Goal: Task Accomplishment & Management: Manage account settings

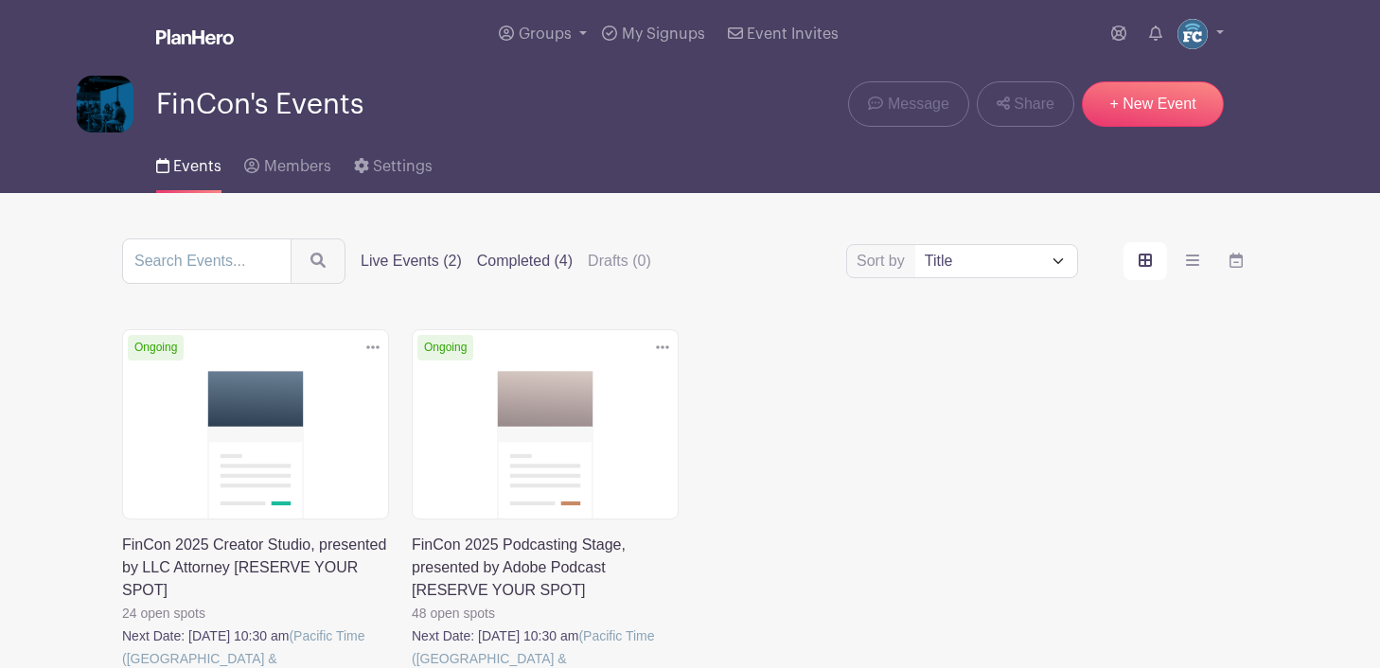
click at [490, 260] on label "Completed (4)" at bounding box center [525, 261] width 96 height 23
click at [0, 0] on input "Completed (4)" at bounding box center [0, 0] width 0 height 0
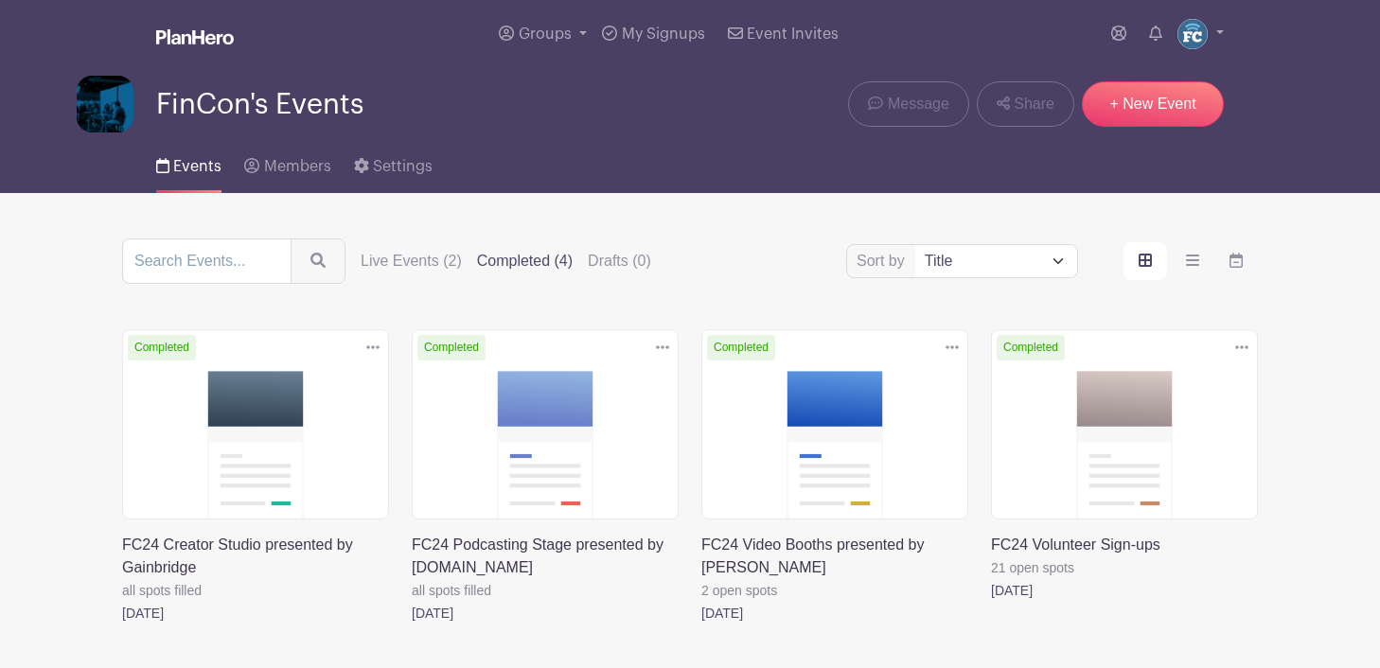
click at [412, 625] on link at bounding box center [412, 625] width 0 height 0
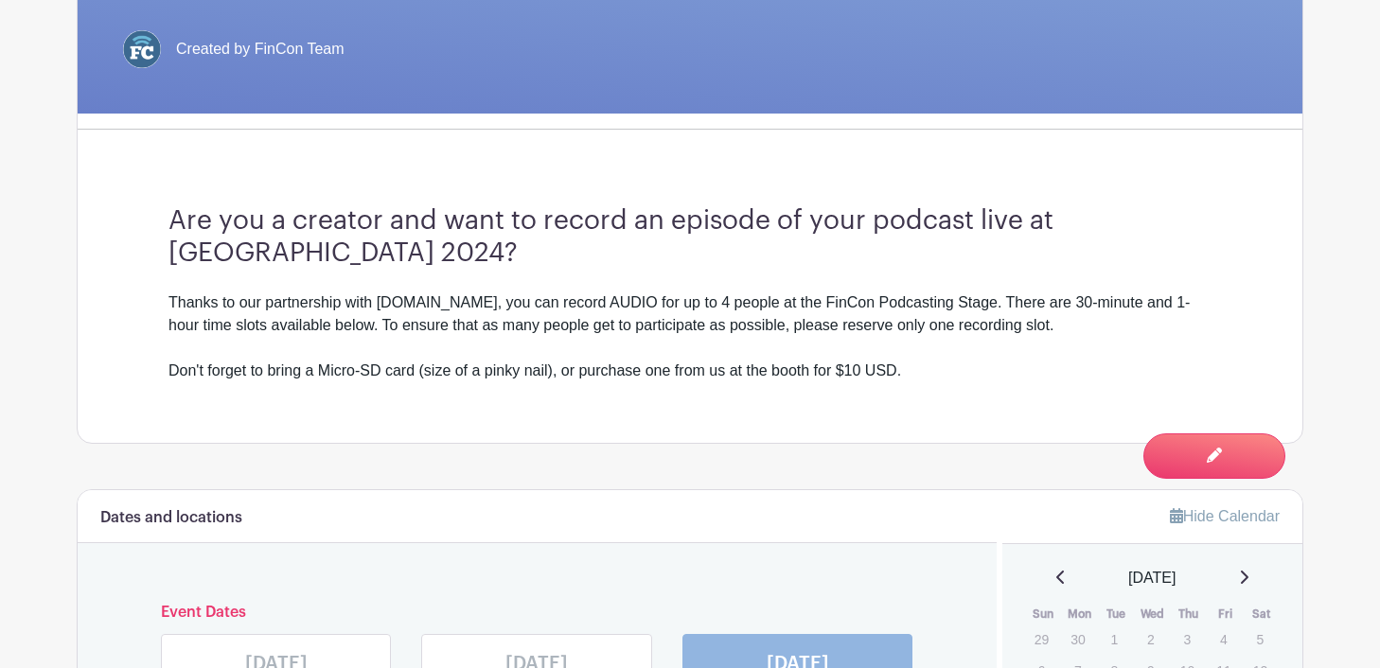
scroll to position [497, 0]
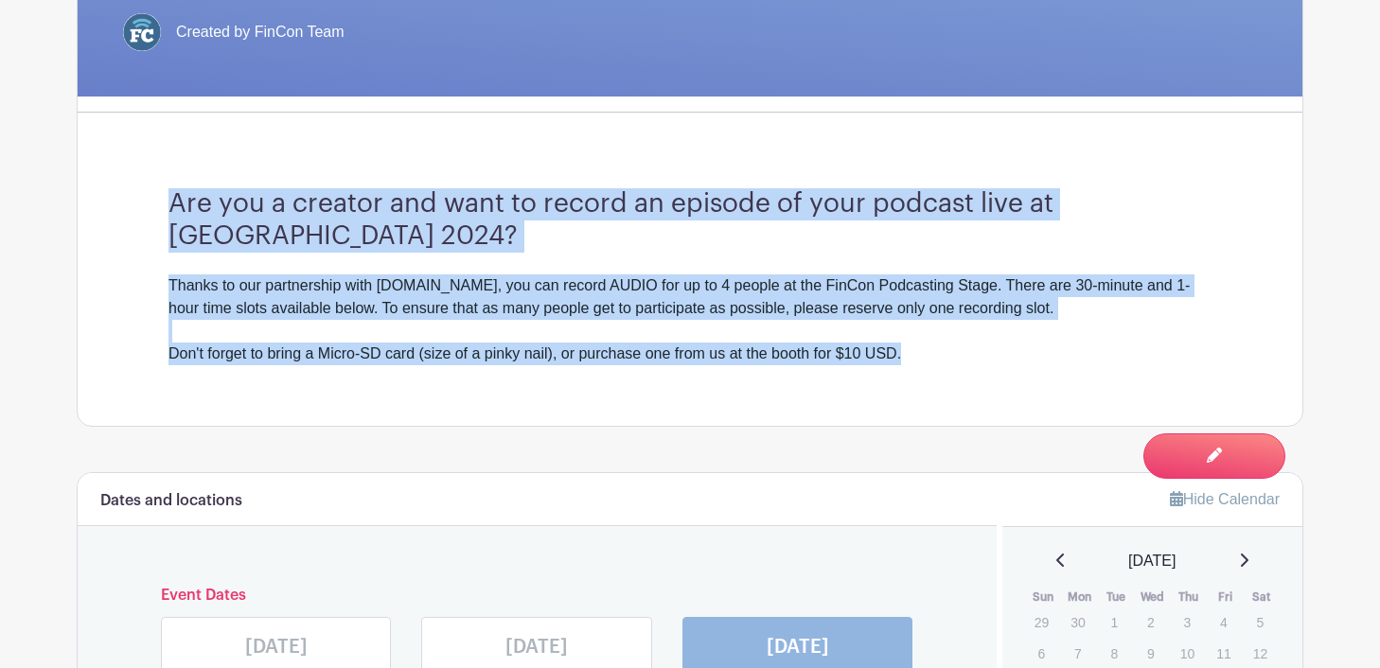
drag, startPoint x: 170, startPoint y: 203, endPoint x: 920, endPoint y: 350, distance: 763.7
click at [920, 350] on div "Are you a creator and want to record an episode of your podcast live at FinCon …" at bounding box center [690, 277] width 1134 height 298
copy div "Are you a creator and want to record an episode of your podcast live at FinCon …"
click at [908, 317] on div "Thanks to our partnership with LLCAttorney.com, you can record AUDIO for up to …" at bounding box center [689, 319] width 1043 height 91
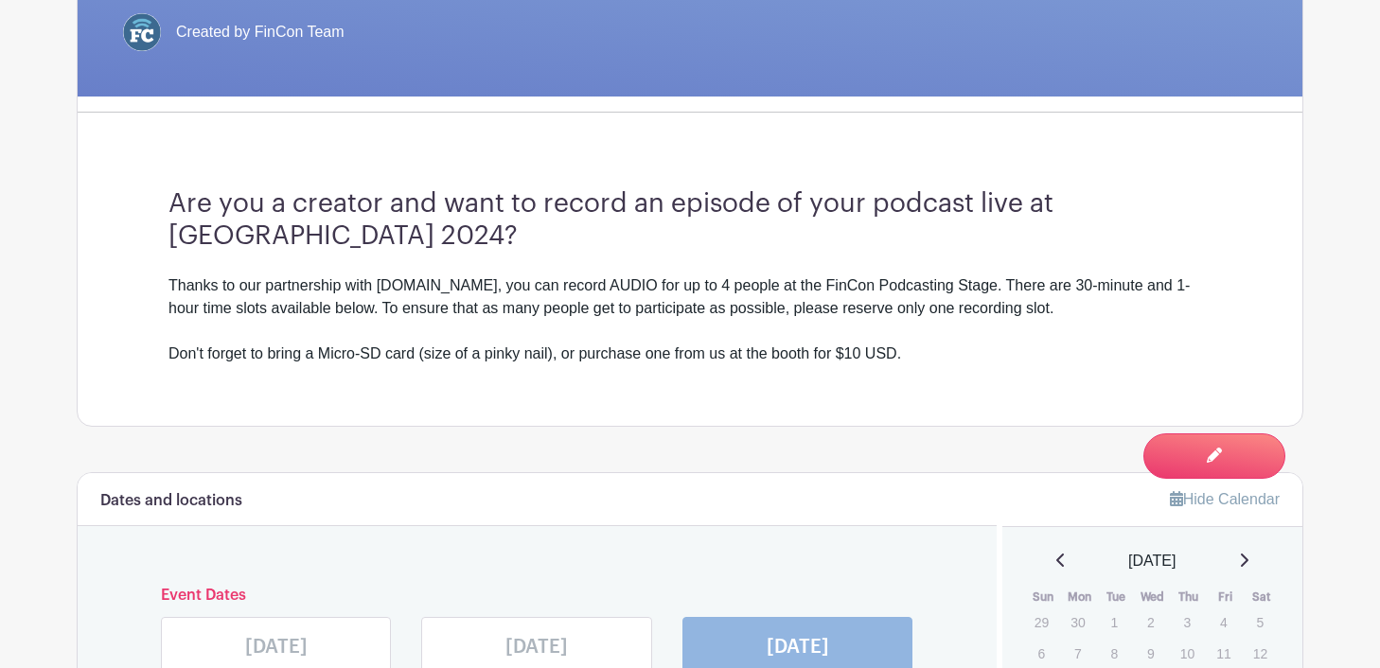
click at [1098, 244] on h3 "Are you a creator and want to record an episode of your podcast live at FinCon …" at bounding box center [689, 219] width 1043 height 63
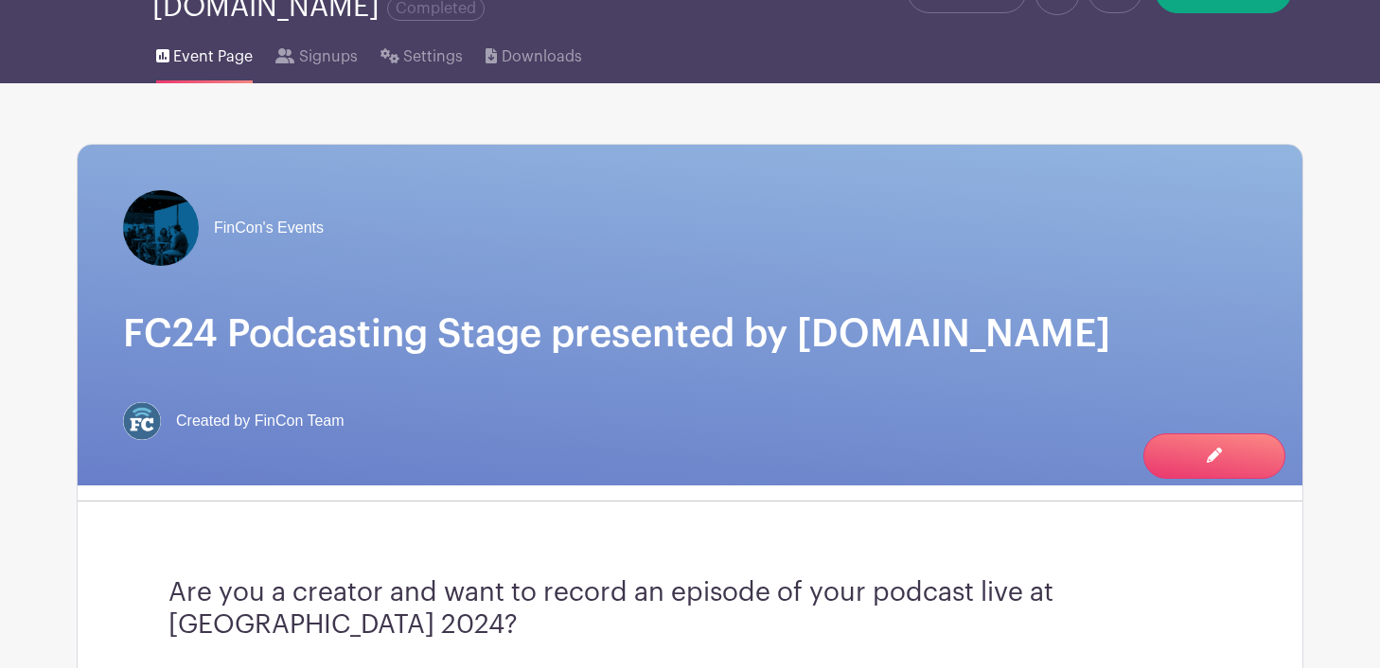
scroll to position [0, 0]
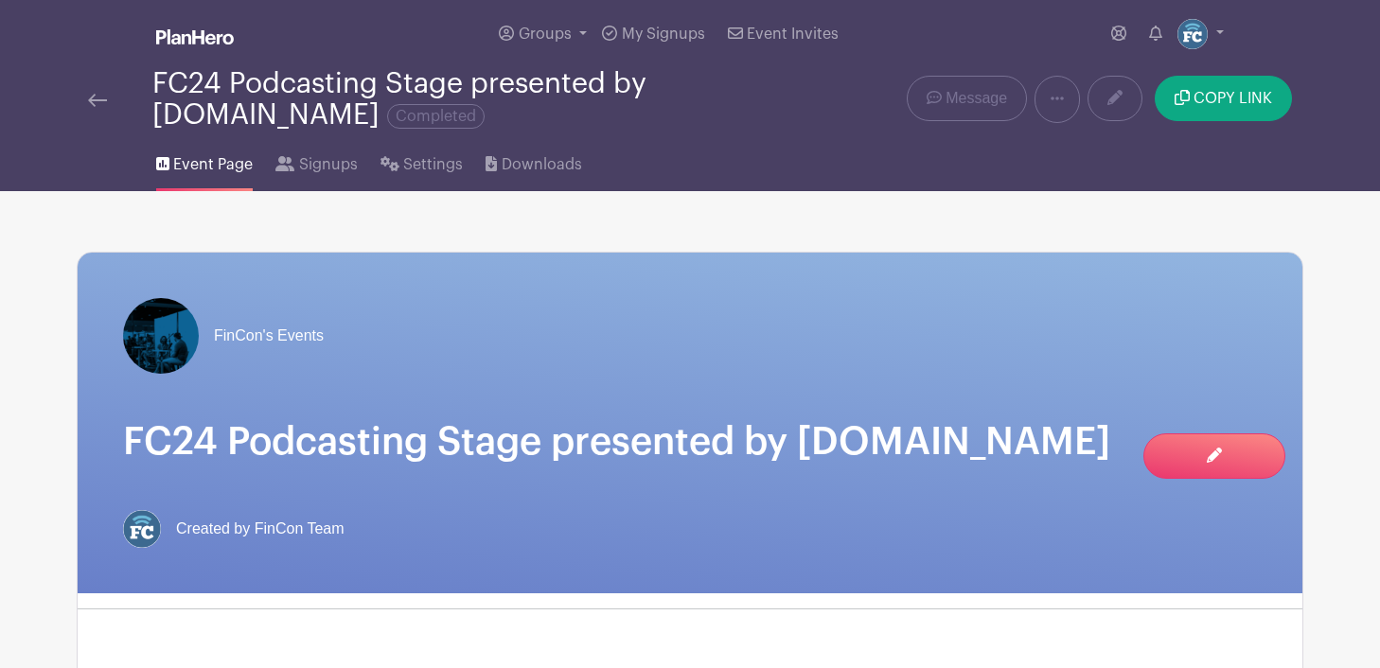
click at [96, 101] on img at bounding box center [97, 100] width 19 height 13
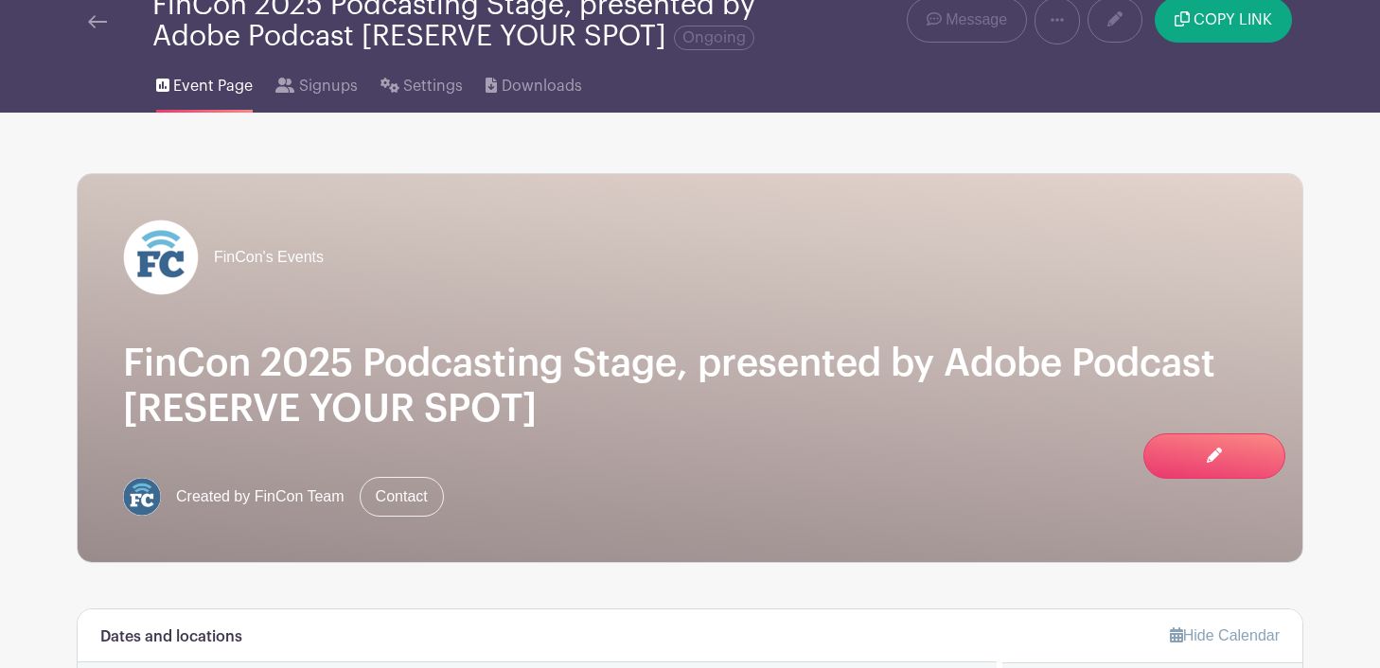
scroll to position [51, 0]
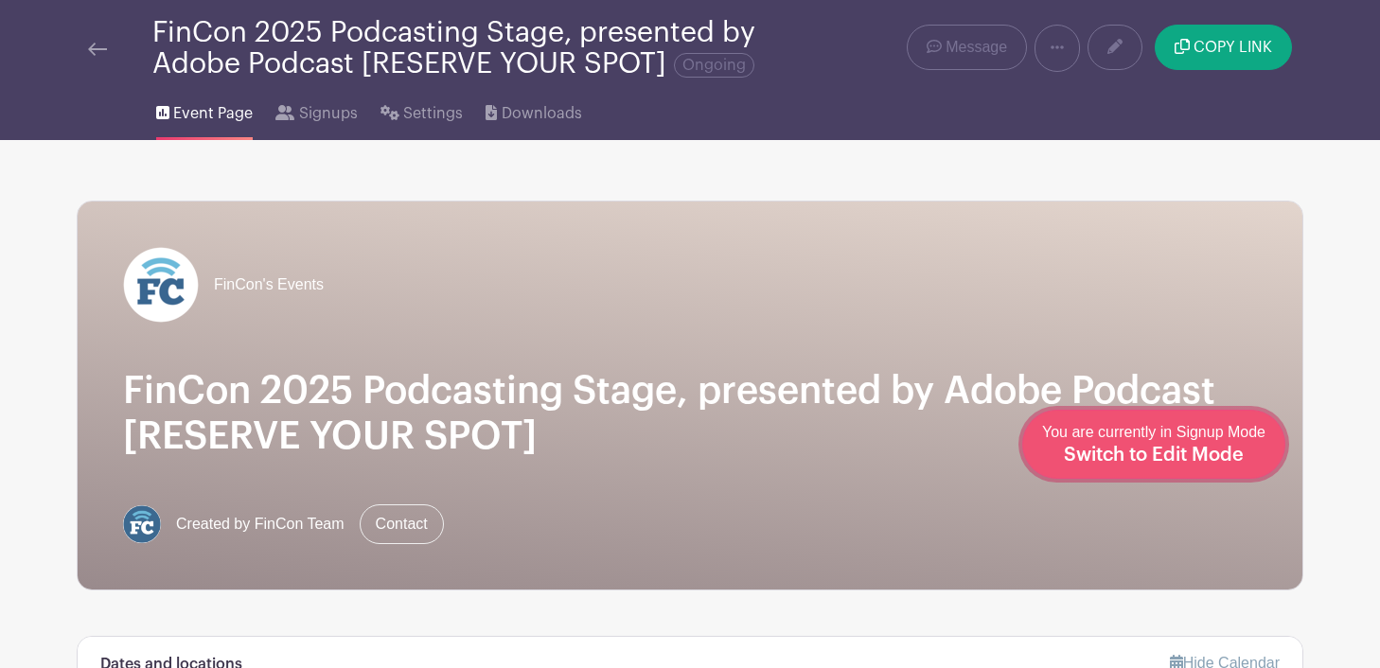
click at [1194, 452] on span "Switch to Edit Mode" at bounding box center [1154, 455] width 180 height 19
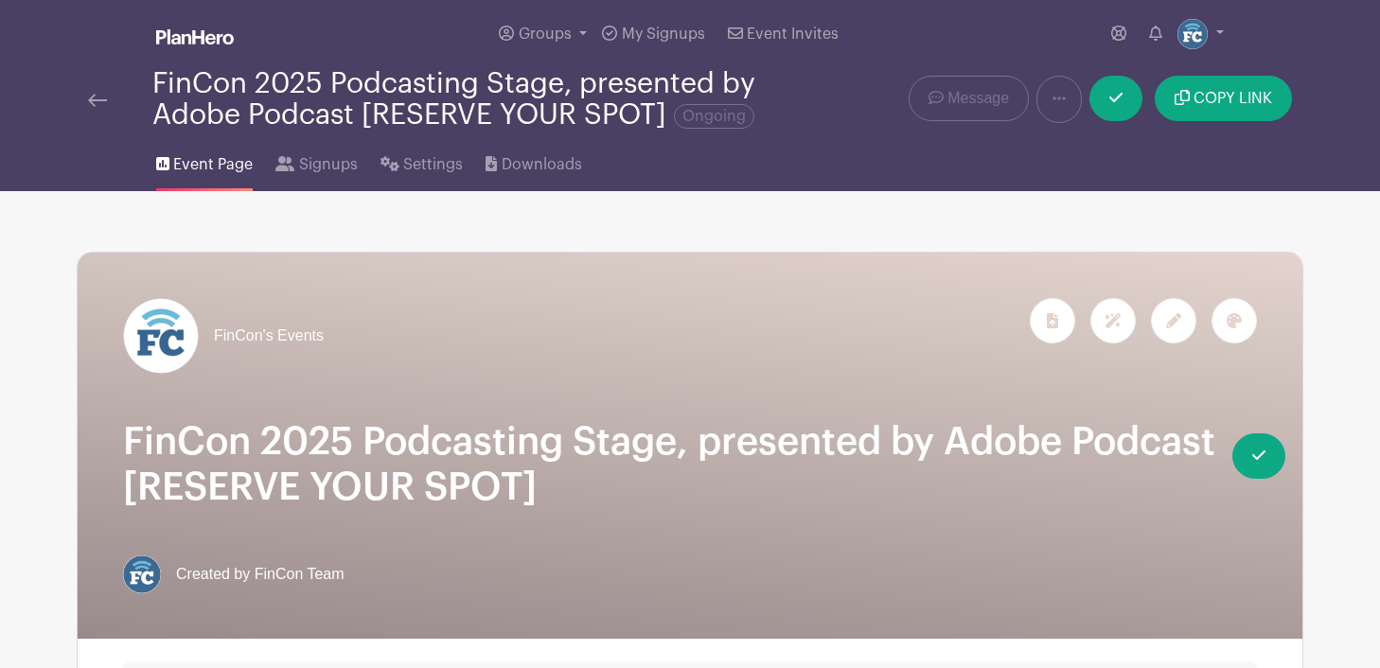
click at [1178, 326] on icon at bounding box center [1173, 320] width 15 height 15
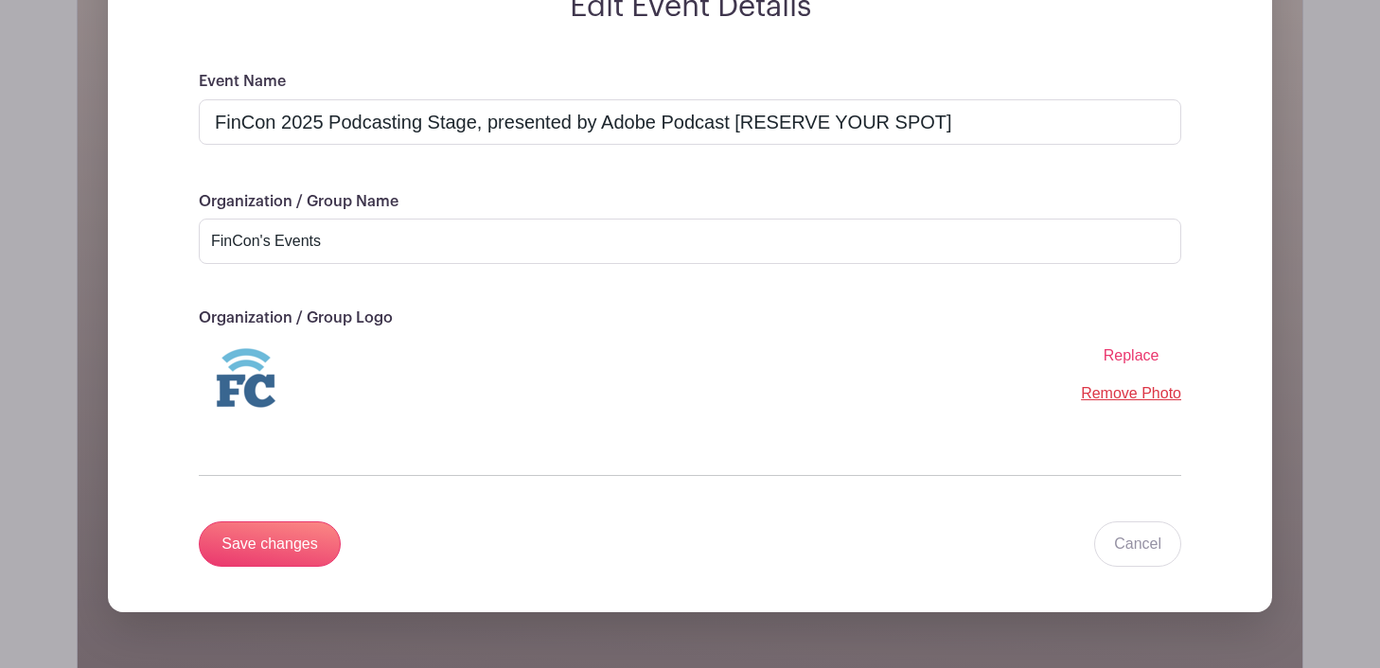
scroll to position [358, 0]
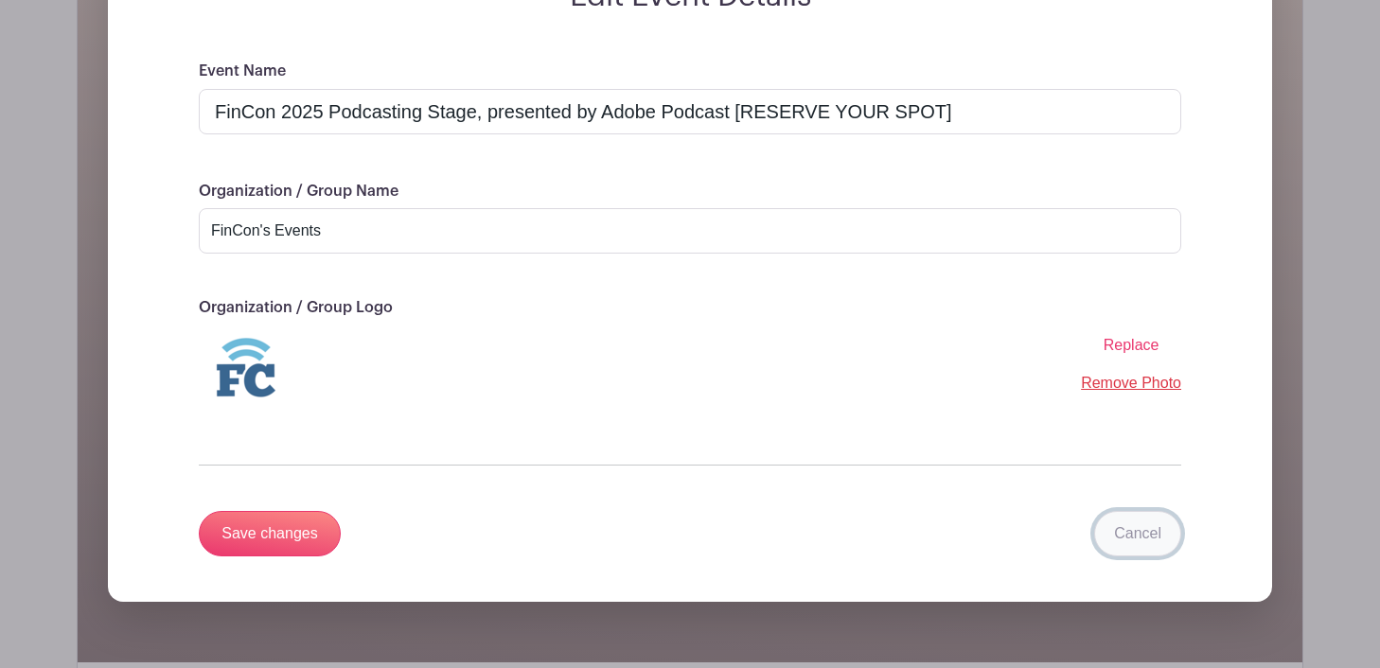
click at [1129, 530] on link "Cancel" at bounding box center [1137, 533] width 87 height 45
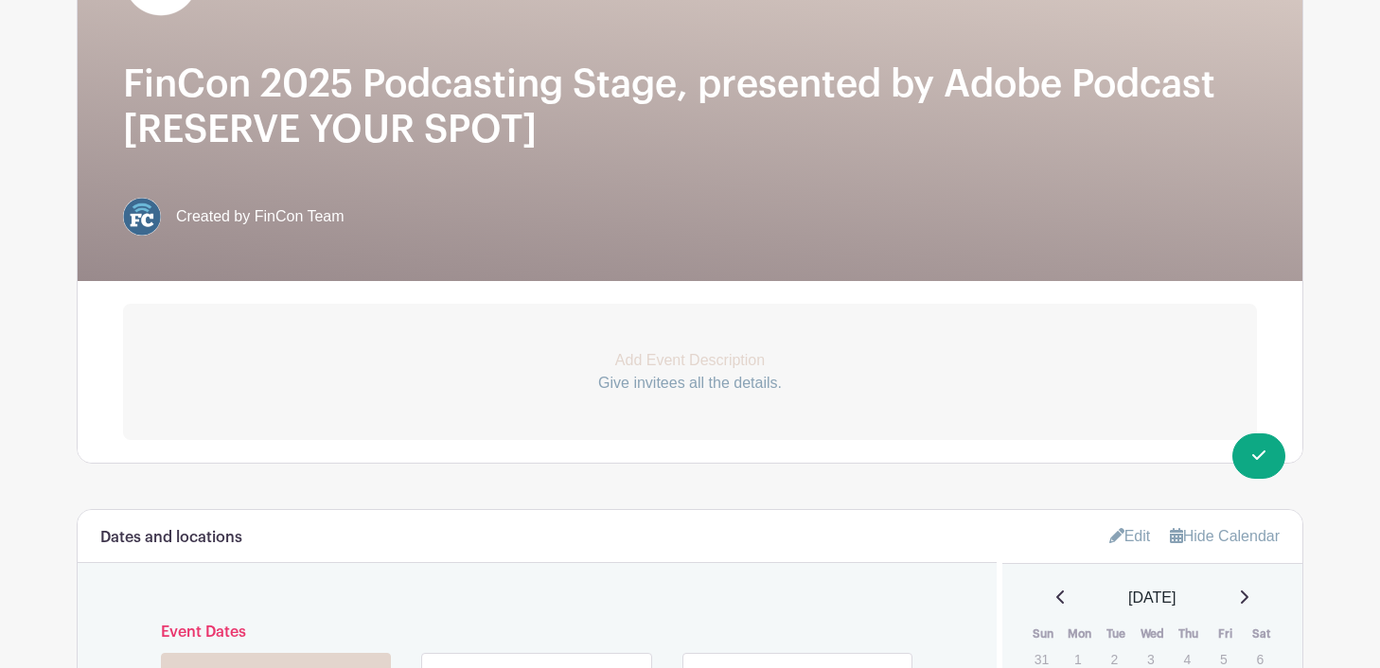
scroll to position [0, 0]
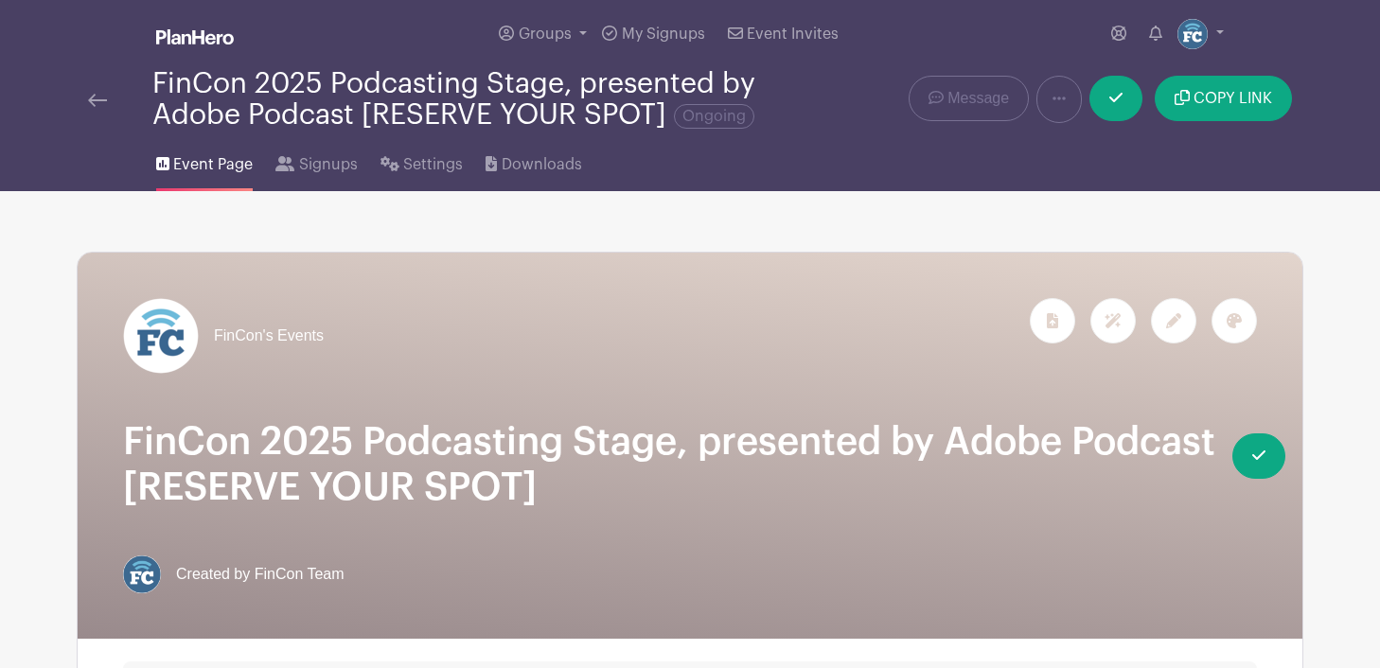
click at [1179, 326] on icon at bounding box center [1173, 320] width 15 height 15
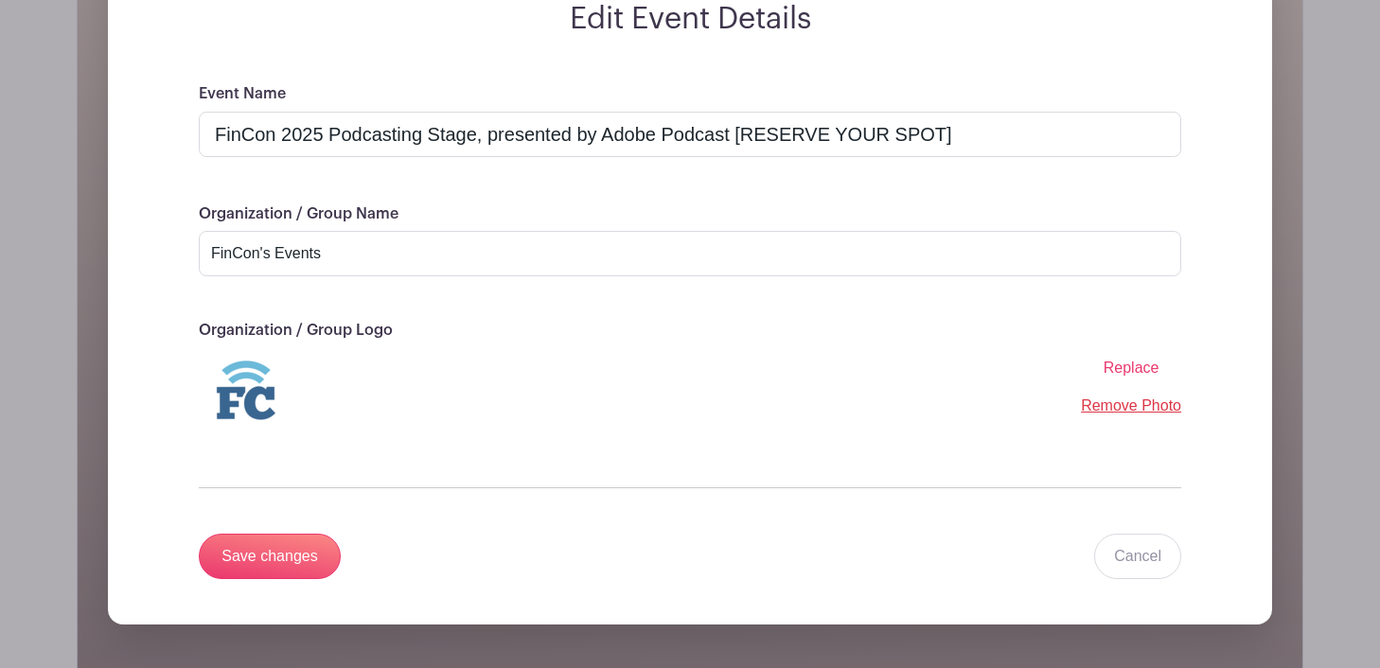
scroll to position [341, 0]
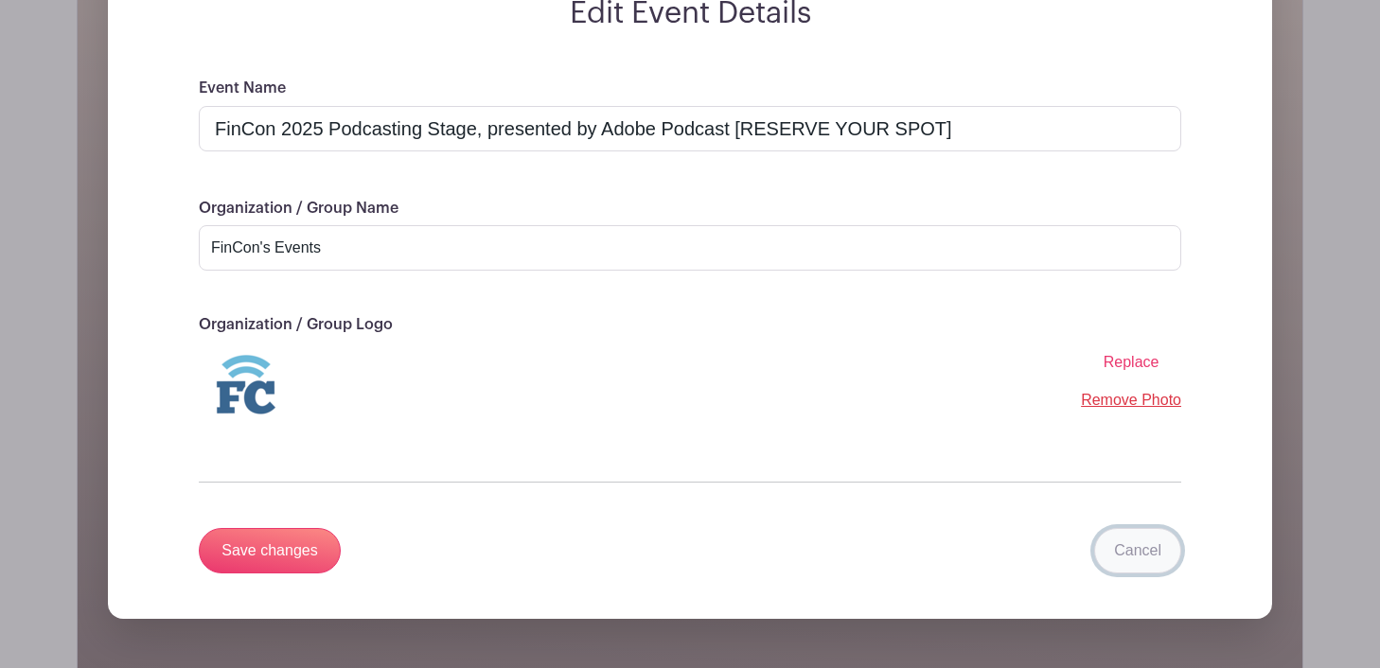
click at [1150, 545] on link "Cancel" at bounding box center [1137, 550] width 87 height 45
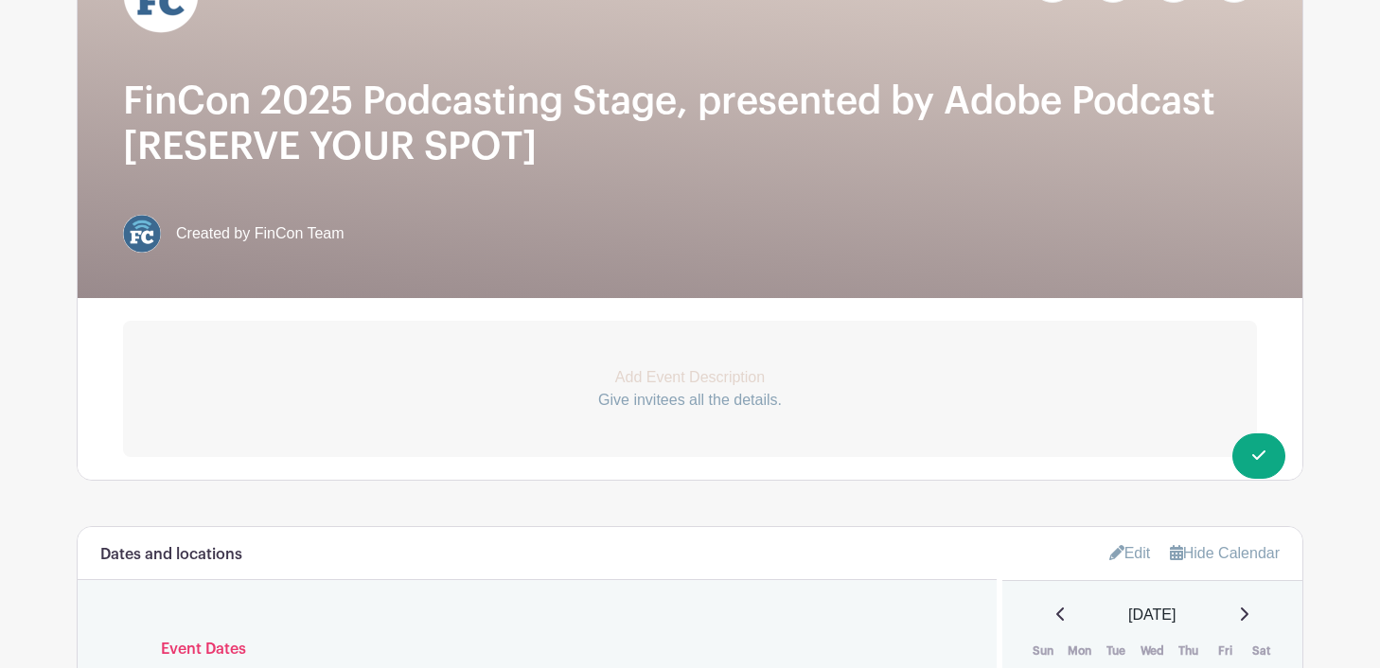
scroll to position [353, 0]
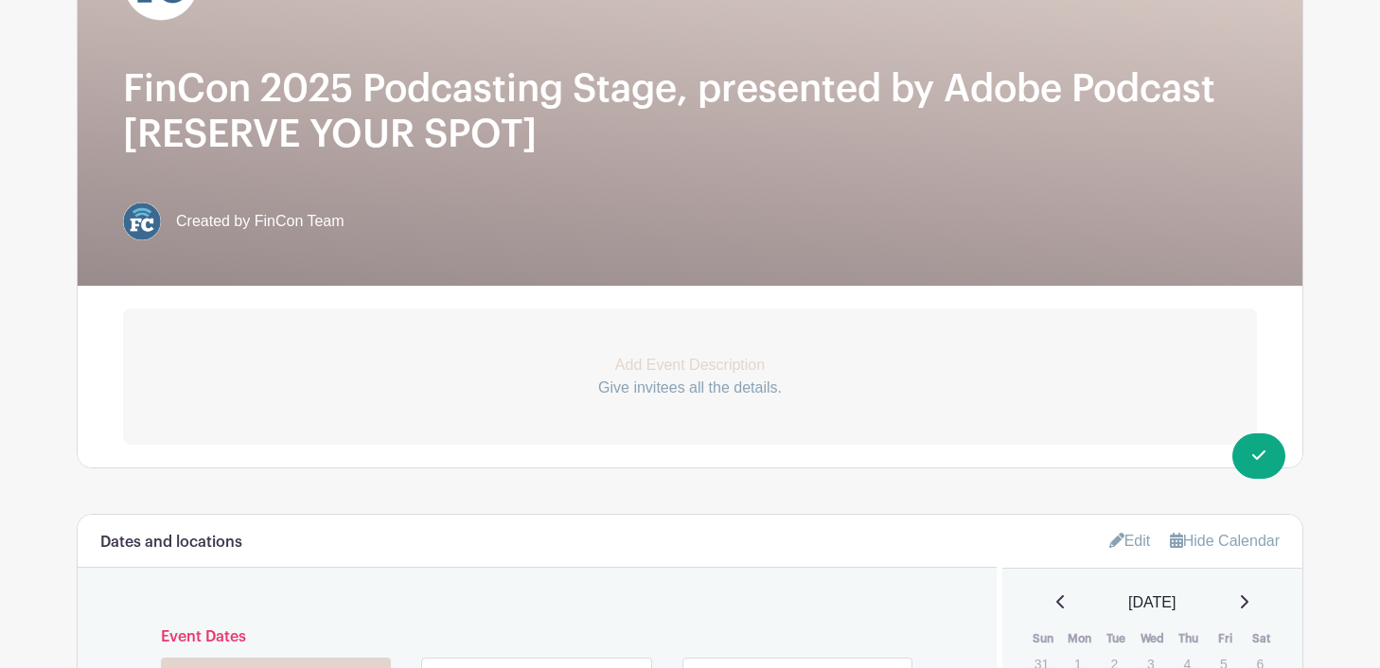
click at [740, 399] on p "Give invitees all the details." at bounding box center [690, 388] width 1134 height 23
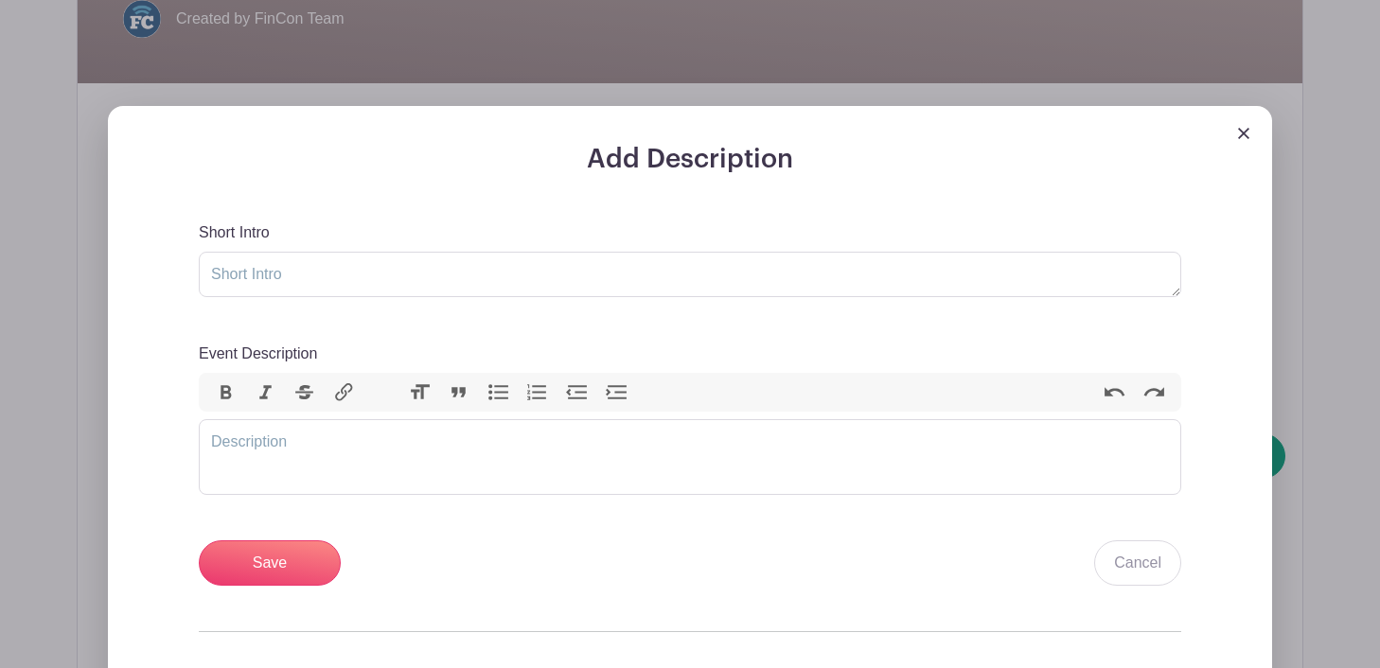
scroll to position [601, 0]
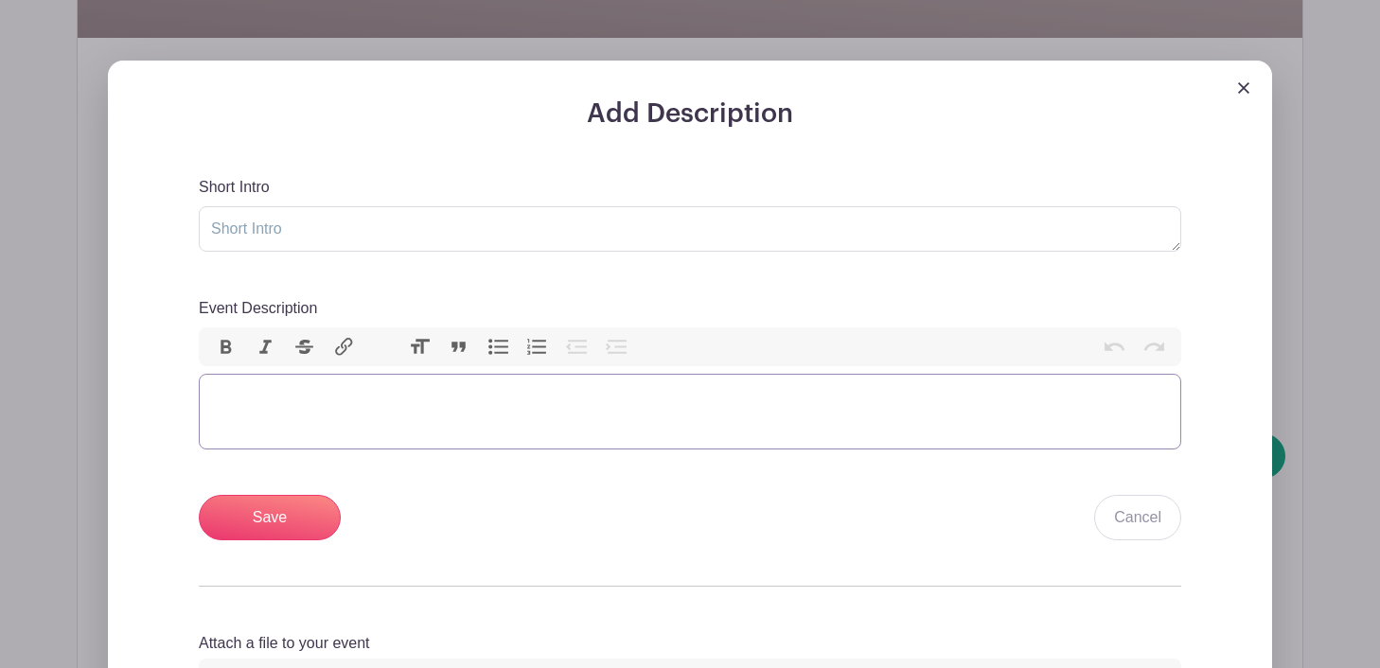
click at [684, 430] on trix-editor "Event Description" at bounding box center [690, 412] width 982 height 76
paste trix-editor "<div>🎙 <strong>Record Your Podcast Live at FinCon 2025 – For Free!</strong><br>…"
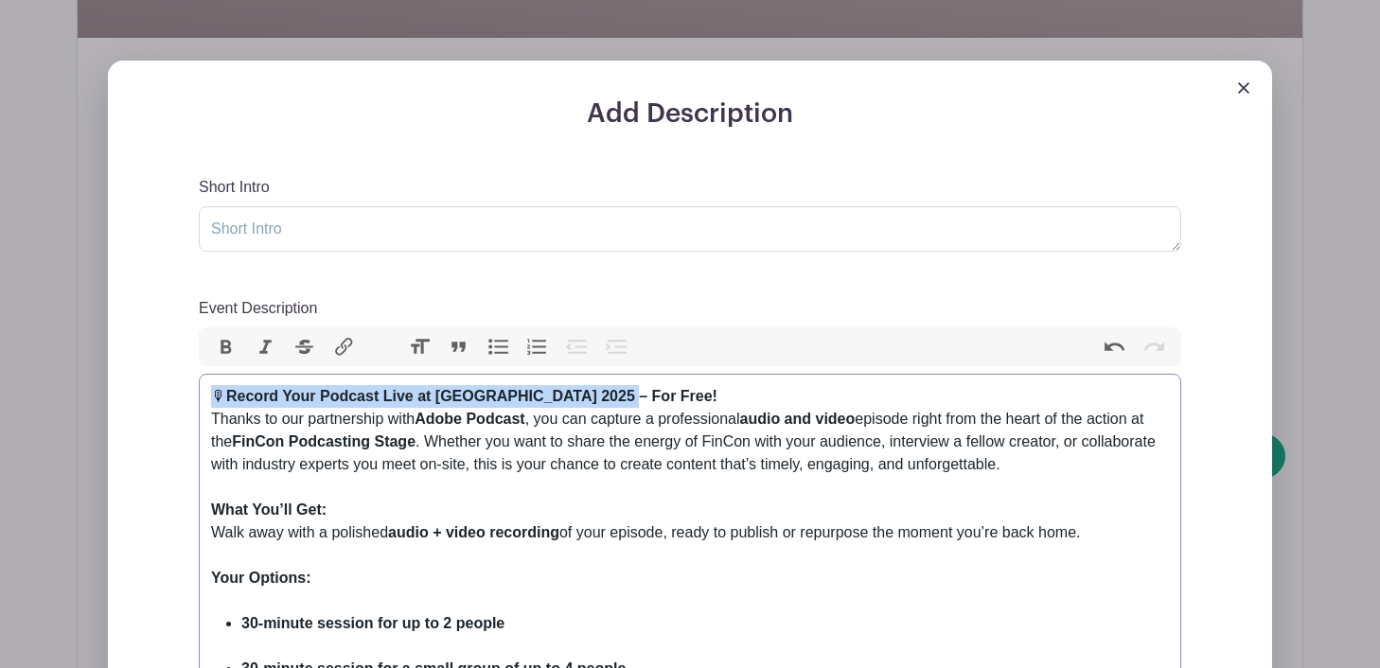
drag, startPoint x: 620, startPoint y: 398, endPoint x: 610, endPoint y: 368, distance: 31.7
click at [610, 368] on div "Event Description Bold Italic Strikethrough Link Heading Quote Code Bullets Num…" at bounding box center [690, 612] width 982 height 630
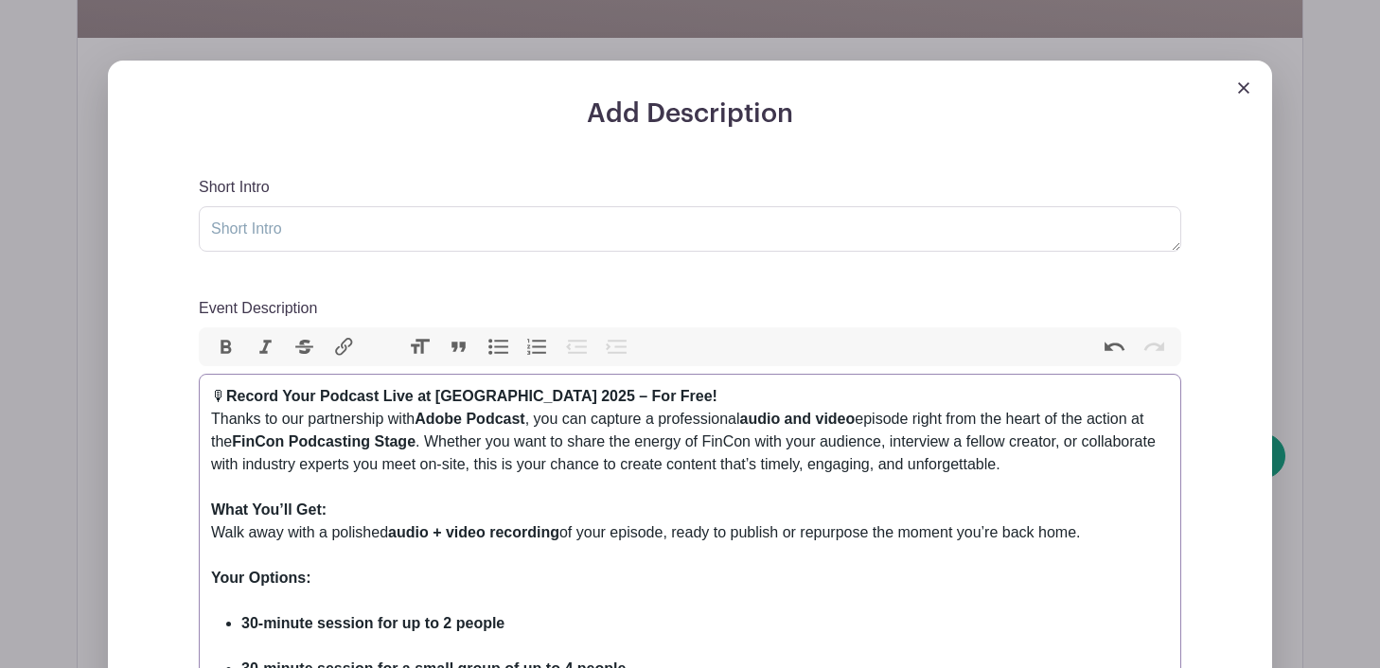
type trix-editor "<div><br> Thanks to our partnership with <strong>Adobe Podcast</strong>, you ca…"
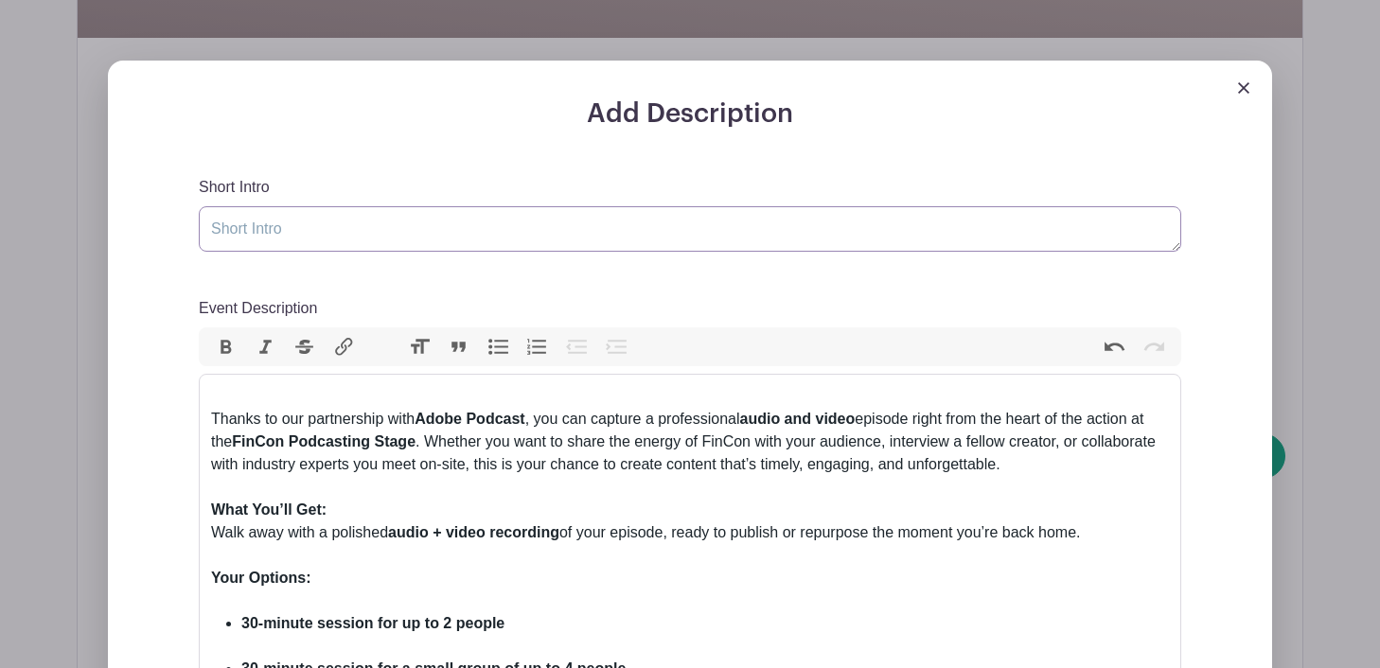
click at [543, 235] on textarea "Short Intro" at bounding box center [690, 228] width 982 height 45
paste textarea "🎙 Record Your Podcast Live at FinCon 2025 – For Free!"
type textarea "🎙 Record Your Podcast Live at FinCon 2025 – For Free!"
click at [207, 421] on trix-editor "Thanks to our partnership with Adobe Podcast , you can capture a professional a…" at bounding box center [690, 650] width 982 height 553
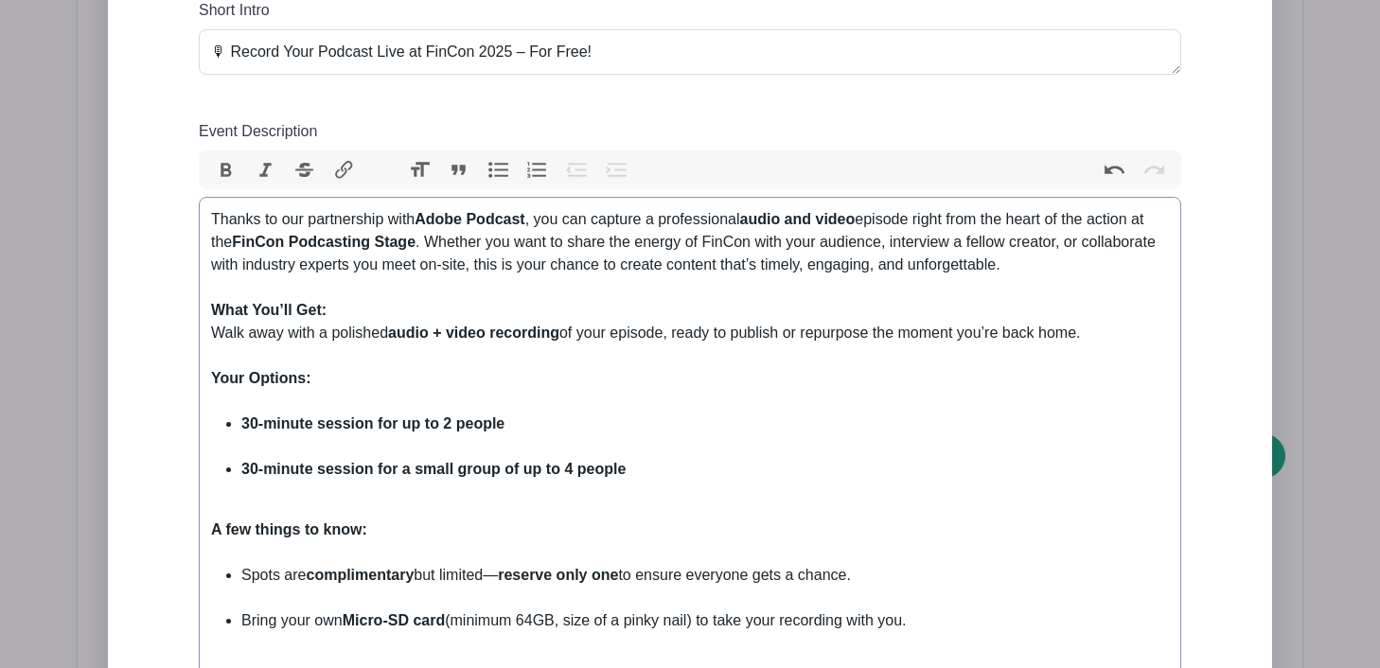
scroll to position [780, 0]
drag, startPoint x: 387, startPoint y: 333, endPoint x: 335, endPoint y: 334, distance: 52.1
click at [335, 334] on div "What You’ll Get: Walk away with a polished audio + video recording of your epis…" at bounding box center [690, 331] width 958 height 68
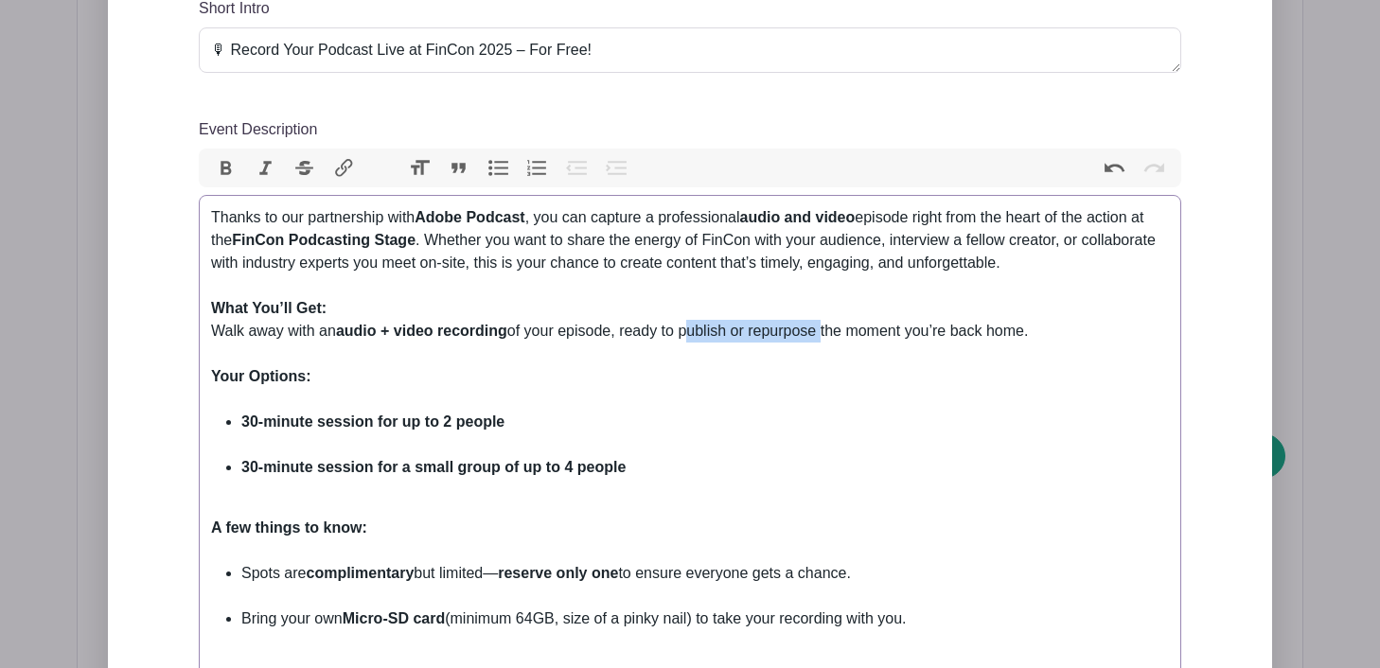
drag, startPoint x: 689, startPoint y: 336, endPoint x: 825, endPoint y: 332, distance: 136.3
click at [825, 332] on div "What You’ll Get: Walk away with an audio + video recording of your episode, rea…" at bounding box center [690, 331] width 958 height 68
click at [1035, 334] on div "What You’ll Get: Walk away with an audio + video recording of your episode, rea…" at bounding box center [690, 331] width 958 height 68
drag, startPoint x: 914, startPoint y: 334, endPoint x: 630, endPoint y: 336, distance: 283.9
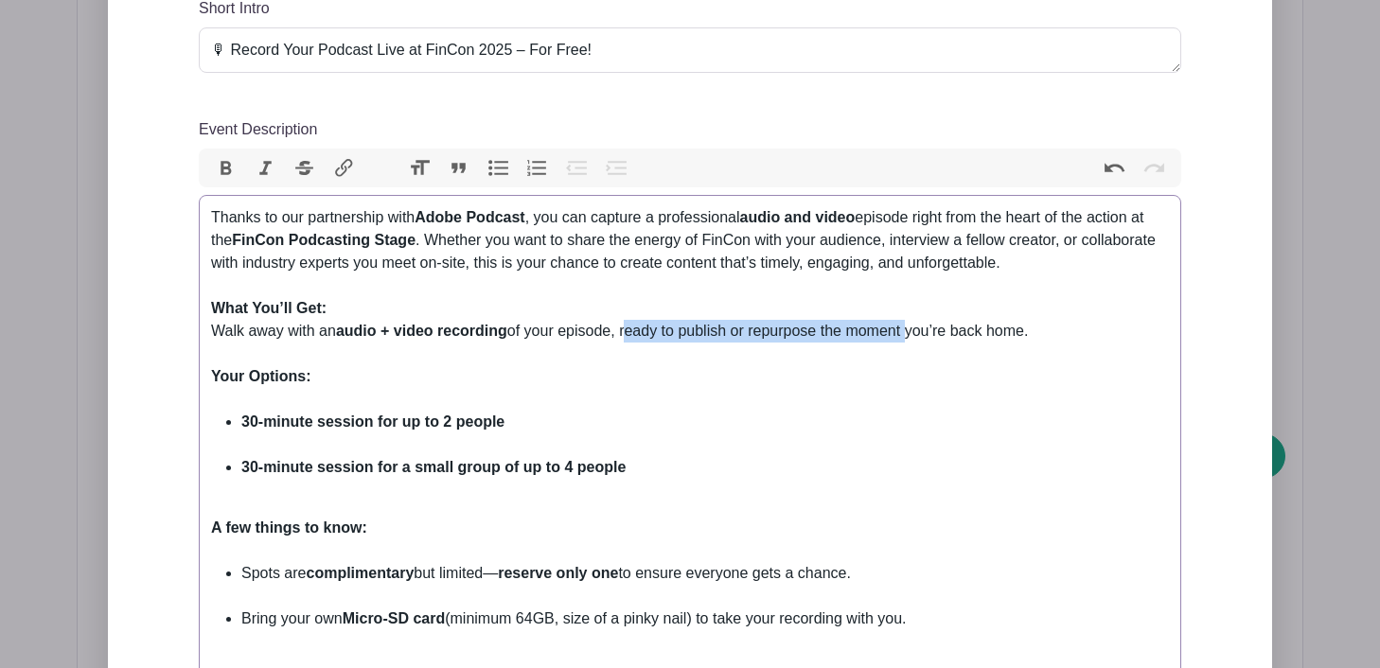
click at [630, 336] on div "What You’ll Get: Walk away with an audio + video recording of your episode, rea…" at bounding box center [690, 331] width 958 height 68
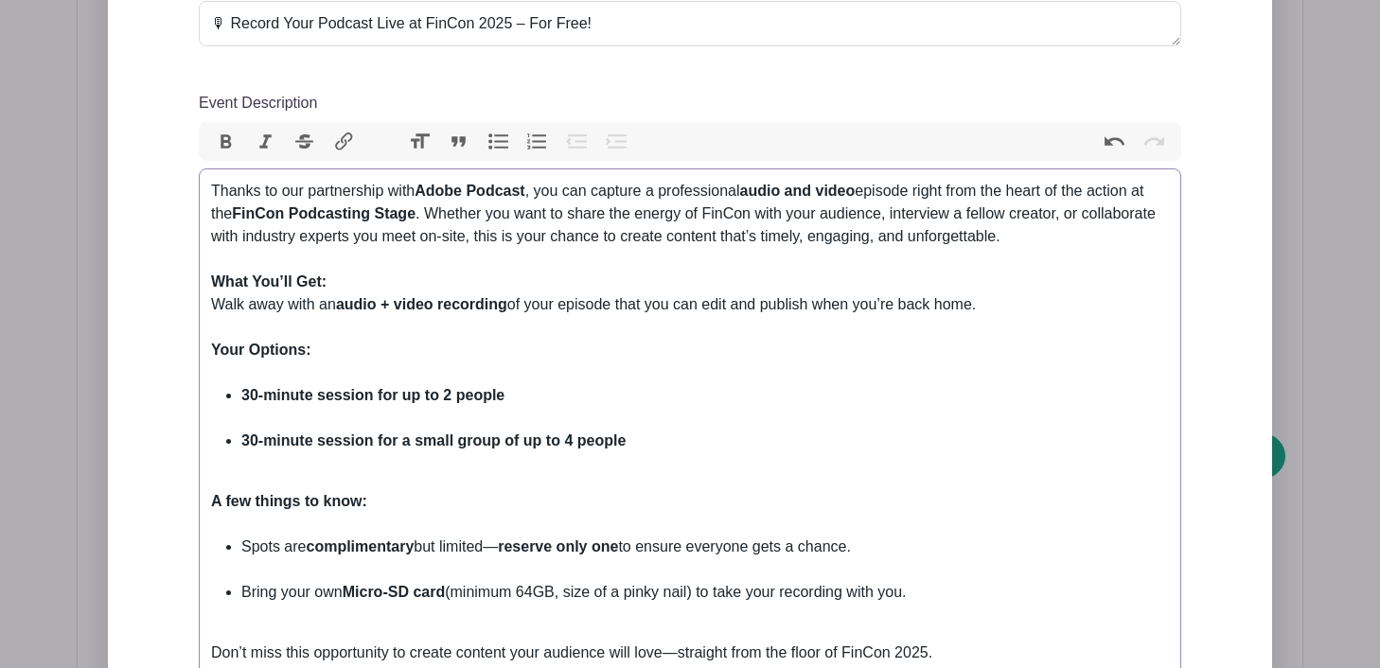
scroll to position [815, 0]
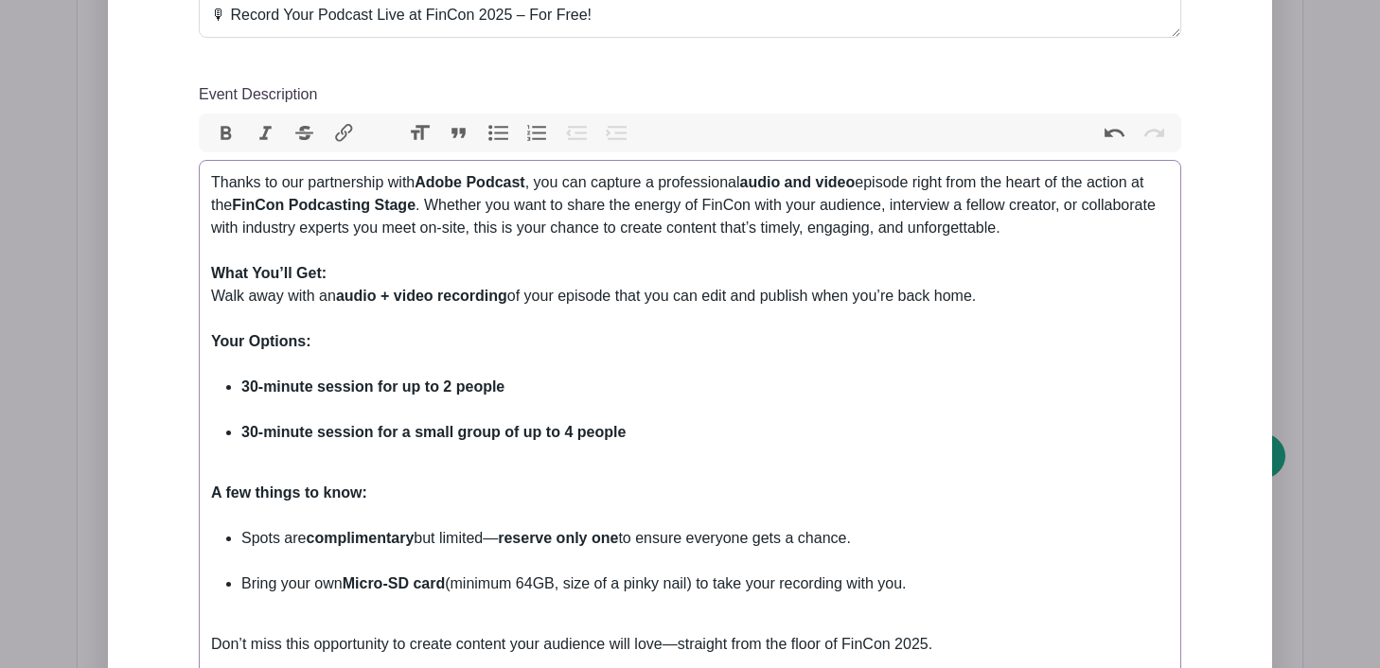
click at [488, 412] on li "30-minute session for up to 2 people" at bounding box center [704, 398] width 927 height 45
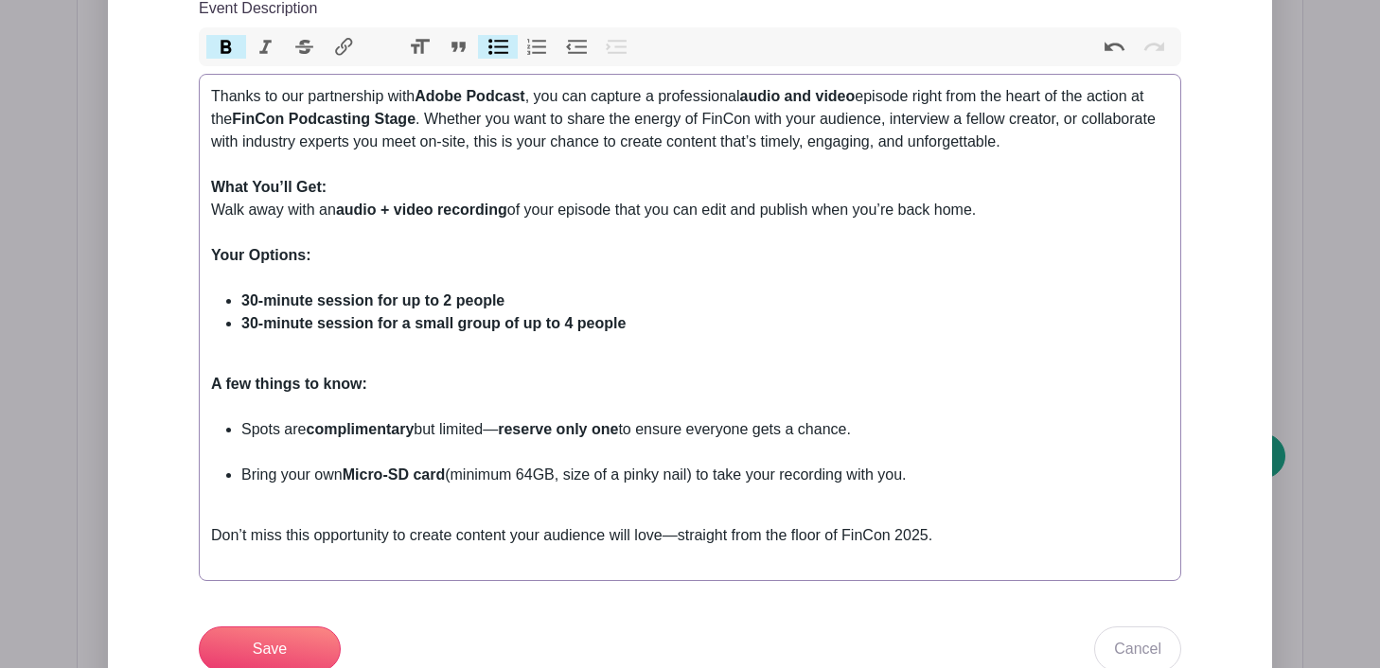
scroll to position [927, 0]
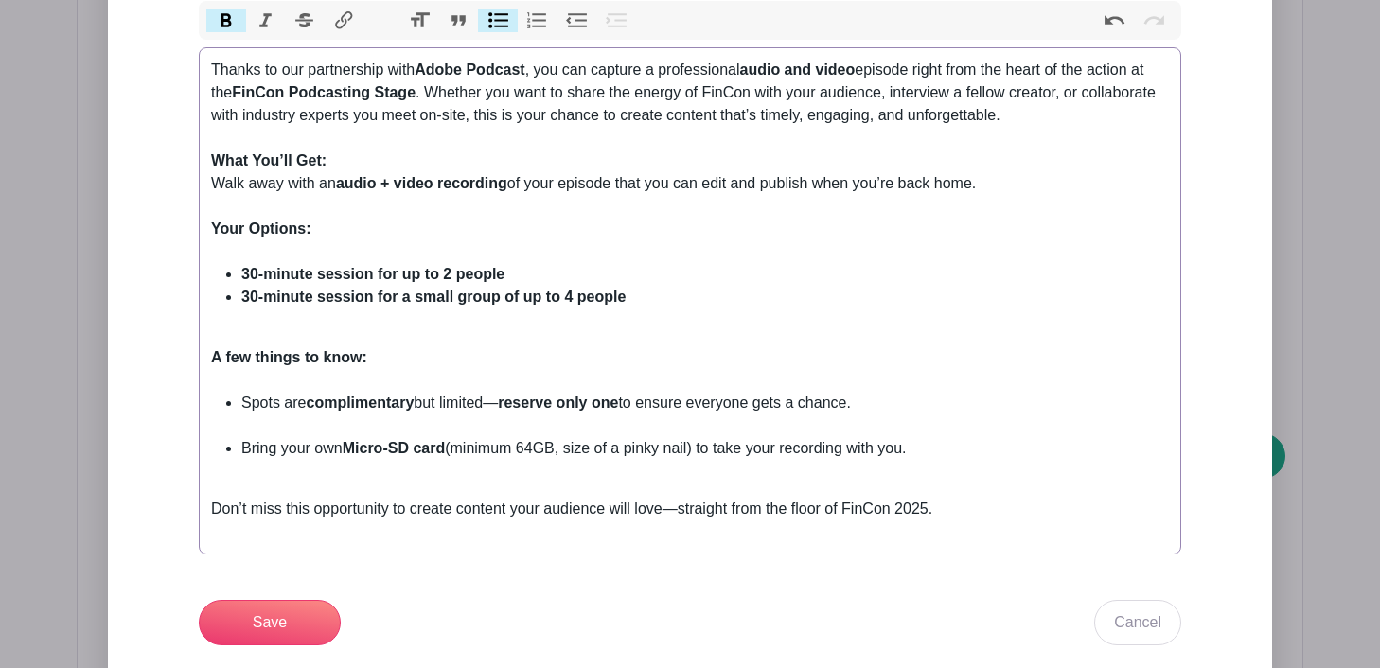
click at [469, 431] on li "Spots are complimentary but limited— reserve only one to ensure everyone gets a…" at bounding box center [704, 414] width 927 height 45
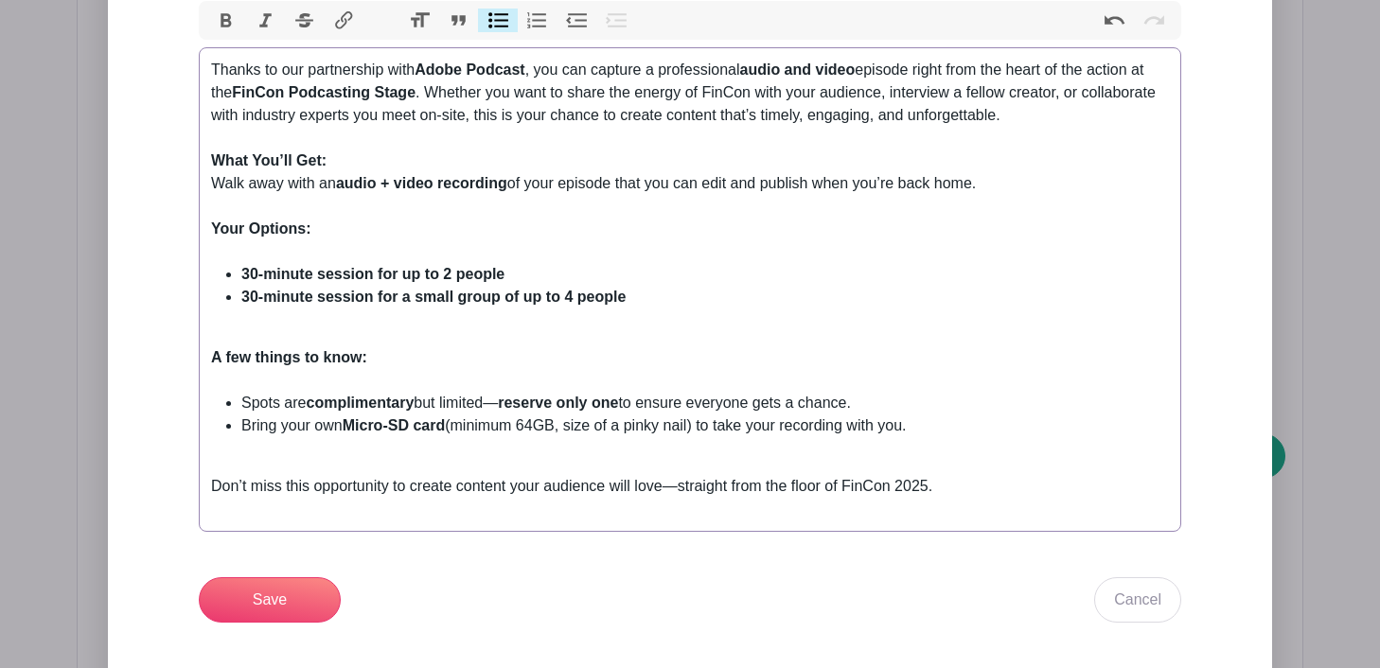
click at [364, 382] on div "A few things to know:" at bounding box center [690, 368] width 958 height 45
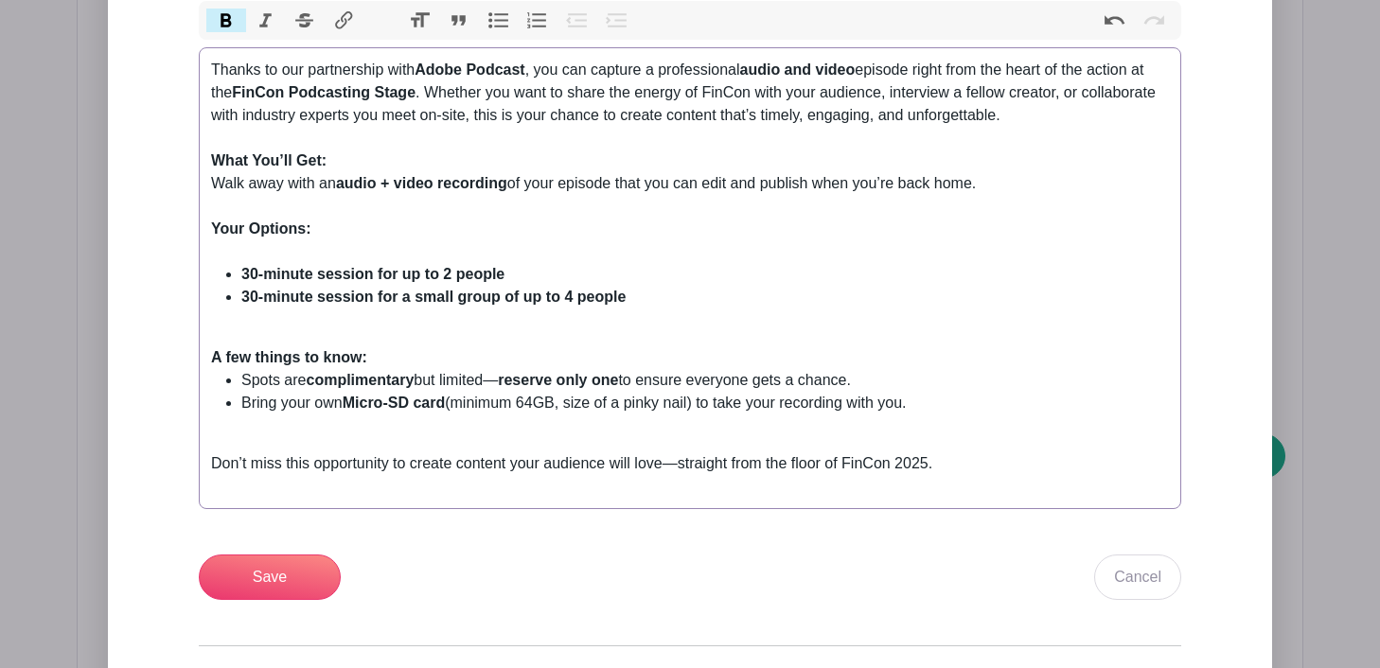
click at [327, 248] on div "Your Options:" at bounding box center [690, 240] width 958 height 45
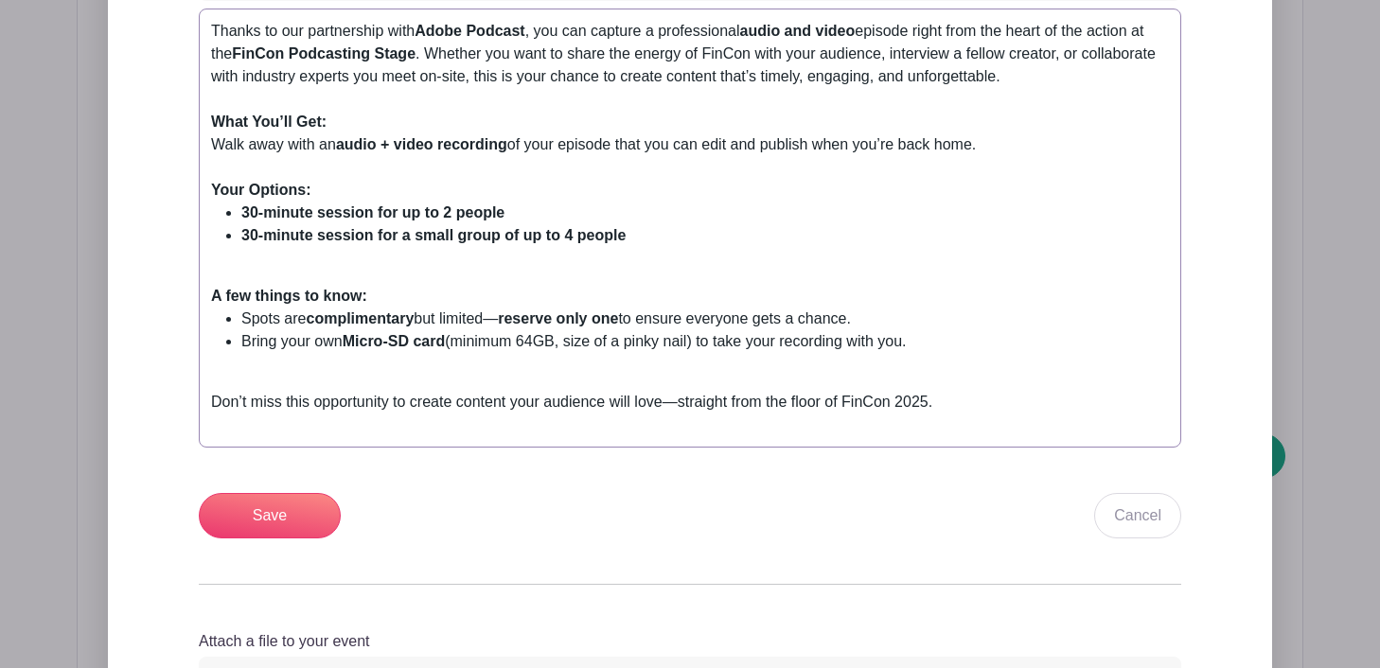
scroll to position [969, 0]
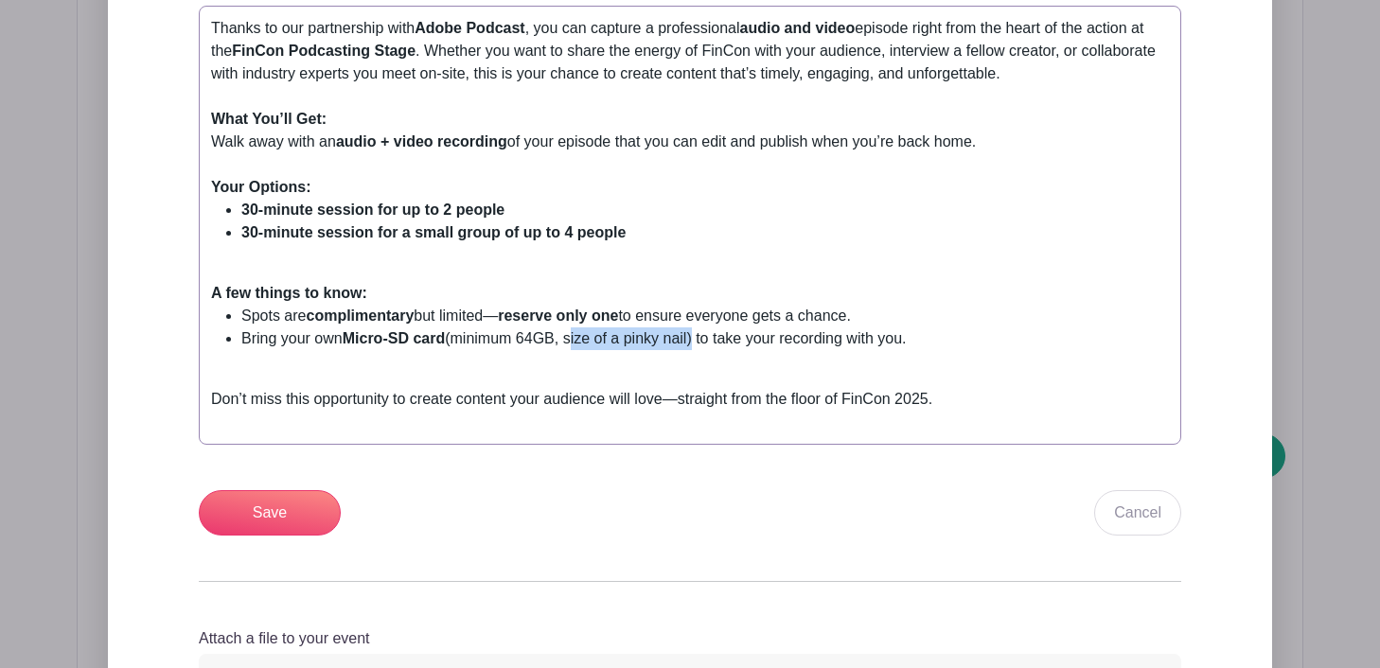
drag, startPoint x: 699, startPoint y: 348, endPoint x: 573, endPoint y: 348, distance: 125.9
click at [573, 348] on li "Bring your own Micro-SD card (minimum 64GB, size of a pinky nail) to take your …" at bounding box center [704, 349] width 927 height 45
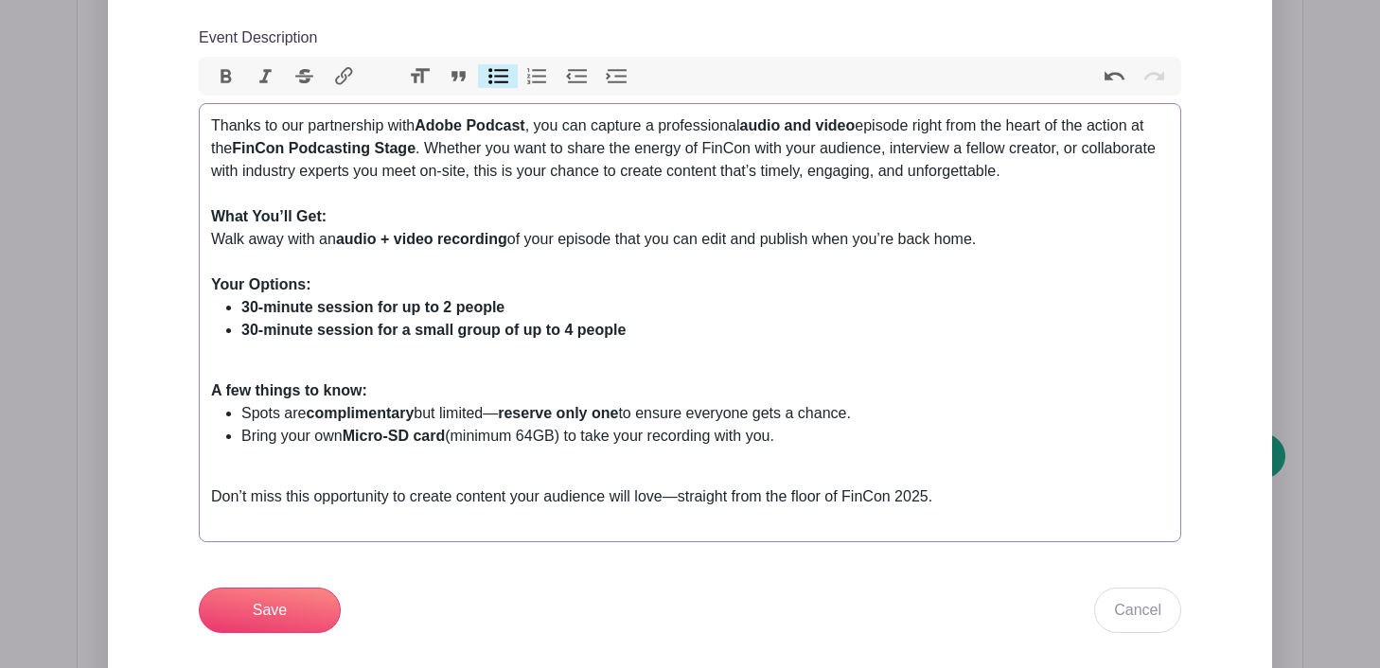
scroll to position [875, 0]
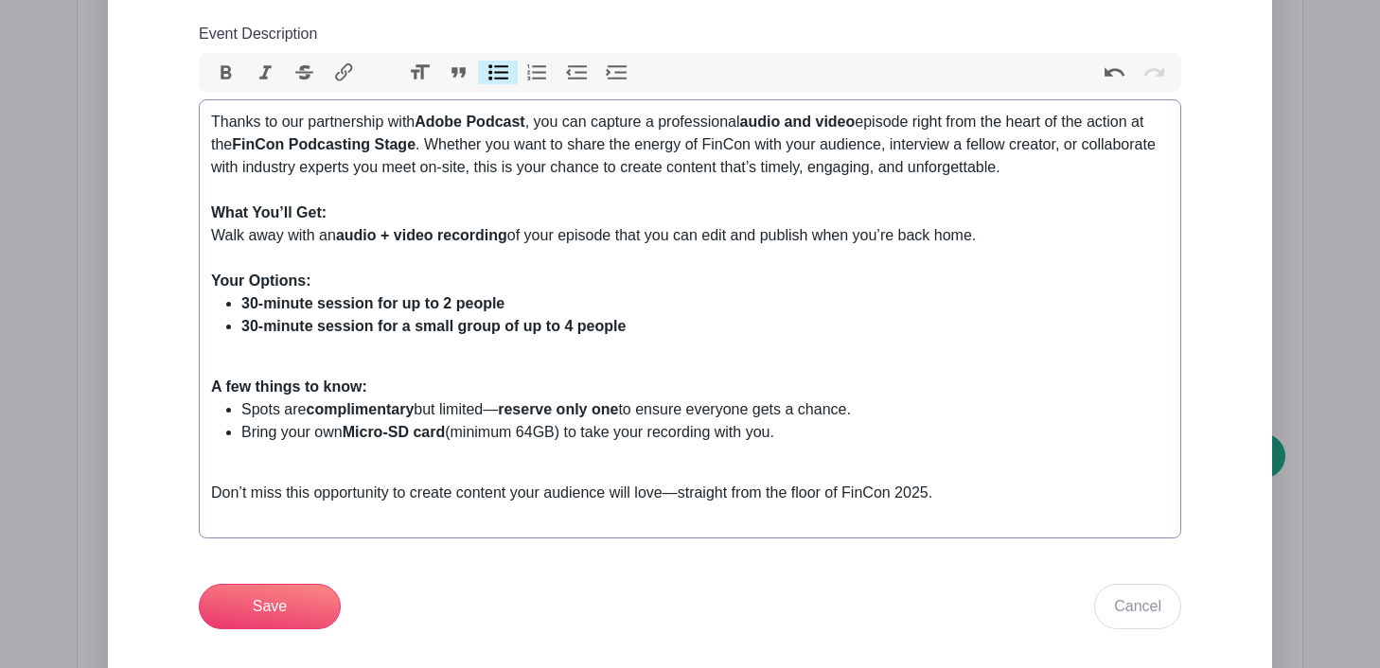
click at [814, 440] on li "Bring your own Micro-SD card (minimum 64GB) to take your recording with you." at bounding box center [704, 443] width 927 height 45
type trix-editor "<div>Thanks to our partnership with <strong>Adobe Podcast</strong>, you can cap…"
drag, startPoint x: 799, startPoint y: 441, endPoint x: 1011, endPoint y: 440, distance: 212.0
click at [1011, 440] on li "Bring your own Micro-SD card (minimum 64GB) to take your recording with you. (H…" at bounding box center [704, 443] width 927 height 45
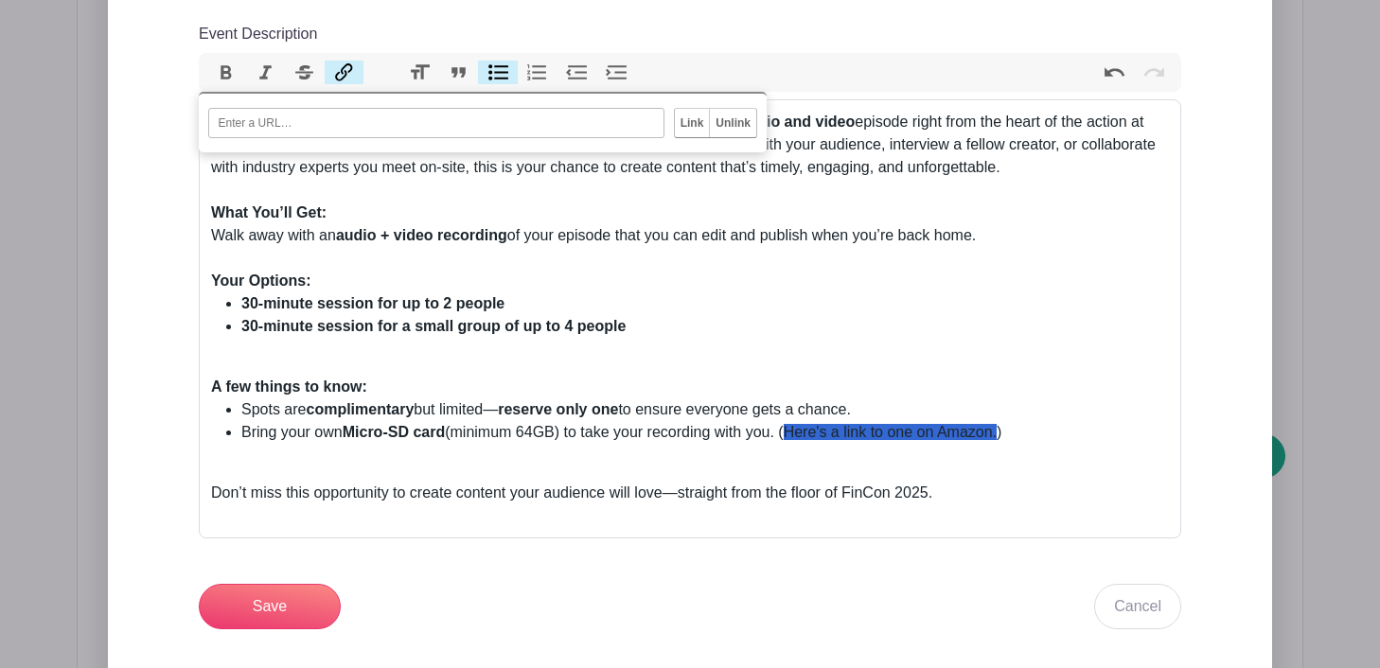
click at [342, 72] on button "Link" at bounding box center [345, 73] width 40 height 25
paste input "https://www.amazon.com/dp/B09X7C7NCZ?ref=cm_sw_r_cso_cp_apin_dp_S5CEBSPR96CPG0P…"
type input "https://www.amazon.com/dp/B09X7C7NCZ?ref=cm_sw_r_cso_cp_apin_dp_S5CEBSPR96CPG0P…"
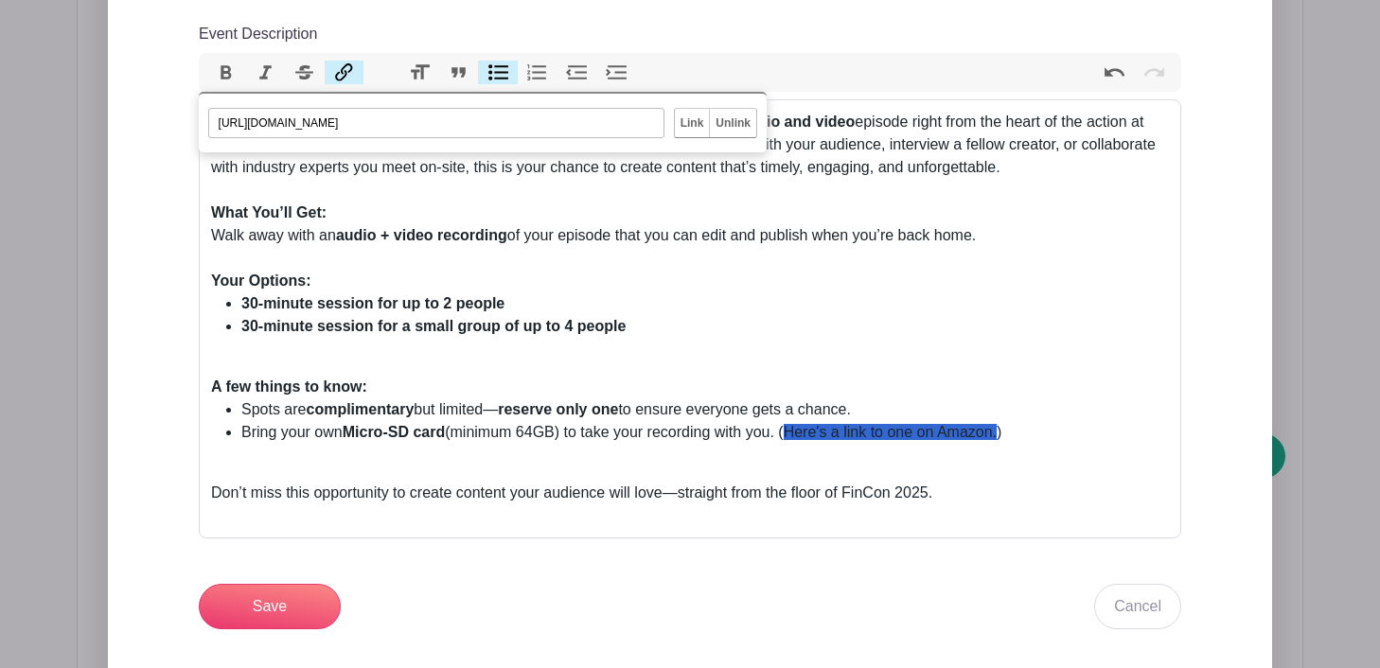
click at [682, 125] on input "Link" at bounding box center [692, 123] width 35 height 28
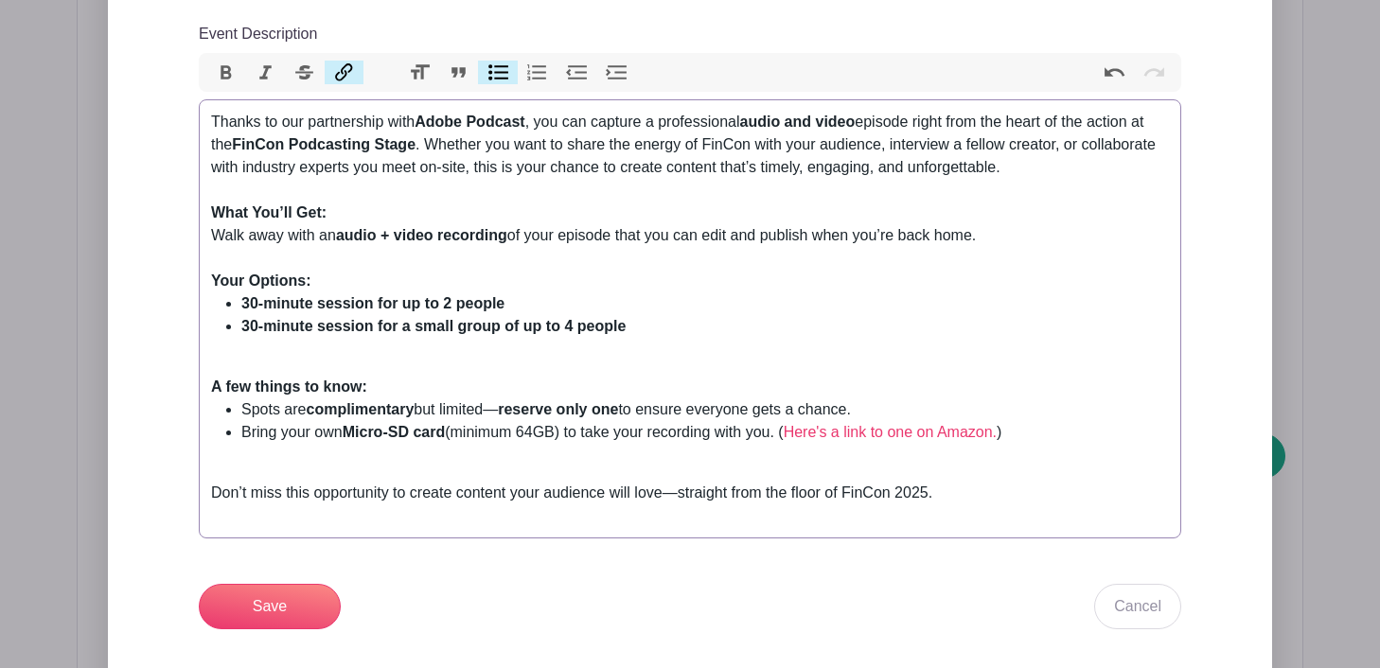
click at [607, 365] on trix-editor "Thanks to our partnership with Adobe Podcast , you can capture a professional a…" at bounding box center [690, 318] width 982 height 439
drag, startPoint x: 668, startPoint y: 498, endPoint x: 520, endPoint y: 500, distance: 148.6
click at [520, 500] on div "Don’t miss this opportunity to create content your audience will love—straight …" at bounding box center [690, 504] width 958 height 45
type trix-editor "<div>Thanks to our partnership with <strong>Adobe Podcast</strong>, you can cap…"
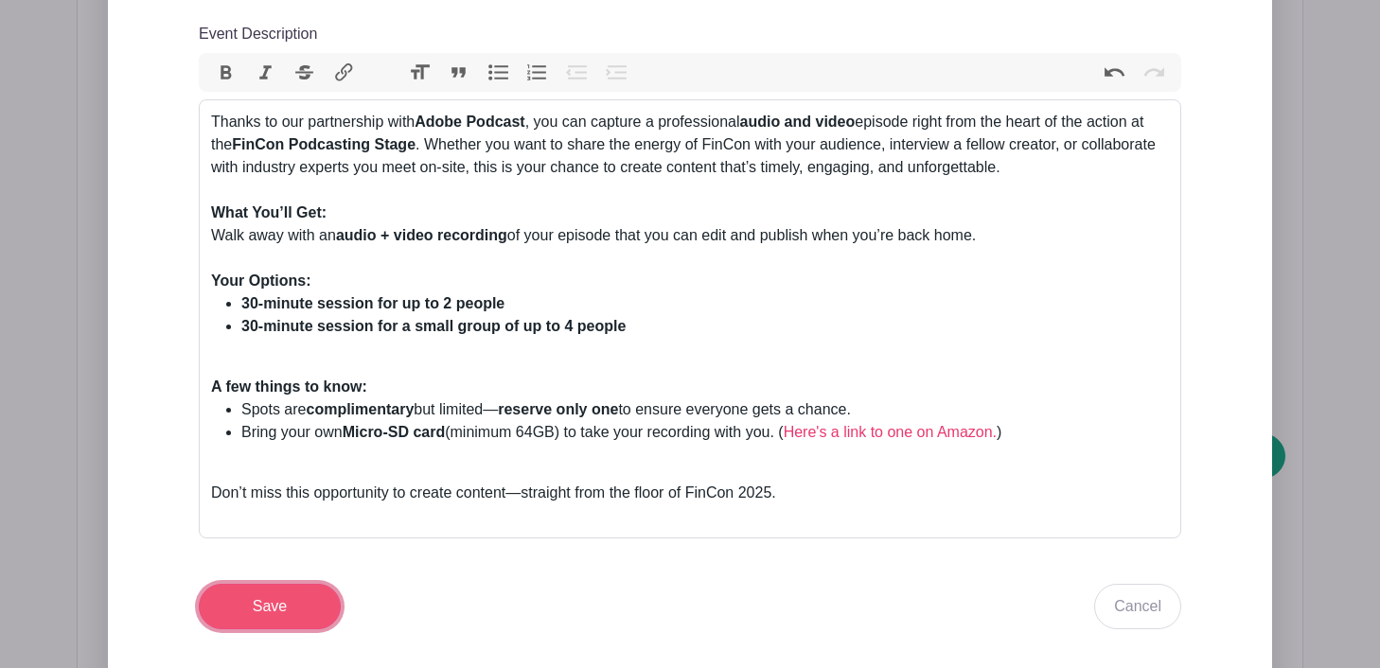
click at [256, 603] on input "Save" at bounding box center [270, 606] width 142 height 45
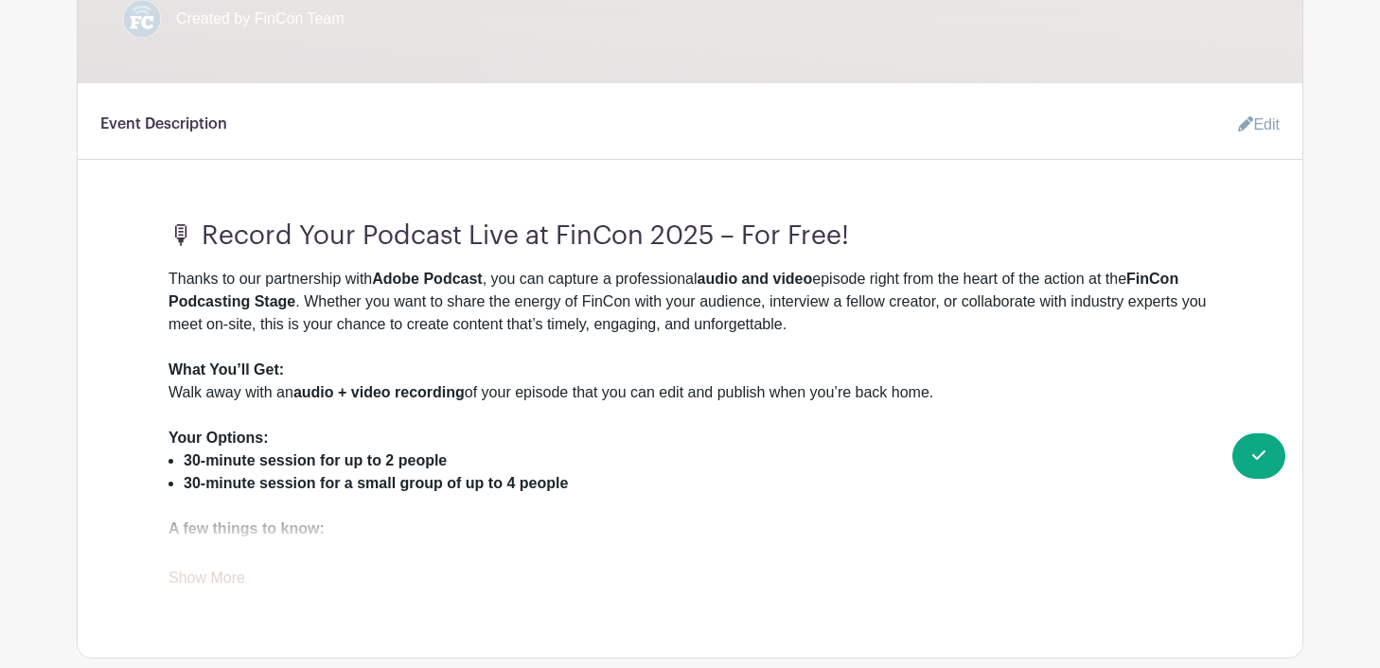
scroll to position [728, 0]
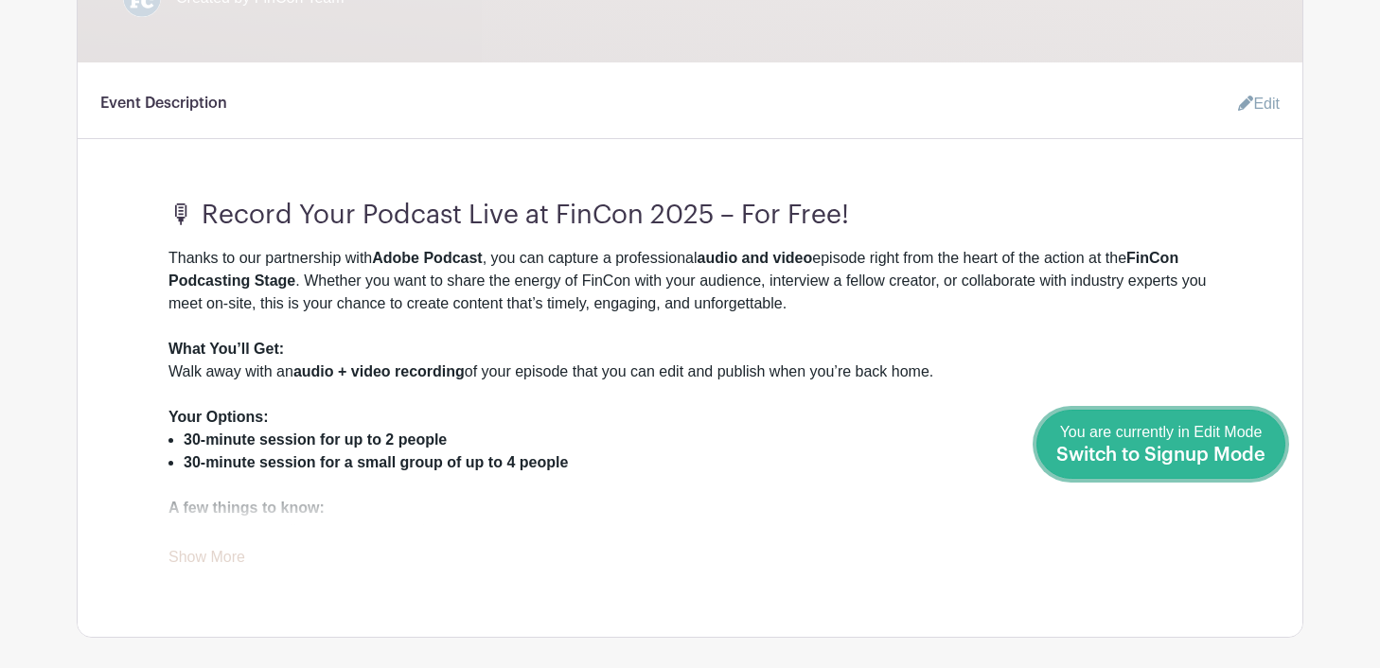
click at [1259, 453] on span "Switch to Signup Mode" at bounding box center [1160, 455] width 209 height 19
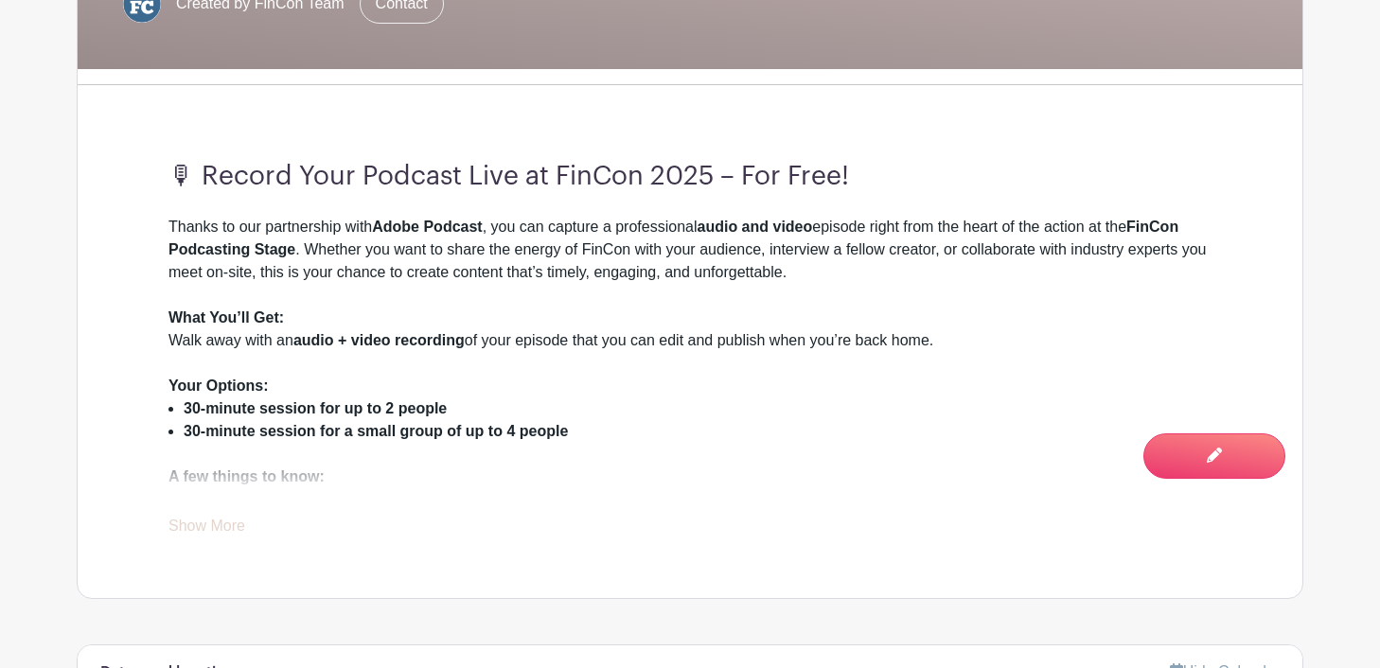
scroll to position [618, 0]
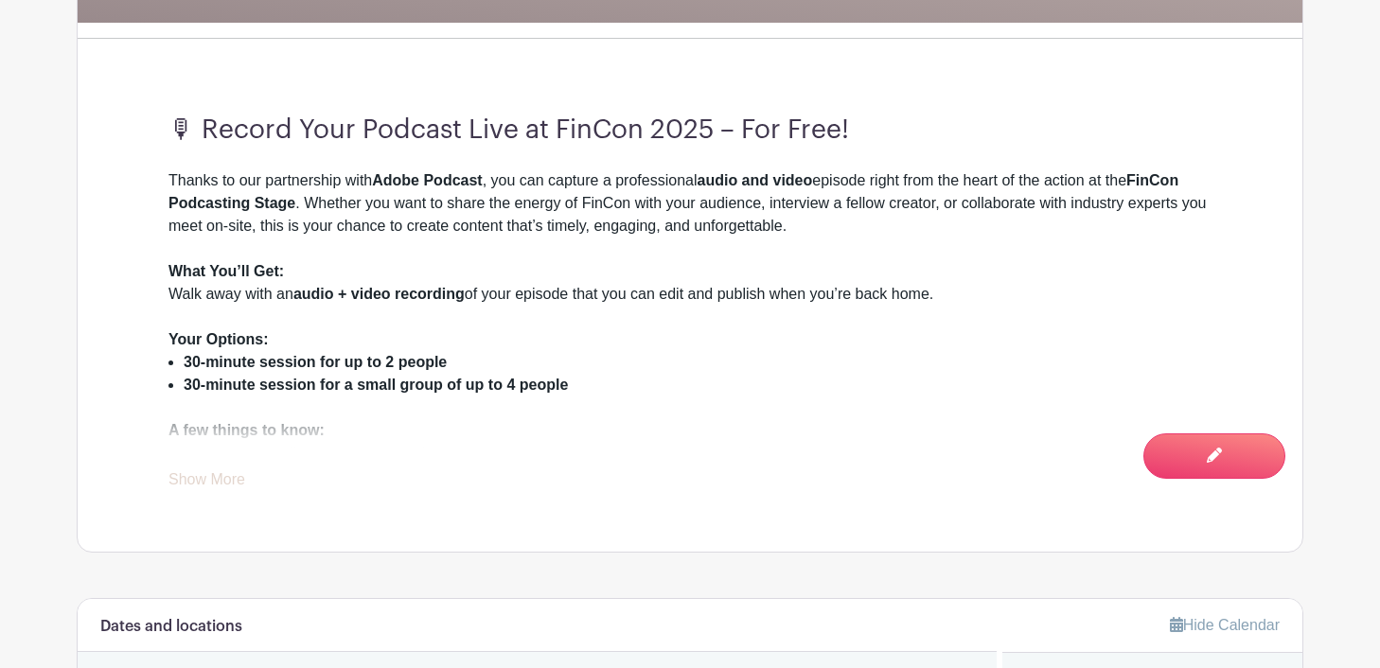
click at [200, 487] on link "Show More" at bounding box center [206, 483] width 77 height 24
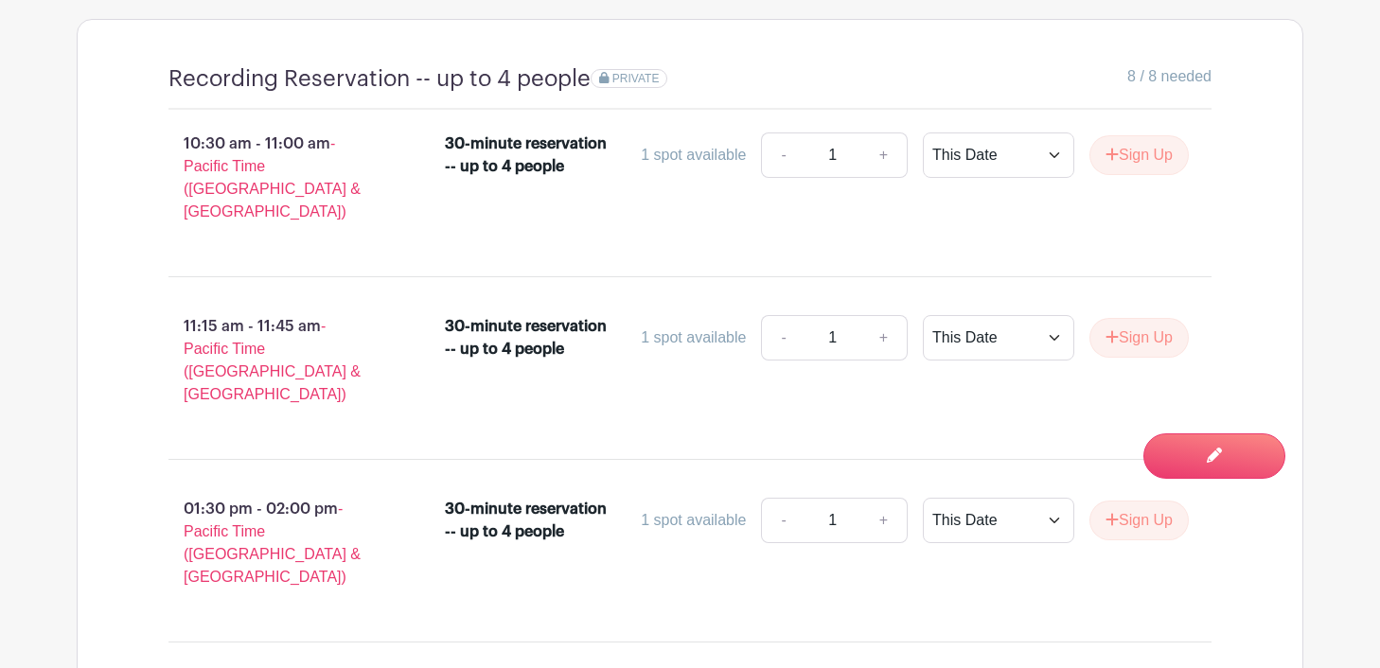
scroll to position [1739, 0]
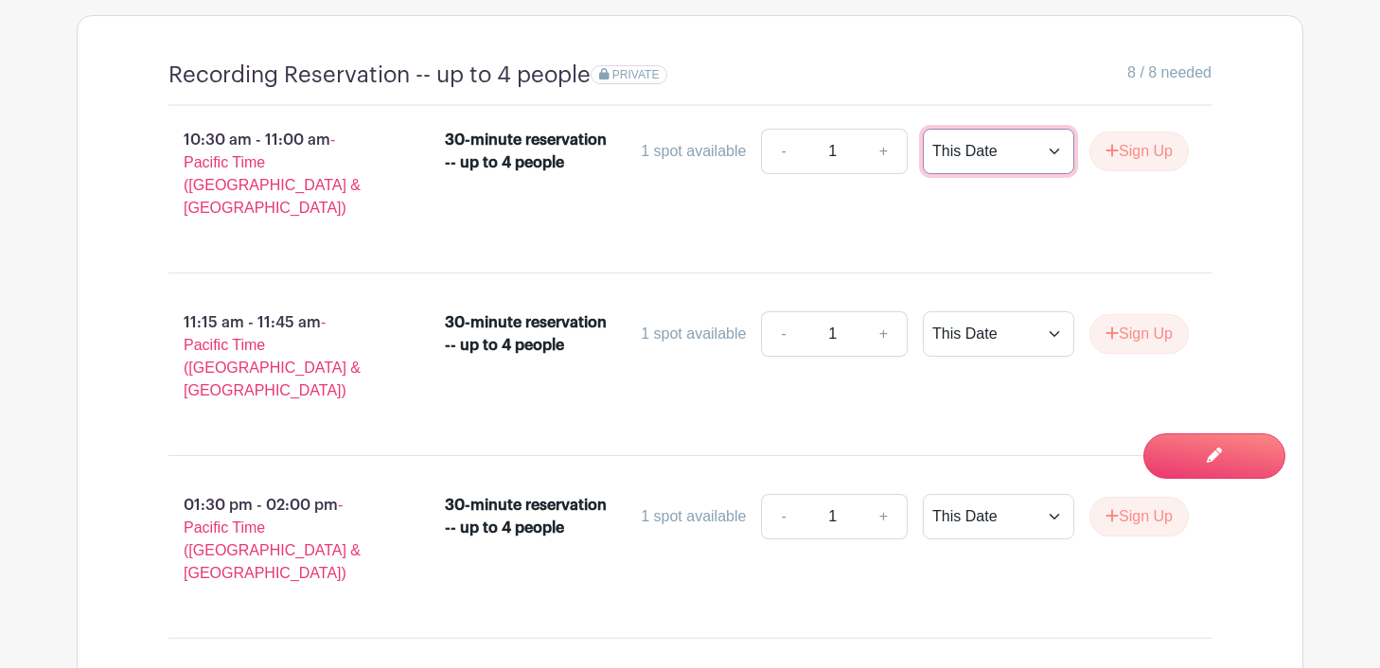
click at [1003, 157] on select "This Date Select Dates" at bounding box center [998, 151] width 151 height 45
click at [923, 133] on select "This Date Select Dates" at bounding box center [998, 151] width 151 height 45
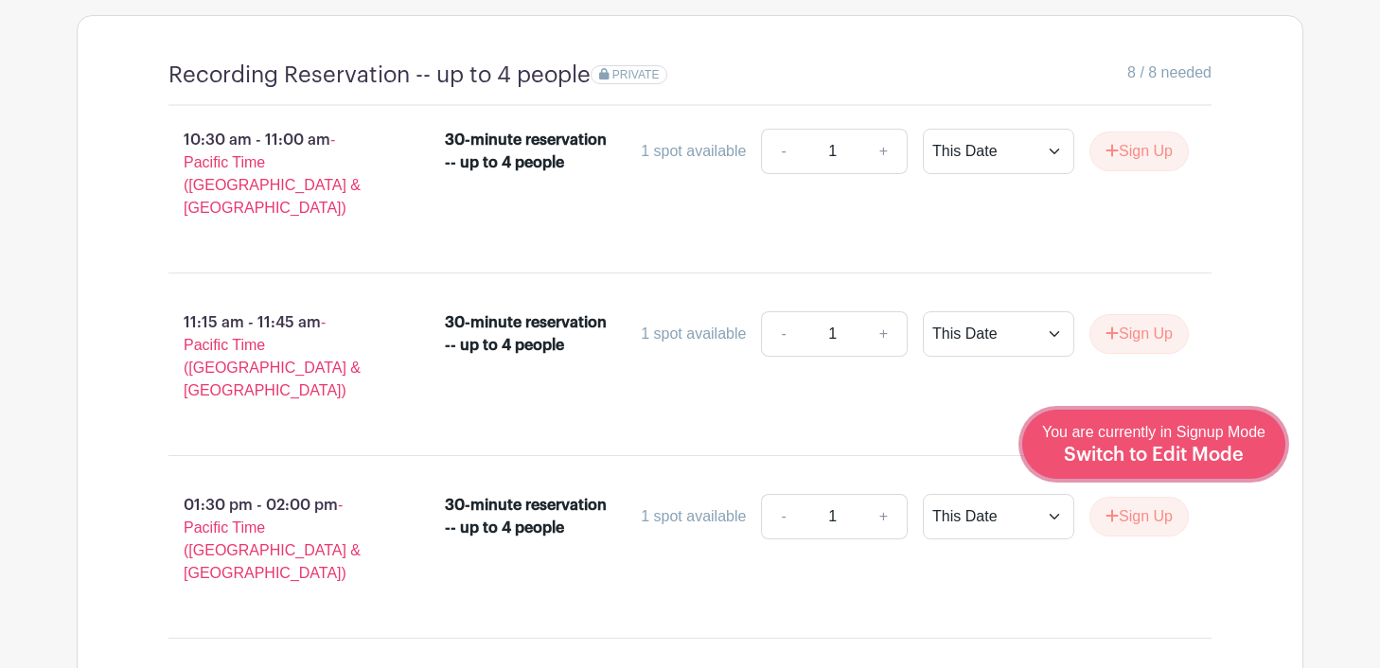
click at [1209, 452] on span "Switch to Edit Mode" at bounding box center [1154, 455] width 180 height 19
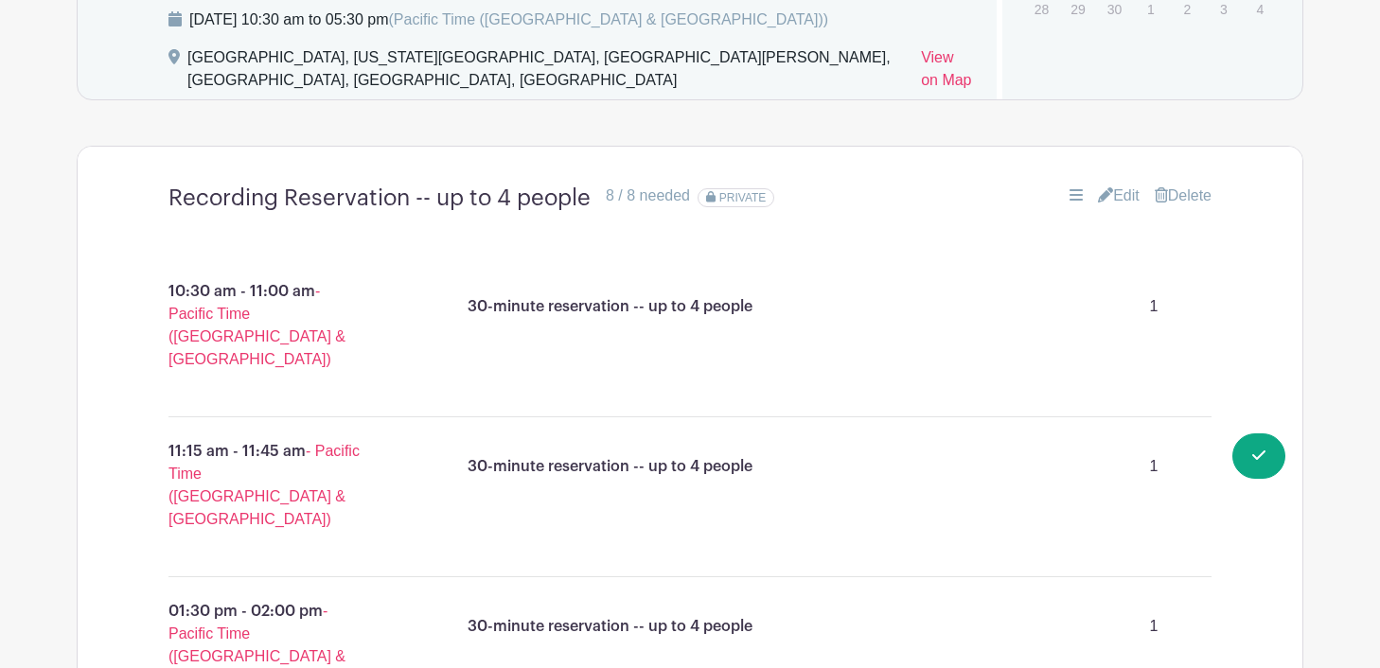
scroll to position [1560, 0]
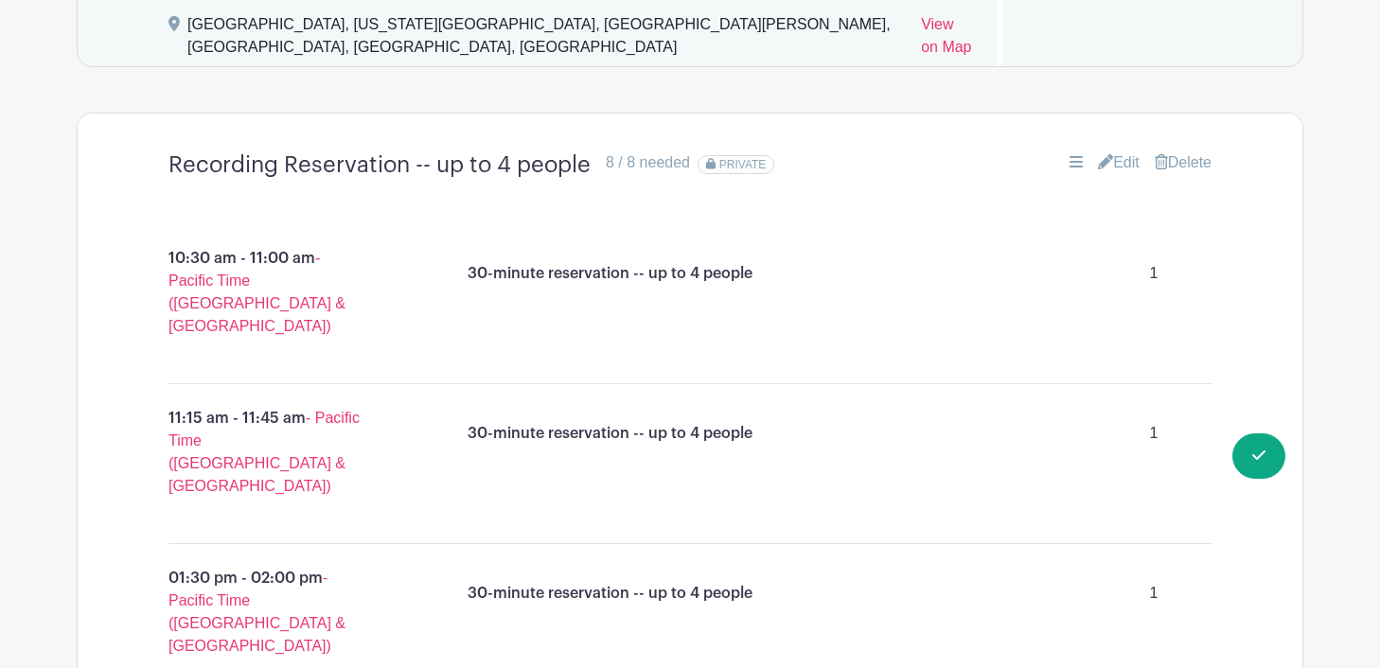
click at [1116, 162] on link "Edit" at bounding box center [1119, 162] width 42 height 23
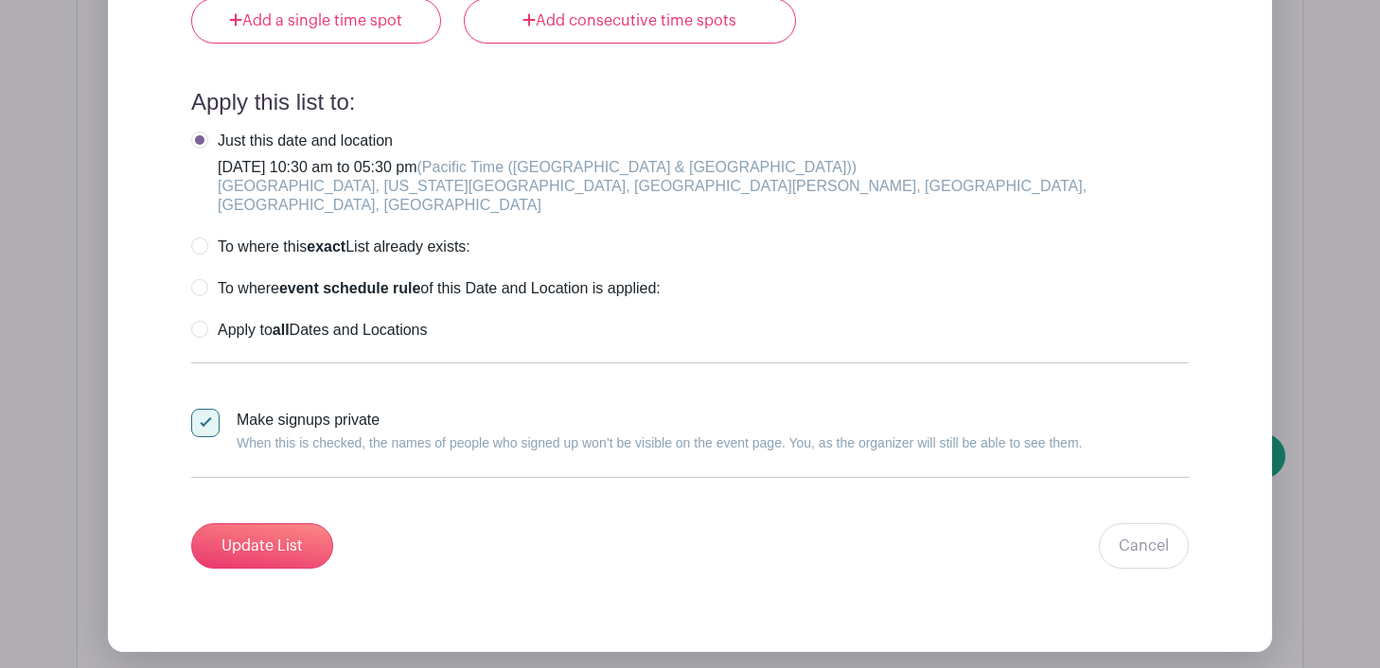
scroll to position [4949, 0]
click at [1136, 522] on link "Cancel" at bounding box center [1144, 544] width 90 height 45
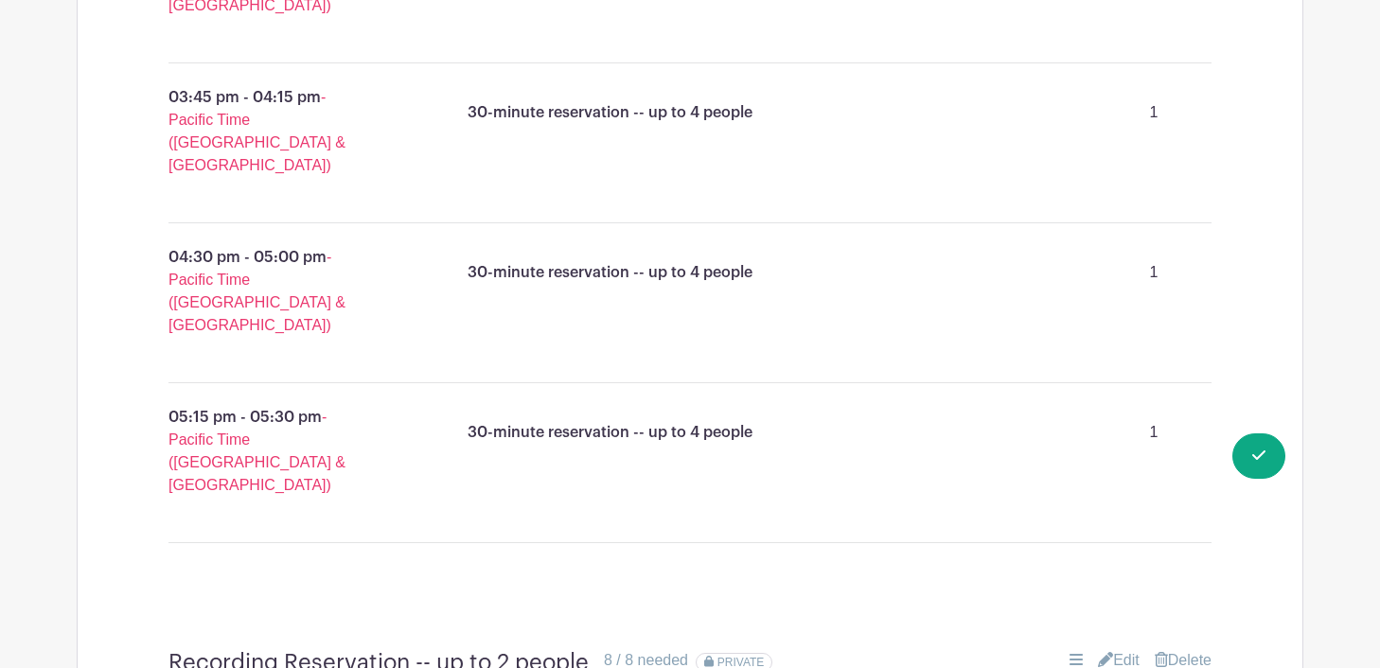
scroll to position [2512, 0]
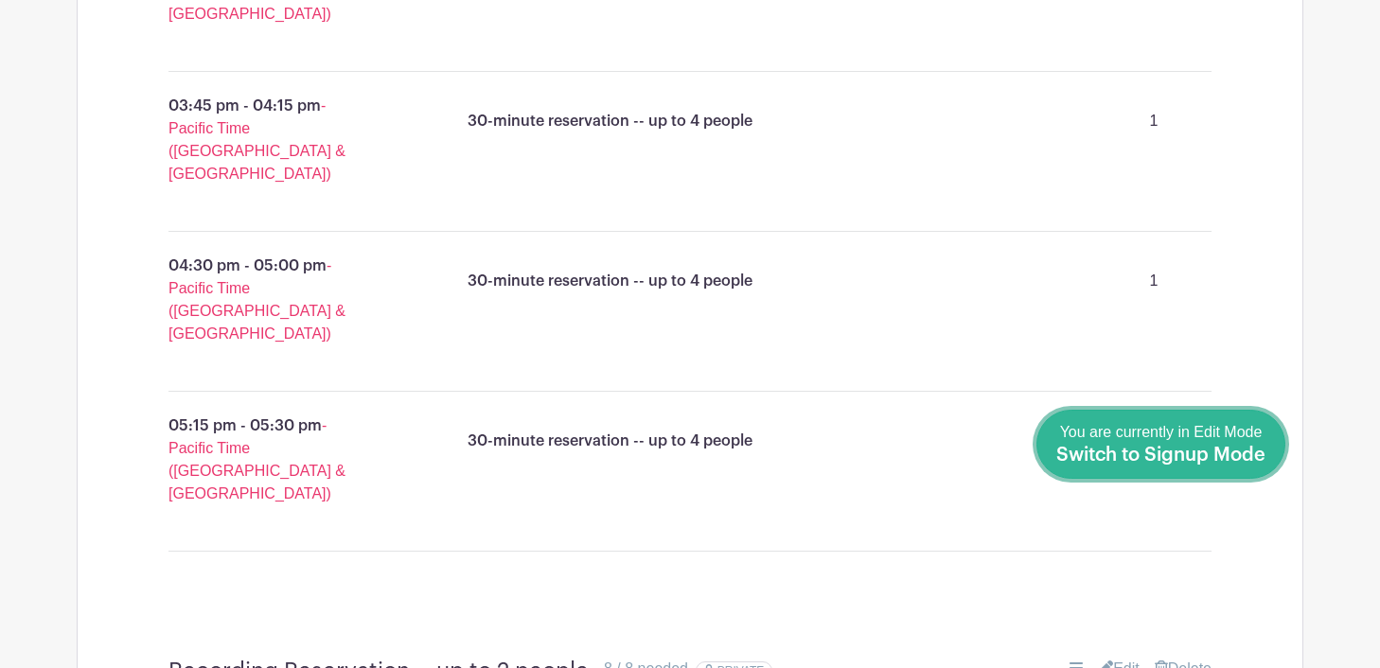
click at [1266, 455] on link "Done Editing You are currently in Edit Mode Switch to Signup Mode" at bounding box center [1160, 444] width 249 height 69
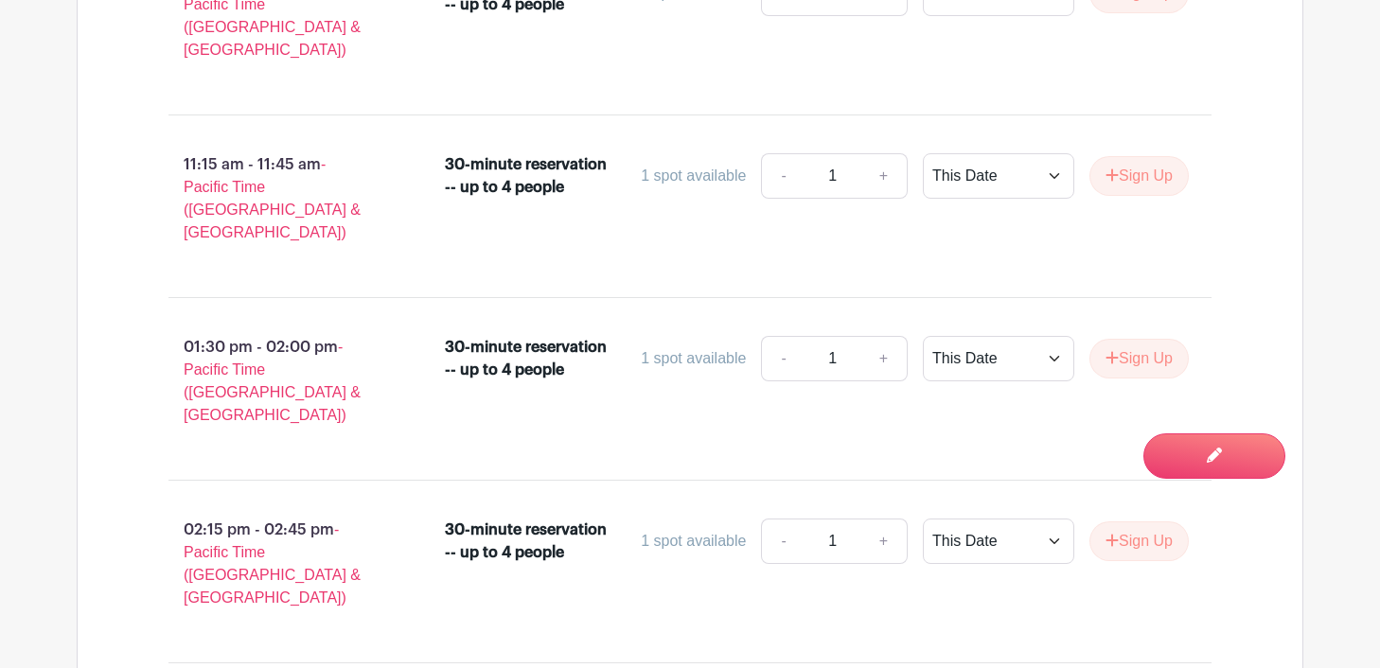
scroll to position [1793, 0]
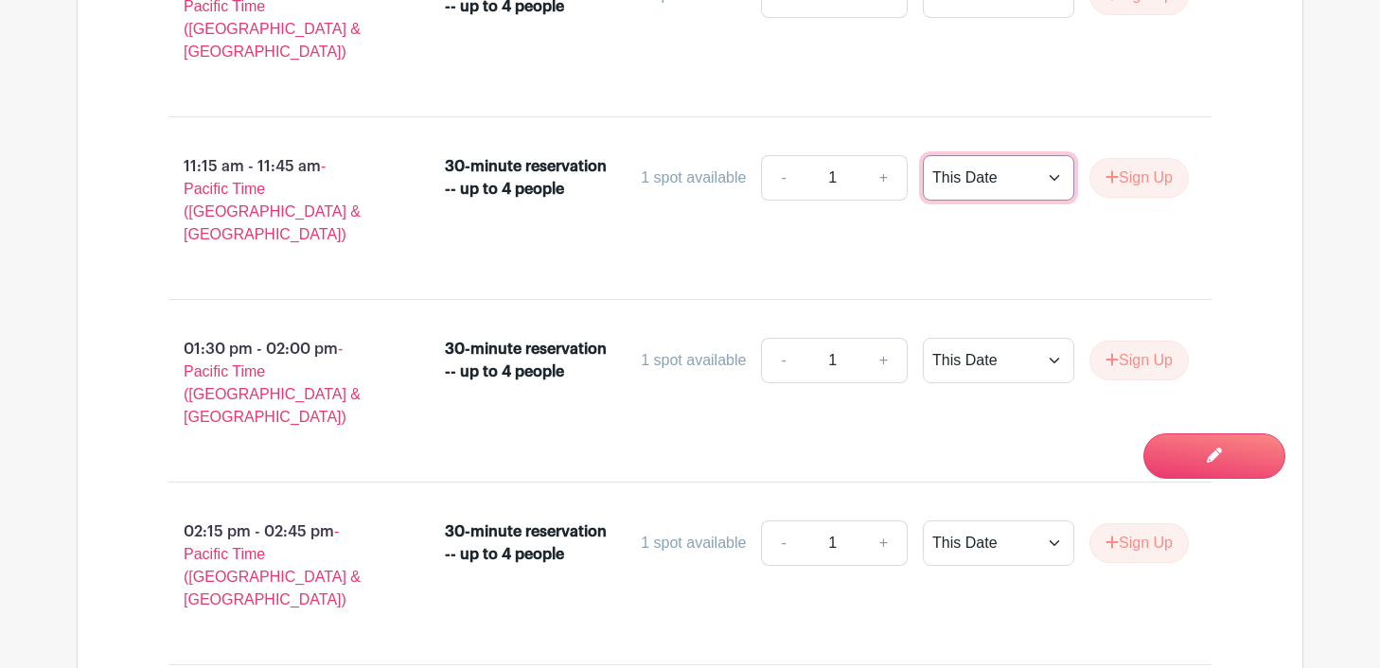
click at [1038, 169] on select "This Date Select Dates" at bounding box center [998, 177] width 151 height 45
select select "select_dates"
click at [923, 155] on select "This Date Select Dates" at bounding box center [998, 177] width 151 height 45
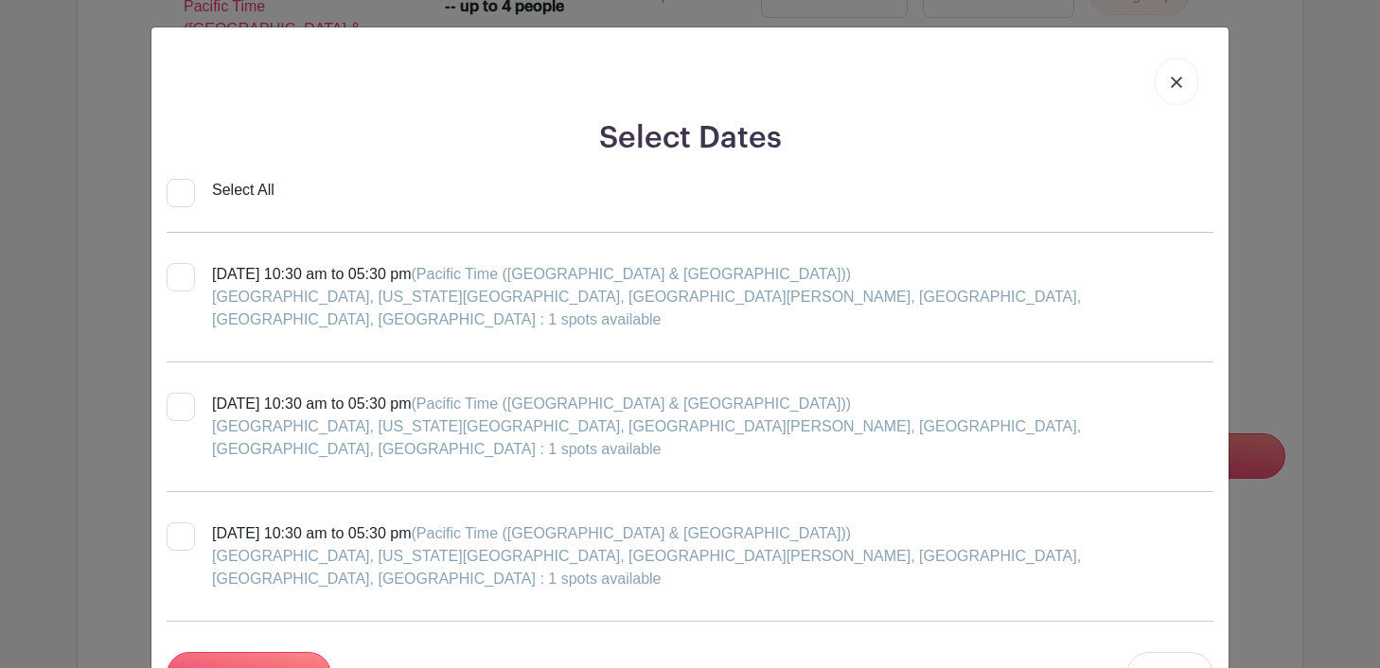
scroll to position [4, 0]
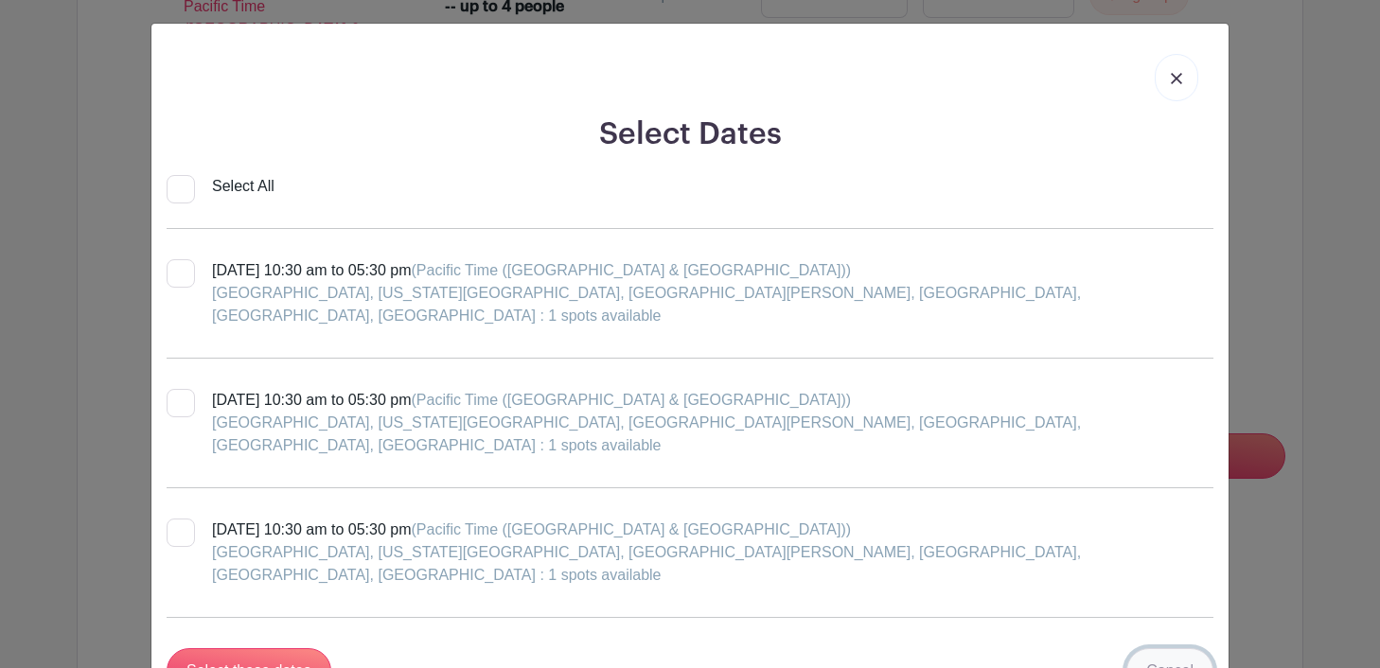
click at [1162, 648] on link "Cancel" at bounding box center [1169, 670] width 87 height 45
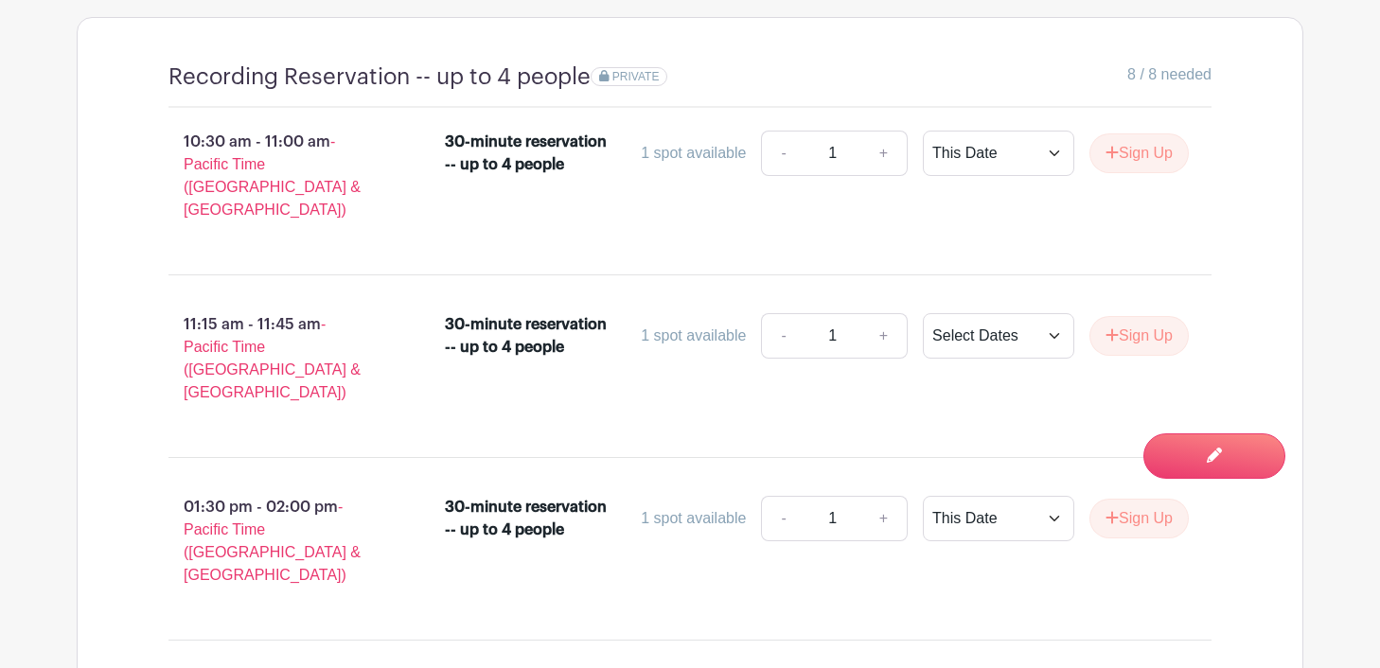
scroll to position [1633, 0]
click at [1137, 159] on button "Sign Up" at bounding box center [1138, 155] width 99 height 40
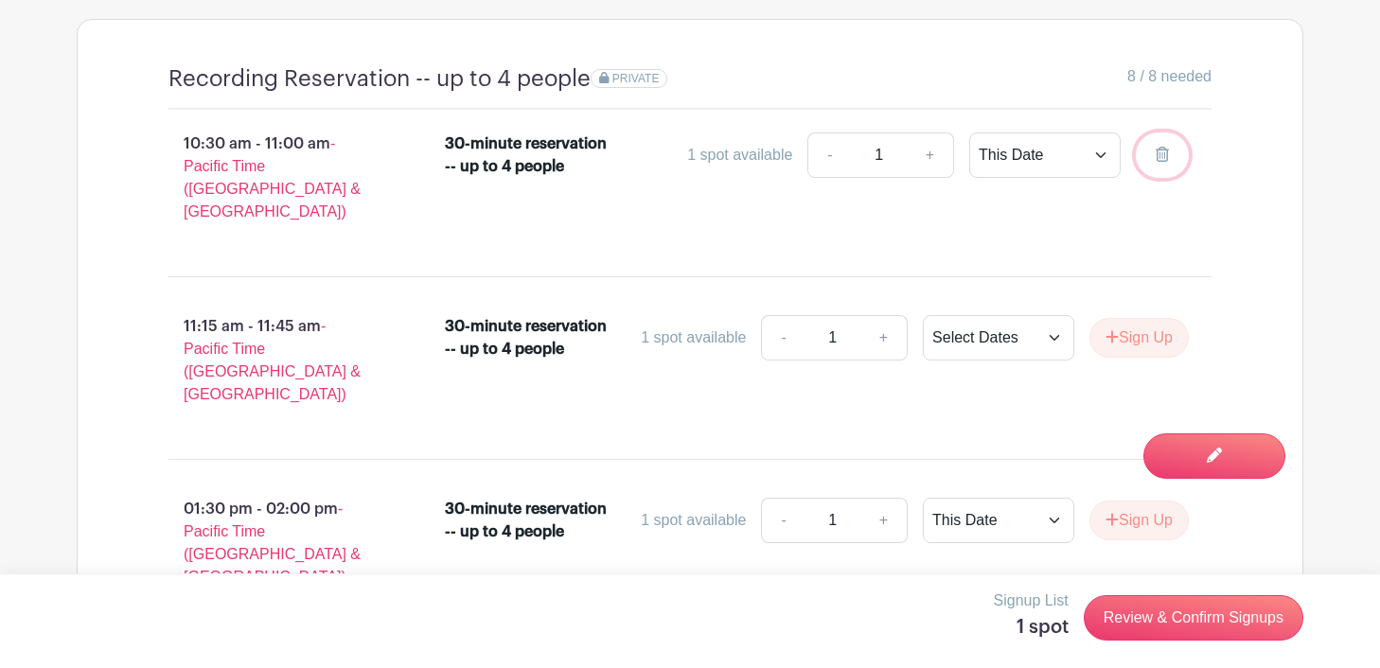
click at [1155, 159] on icon at bounding box center [1161, 154] width 13 height 15
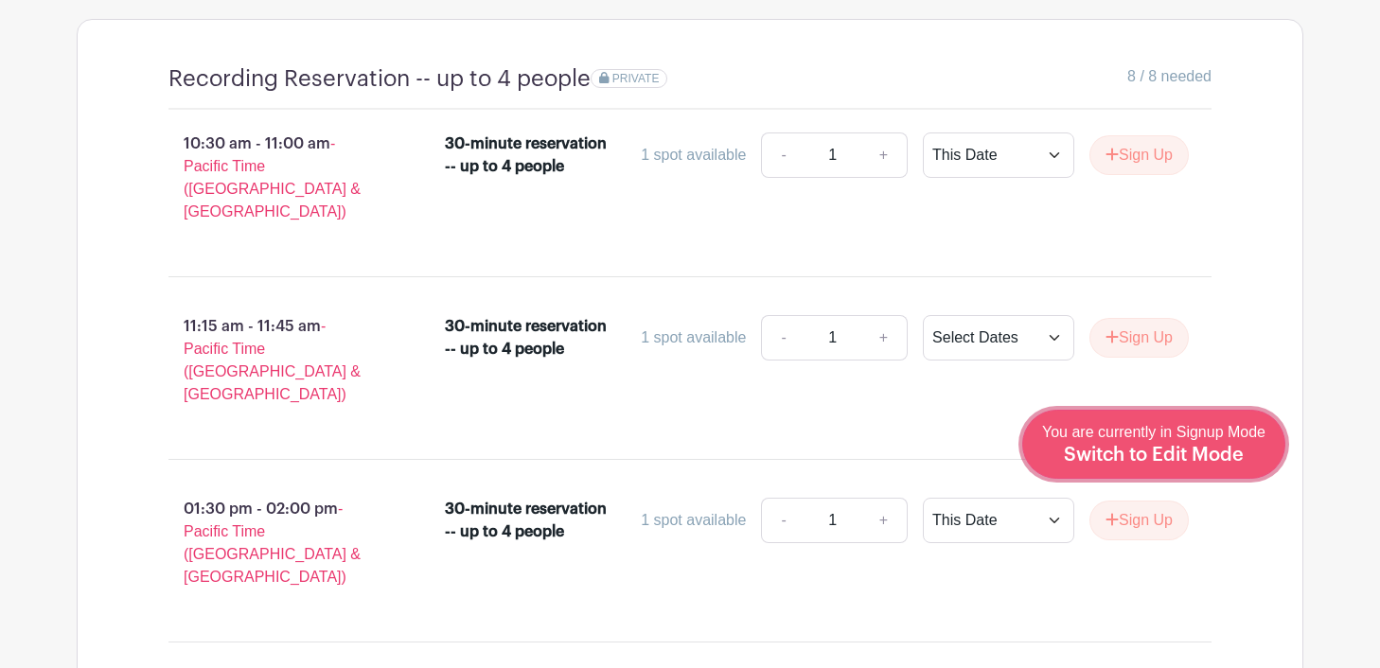
click at [1217, 466] on div "You are currently in Signup Mode Switch to Edit Mode" at bounding box center [1153, 444] width 223 height 46
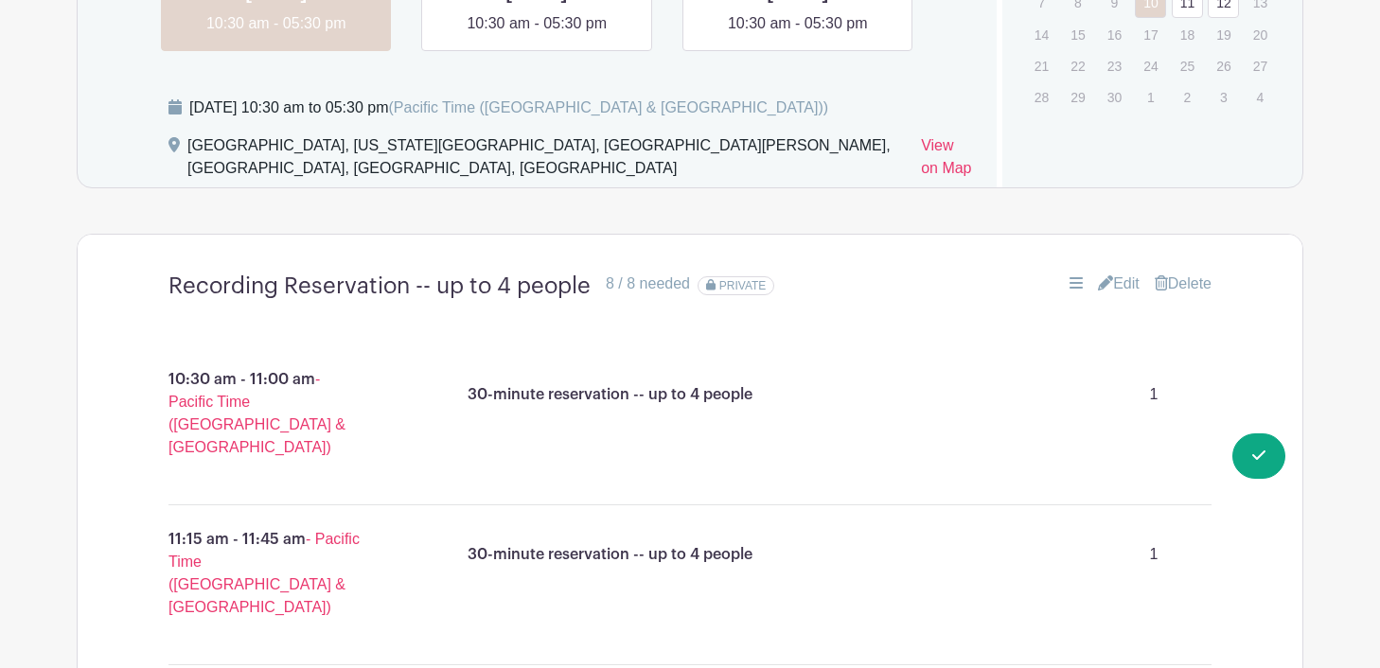
scroll to position [1450, 0]
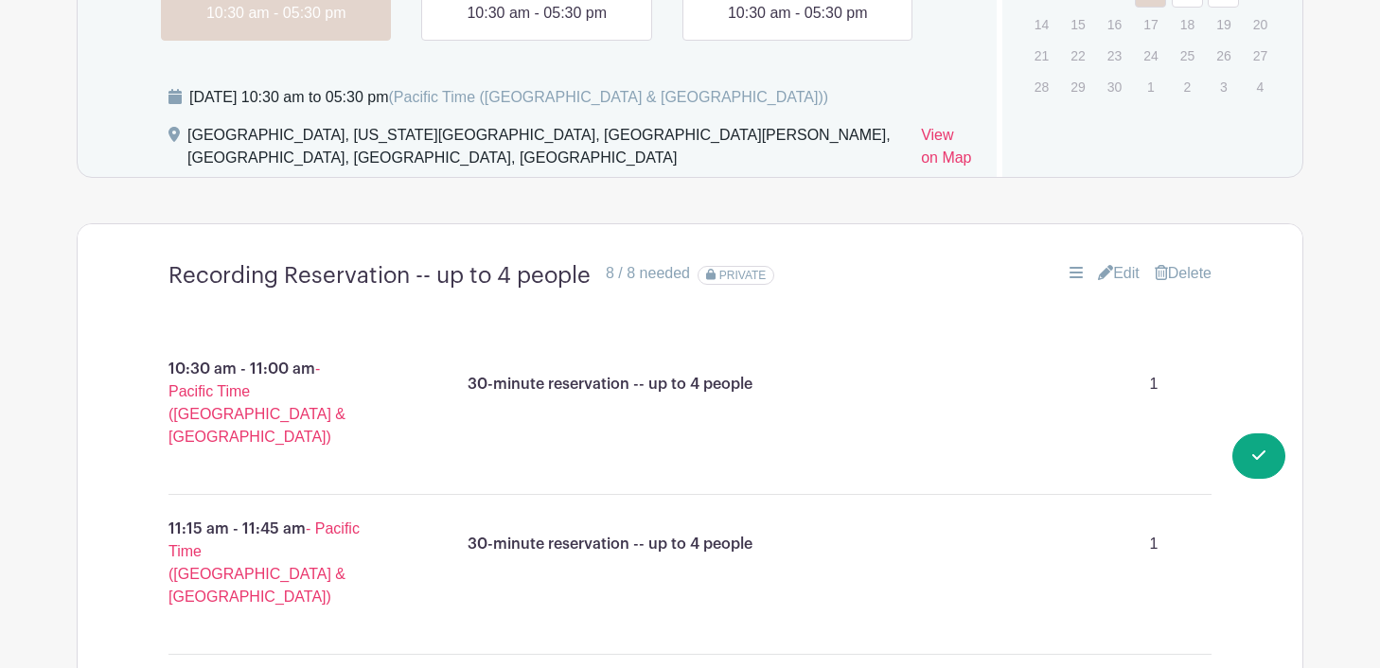
click at [1116, 269] on link "Edit" at bounding box center [1119, 273] width 42 height 23
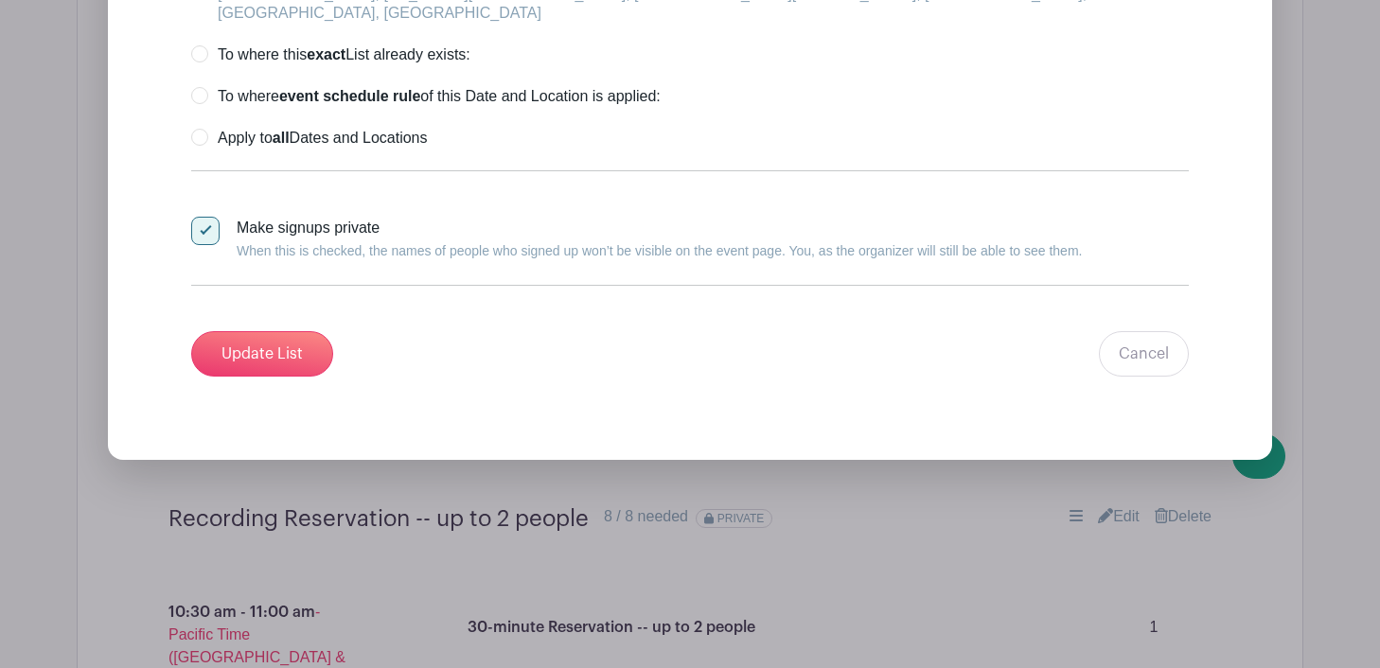
scroll to position [5142, 0]
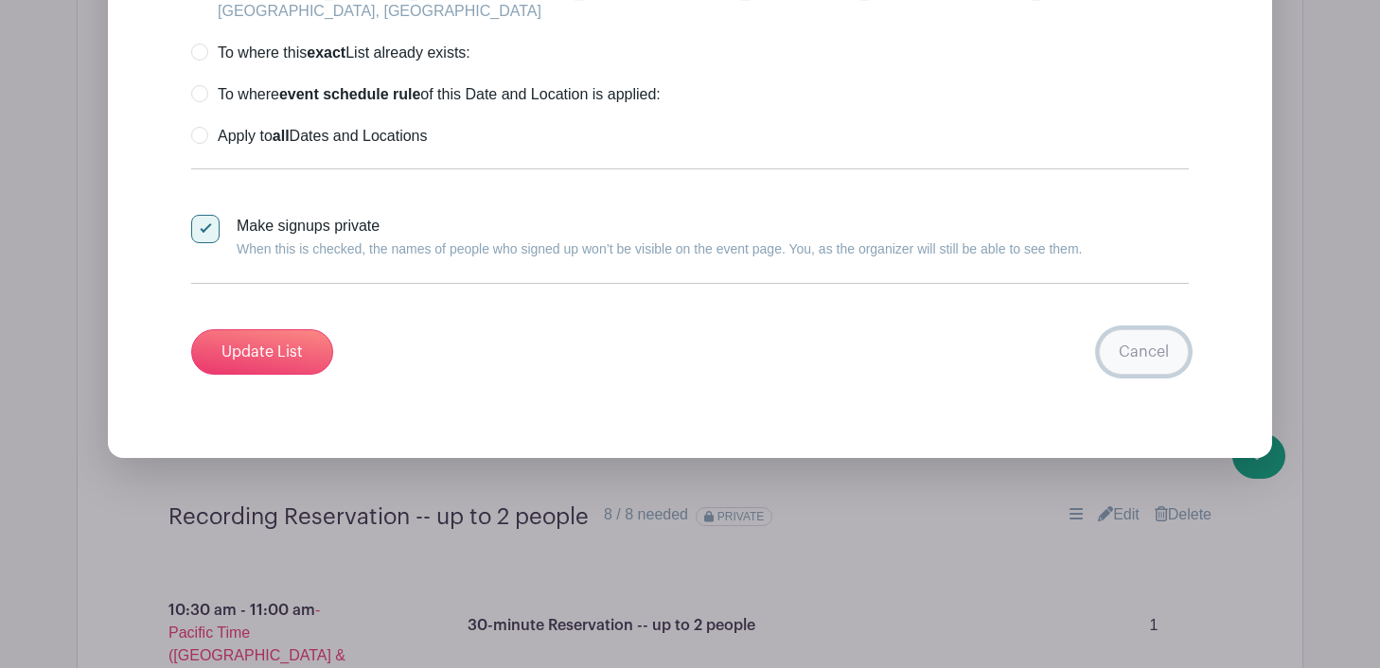
click at [1164, 329] on link "Cancel" at bounding box center [1144, 351] width 90 height 45
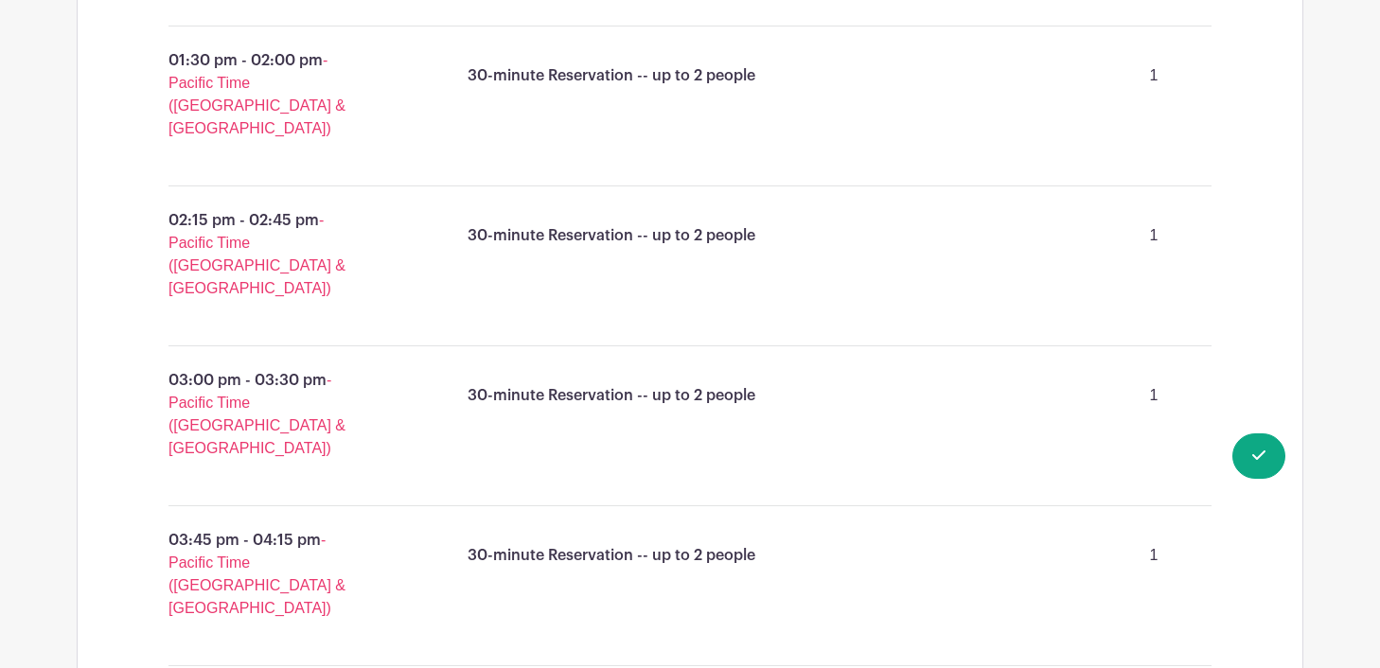
scroll to position [3673, 0]
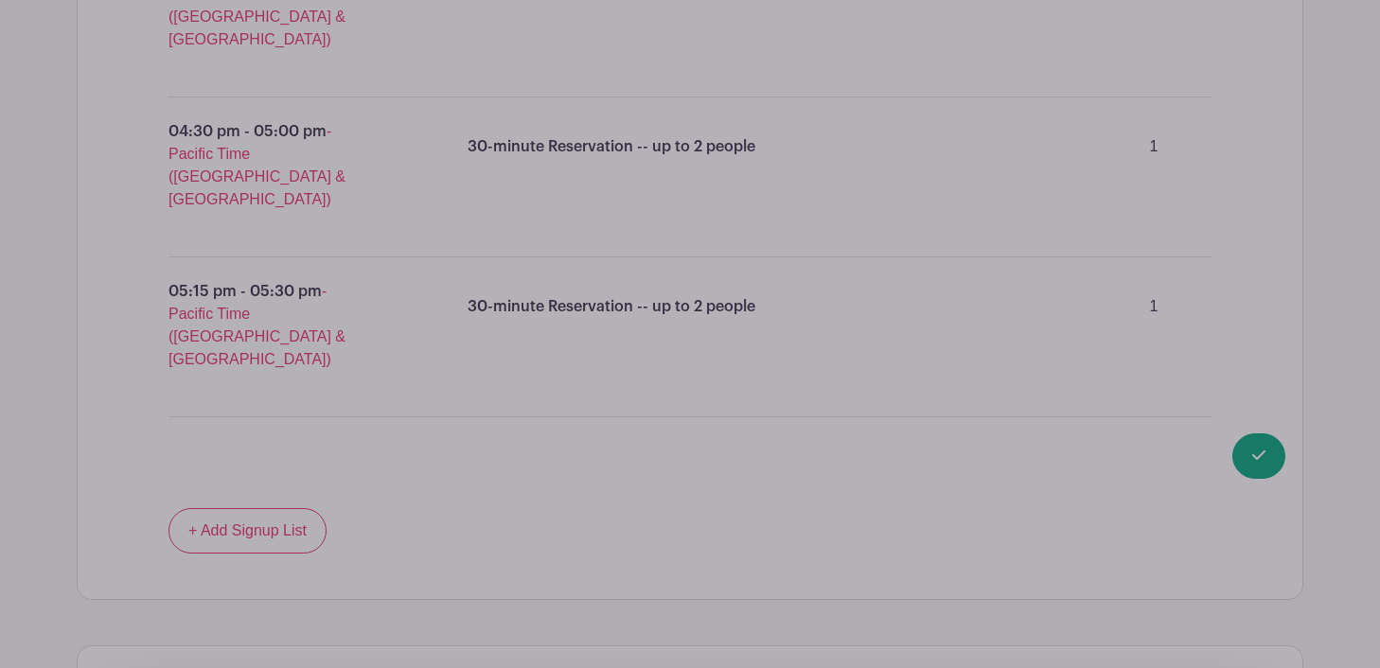
scroll to position [4106, 0]
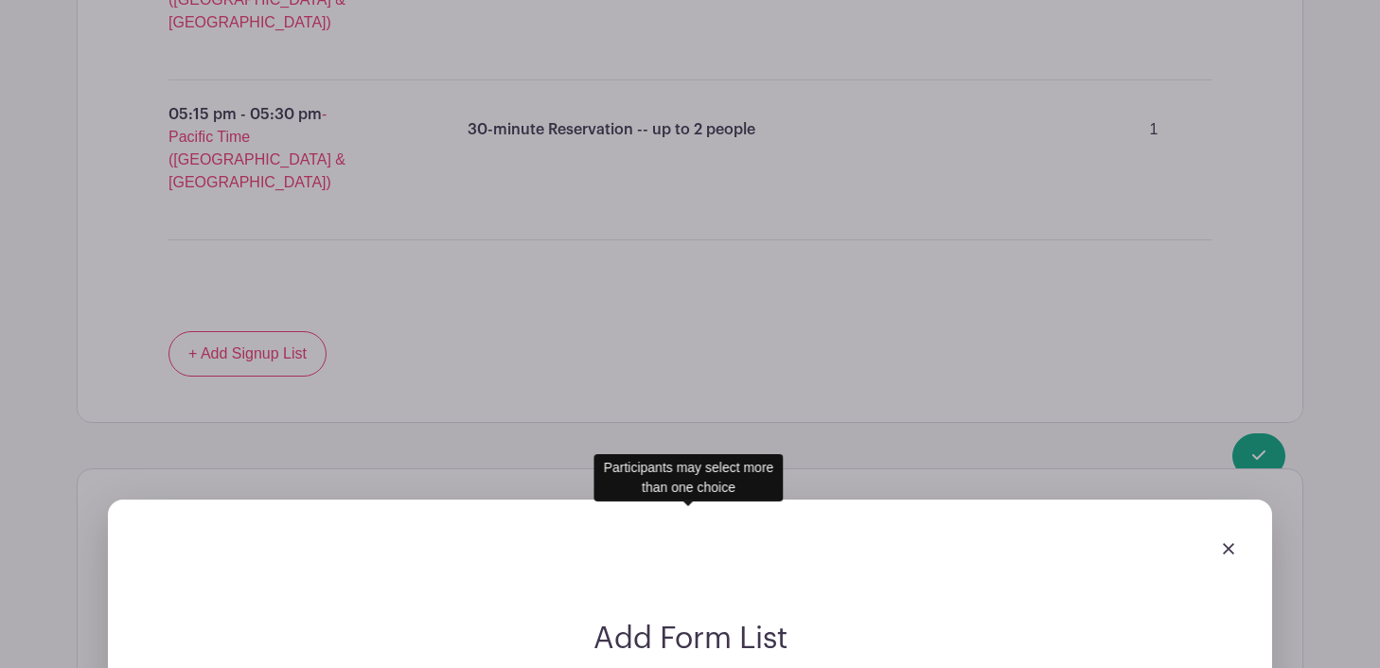
scroll to position [4280, 0]
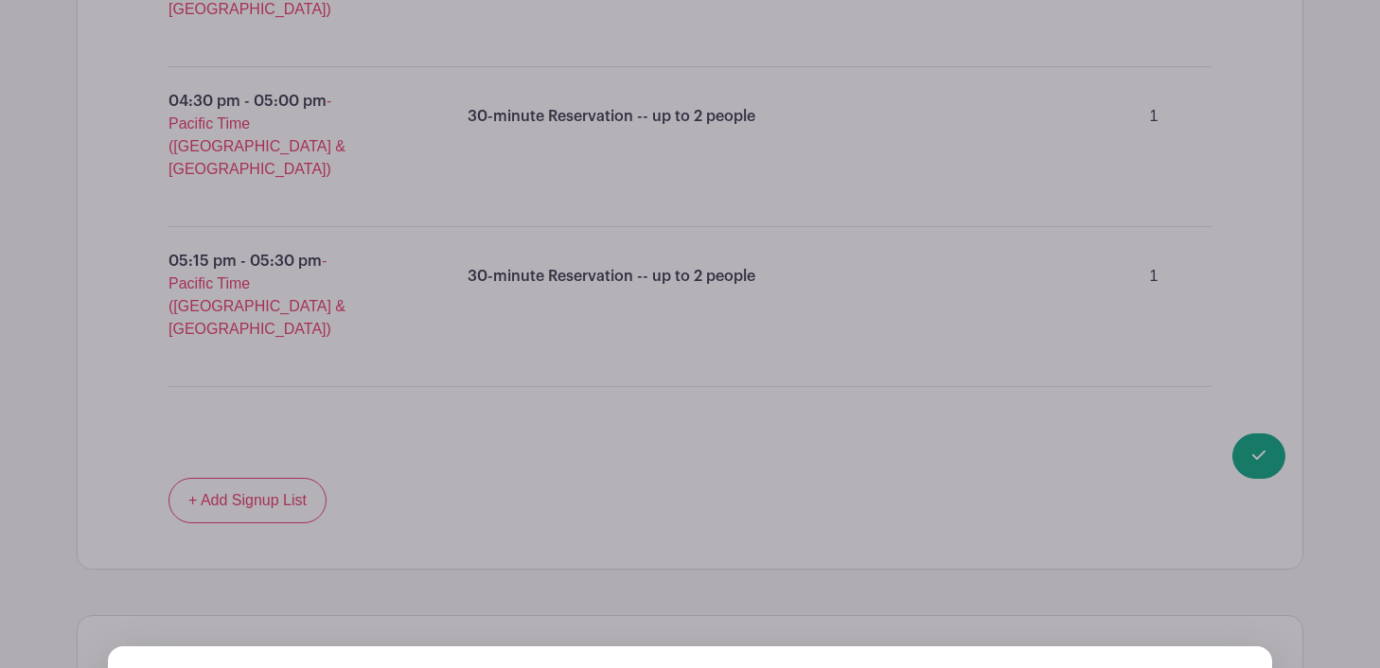
scroll to position [4124, 0]
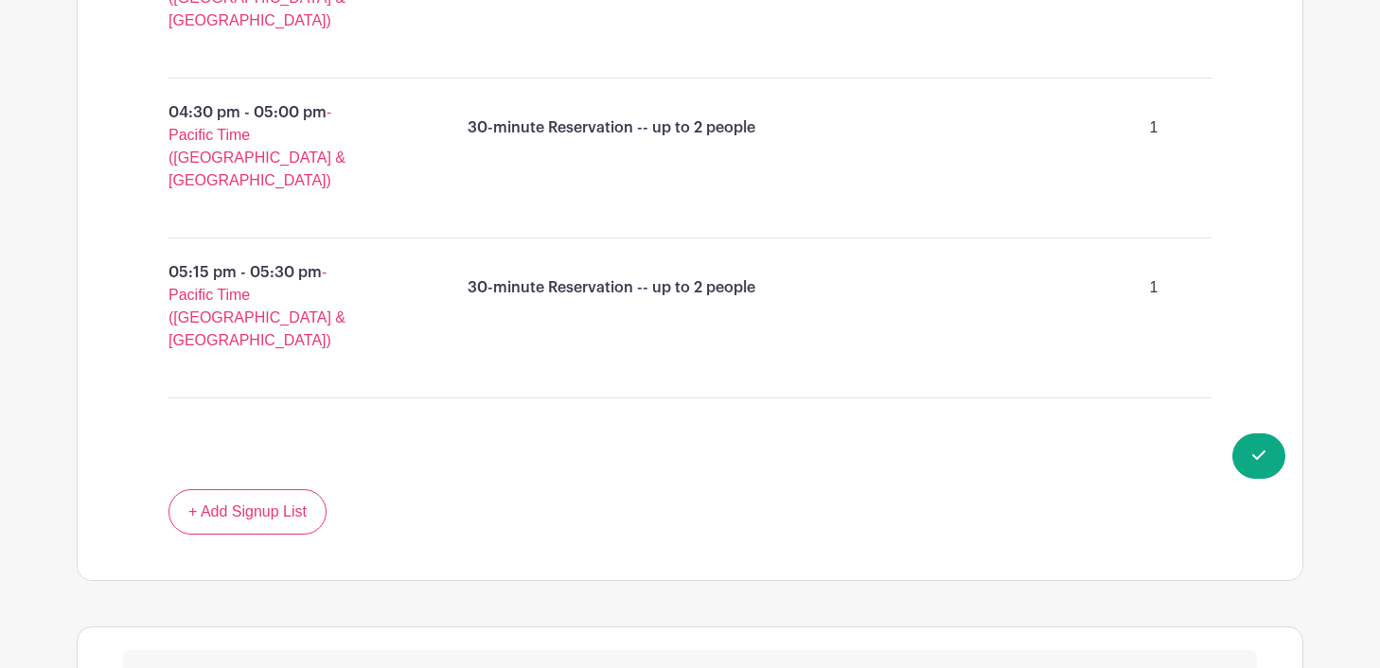
scroll to position [3673, 0]
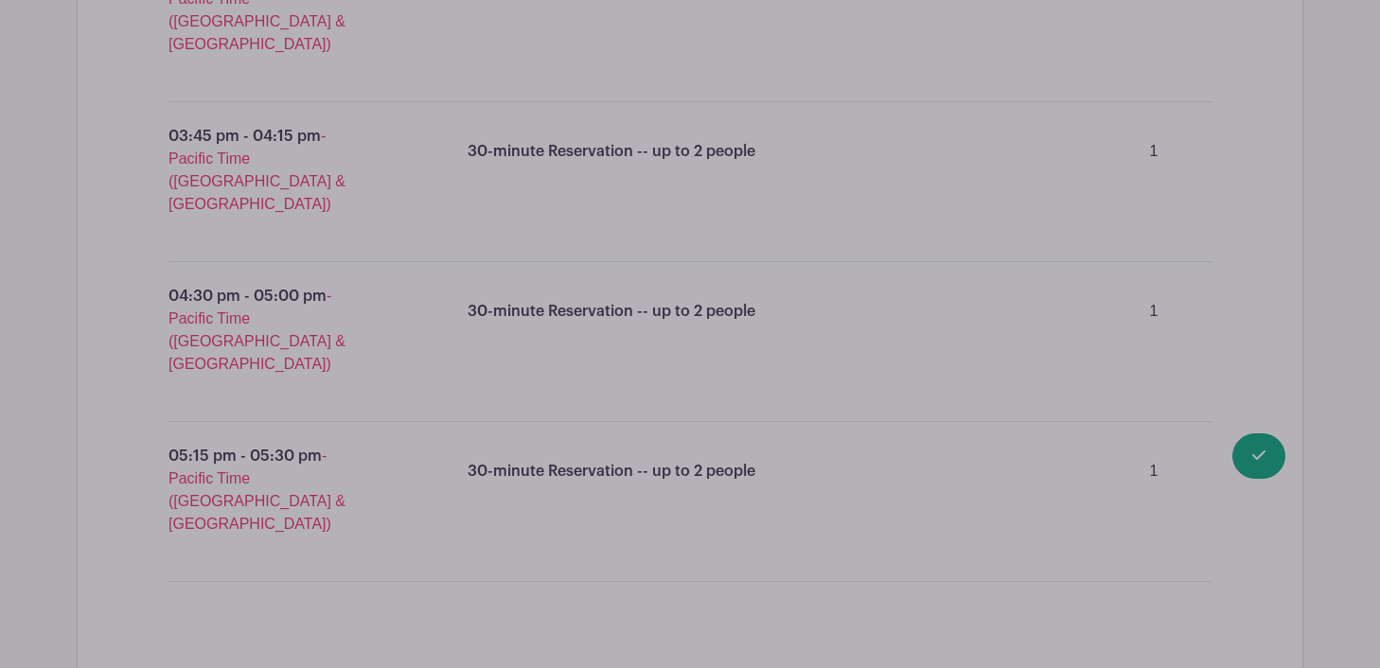
scroll to position [3955, 0]
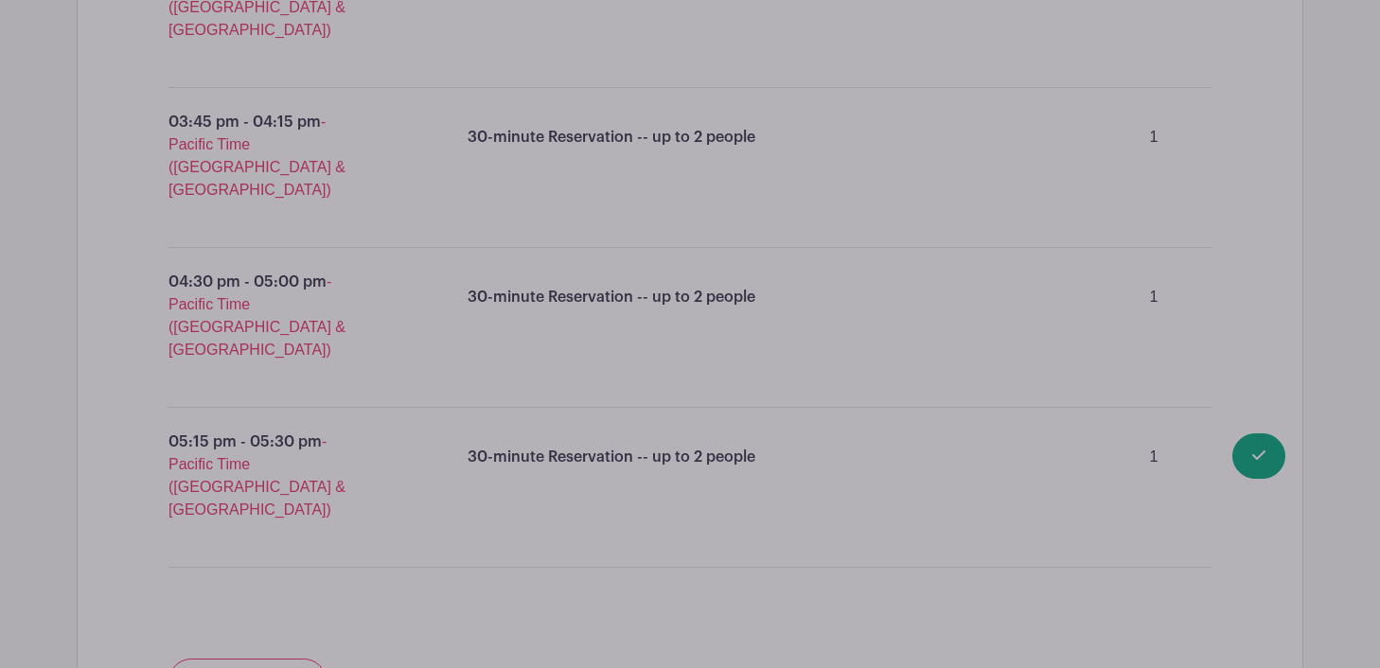
type input "Have you signed up for a Podcasting Stage time slot already? You're only allowe…"
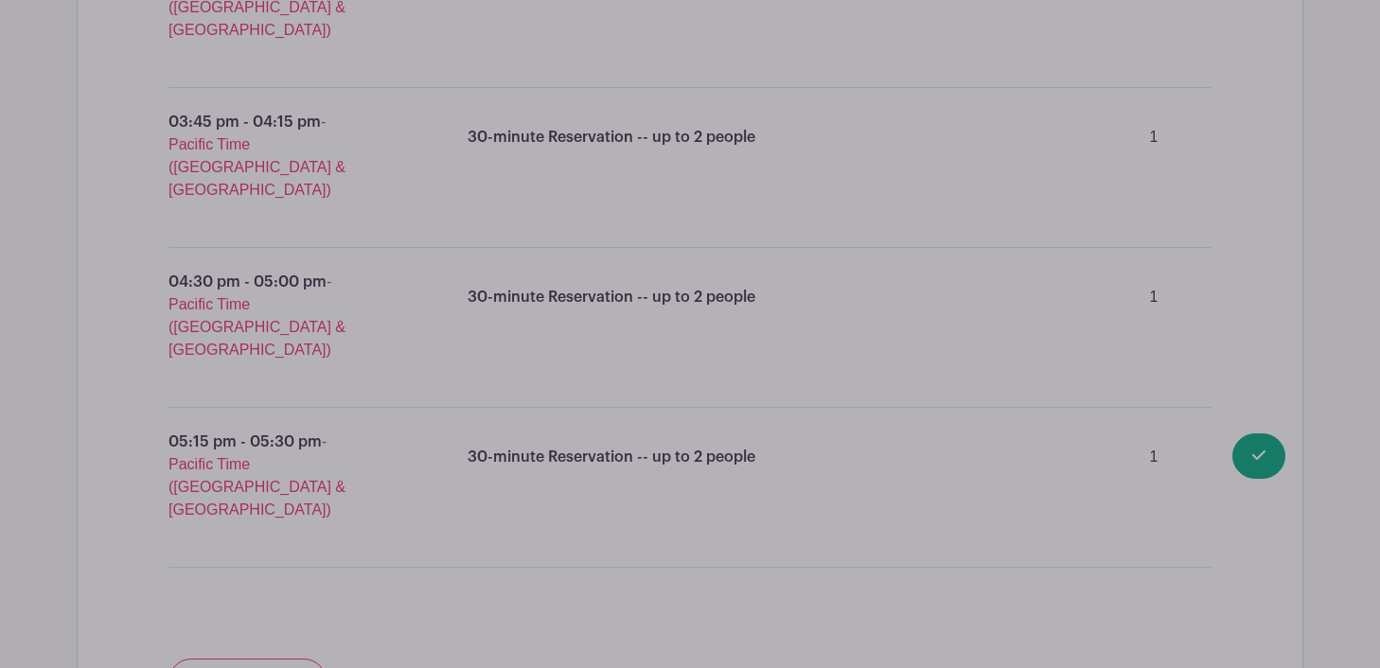
type input "F"
type input "Additional Questions"
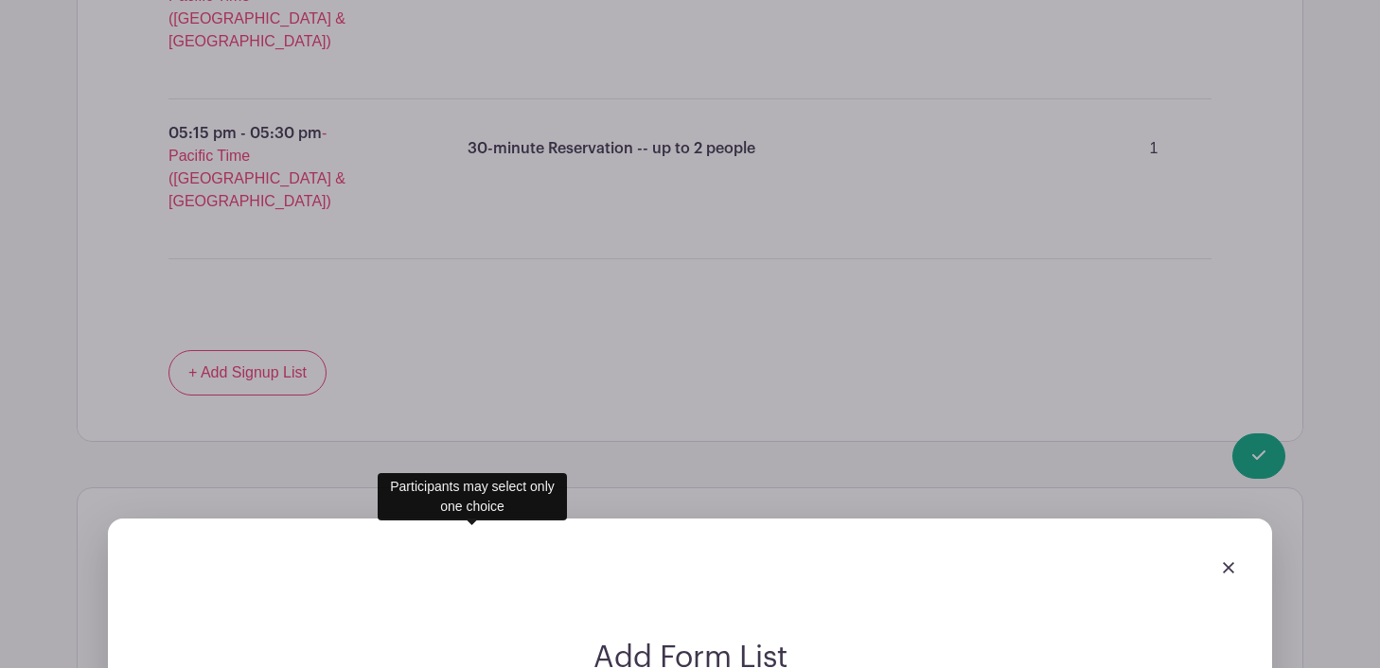
scroll to position [4289, 0]
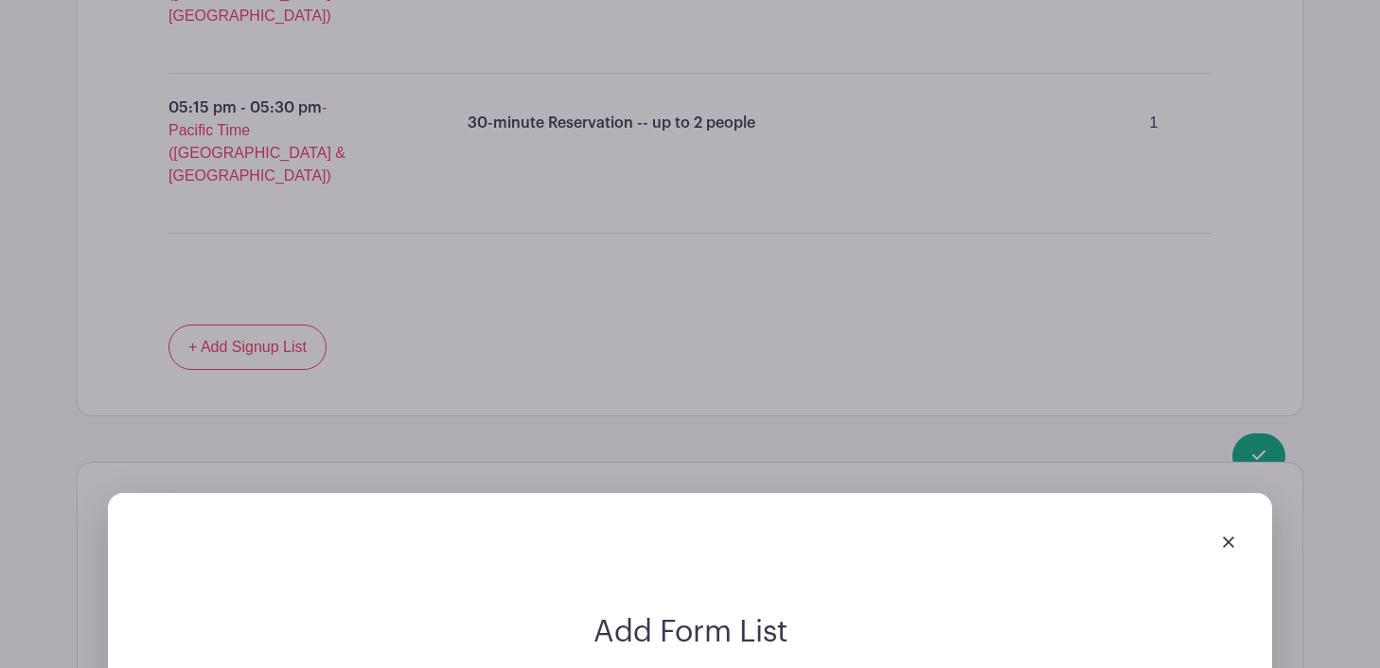
paste input "Have you signed up for a Podcasting Stage time slot already? You're only allowe…"
type input "Have you signed up for a Podcasting Stage time slot already? You're only allowe…"
type input "This is my only time slot."
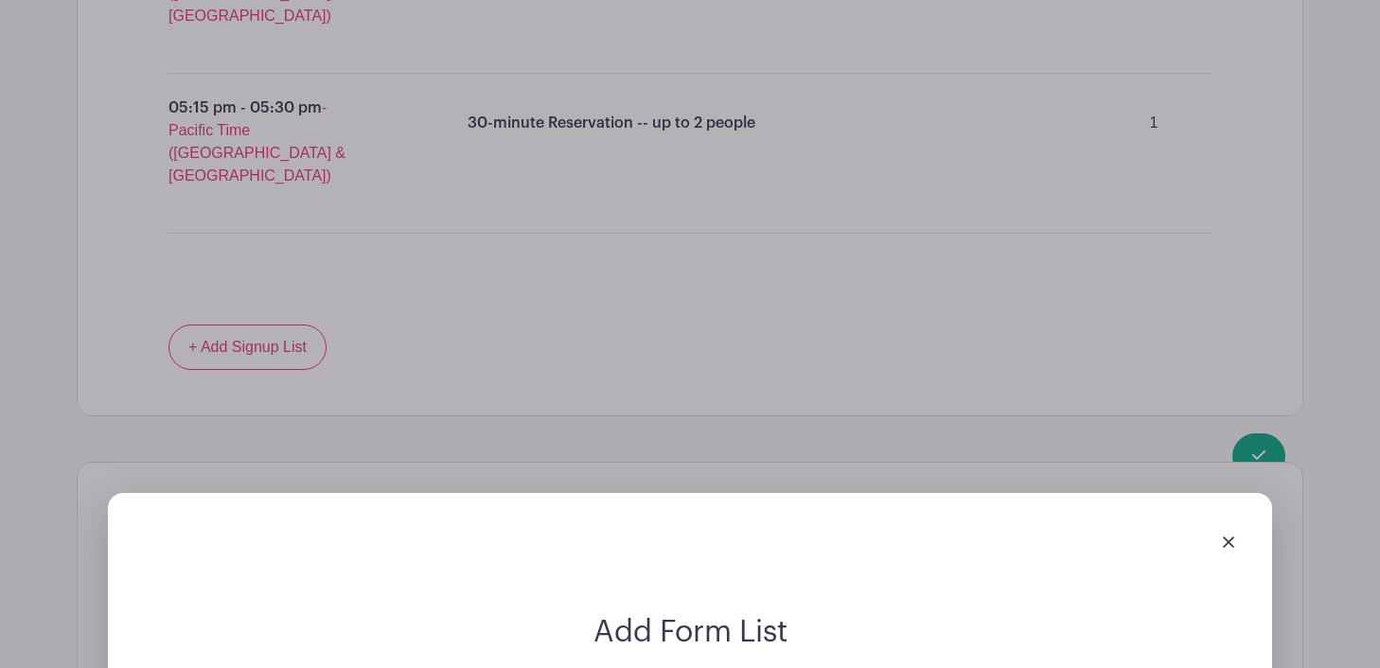
checkbox input "true"
type input "I signed up for more than one slot"
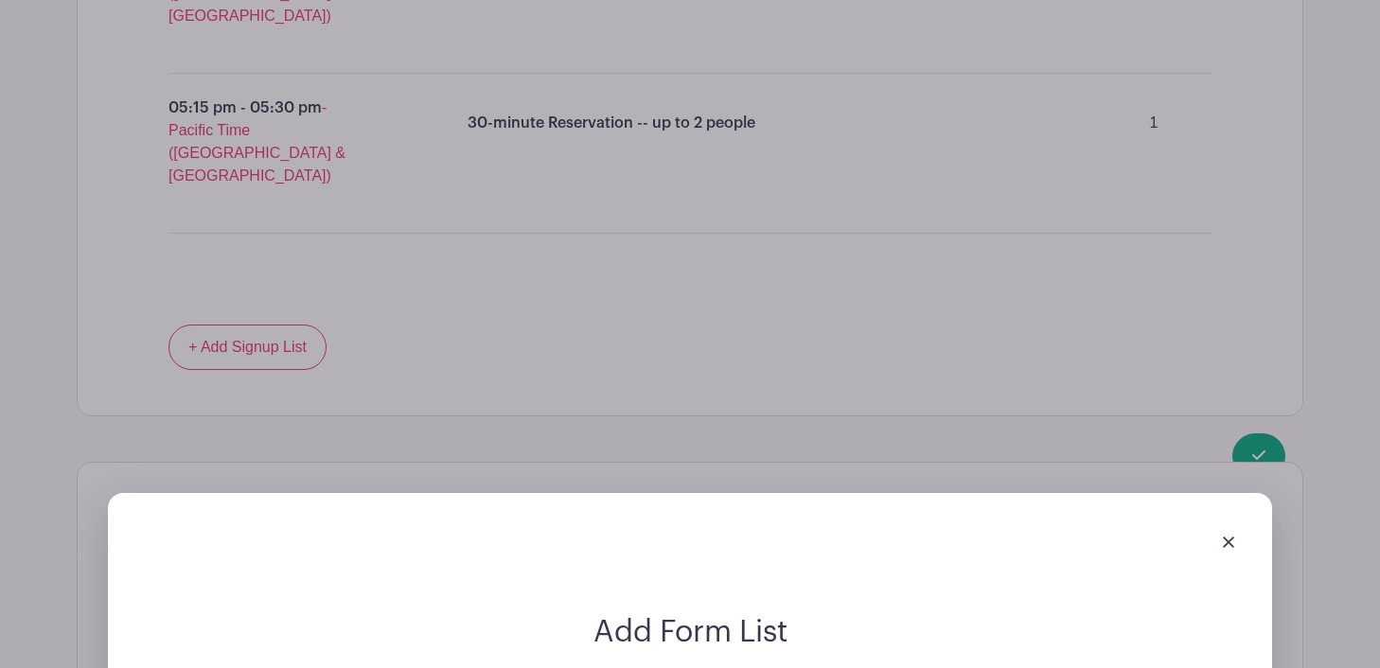
type input "If you sign up for more than one time slot, we will delete any additional time …"
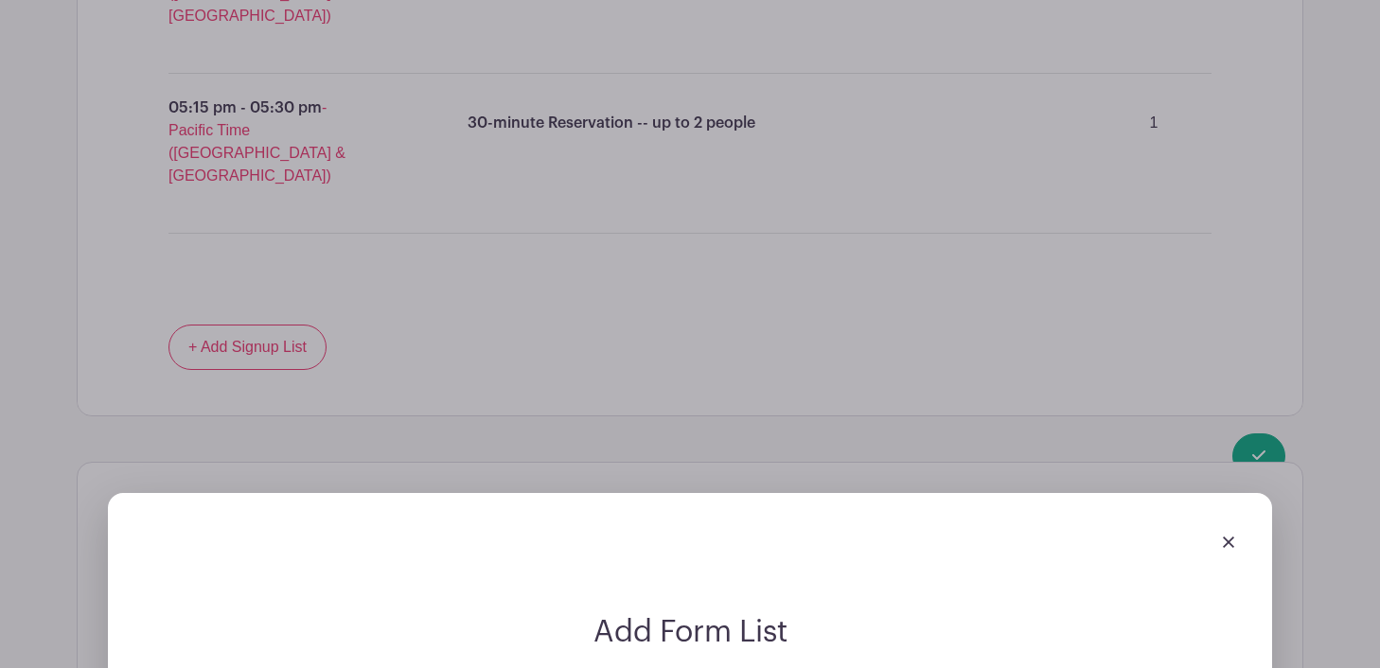
type input "I understand."
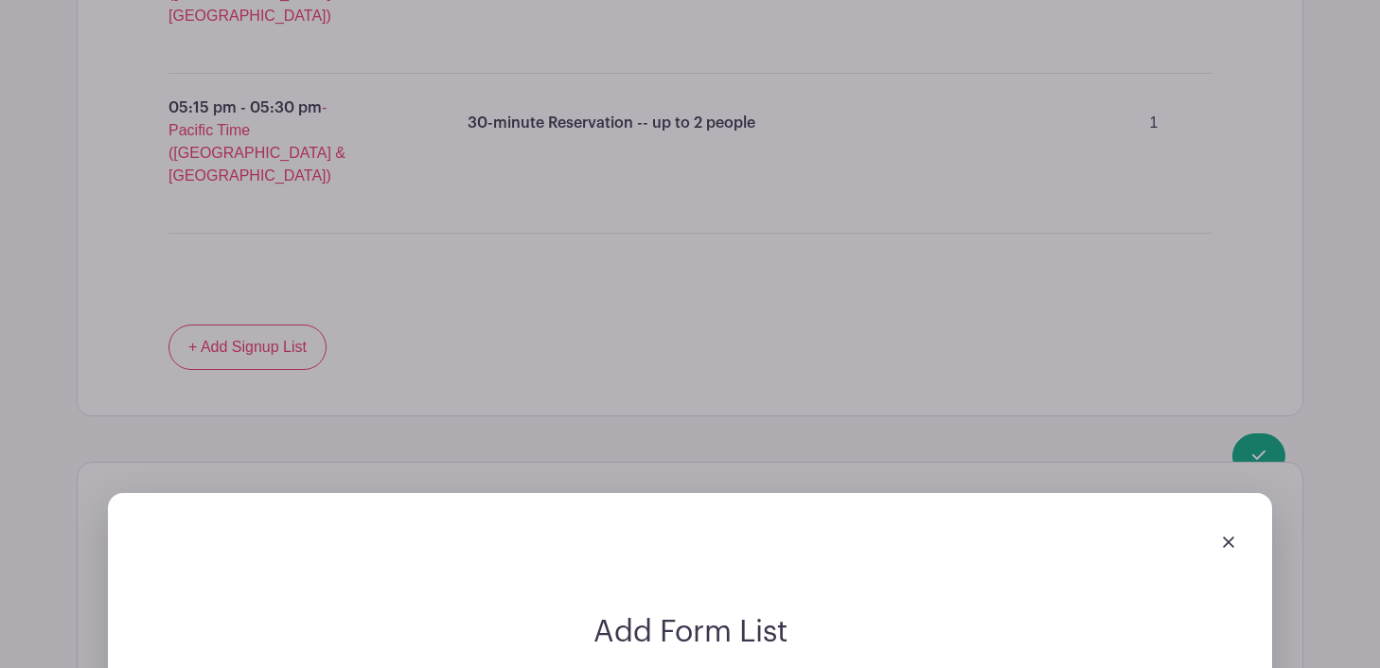
type input "Got it."
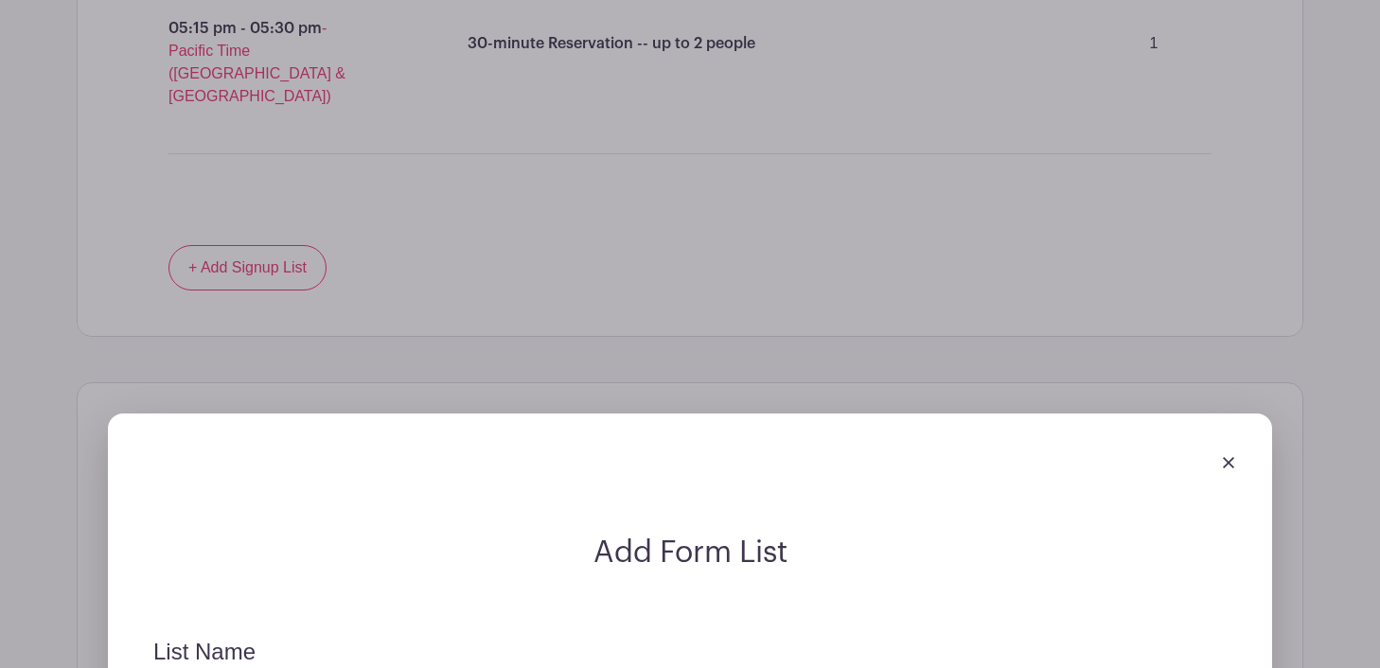
scroll to position [4382, 0]
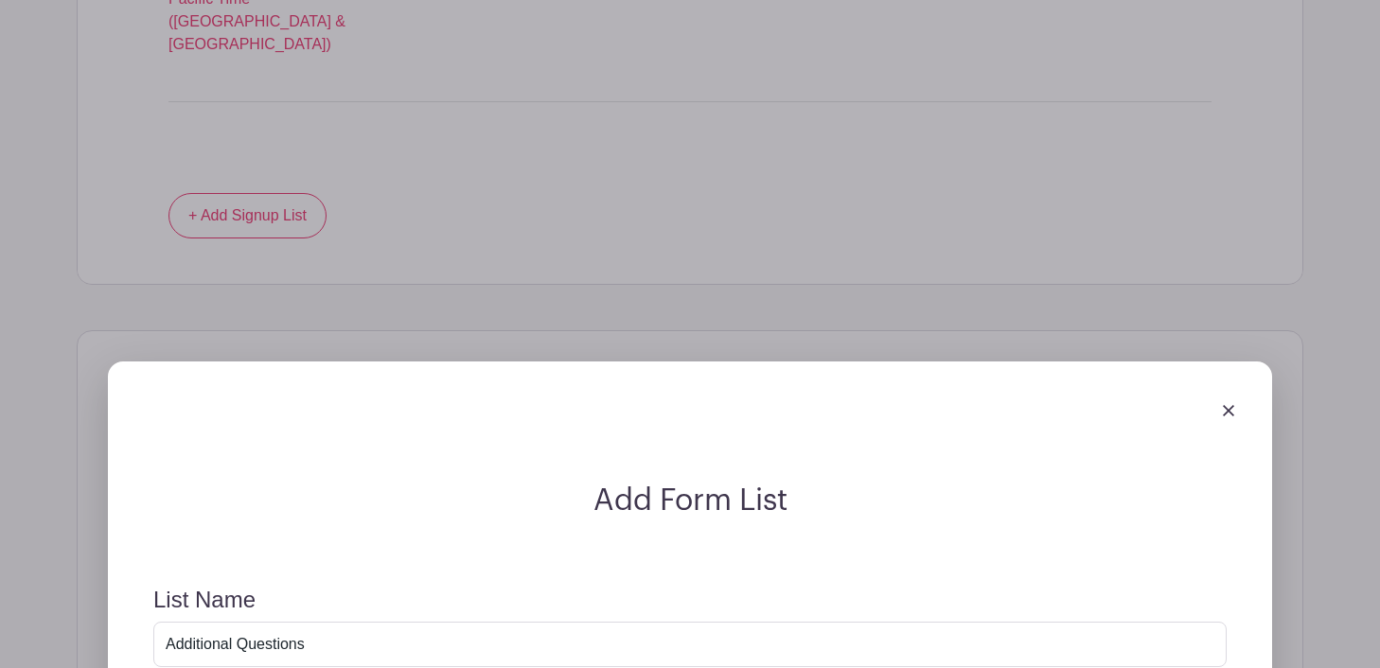
type input "Noted."
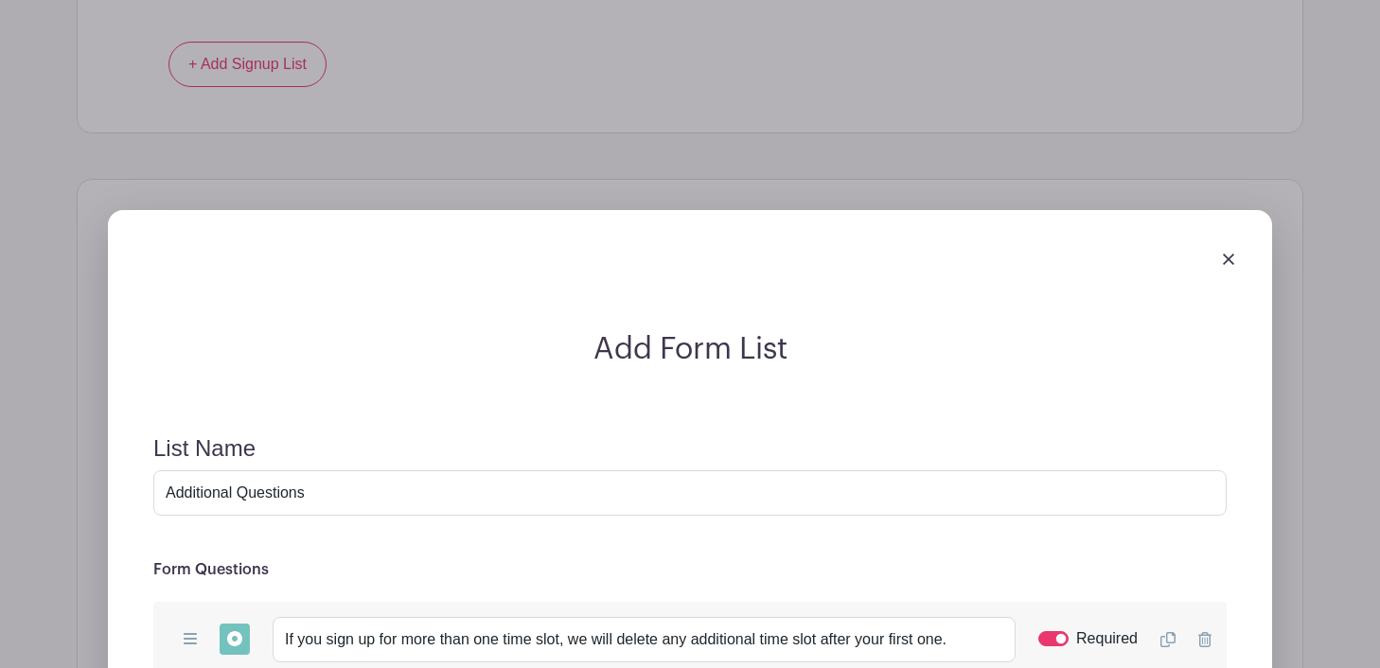
scroll to position [4420, 0]
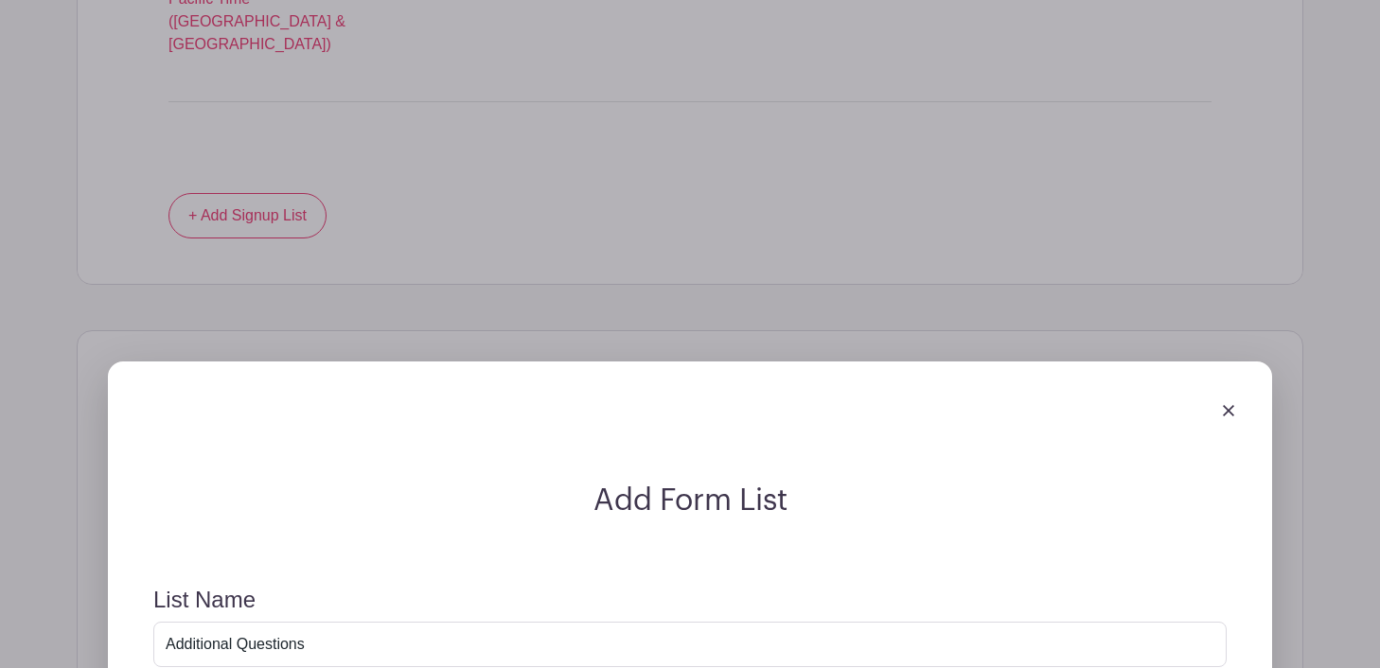
type input "O"
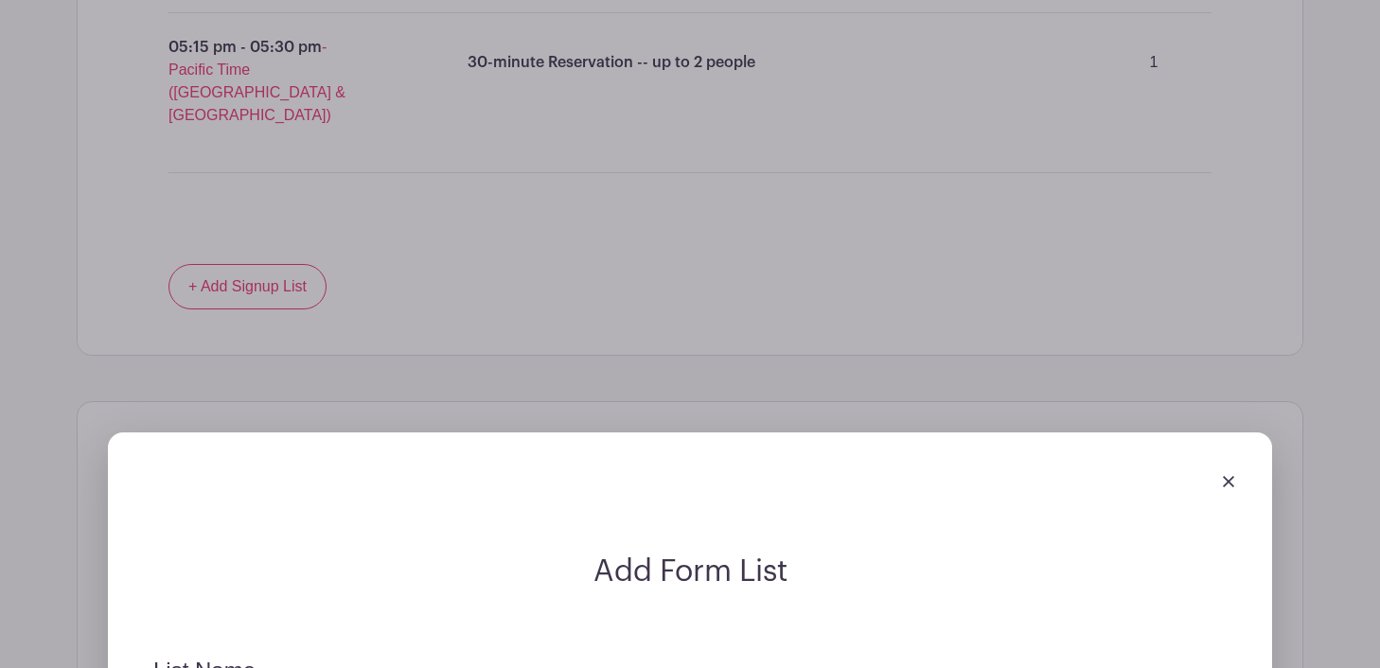
scroll to position [4344, 0]
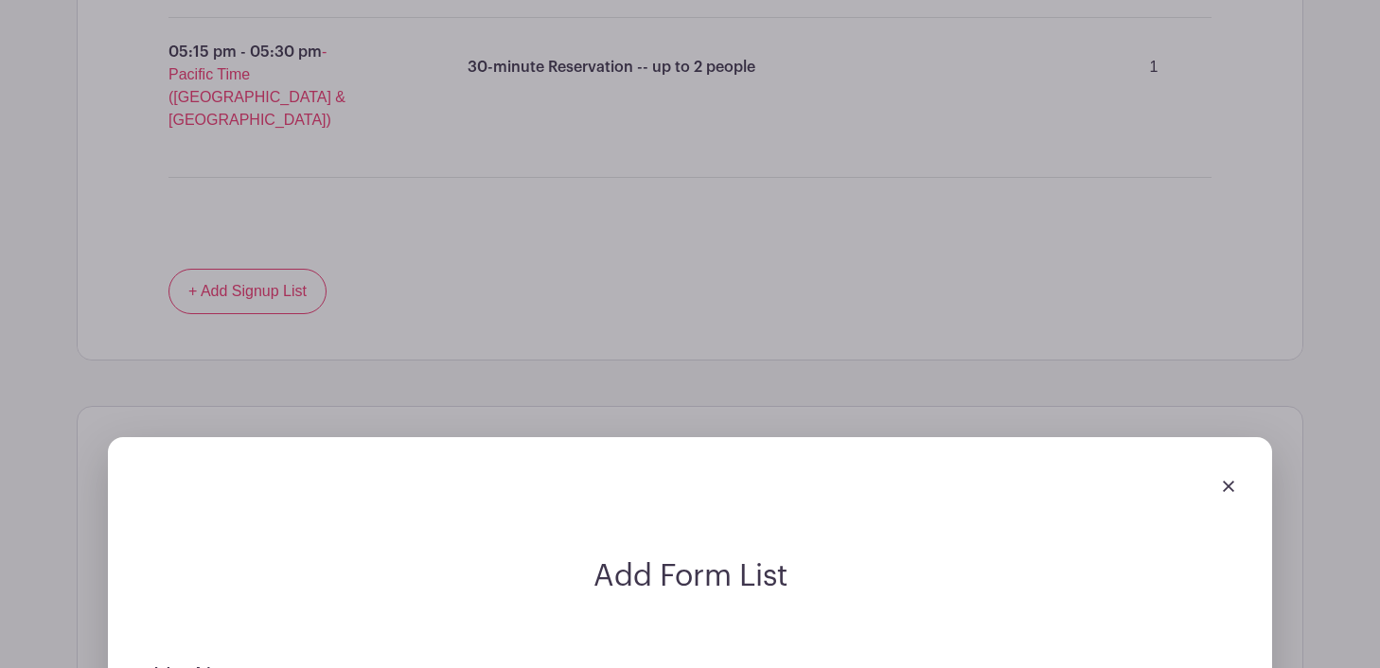
type input "10-4"
drag, startPoint x: 764, startPoint y: 157, endPoint x: 821, endPoint y: 157, distance: 57.7
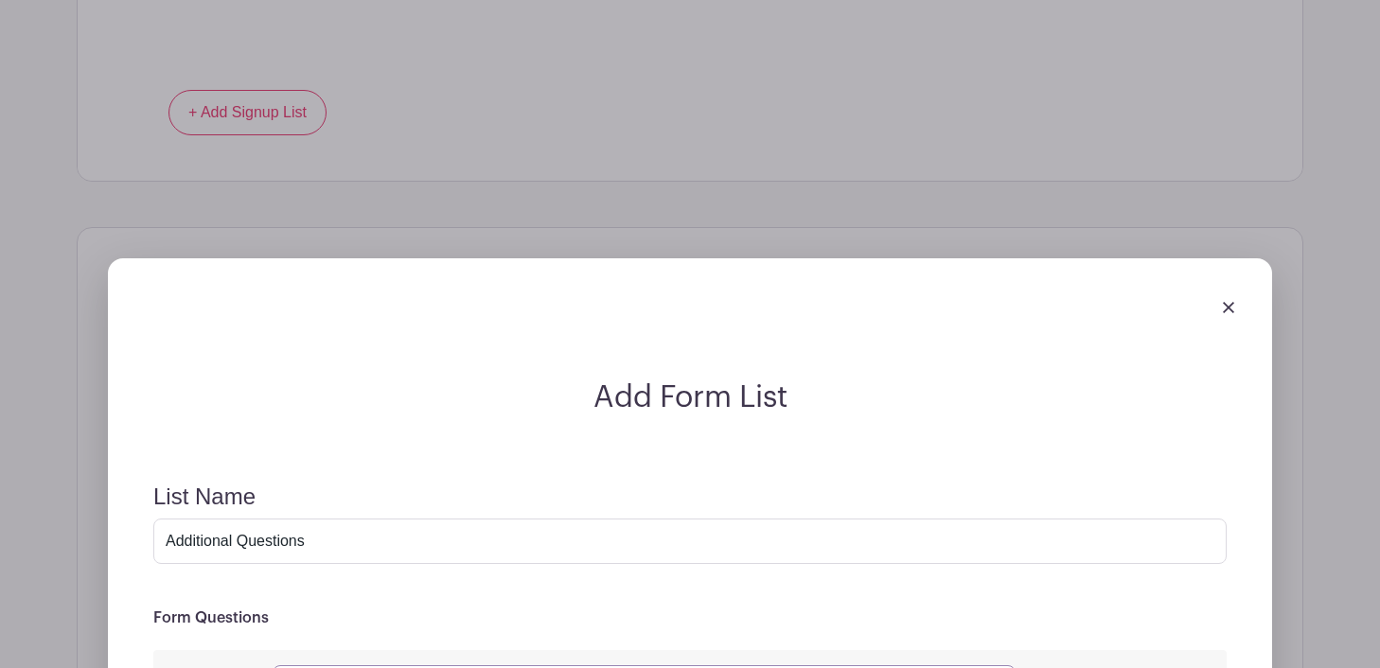
scroll to position [4566, 0]
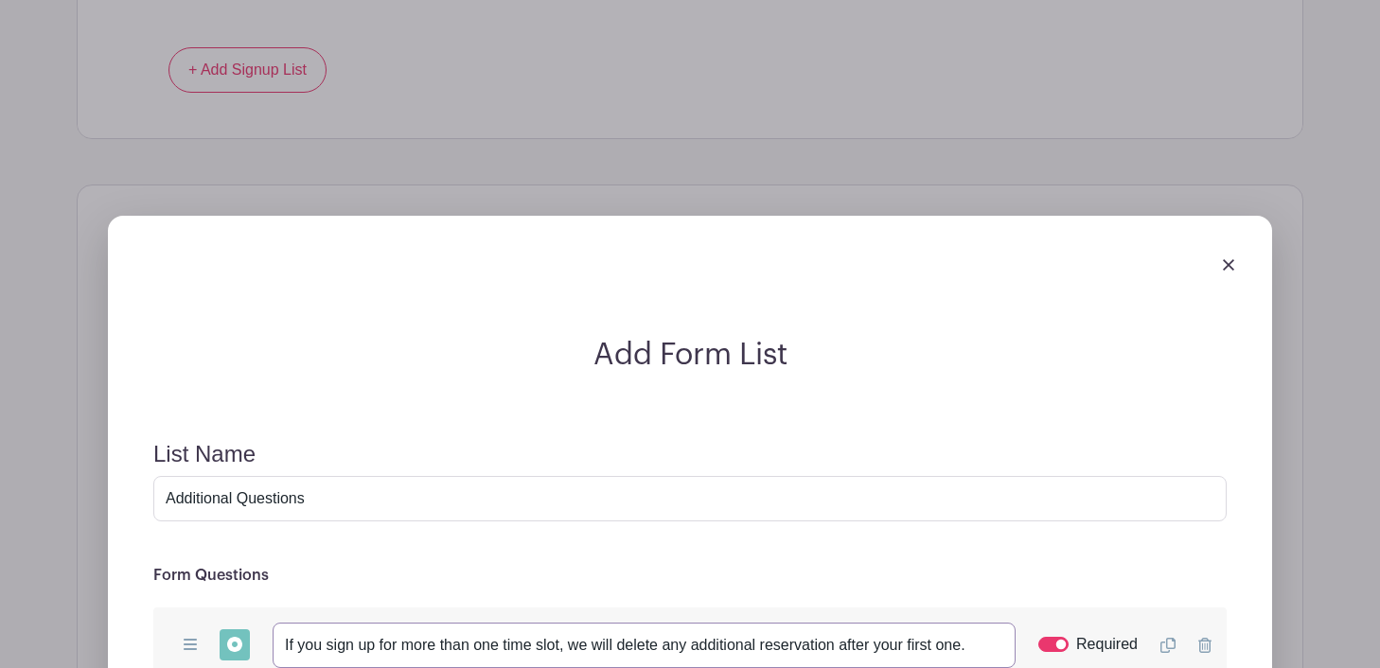
type input "If you sign up for more than one time slot, we will delete any additional reser…"
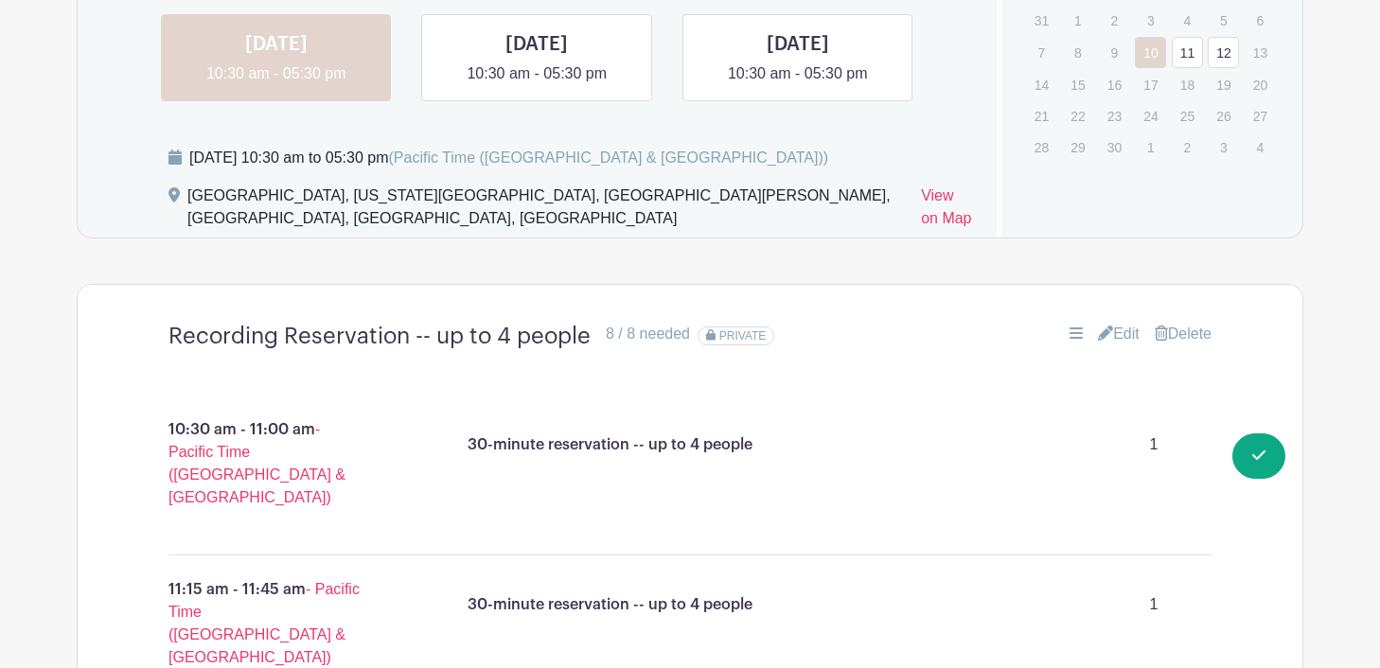
scroll to position [1509, 0]
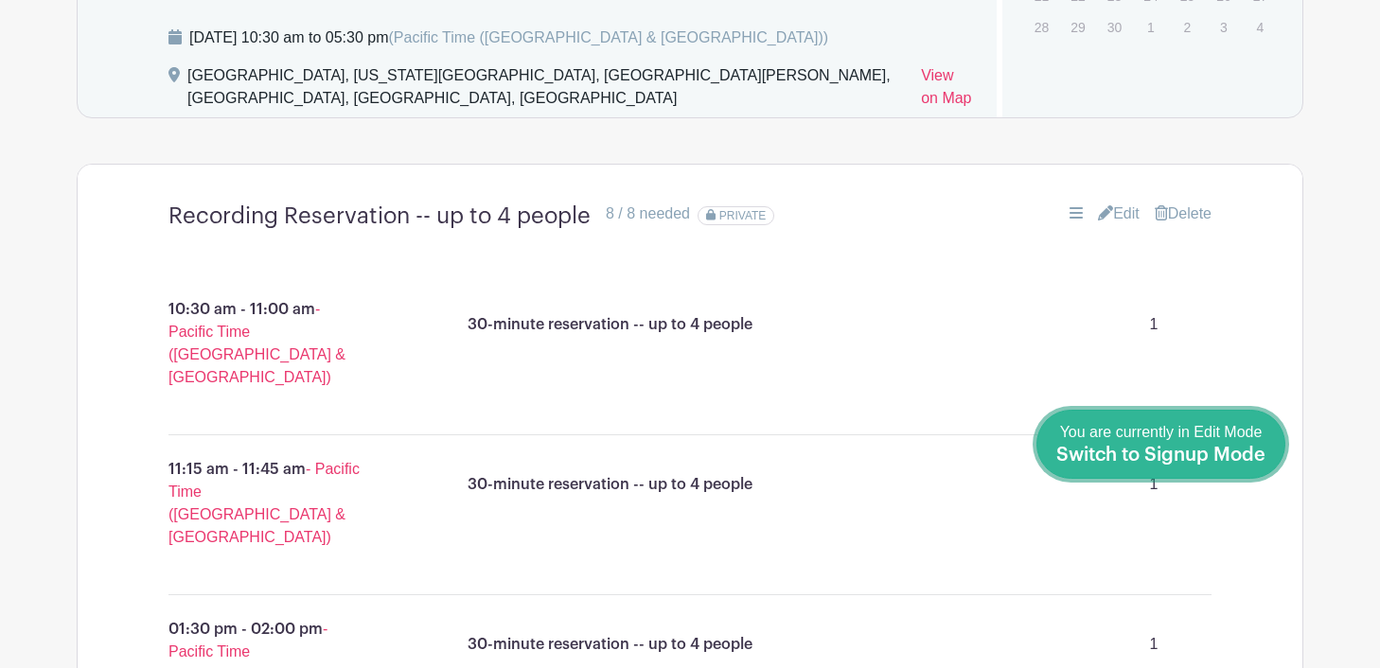
click at [1261, 447] on span "Switch to Signup Mode" at bounding box center [1160, 455] width 209 height 19
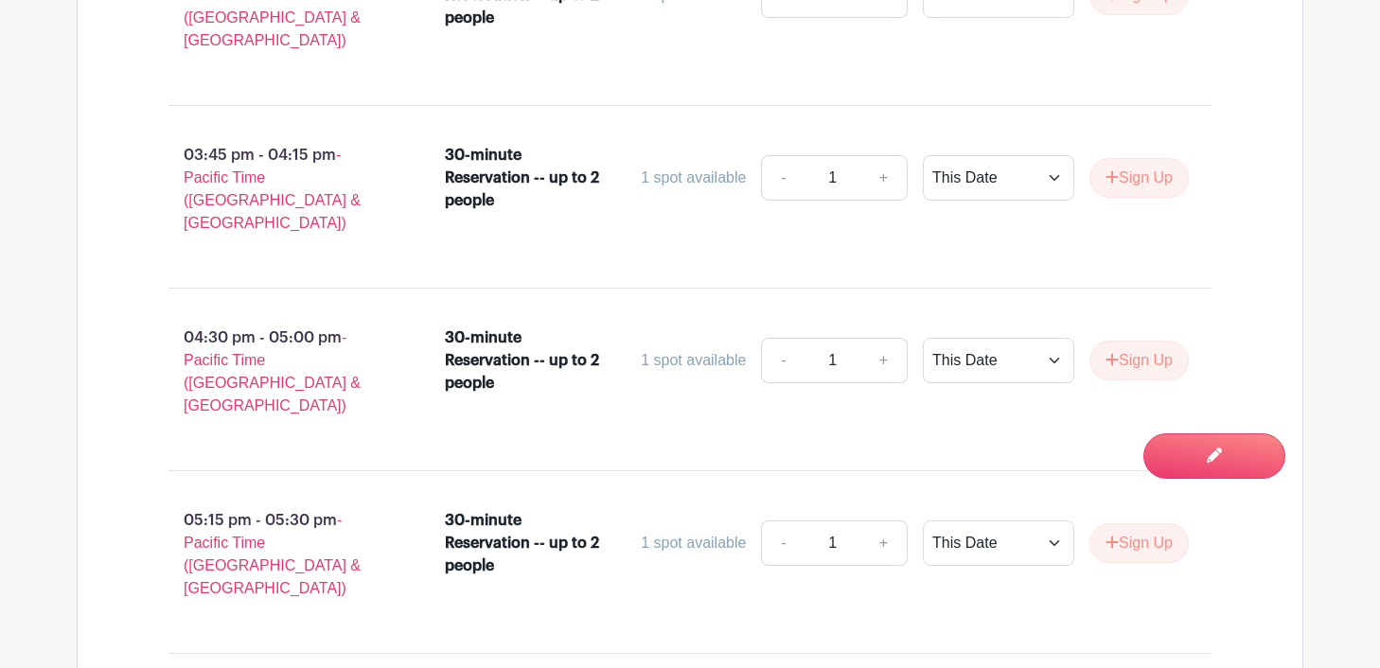
scroll to position [4314, 0]
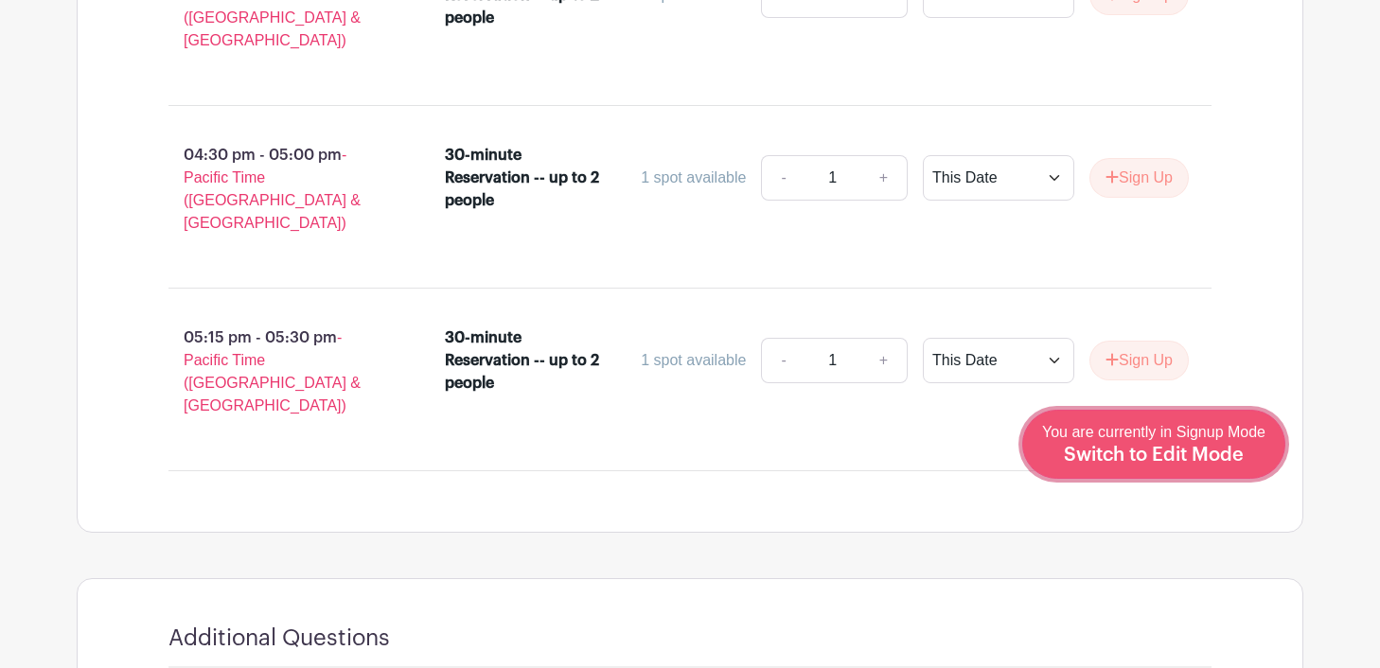
click at [1174, 451] on span "Switch to Edit Mode" at bounding box center [1154, 455] width 180 height 19
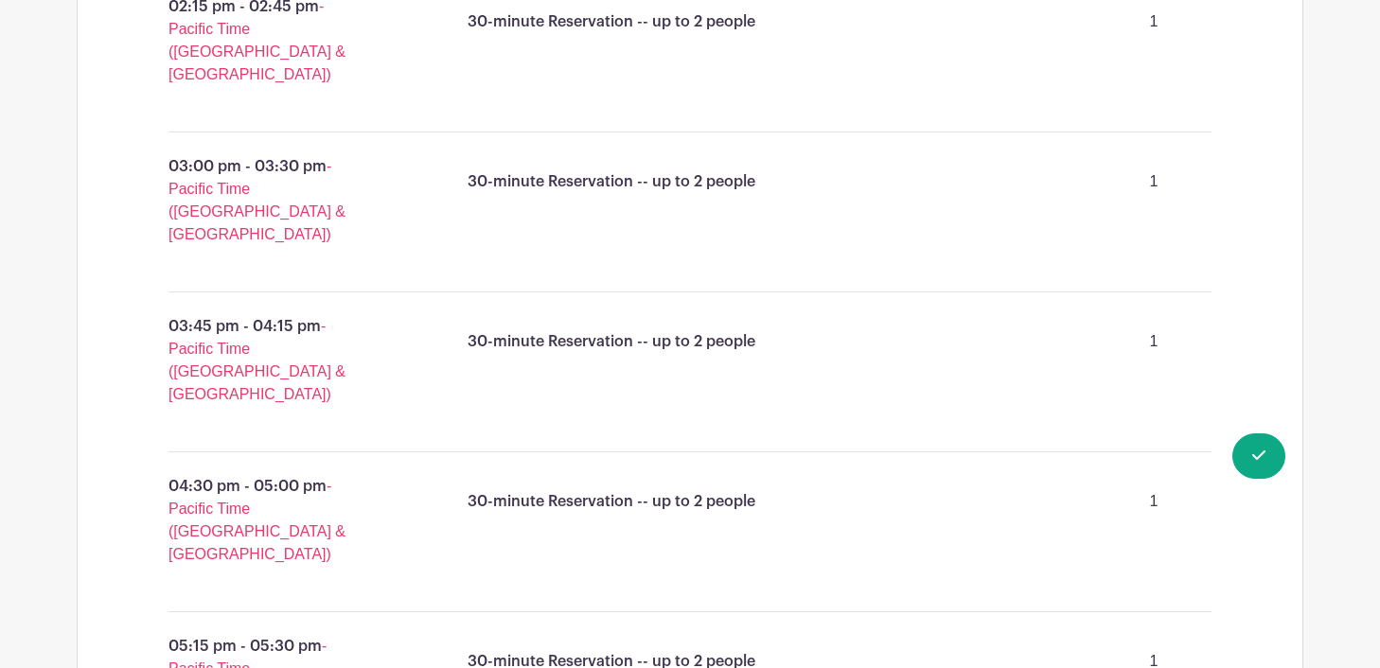
scroll to position [3878, 0]
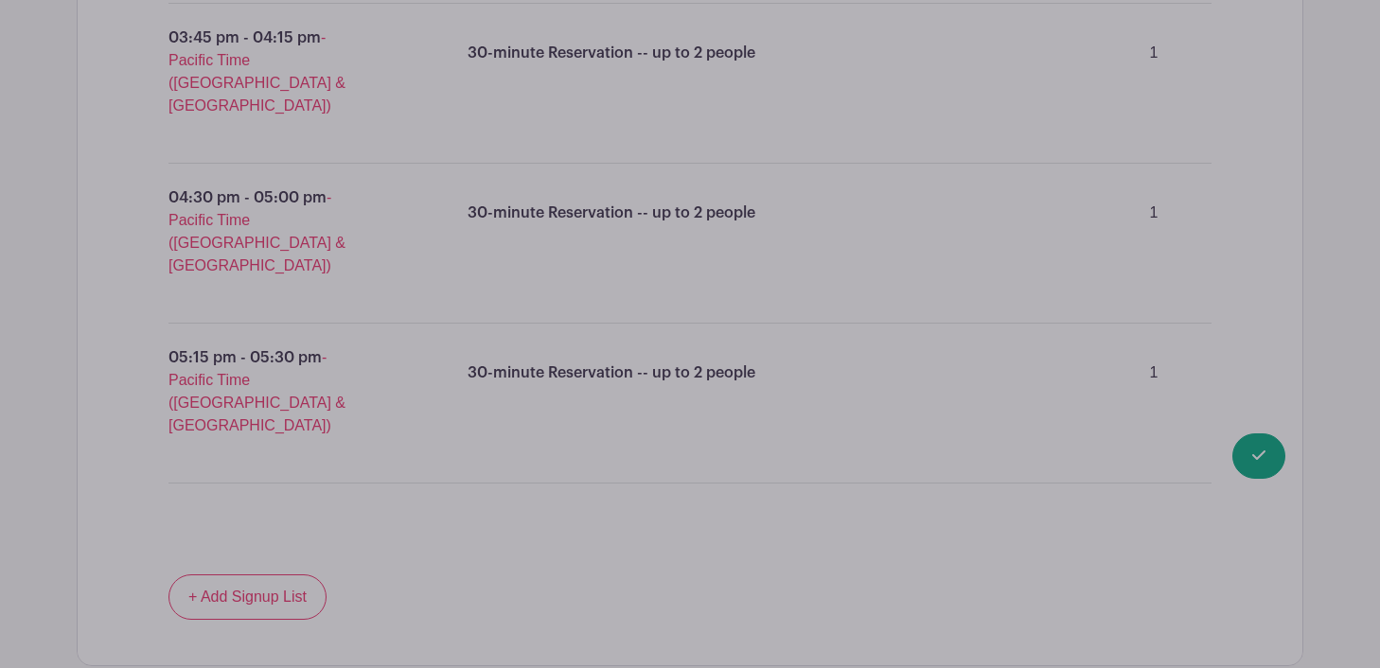
scroll to position [4064, 0]
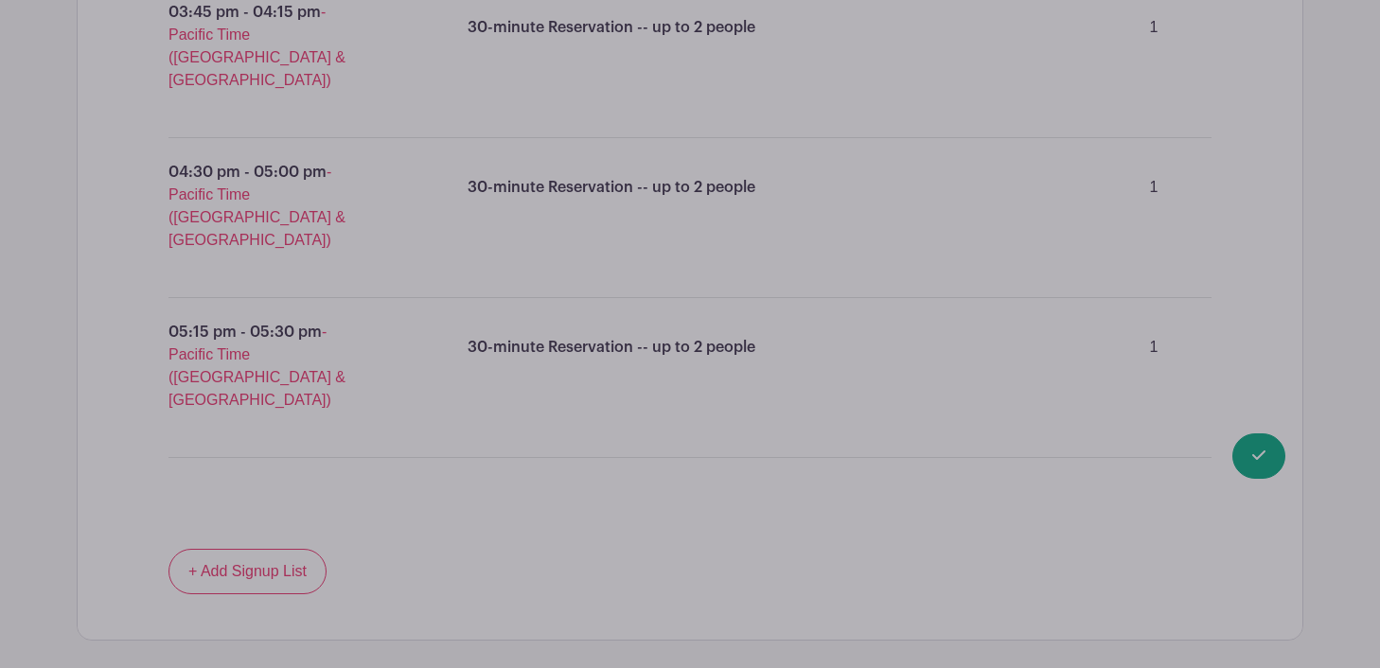
drag, startPoint x: 308, startPoint y: 279, endPoint x: 144, endPoint y: 284, distance: 163.8
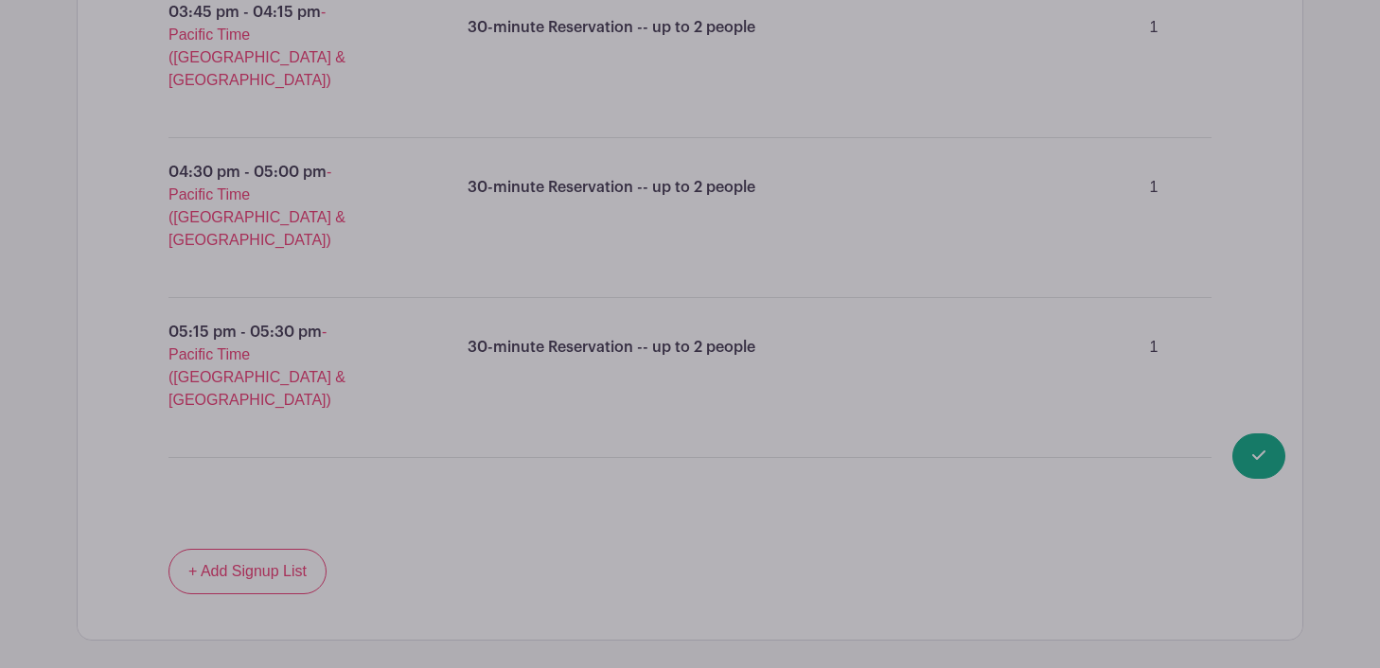
type input "O"
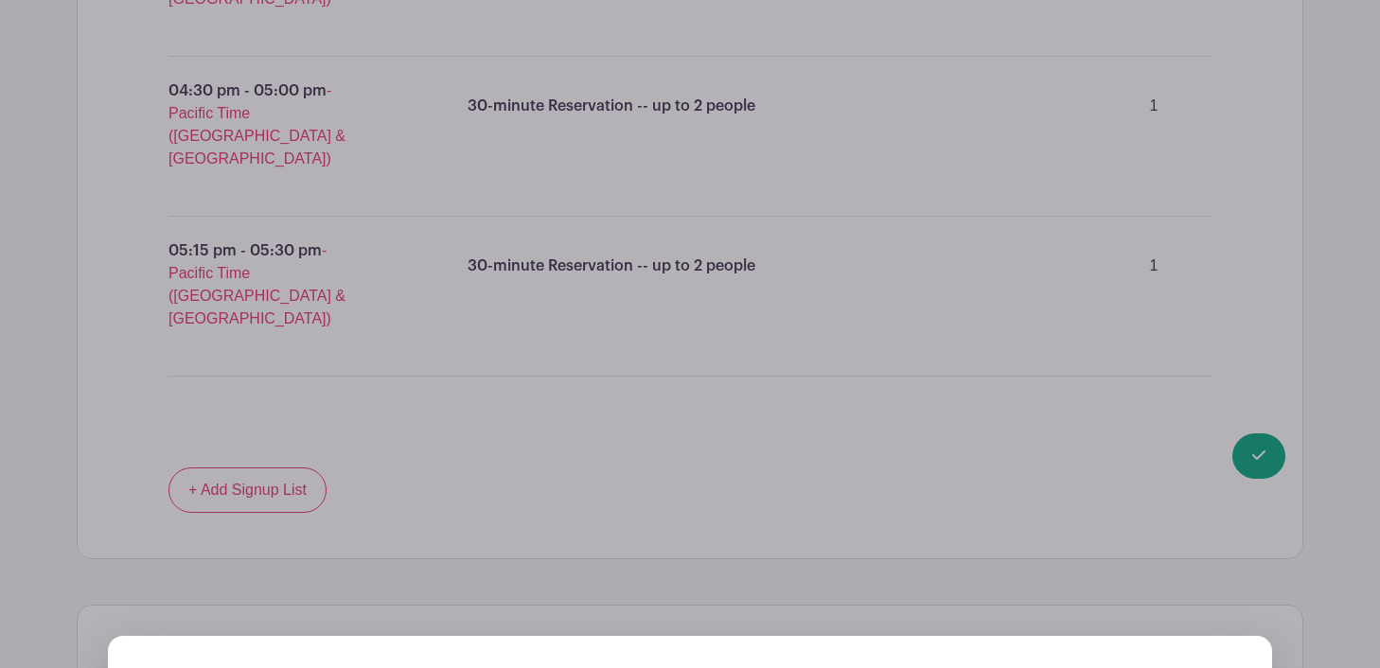
scroll to position [4122, 0]
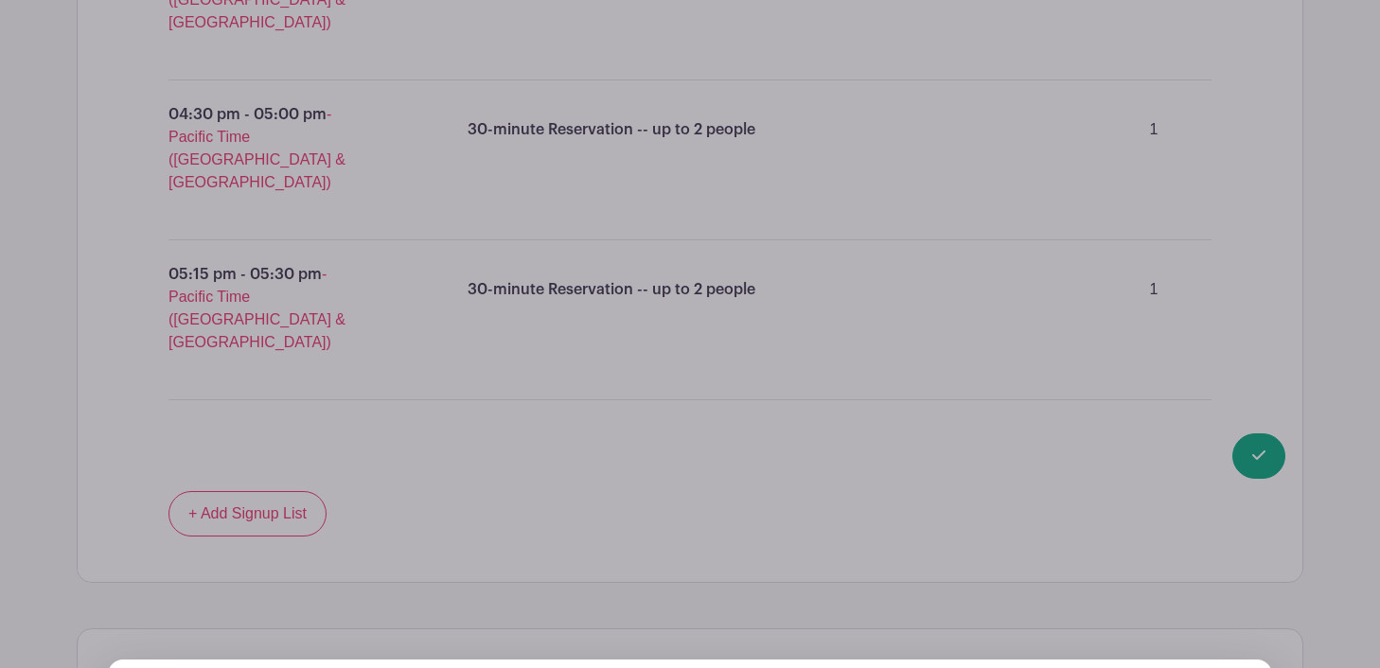
drag, startPoint x: 281, startPoint y: 221, endPoint x: 146, endPoint y: 223, distance: 135.3
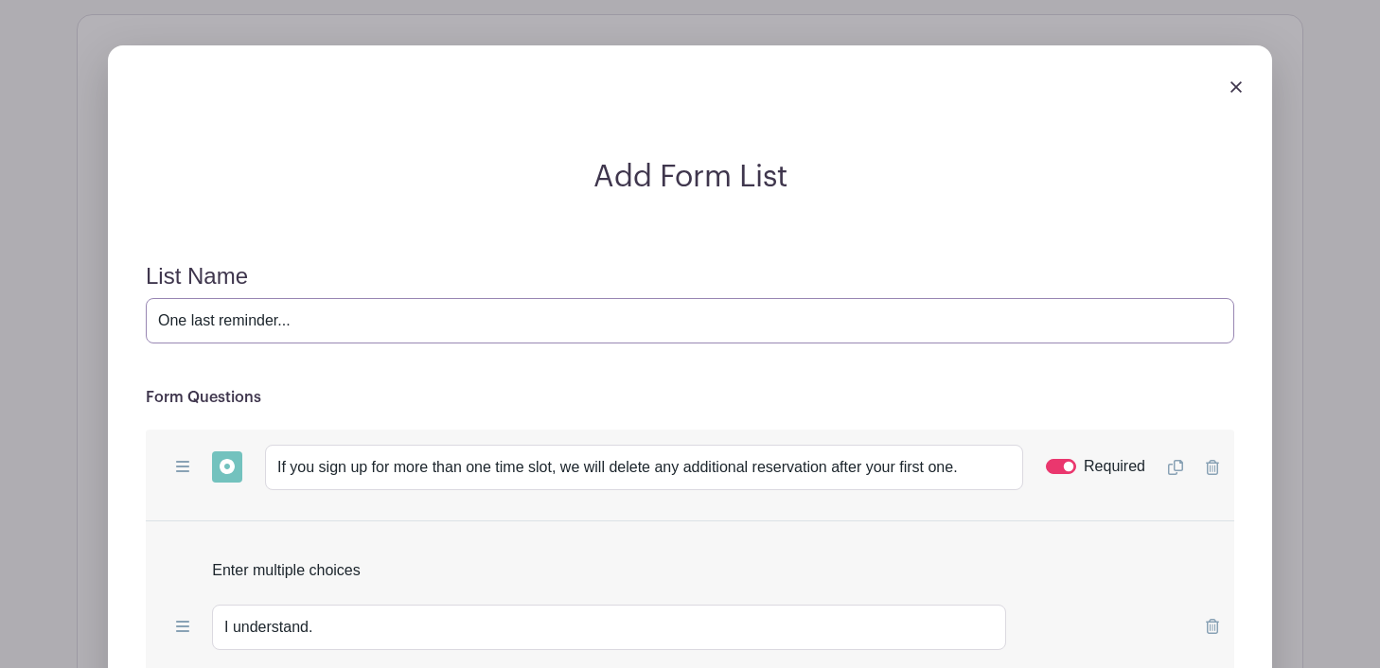
type input "One last reminder..."
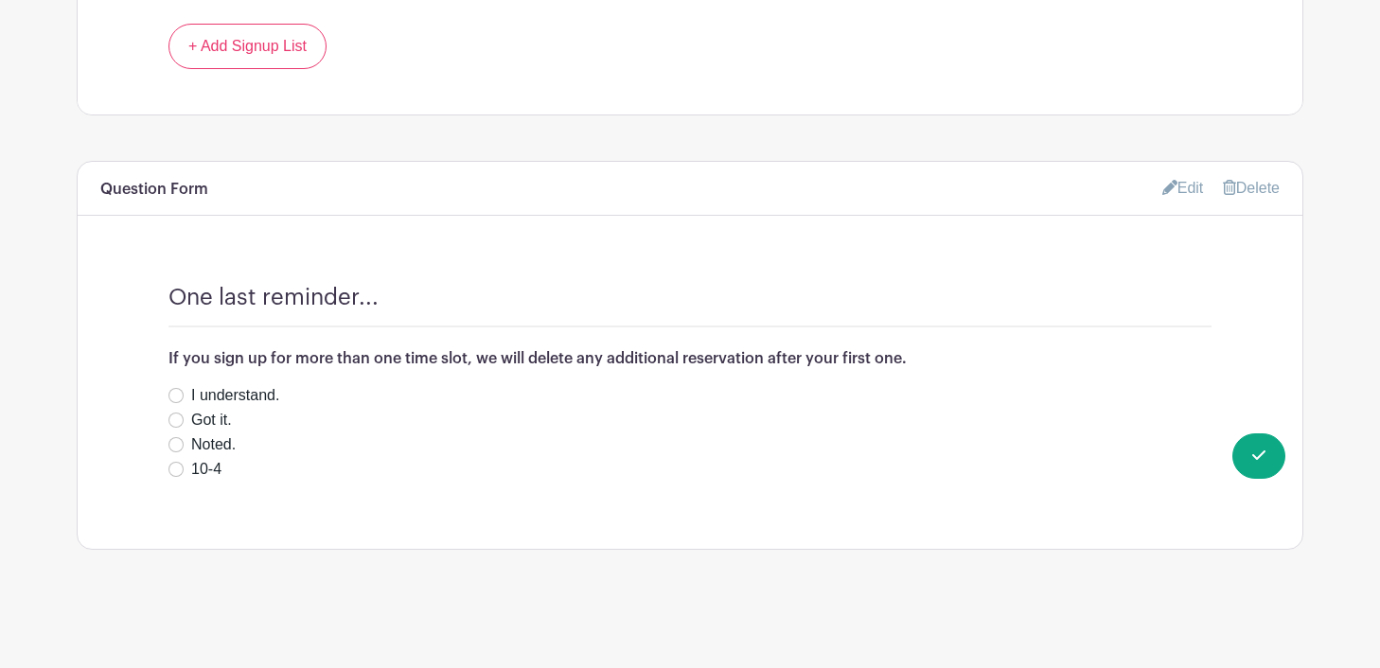
scroll to position [3878, 0]
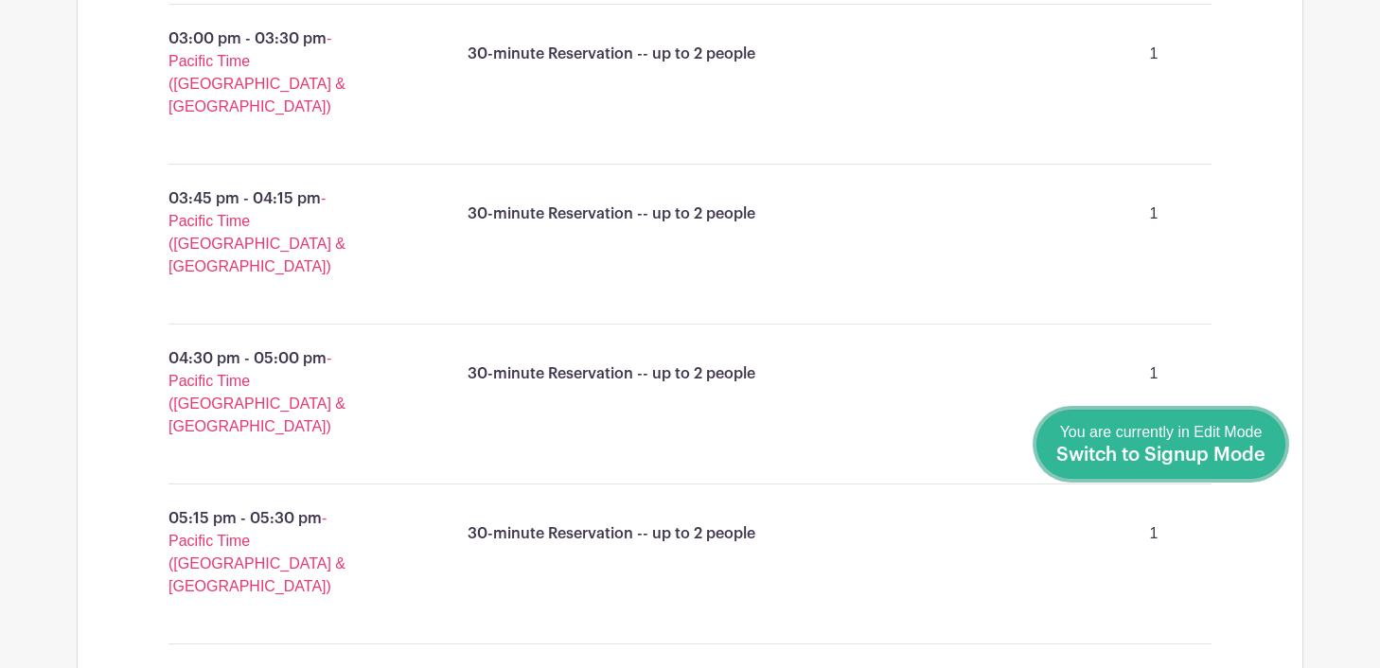
click at [1249, 457] on span "Switch to Signup Mode" at bounding box center [1160, 455] width 209 height 19
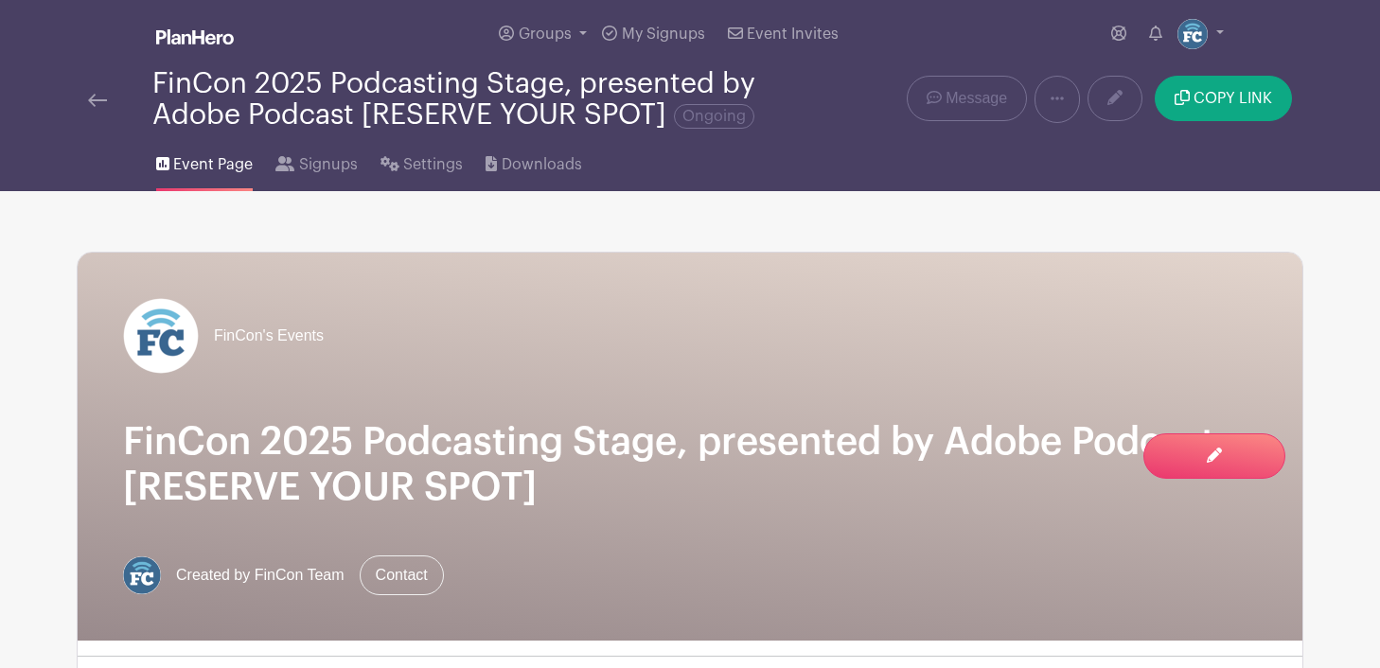
click at [91, 98] on img at bounding box center [97, 100] width 19 height 13
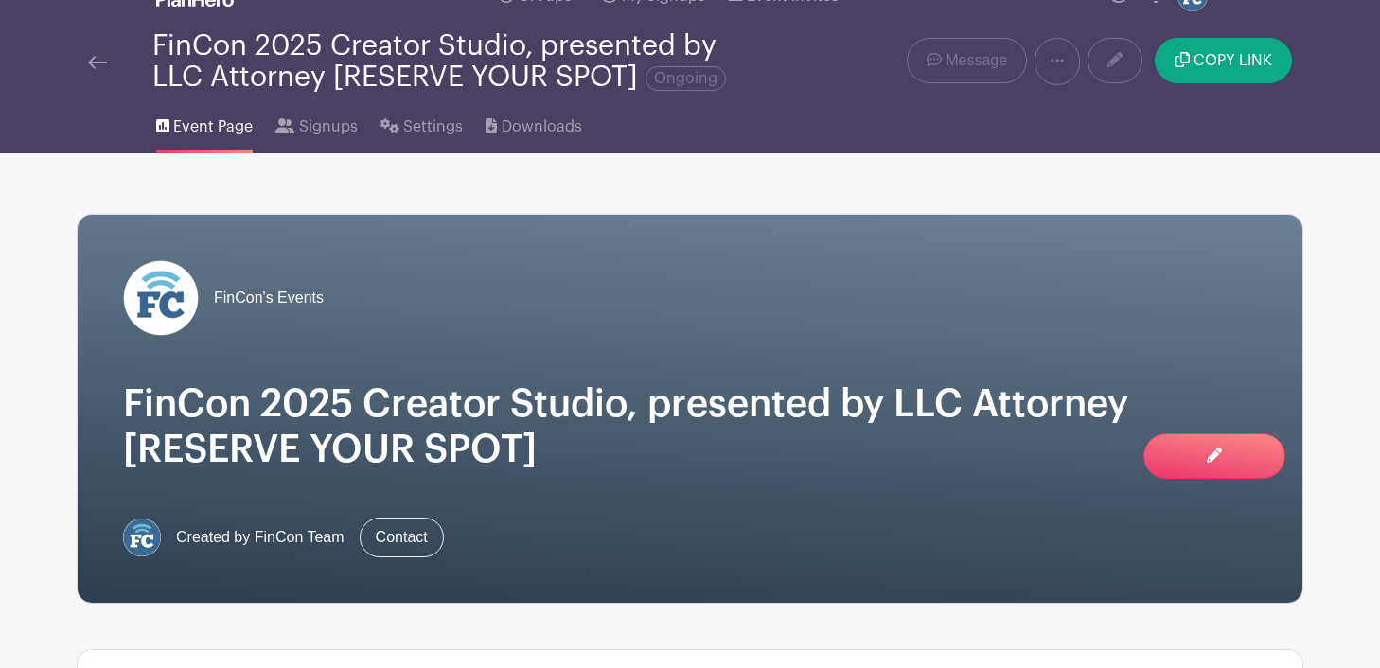
scroll to position [23, 0]
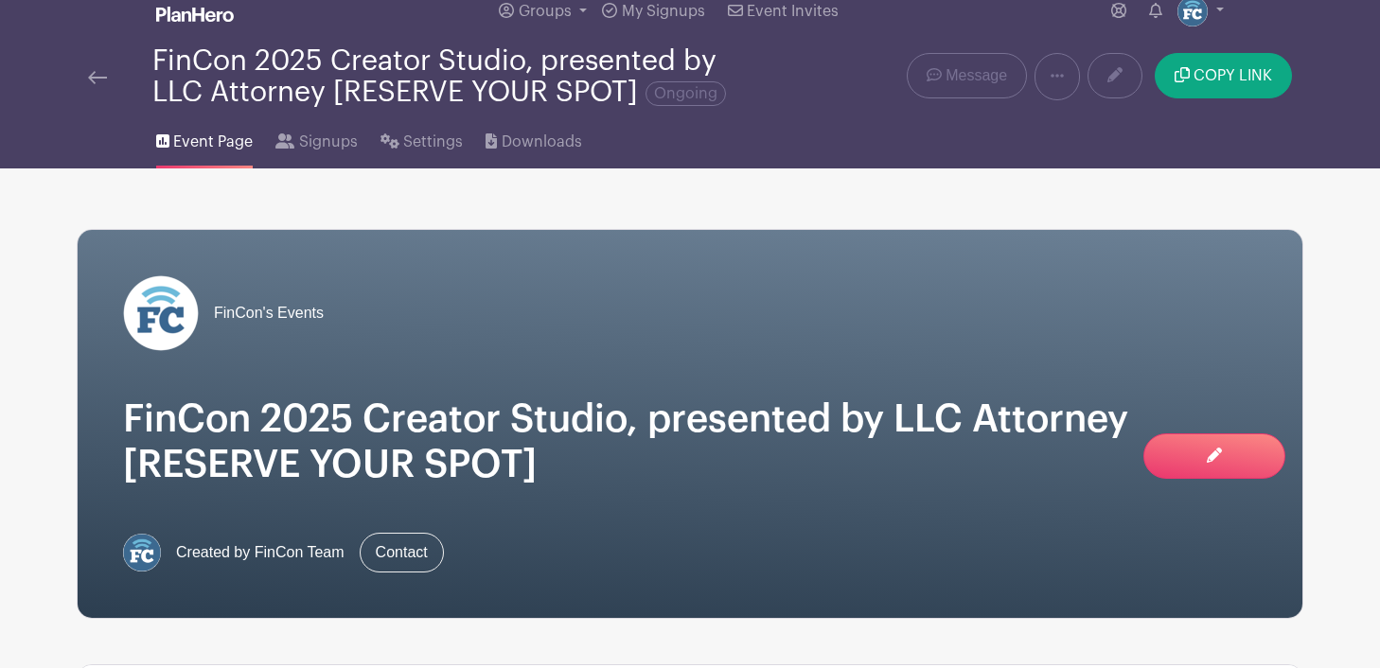
click at [94, 71] on img at bounding box center [97, 77] width 19 height 13
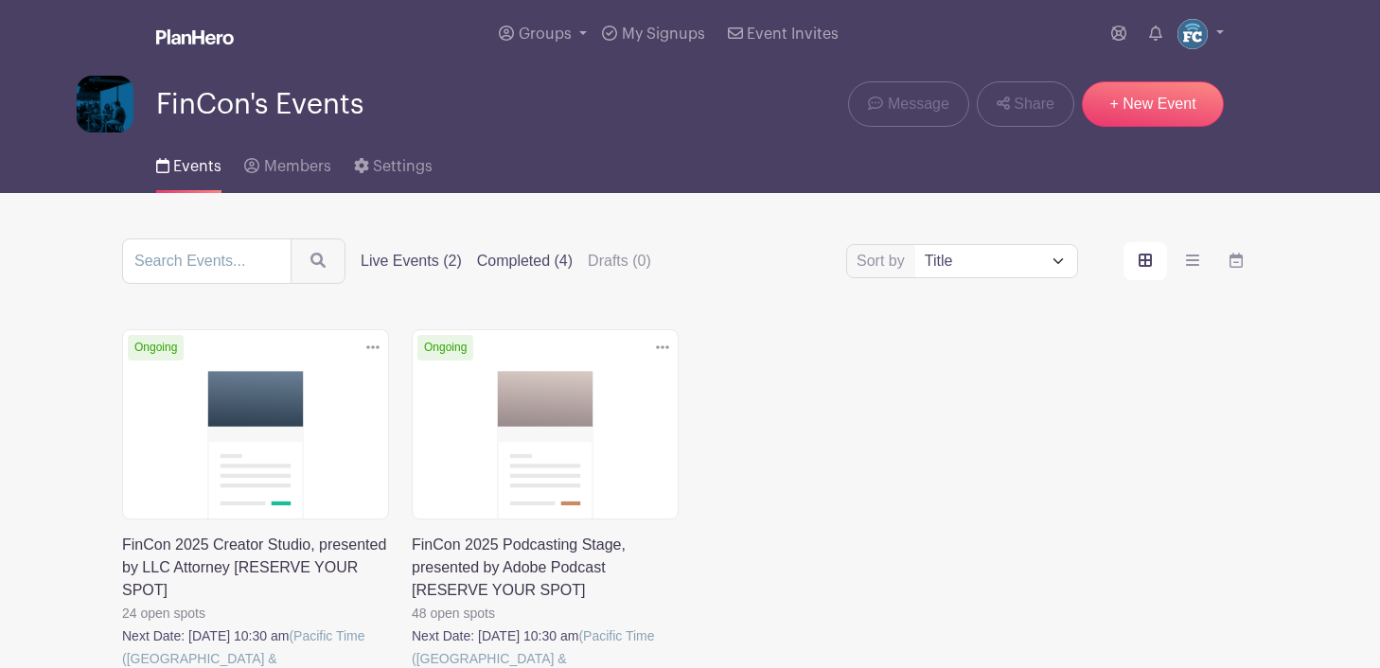
click at [484, 261] on label "Completed (4)" at bounding box center [525, 261] width 96 height 23
click at [0, 0] on input "Completed (4)" at bounding box center [0, 0] width 0 height 0
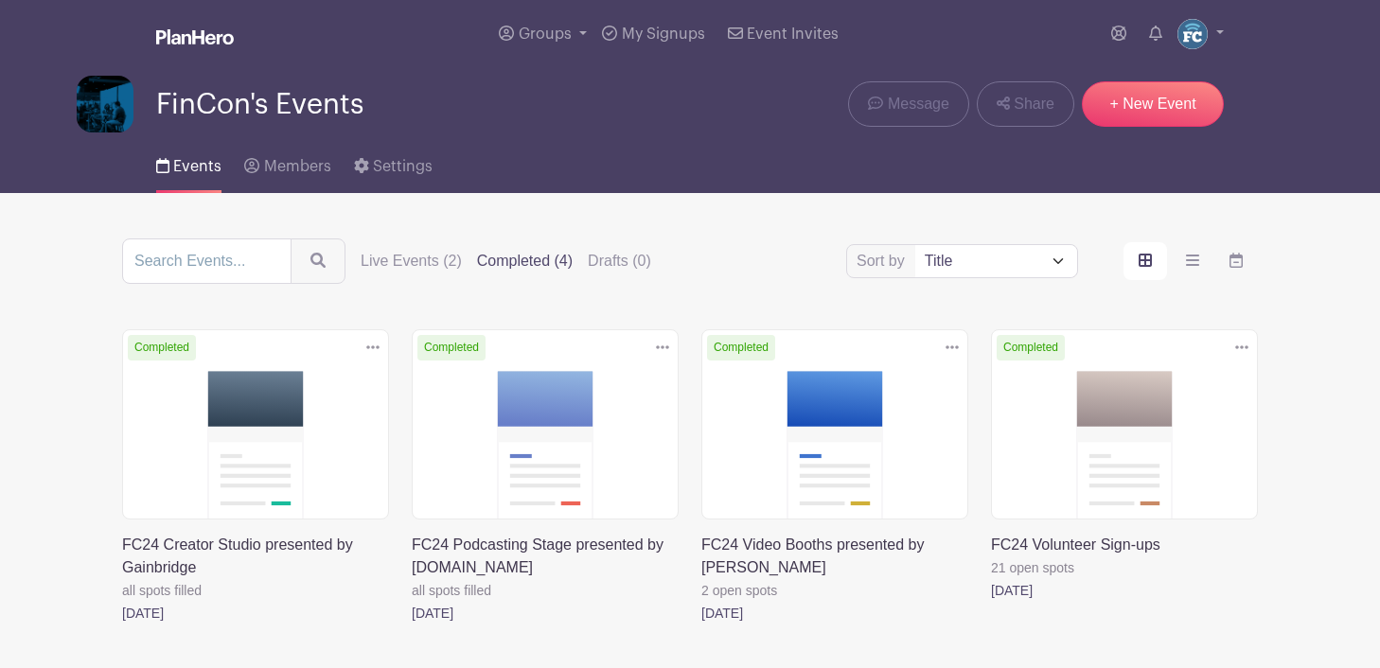
click at [122, 625] on link at bounding box center [122, 625] width 0 height 0
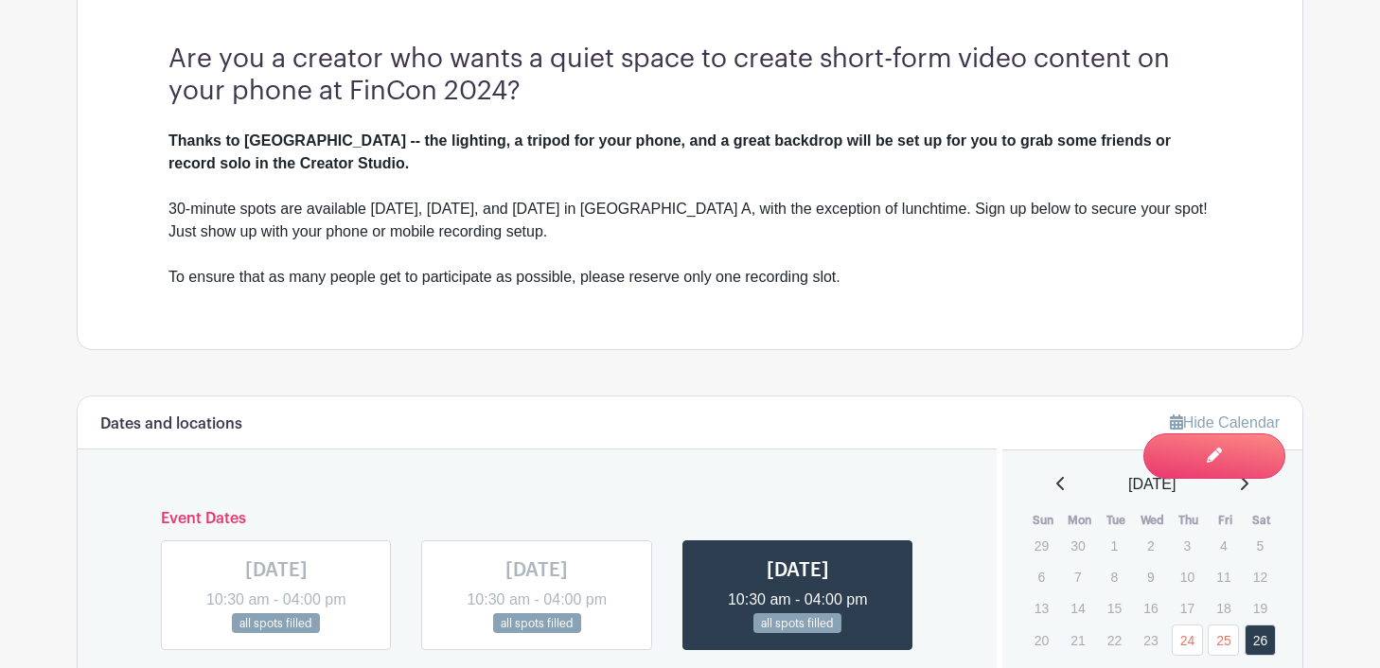
scroll to position [629, 0]
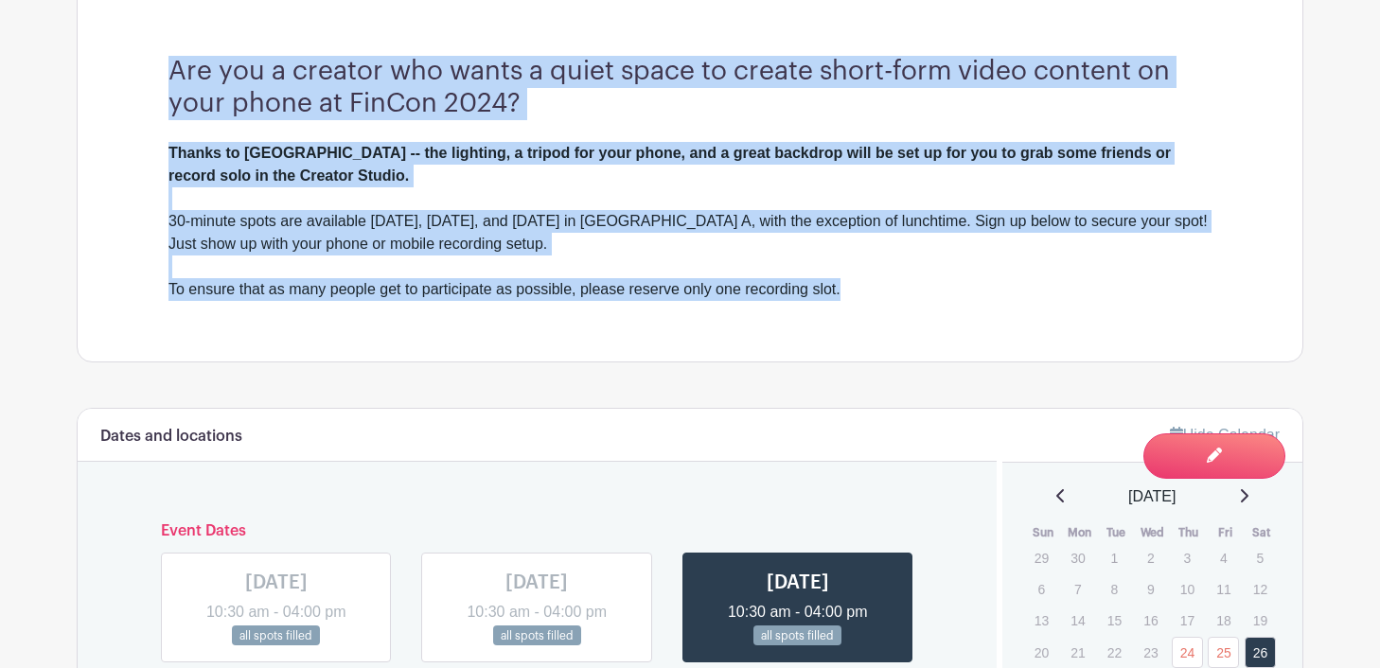
drag, startPoint x: 171, startPoint y: 71, endPoint x: 855, endPoint y: 295, distance: 720.0
click at [855, 295] on div "Are you a creator who wants a quiet space to create short-form video content on…" at bounding box center [690, 178] width 1134 height 366
copy div "Are you a creator who wants a quiet space to create short-form video content on…"
click at [777, 295] on div "Thanks to Gainbridge -- the lighting, a tripod for your phone, and a great back…" at bounding box center [689, 221] width 1043 height 159
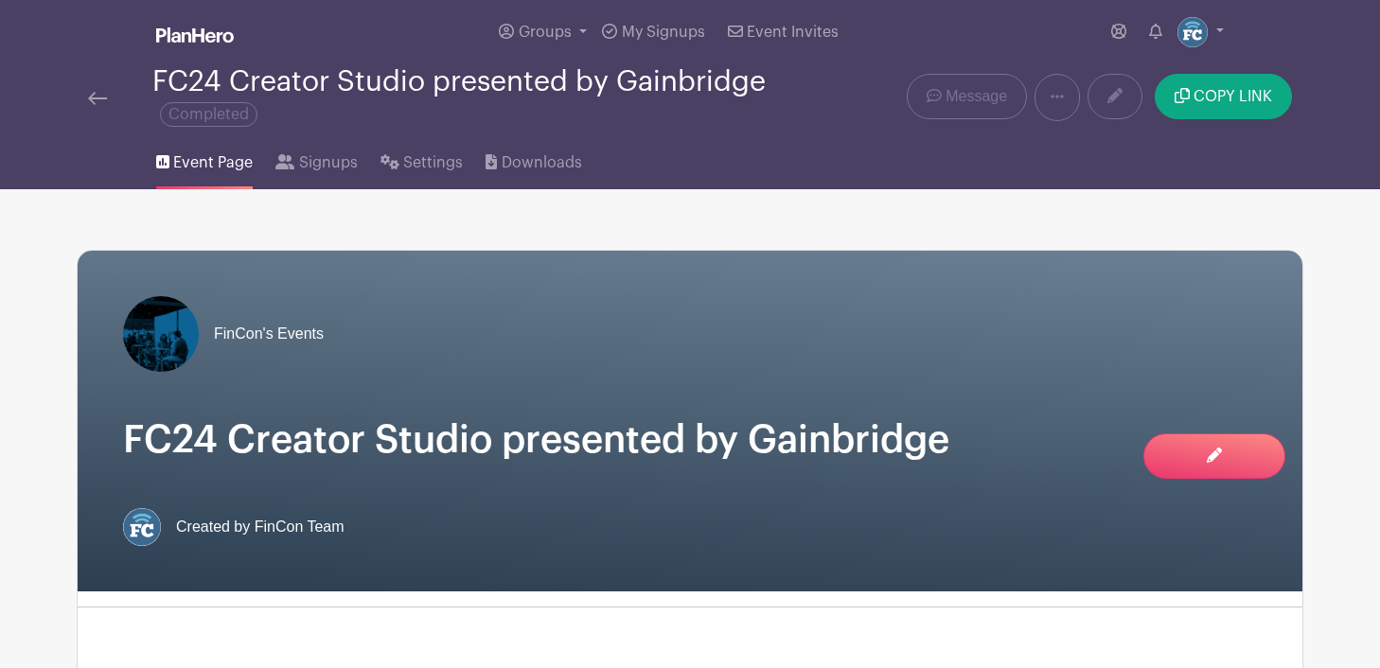
scroll to position [0, 0]
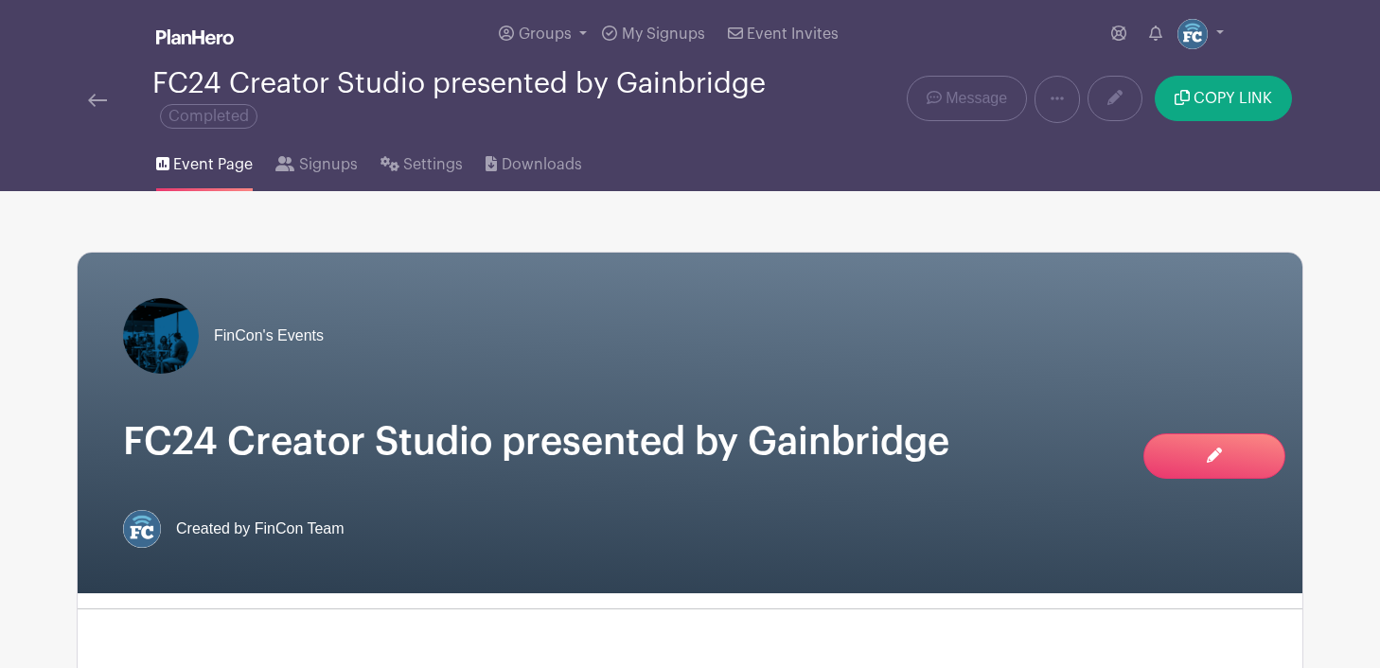
click at [90, 101] on img at bounding box center [97, 100] width 19 height 13
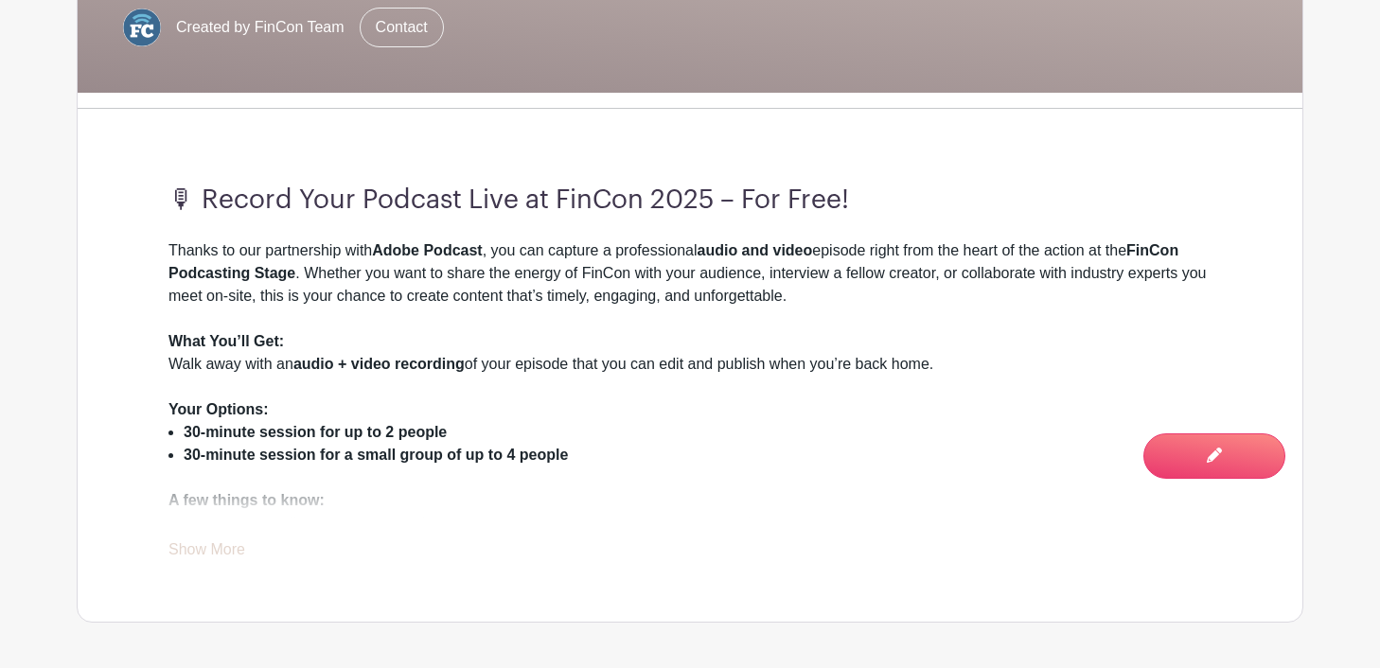
scroll to position [551, 0]
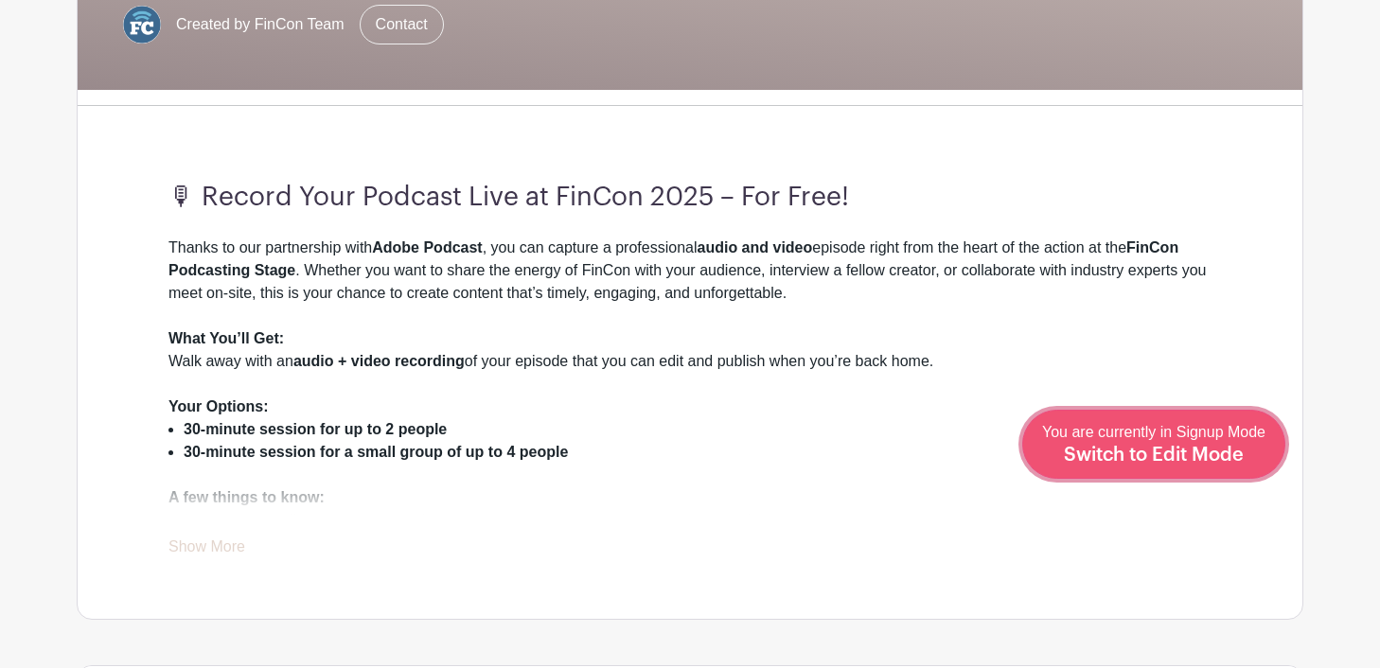
click at [1189, 450] on span "Switch to Edit Mode" at bounding box center [1154, 455] width 180 height 19
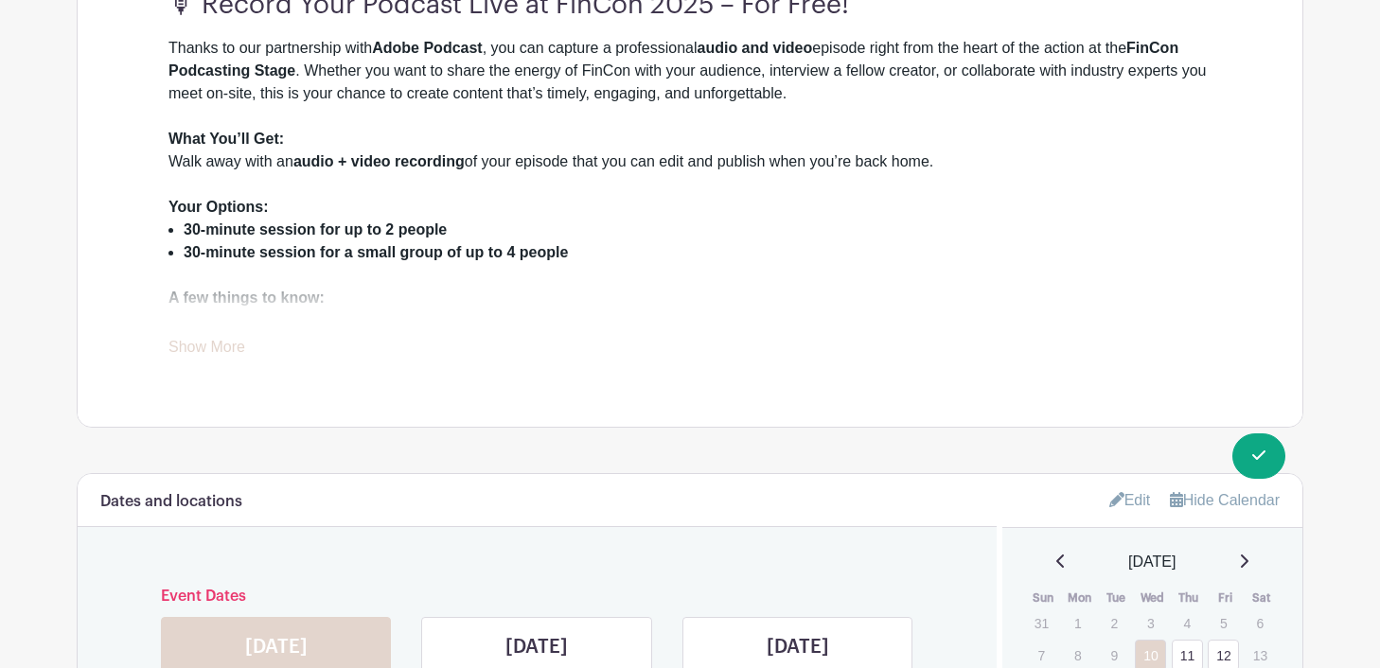
scroll to position [824, 0]
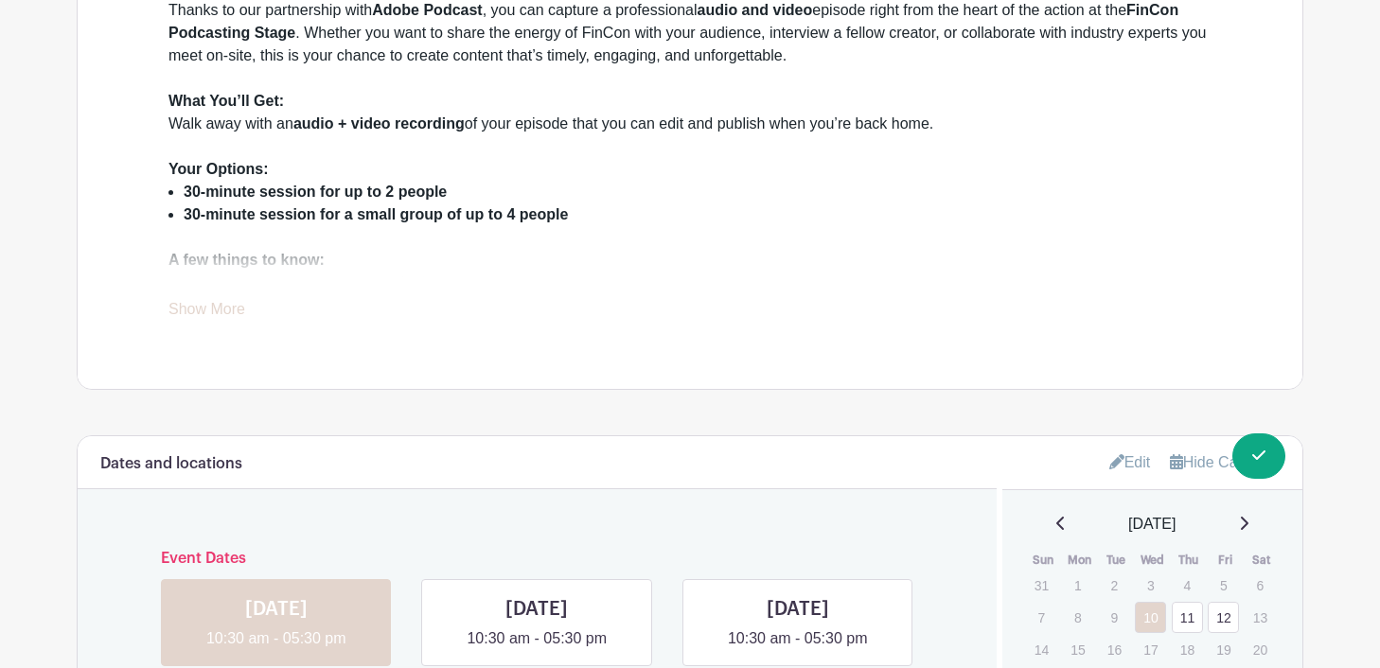
click at [227, 311] on link "Show More" at bounding box center [206, 313] width 77 height 24
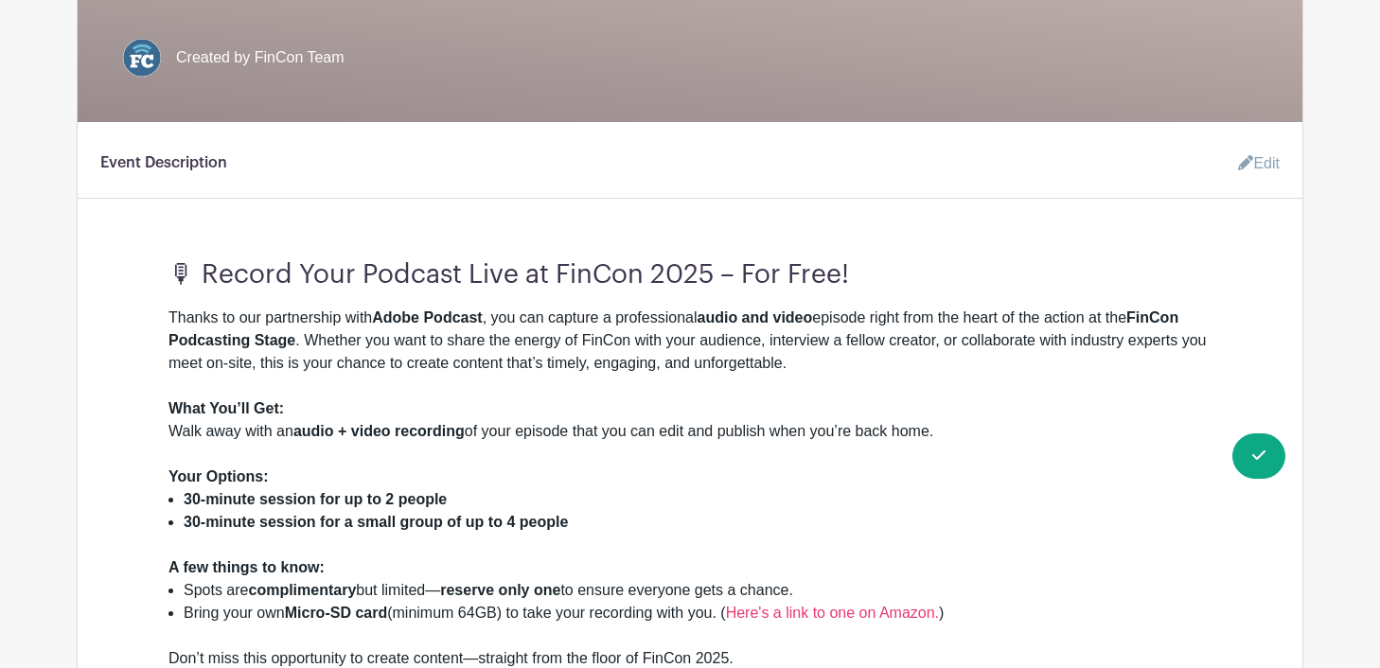
scroll to position [555, 0]
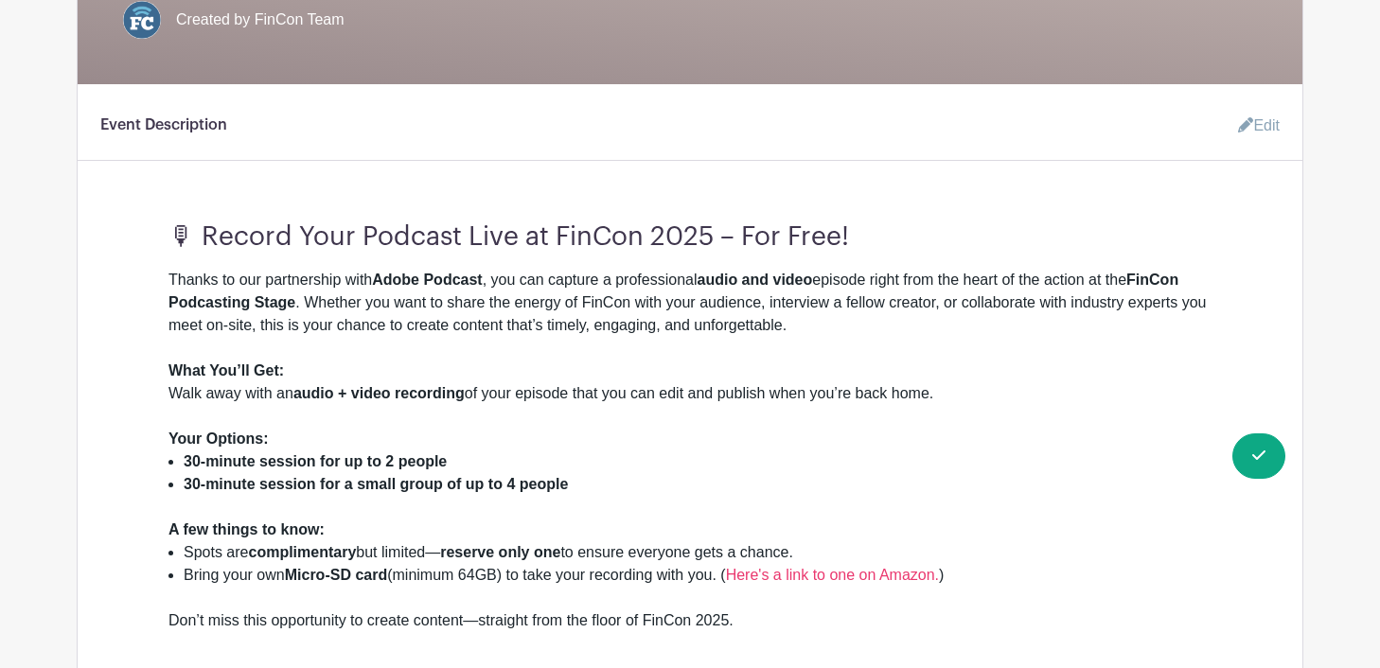
click at [1260, 130] on link "Edit" at bounding box center [1251, 126] width 57 height 38
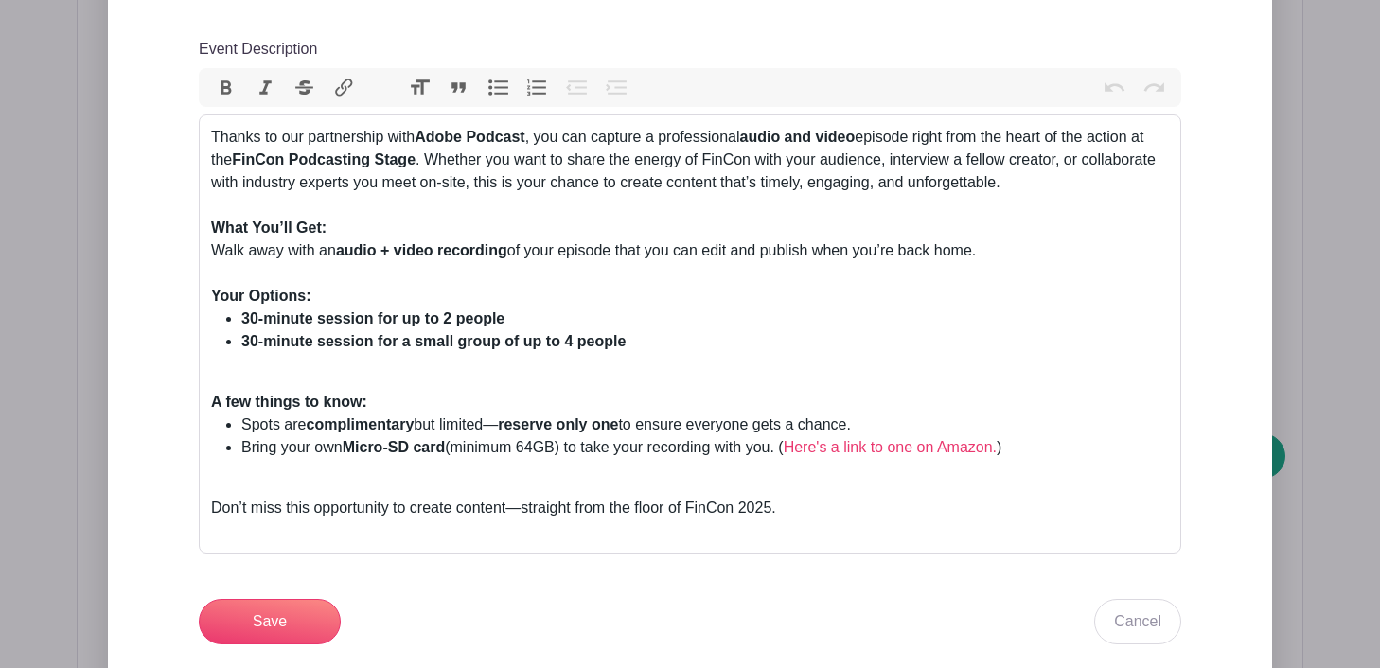
scroll to position [871, 0]
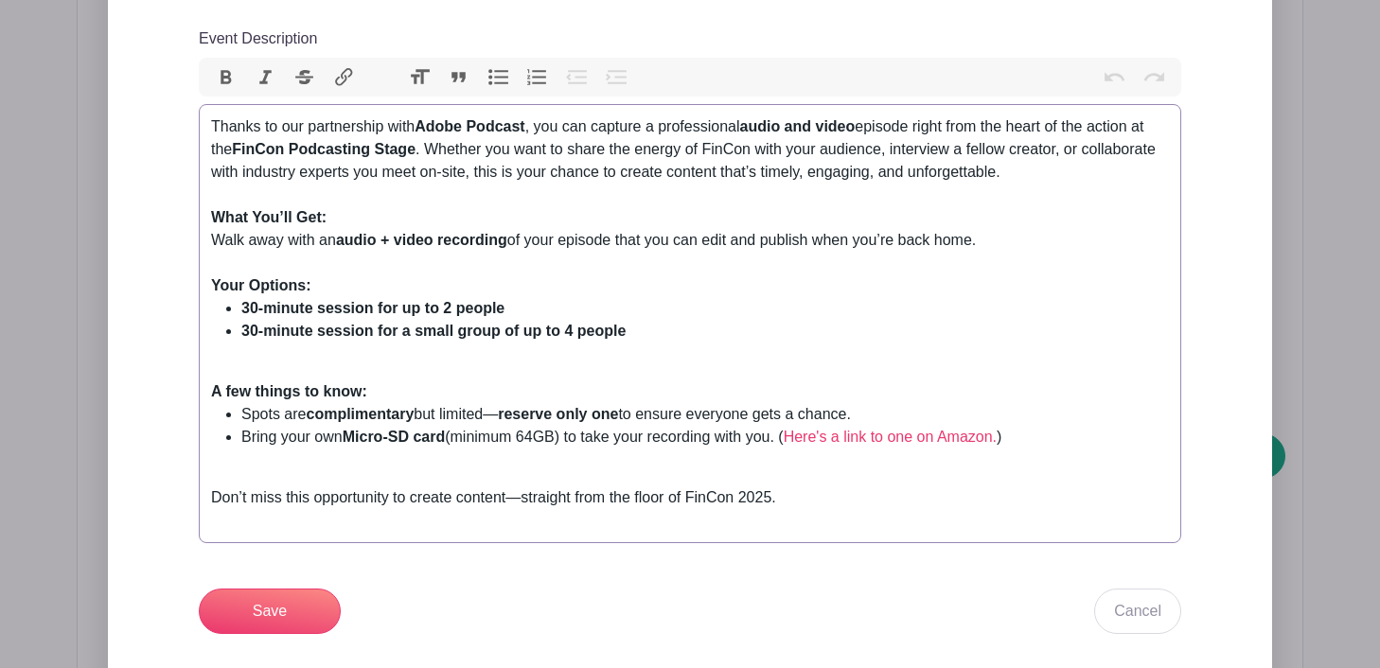
click at [396, 444] on strong "Micro-SD card" at bounding box center [394, 437] width 102 height 16
type trix-editor "<div>Thanks to our partnership with <strong>Adobe Podcast</strong>, you can cap…"
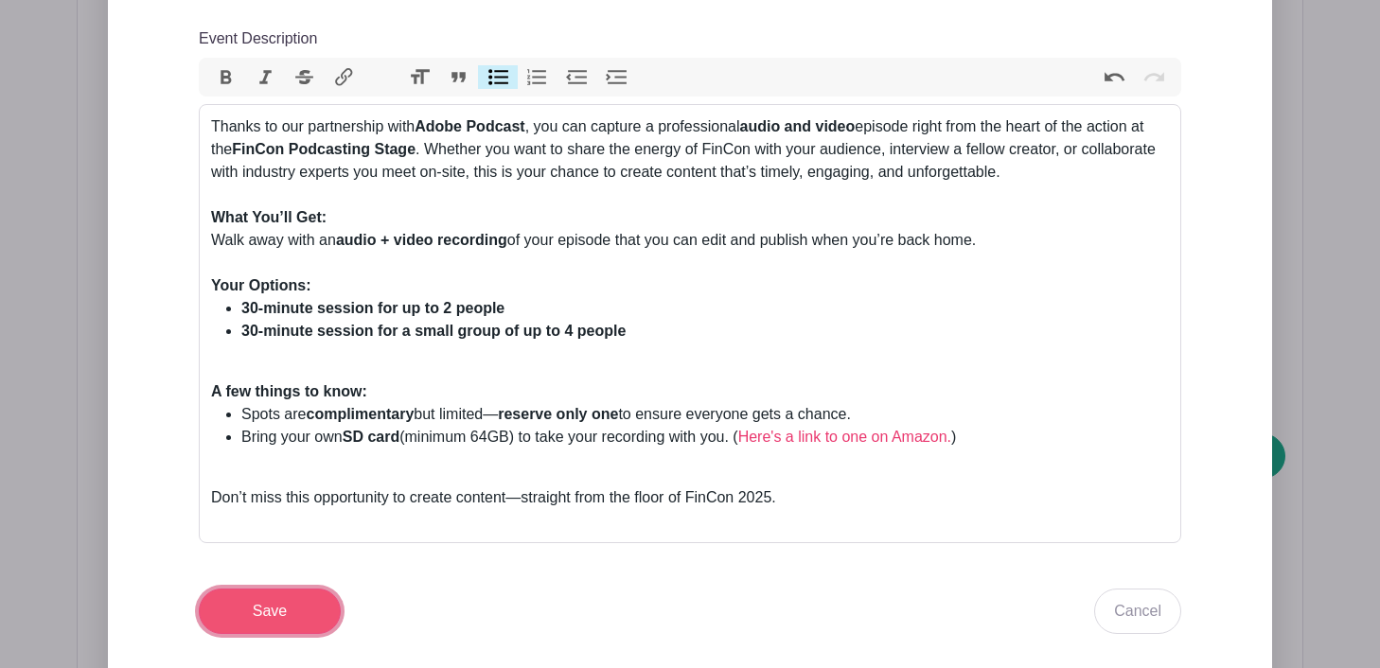
click at [260, 615] on input "Save" at bounding box center [270, 611] width 142 height 45
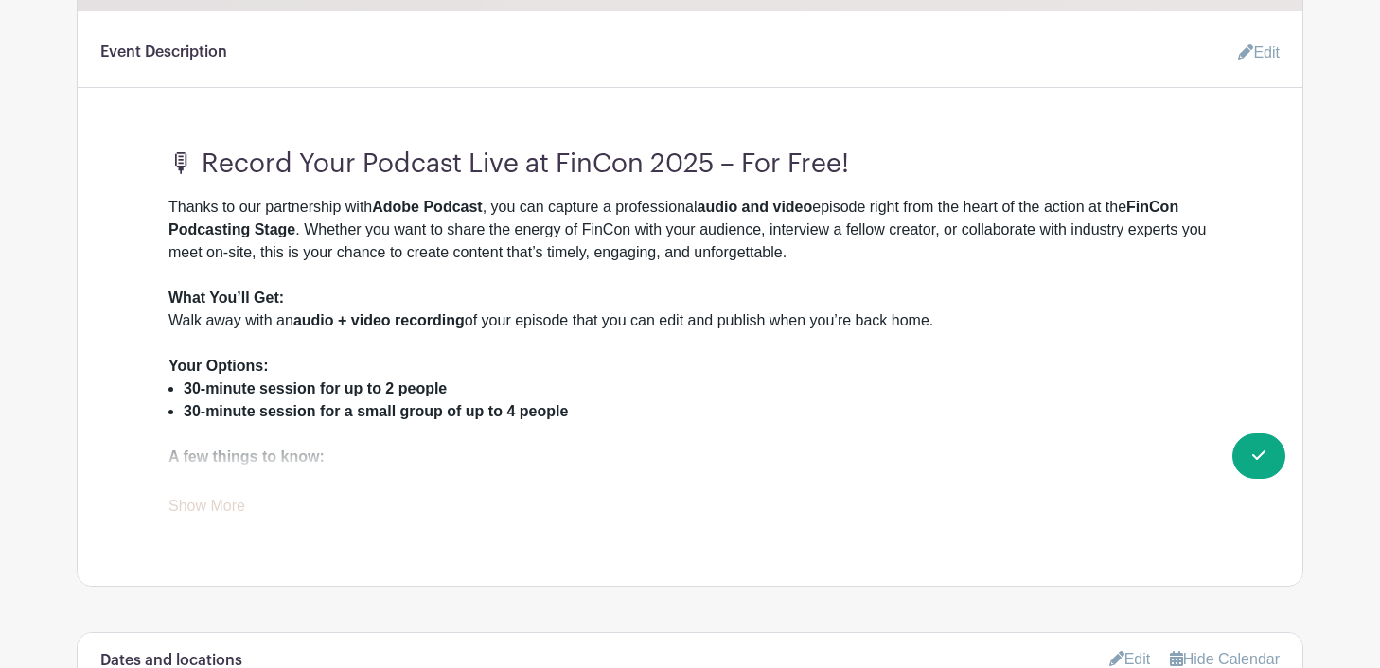
scroll to position [774, 0]
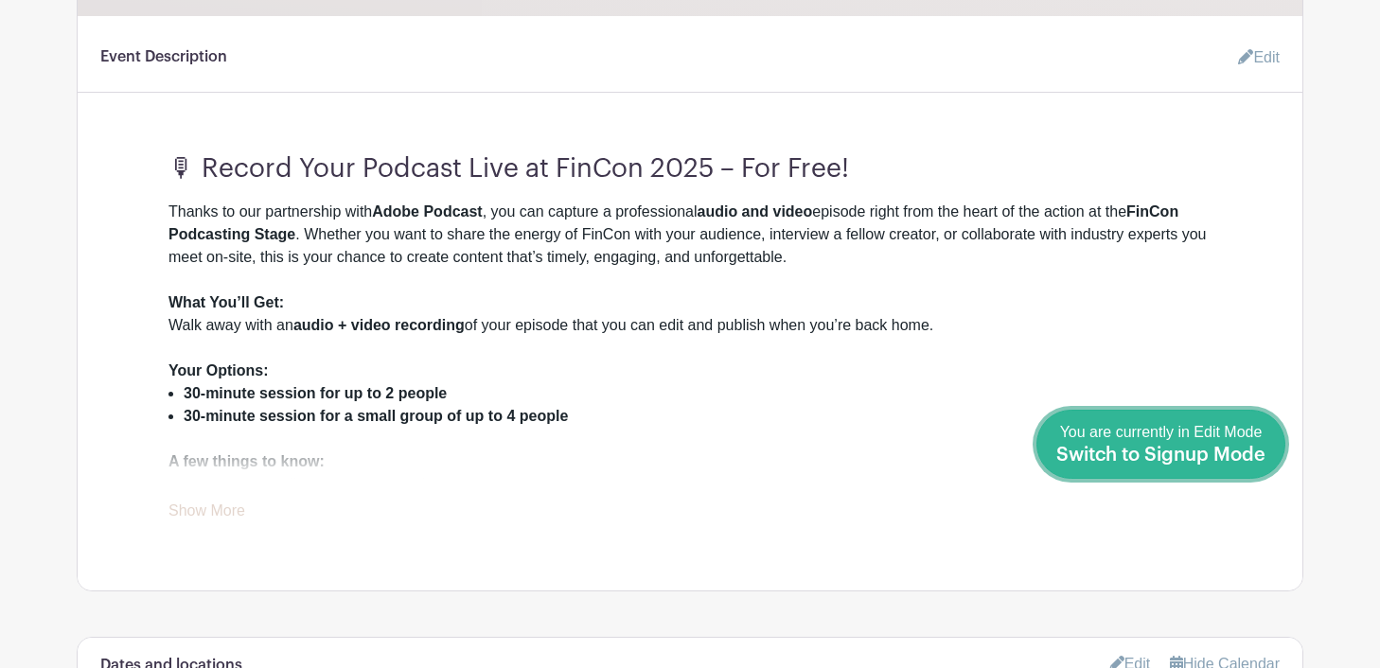
click at [1249, 445] on div "You are currently in Edit Mode Switch to Signup Mode" at bounding box center [1160, 444] width 209 height 46
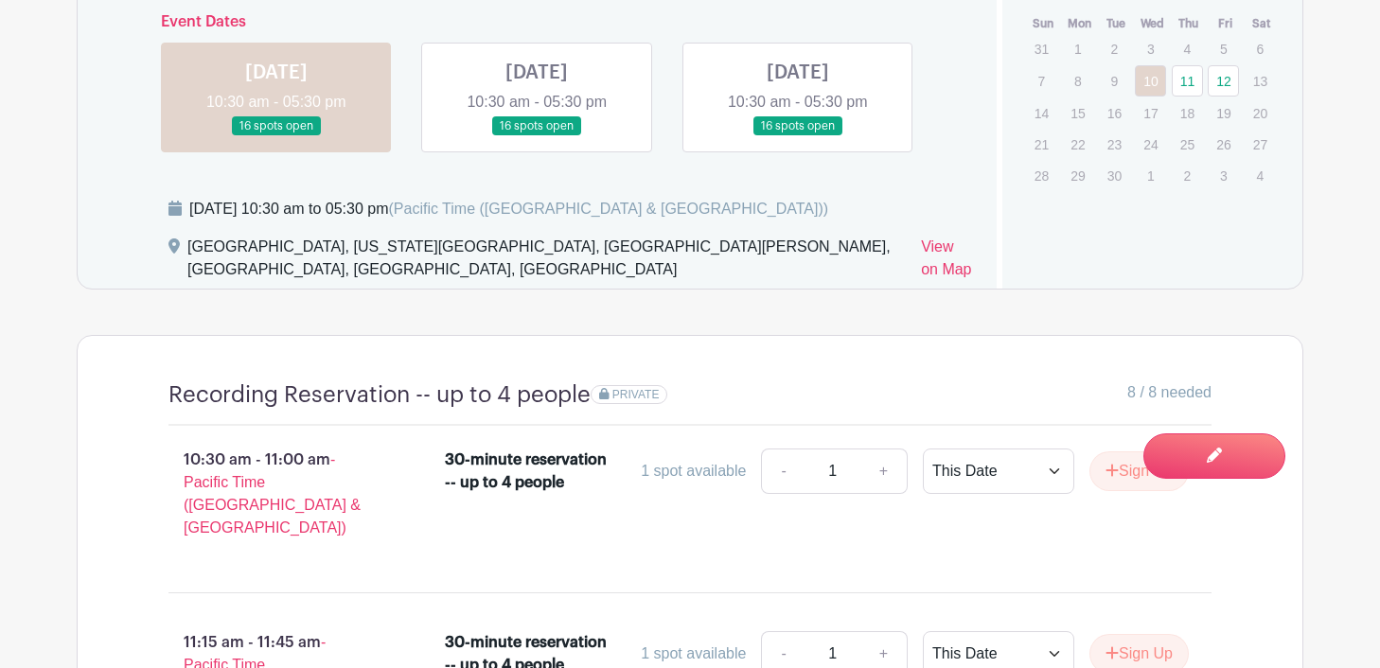
scroll to position [1324, 0]
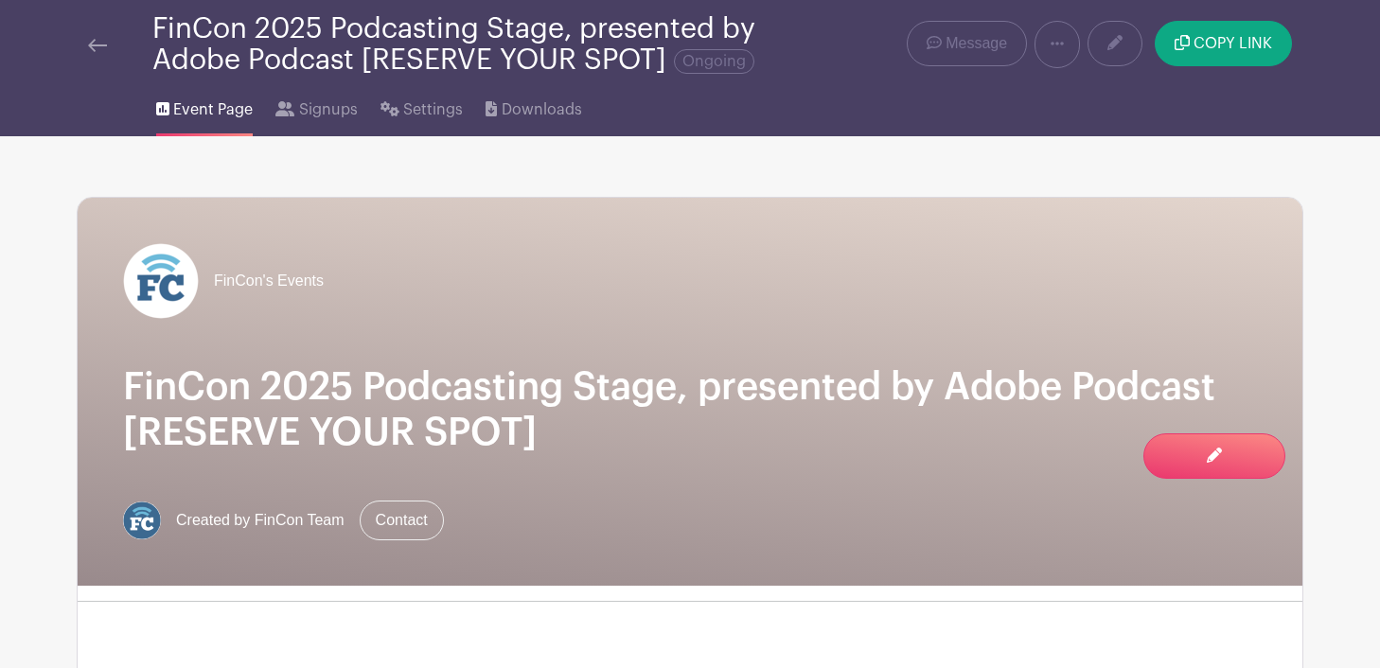
scroll to position [8, 0]
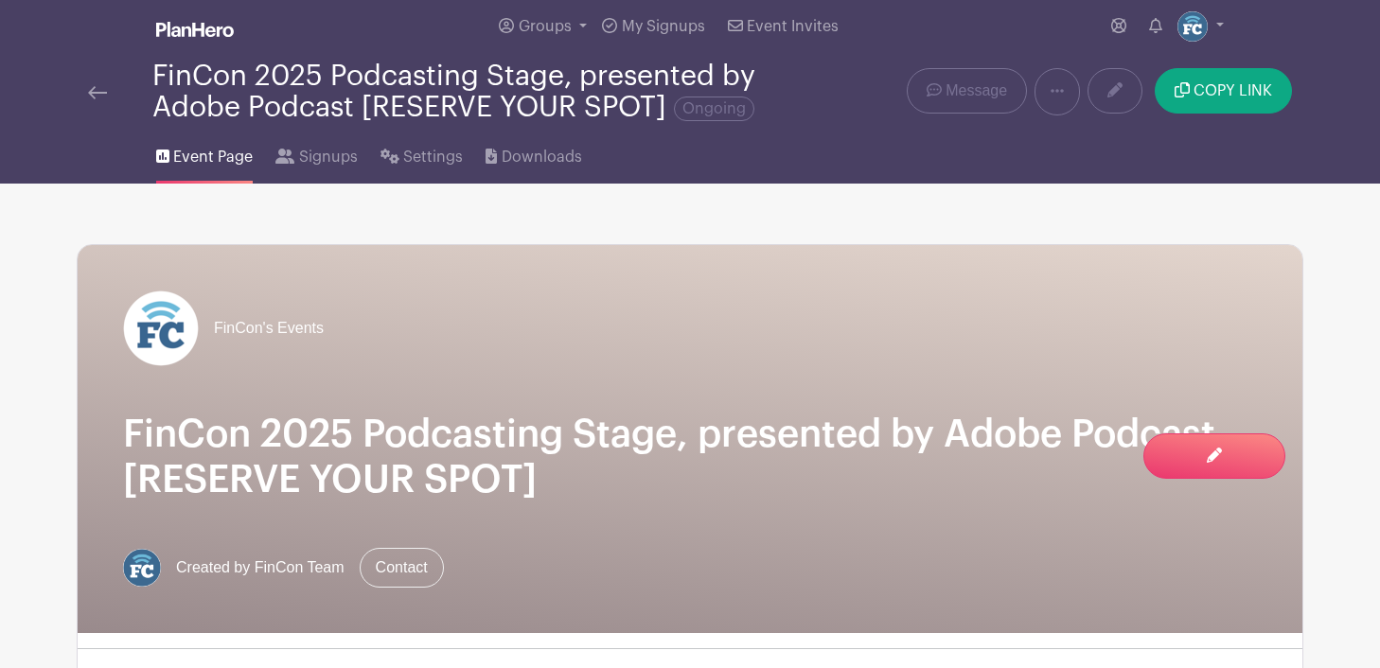
click at [90, 90] on img at bounding box center [97, 92] width 19 height 13
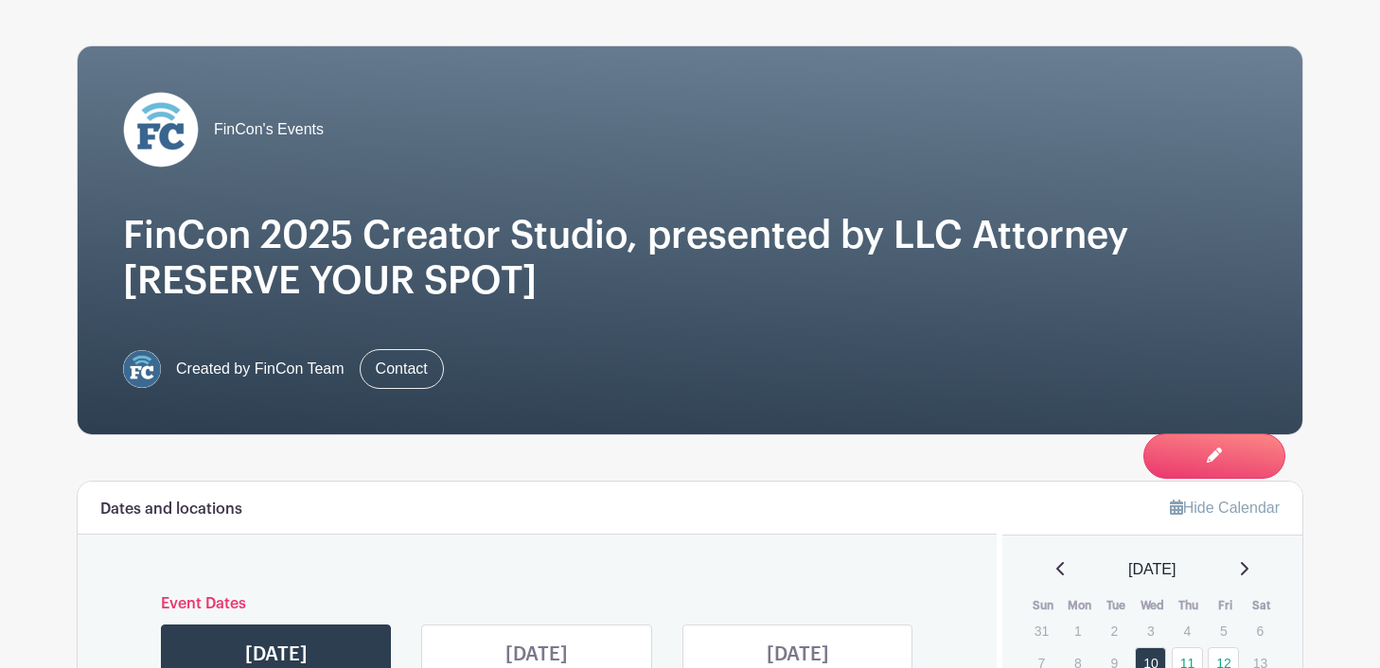
scroll to position [9, 0]
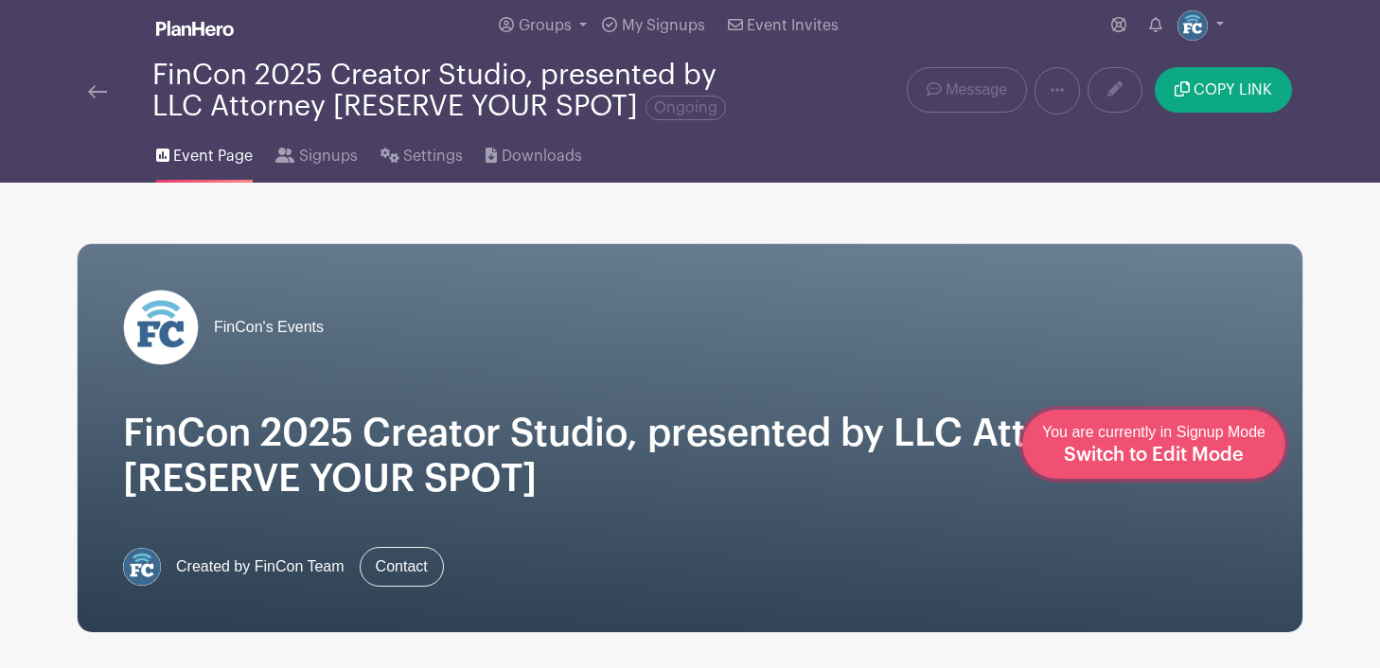
click at [1198, 448] on span "Switch to Edit Mode" at bounding box center [1154, 455] width 180 height 19
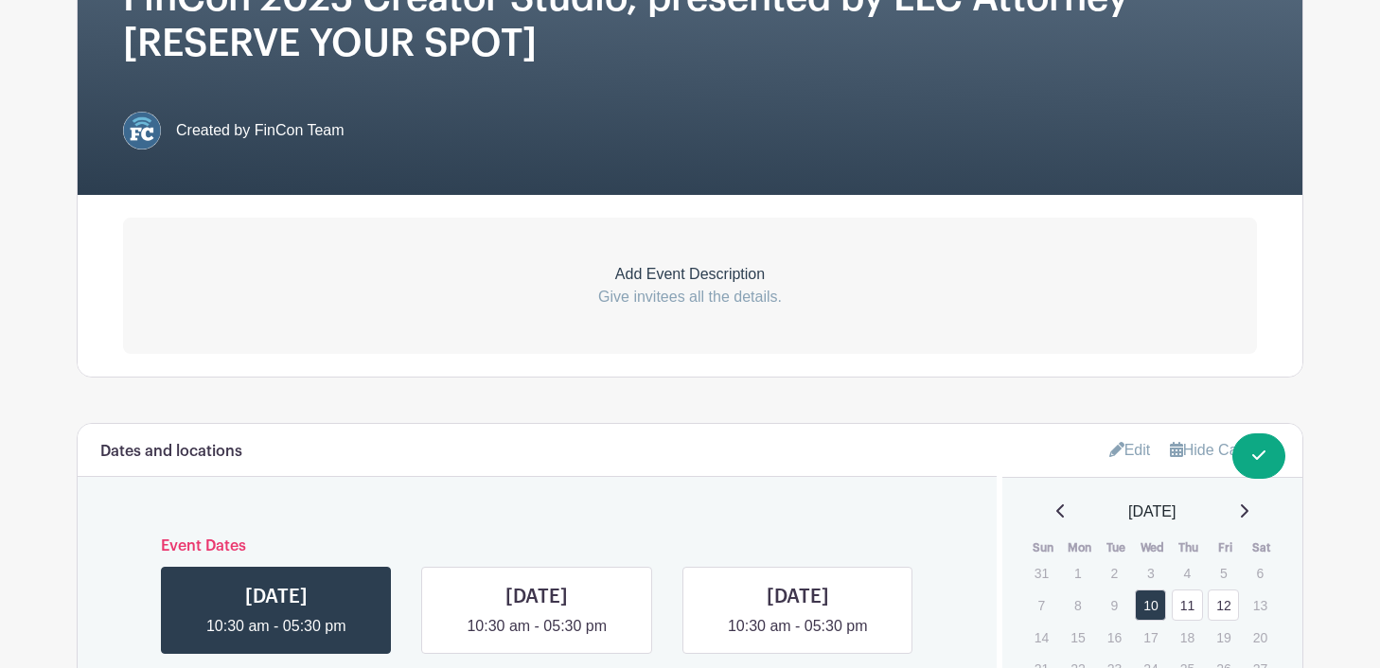
scroll to position [474, 0]
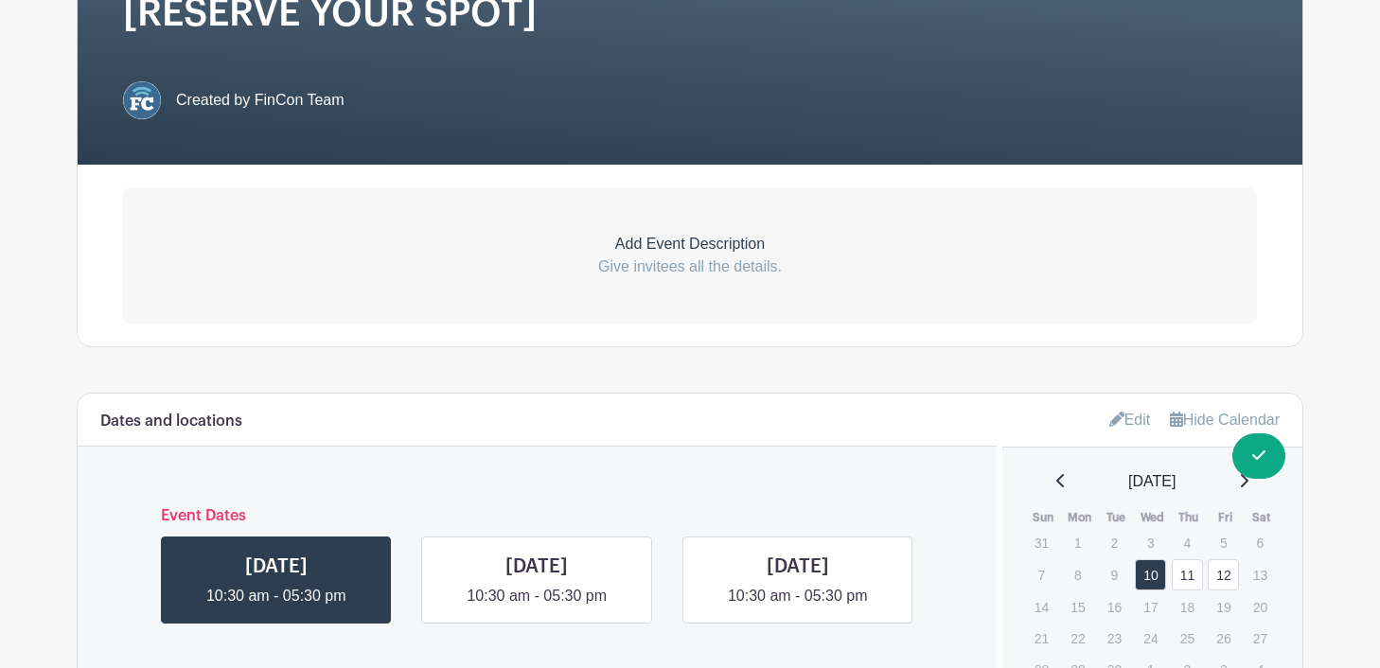
click at [702, 236] on p "Add Event Description" at bounding box center [690, 244] width 1134 height 23
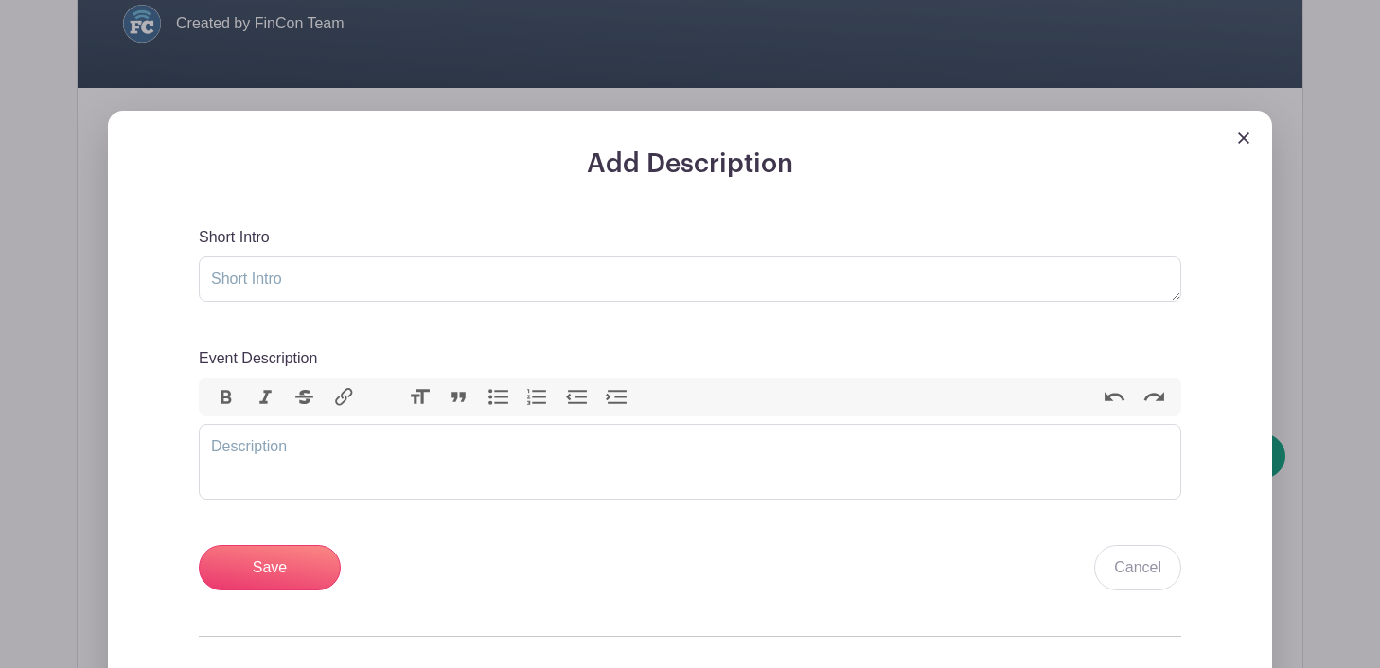
scroll to position [590, 0]
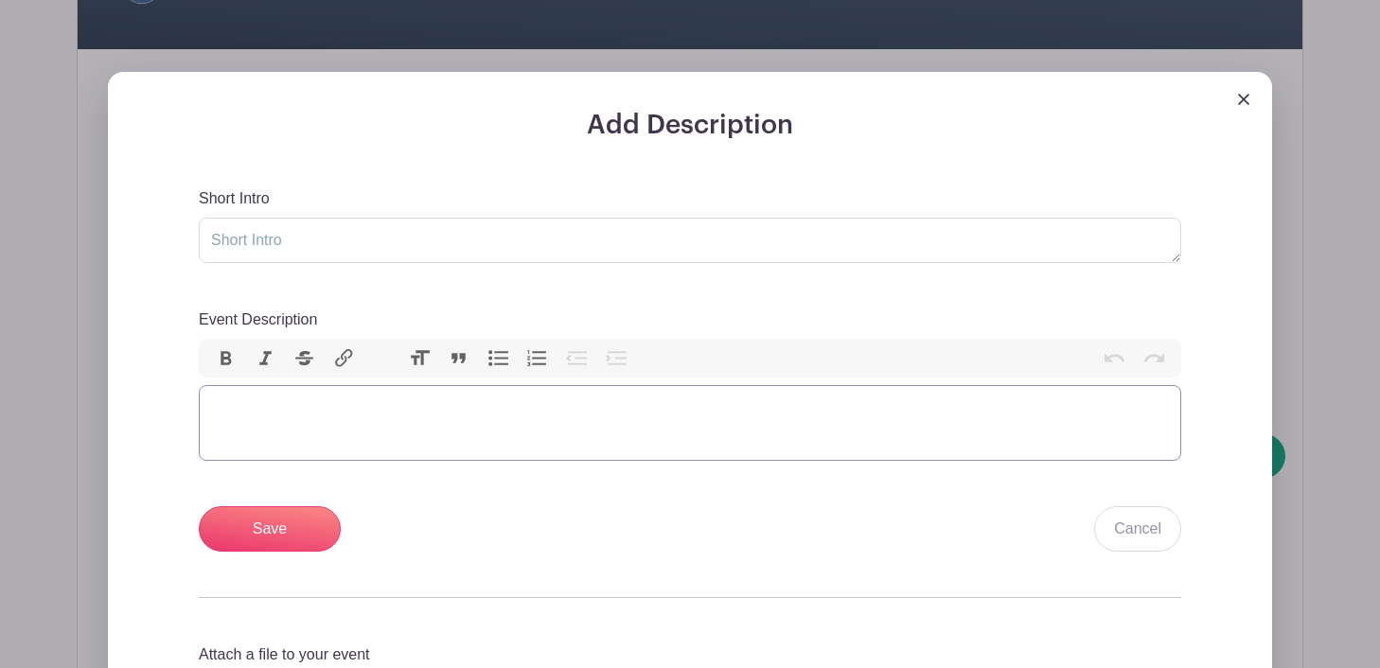
click at [369, 416] on trix-editor "Event Description" at bounding box center [690, 423] width 982 height 76
paste trix-editor "<div><strong>🎥 Create Video Content at the FinCon 2025 Creator Studio</strong><…"
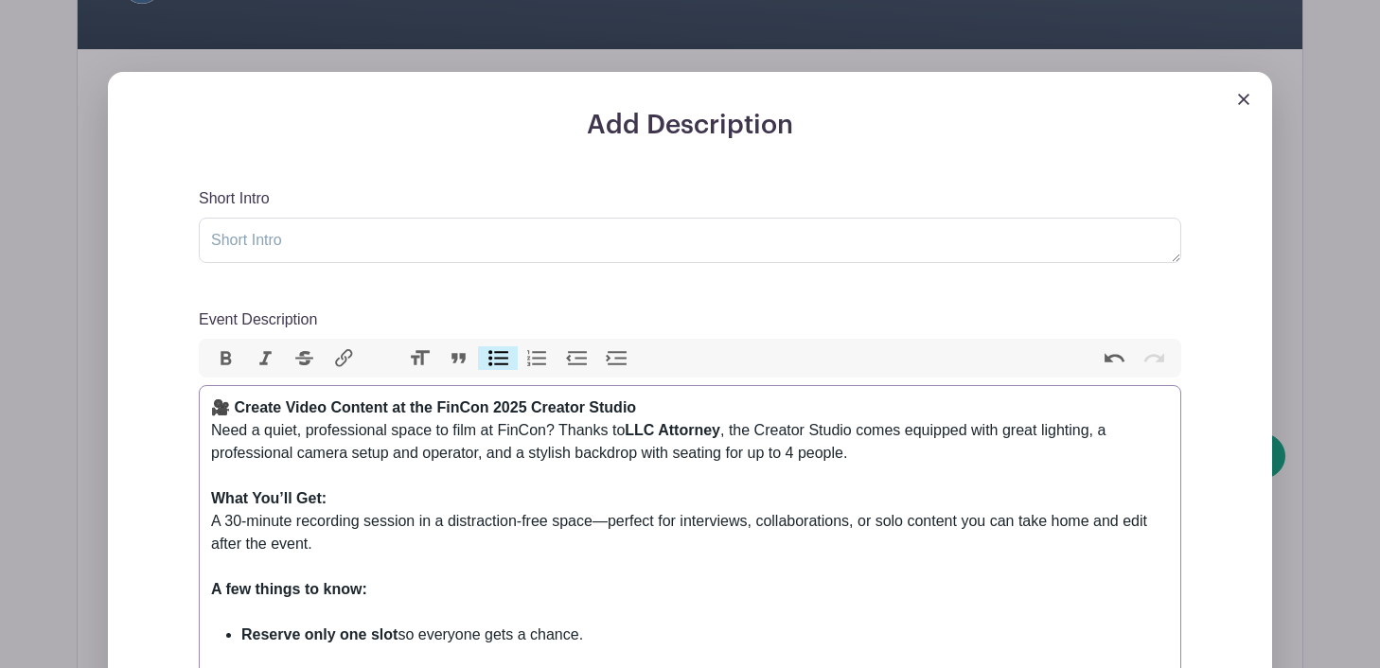
click at [400, 409] on strong "🎥 Create Video Content at the FinCon 2025 Creator Studio" at bounding box center [423, 407] width 425 height 16
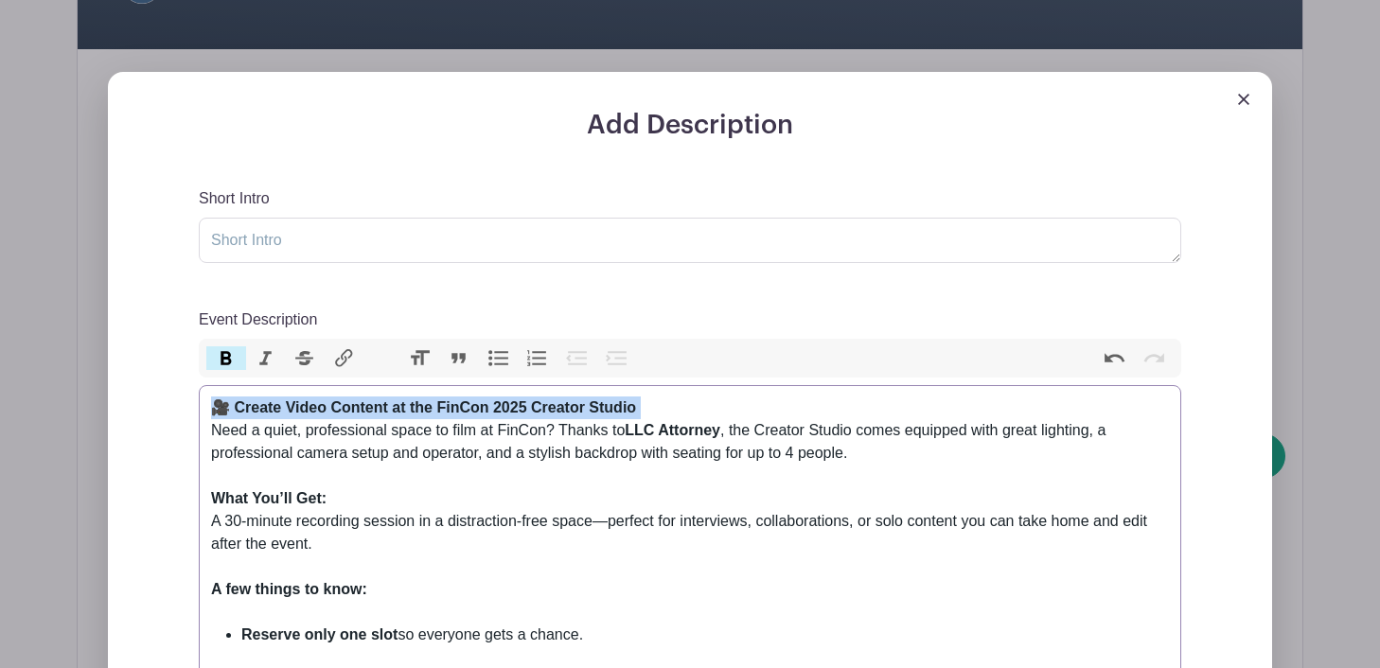
click at [400, 409] on strong "🎥 Create Video Content at the FinCon 2025 Creator Studio" at bounding box center [423, 407] width 425 height 16
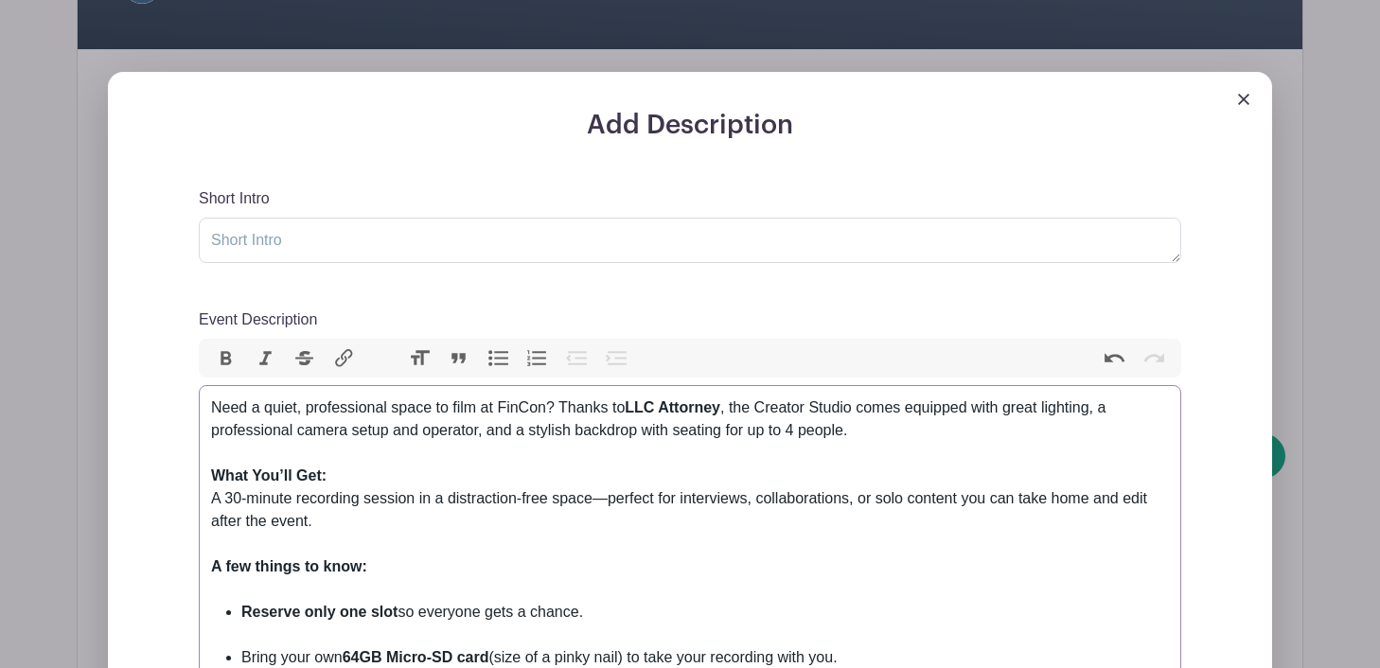
type trix-editor "<div>&nbsp;Need a quiet, professional space to film at FinCon? Thanks to <stron…"
click at [417, 248] on textarea "Short Intro" at bounding box center [690, 240] width 982 height 45
paste textarea "🎥 Create Video Content at the FinCon 2025 Creator Studio"
type textarea "🎥 Create Video Content at the FinCon 2025 Creator Studio"
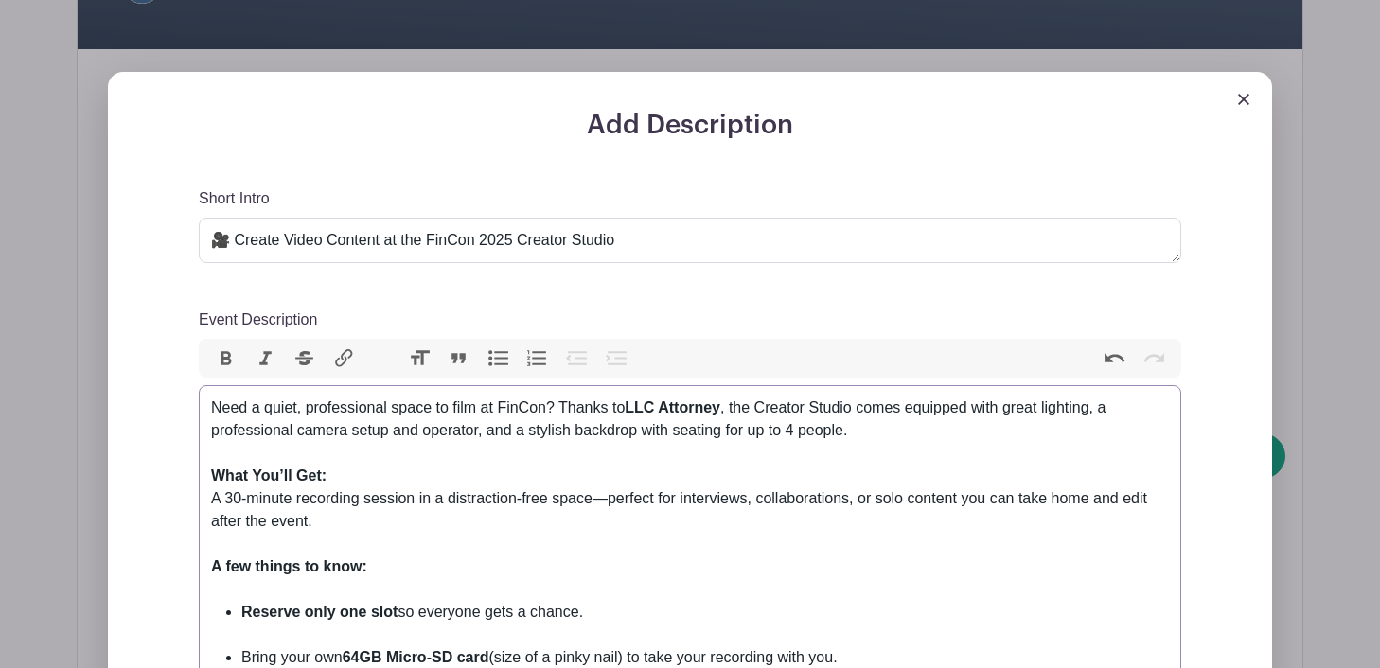
click at [215, 410] on div "Need a quiet, professional space to film at FinCon? Thanks to LLC Attorney , th…" at bounding box center [690, 430] width 958 height 68
click at [222, 409] on div "Need a quiet, professional space to film at FinCon? Thanks to LLC Attorney , th…" at bounding box center [690, 430] width 958 height 68
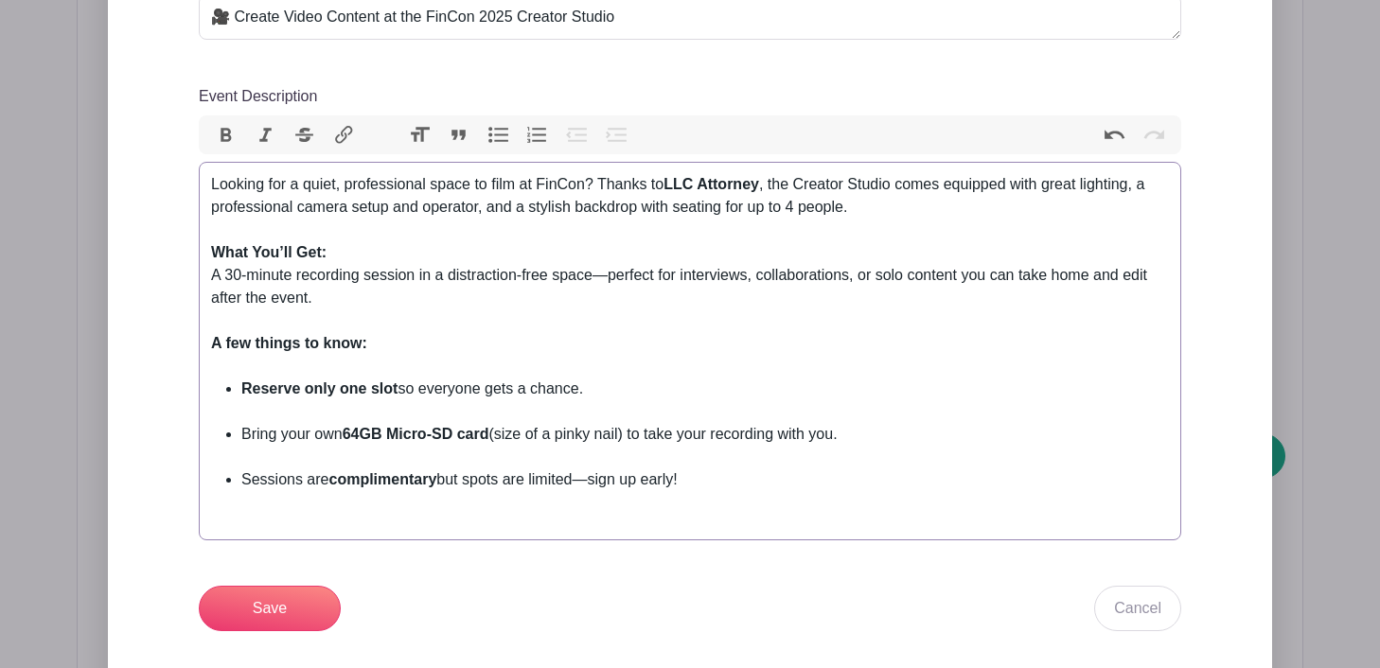
scroll to position [815, 0]
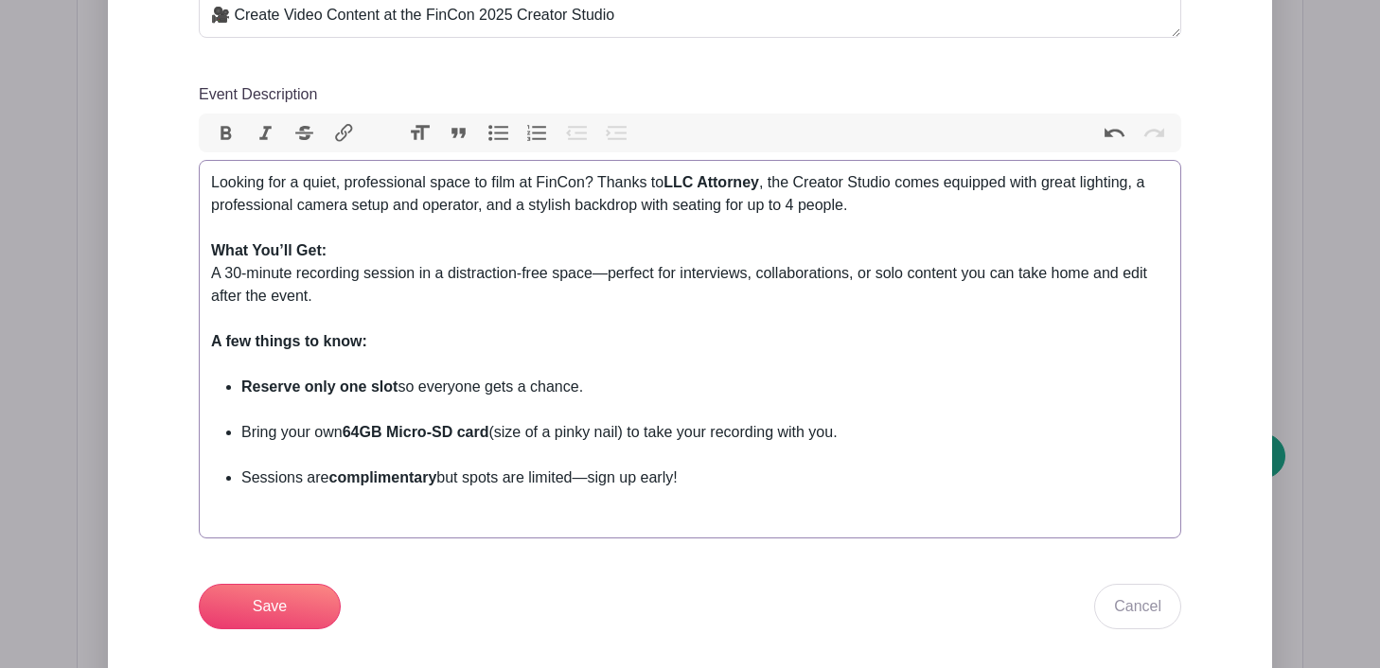
click at [397, 434] on strong "64GB Micro-SD card" at bounding box center [416, 432] width 147 height 16
drag, startPoint x: 395, startPoint y: 433, endPoint x: 437, endPoint y: 434, distance: 42.6
click at [437, 434] on strong "64GB Micro-SD card" at bounding box center [416, 432] width 147 height 16
drag, startPoint x: 581, startPoint y: 435, endPoint x: 457, endPoint y: 432, distance: 124.0
click at [457, 432] on li "Bring your own 64GB SD card (size of a pinky nail) to take your recording with …" at bounding box center [704, 443] width 927 height 45
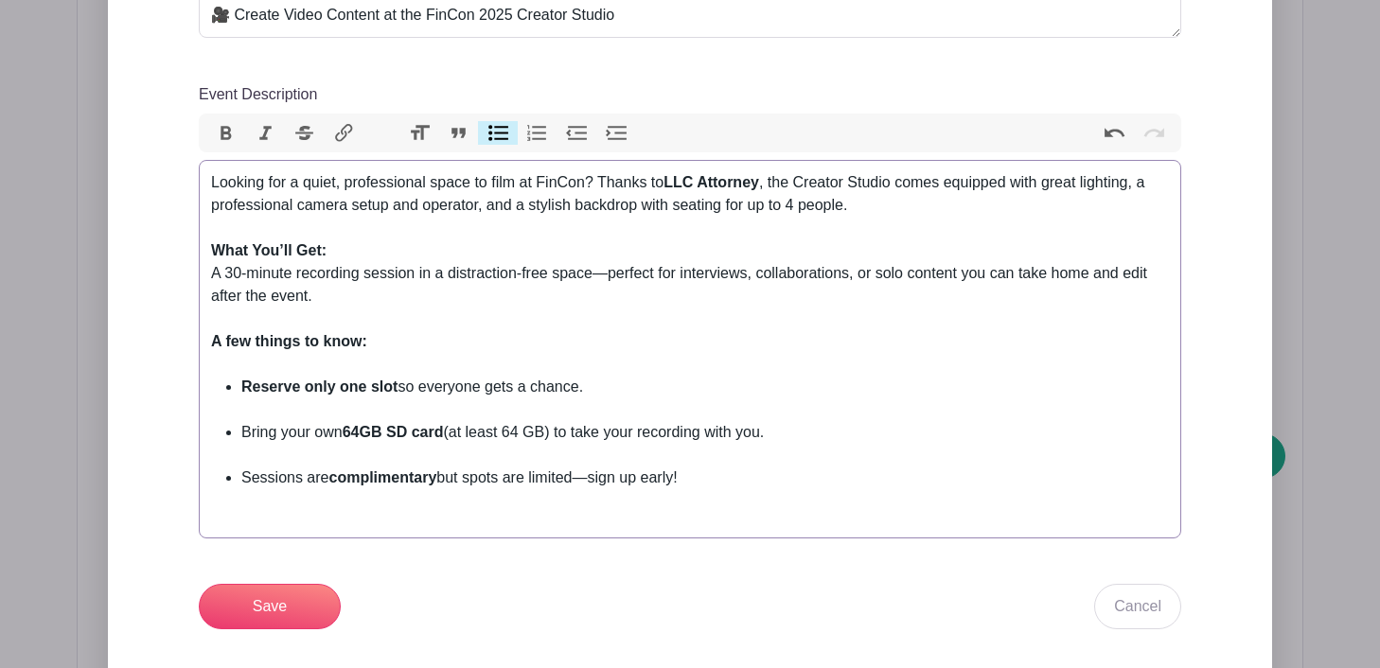
click at [392, 432] on strong "64GB SD card" at bounding box center [393, 432] width 101 height 16
click at [762, 436] on li "Bring your own SD card (at least 64 GB) to take your recording with you." at bounding box center [704, 443] width 927 height 45
type trix-editor "<div>Looking for a quiet, professional space to film at FinCon? Thanks to <stro…"
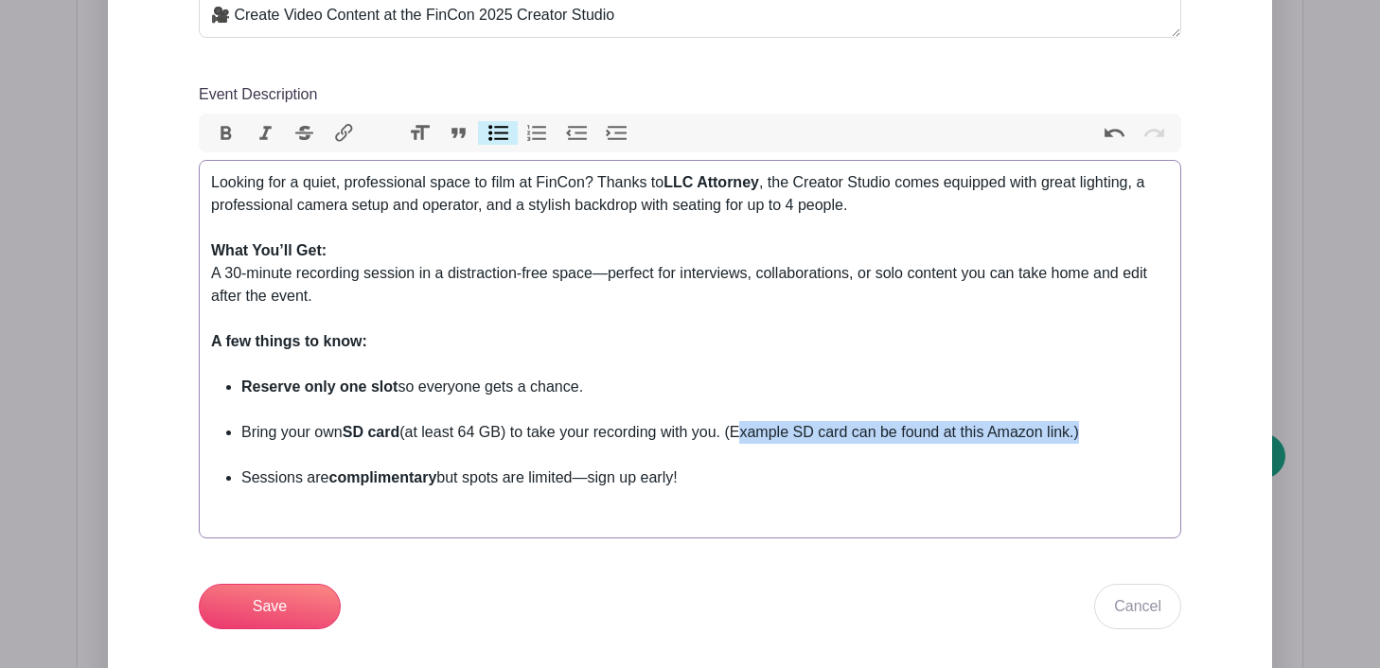
drag, startPoint x: 740, startPoint y: 436, endPoint x: 1088, endPoint y: 438, distance: 348.2
click at [1088, 438] on li "Bring your own SD card (at least 64 GB) to take your recording with you. (Examp…" at bounding box center [704, 443] width 927 height 45
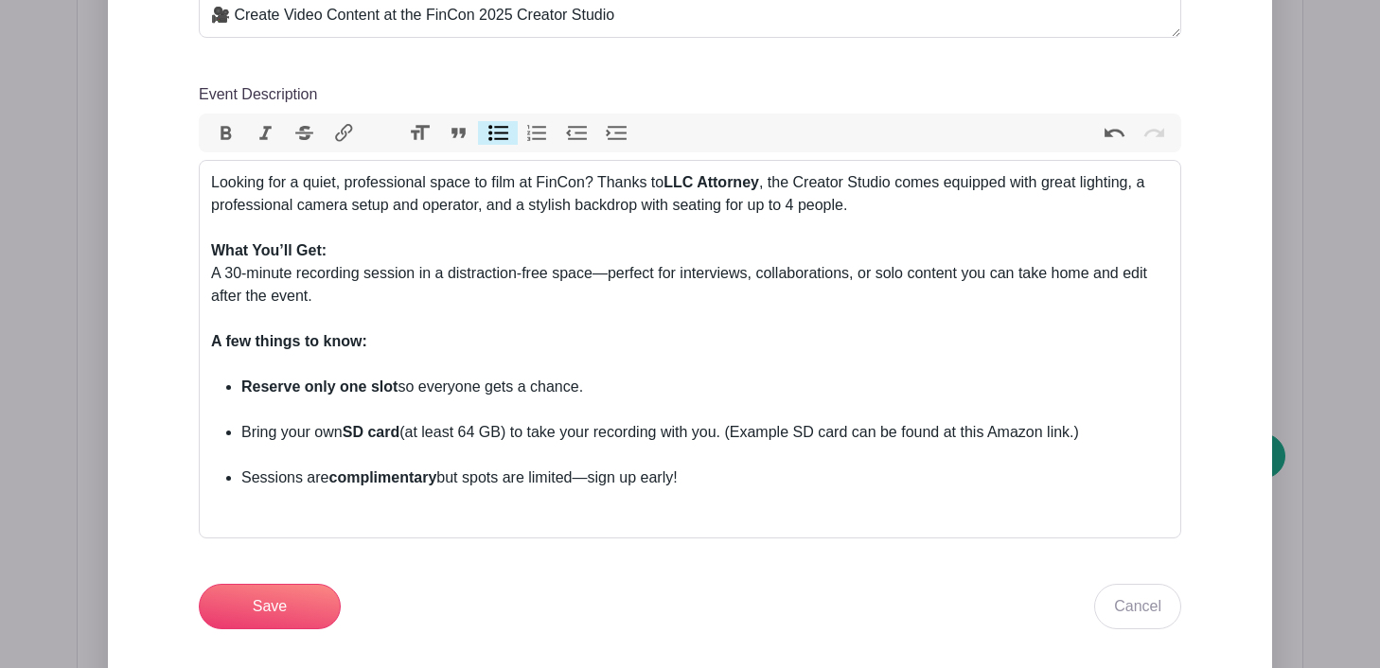
click at [344, 134] on button "Link" at bounding box center [345, 133] width 40 height 25
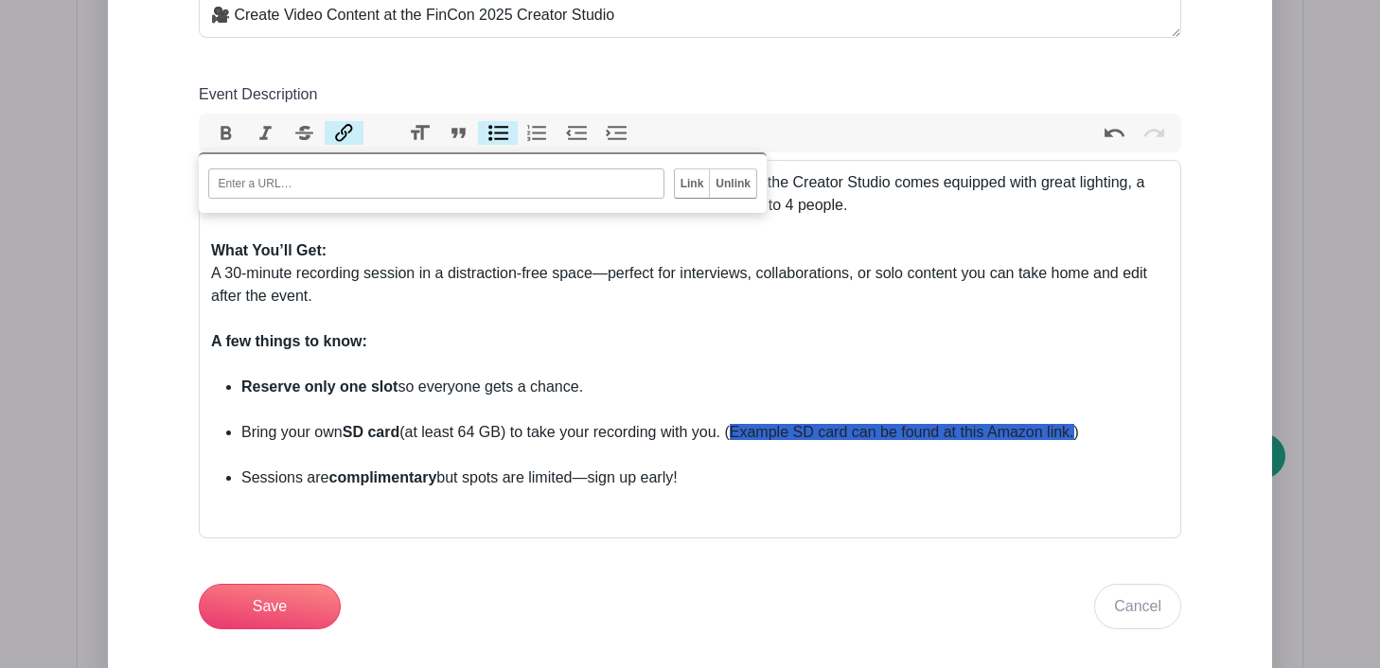
paste input "https://www.amazon.com/dp/B09X7C7NCZ?ref=cm_sw_r_cso_cp_apin_dp_S5CEBSPR96CPG0P…"
type input "https://www.amazon.com/dp/B09X7C7NCZ?ref=cm_sw_r_cso_cp_apin_dp_S5CEBSPR96CPG0P…"
click at [699, 179] on input "Link" at bounding box center [692, 183] width 35 height 28
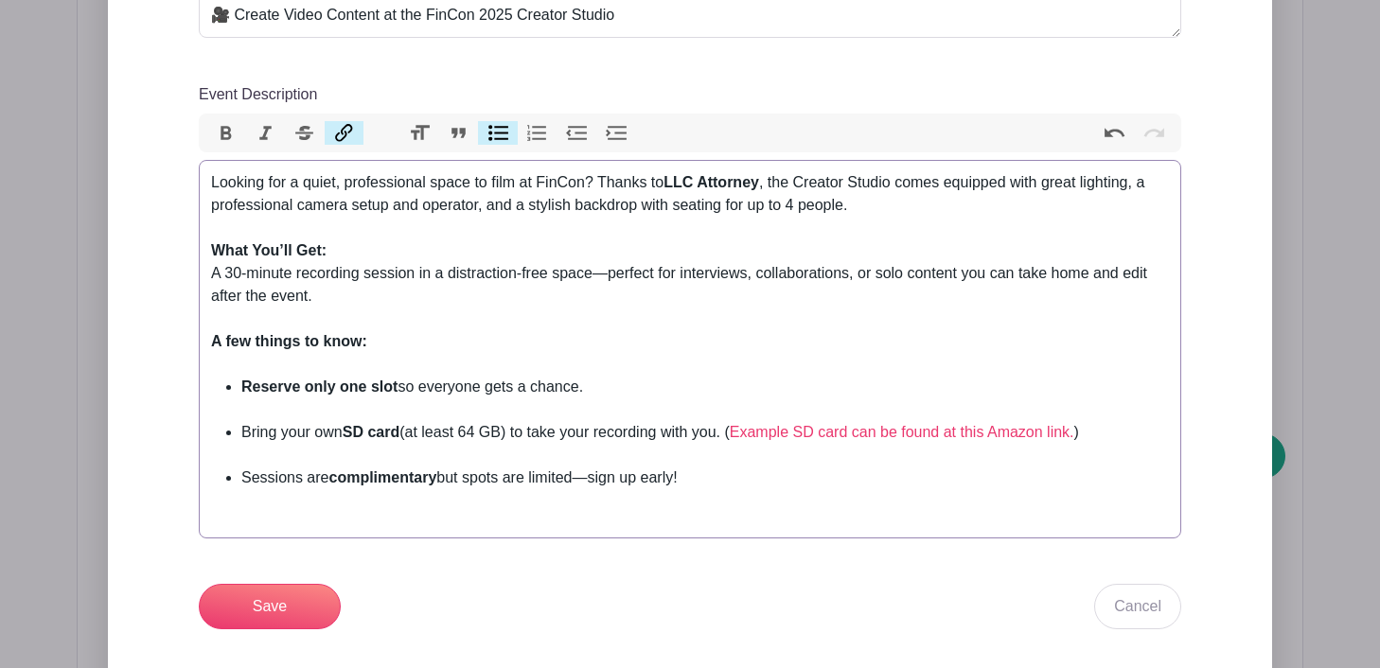
click at [594, 443] on li "Bring your own SD card (at least 64 GB) to take your recording with you. ( Exam…" at bounding box center [704, 443] width 927 height 45
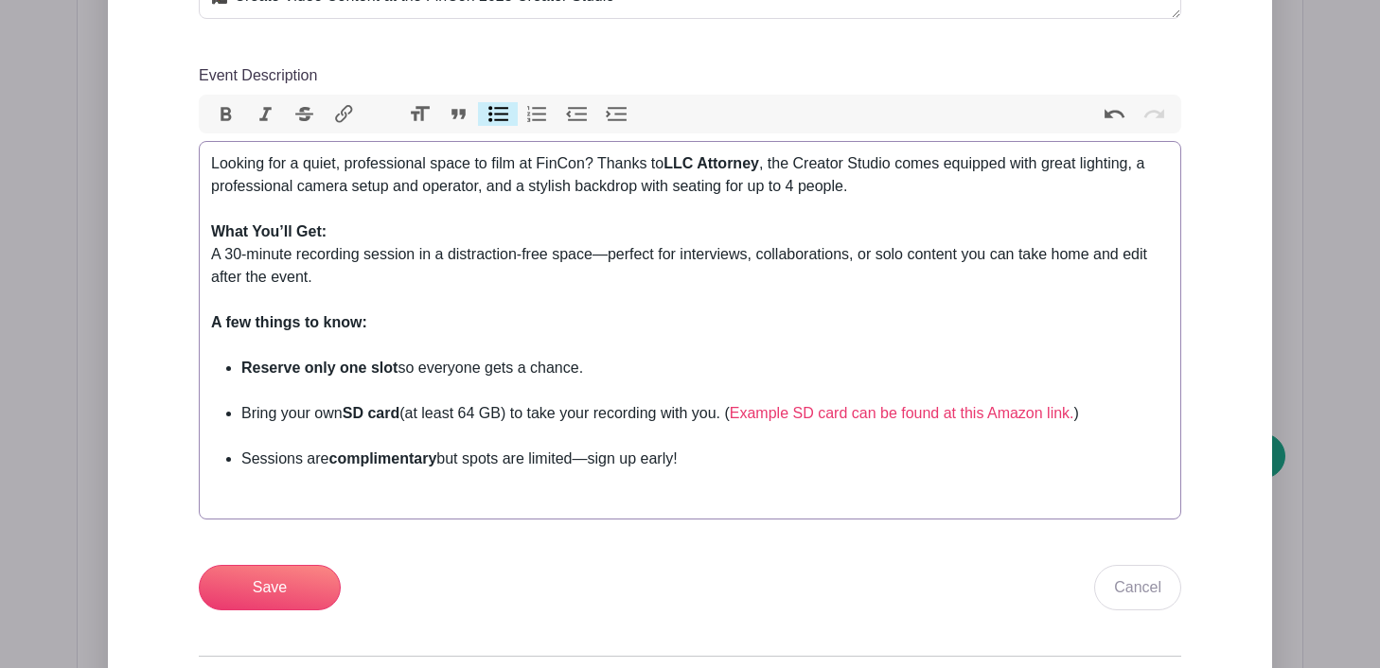
scroll to position [837, 0]
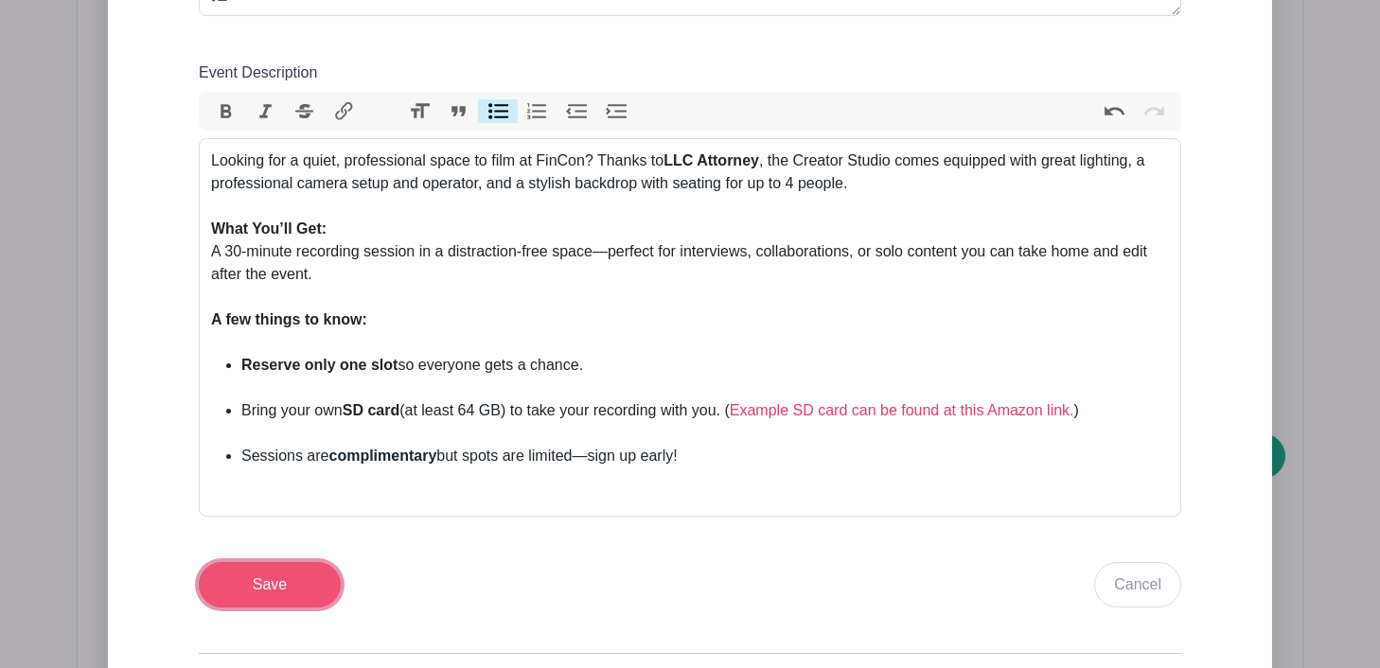
click at [296, 584] on input "Save" at bounding box center [270, 584] width 142 height 45
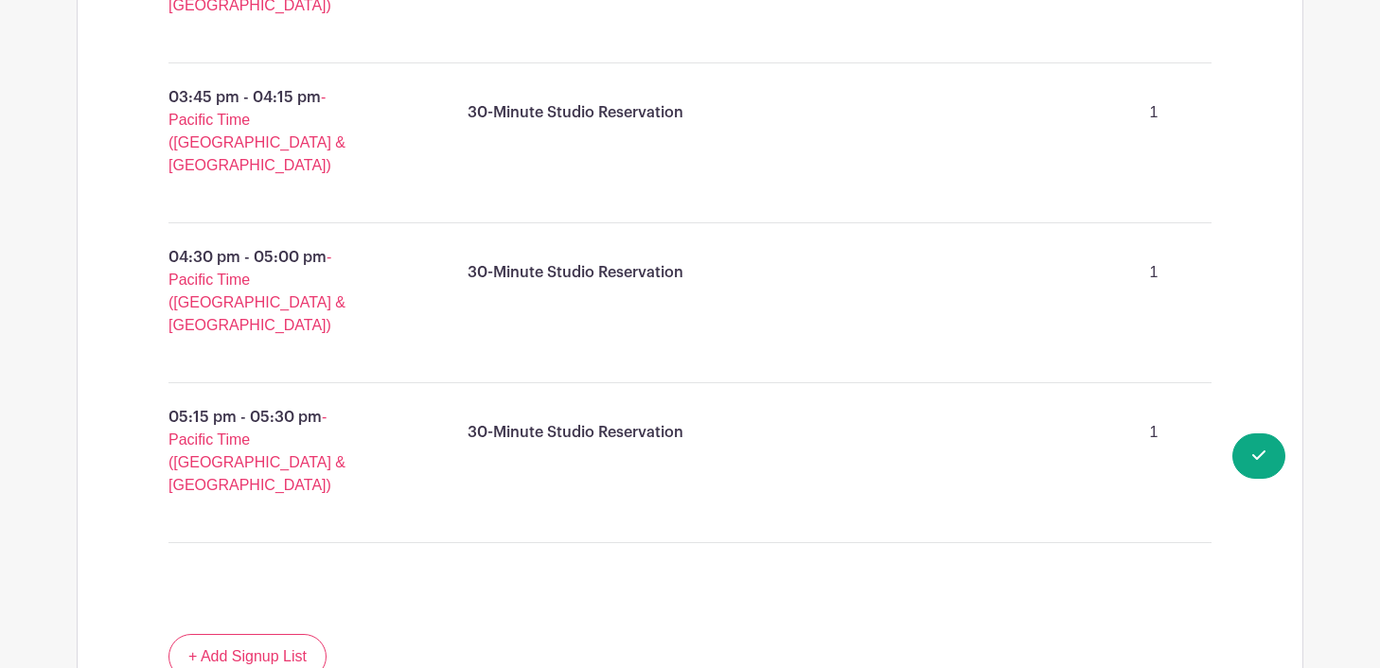
scroll to position [2678, 0]
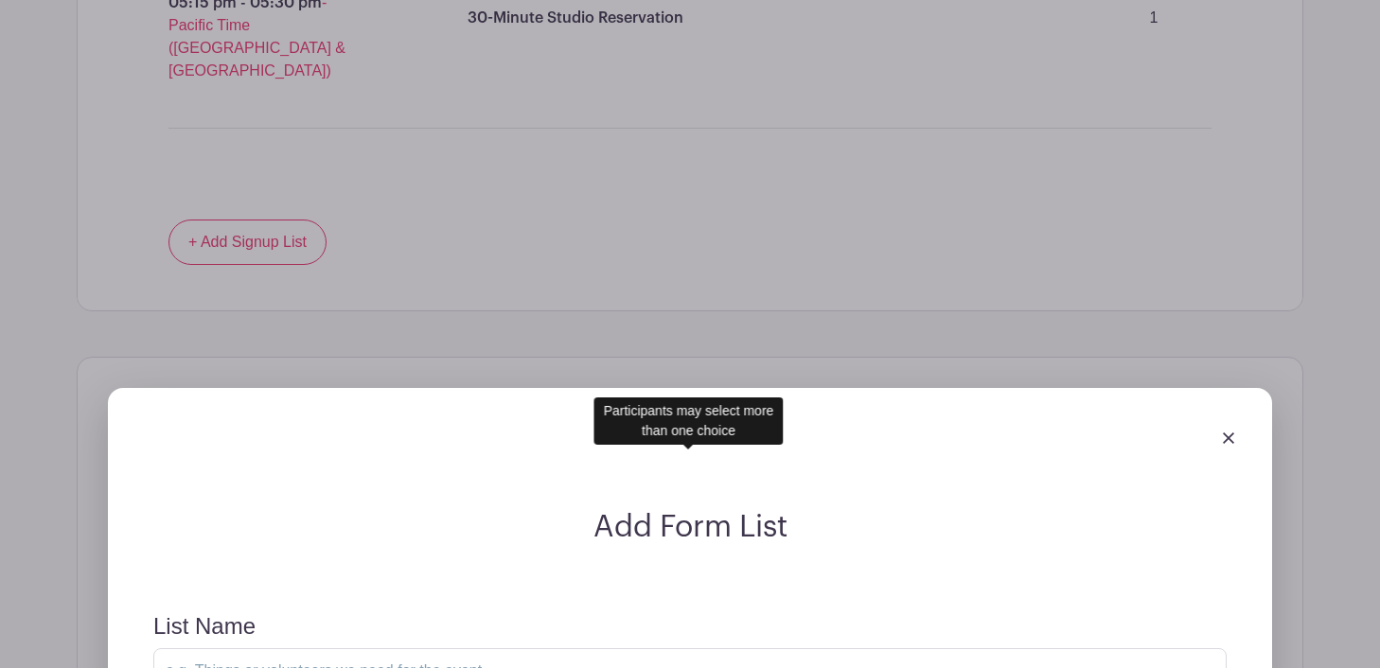
scroll to position [3093, 0]
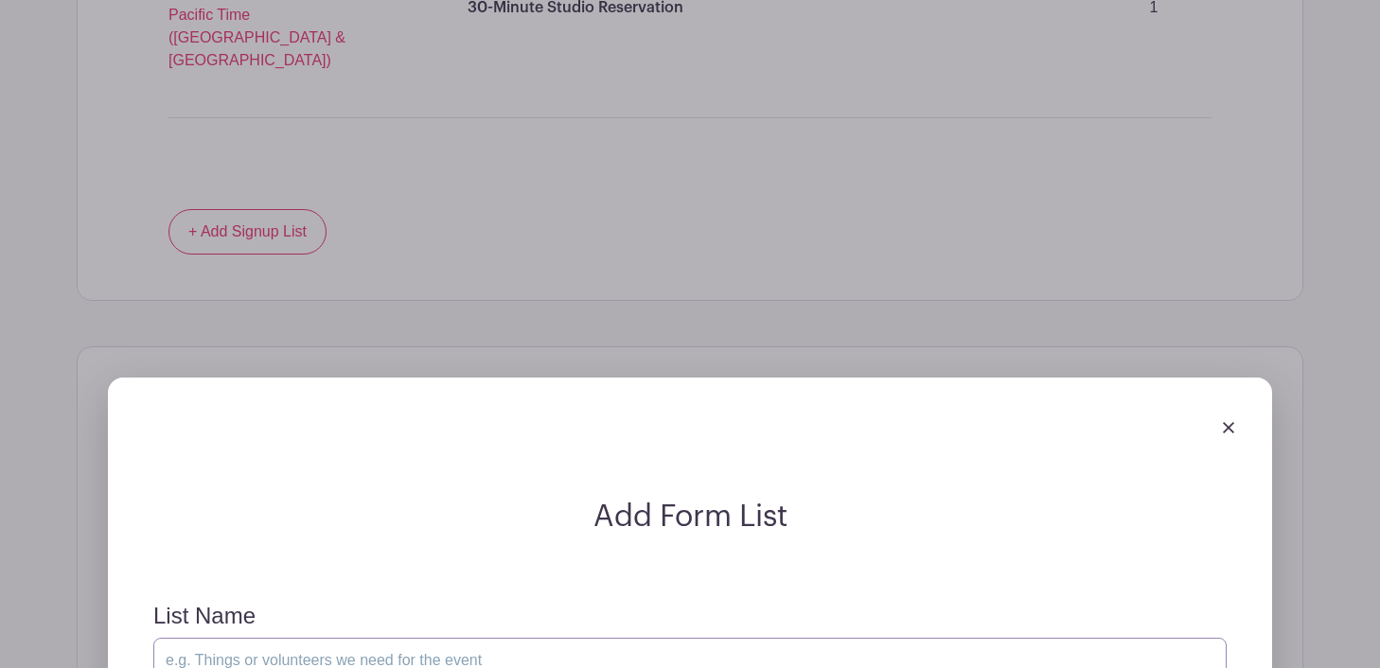
click at [549, 638] on input "List Name" at bounding box center [689, 660] width 1073 height 45
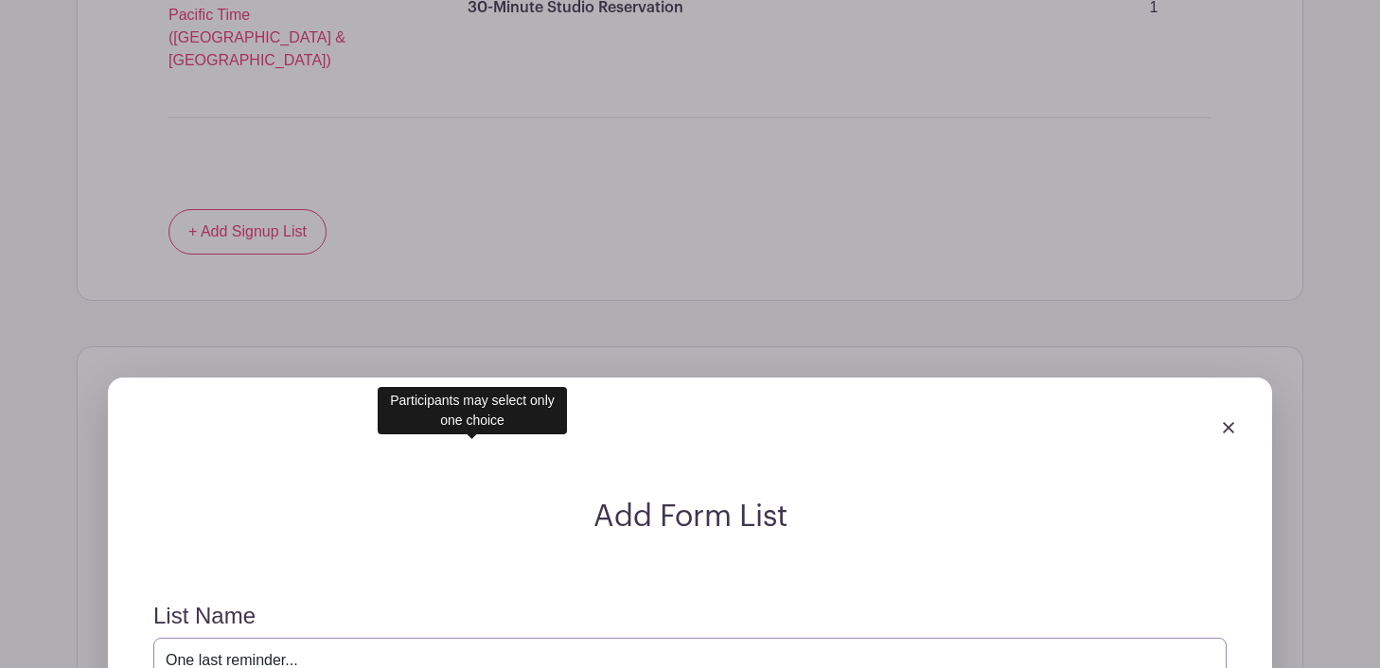
type input "One last reminder..."
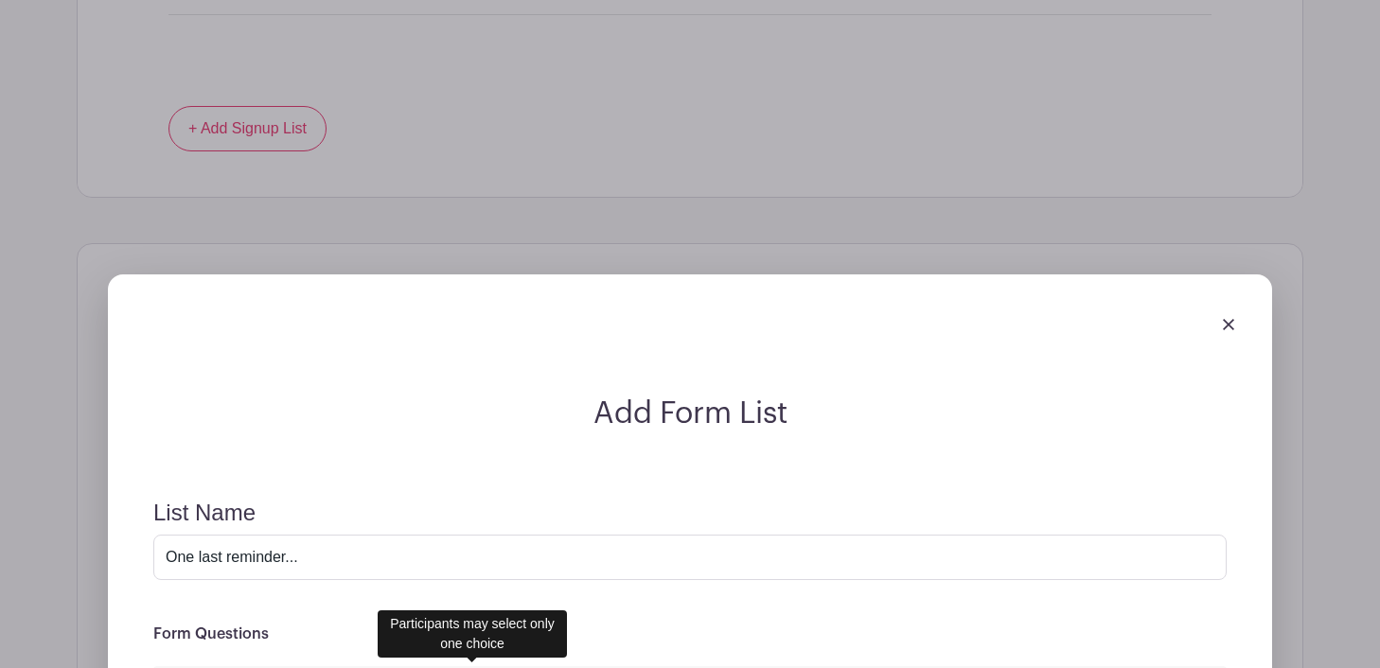
scroll to position [3054, 0]
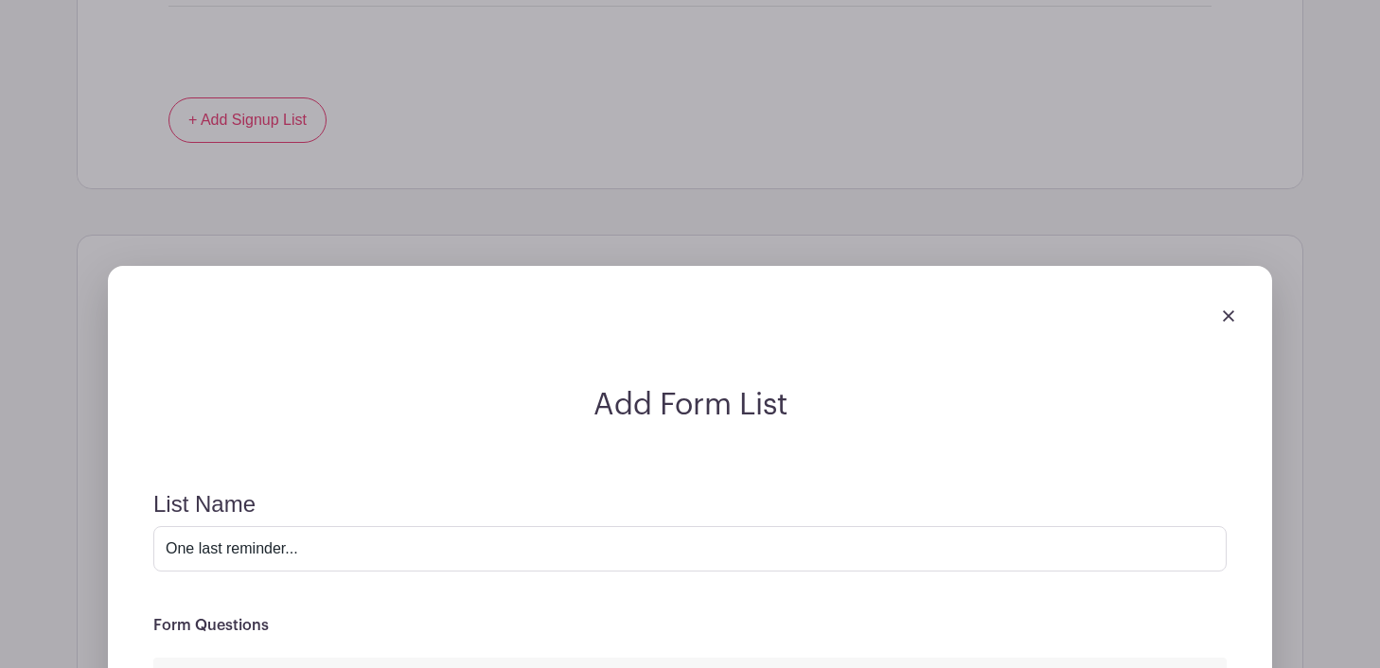
paste input "If you sign up for more than one time slot, we will delete any additional reser…"
type input "If you sign up for more than one time slot, we will delete any additional reser…"
checkbox input "true"
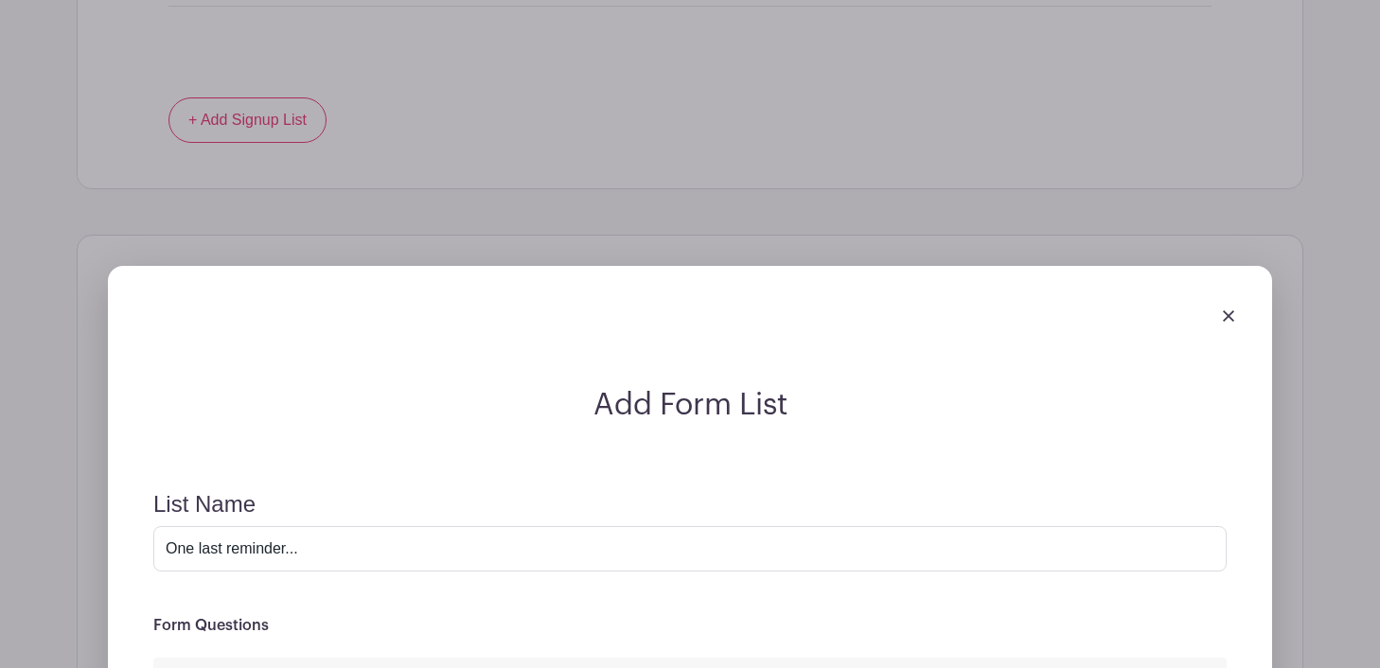
type input "If you sign up for more than one time slot, we will delete any additional reser…"
type input "I understand."
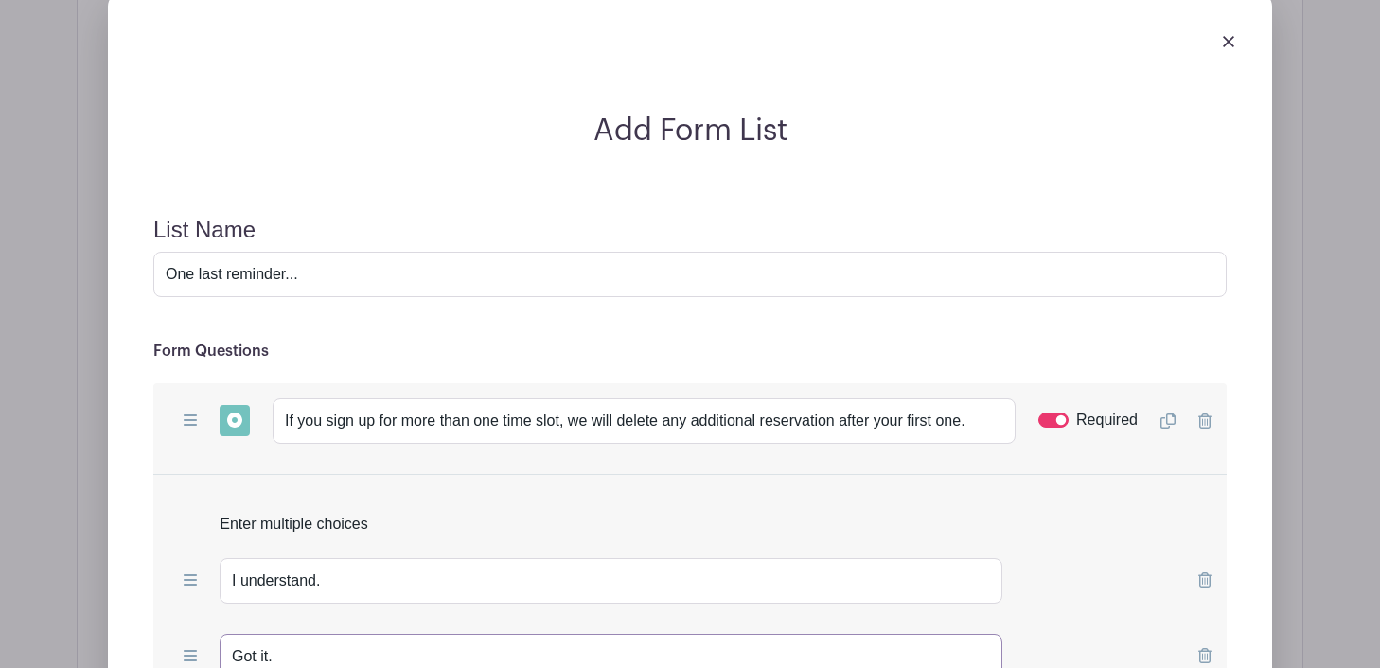
type input "Got it."
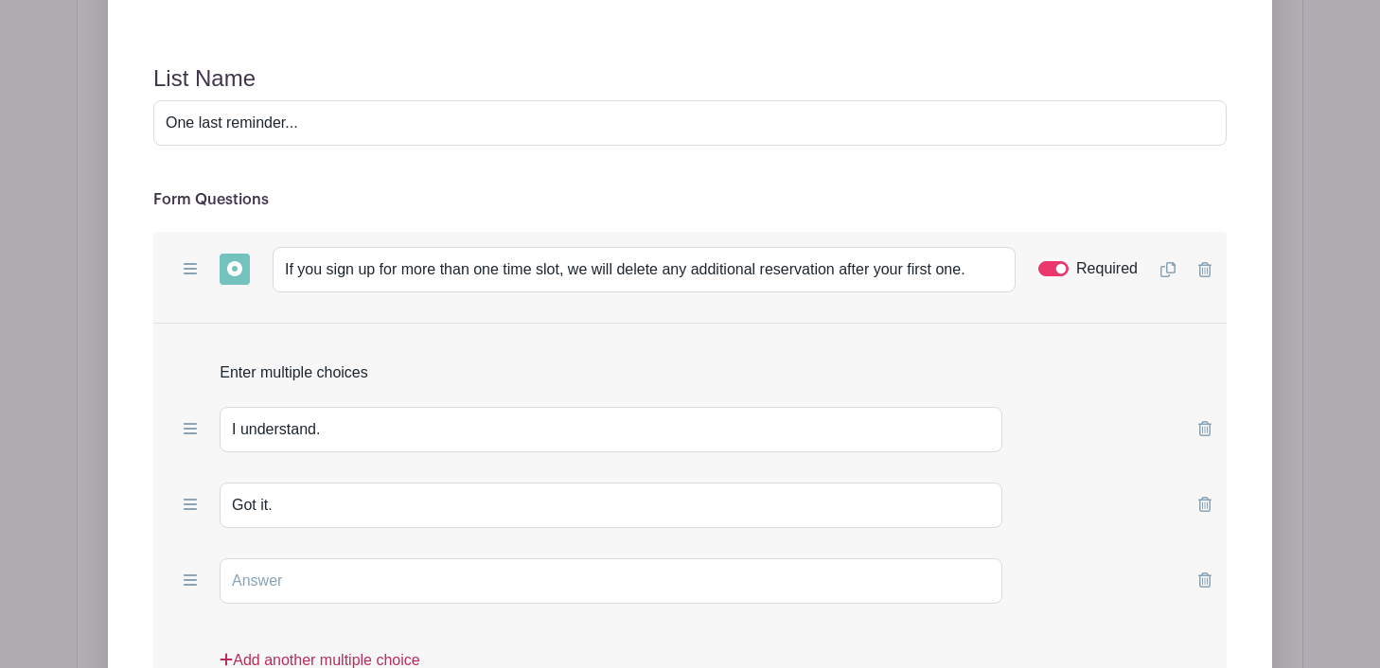
scroll to position [3328, 0]
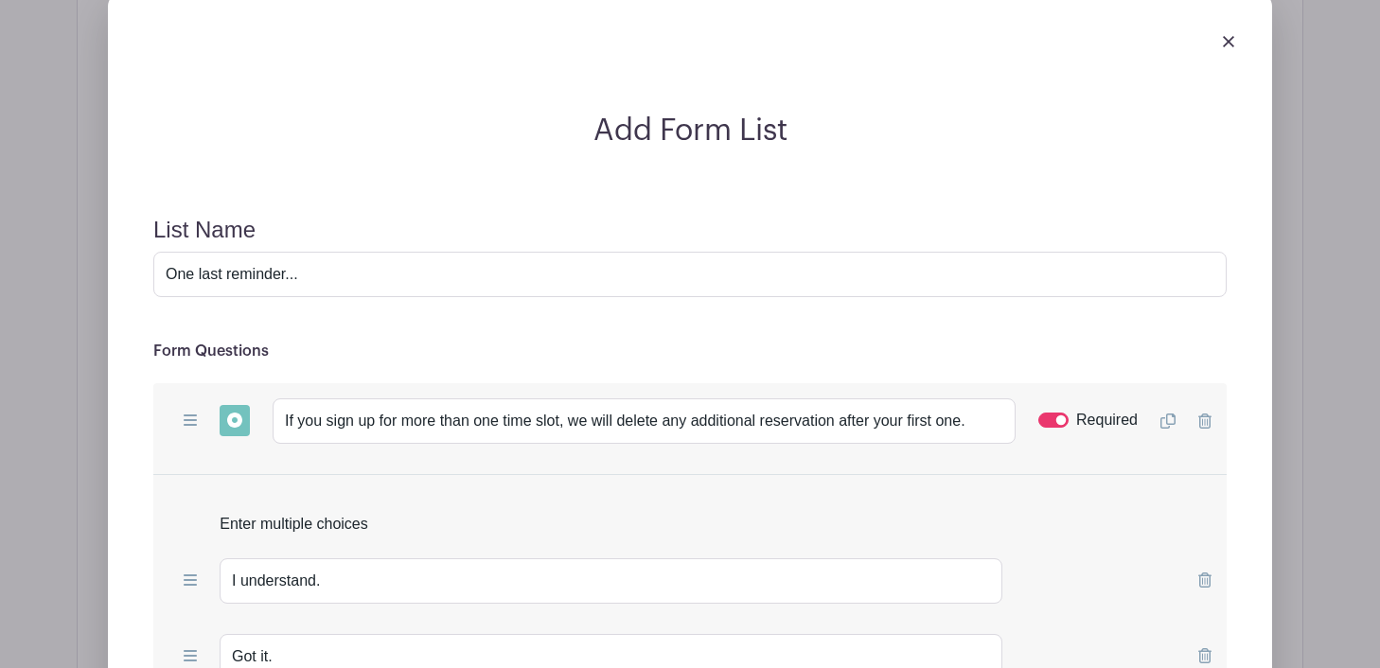
type input "Noted."
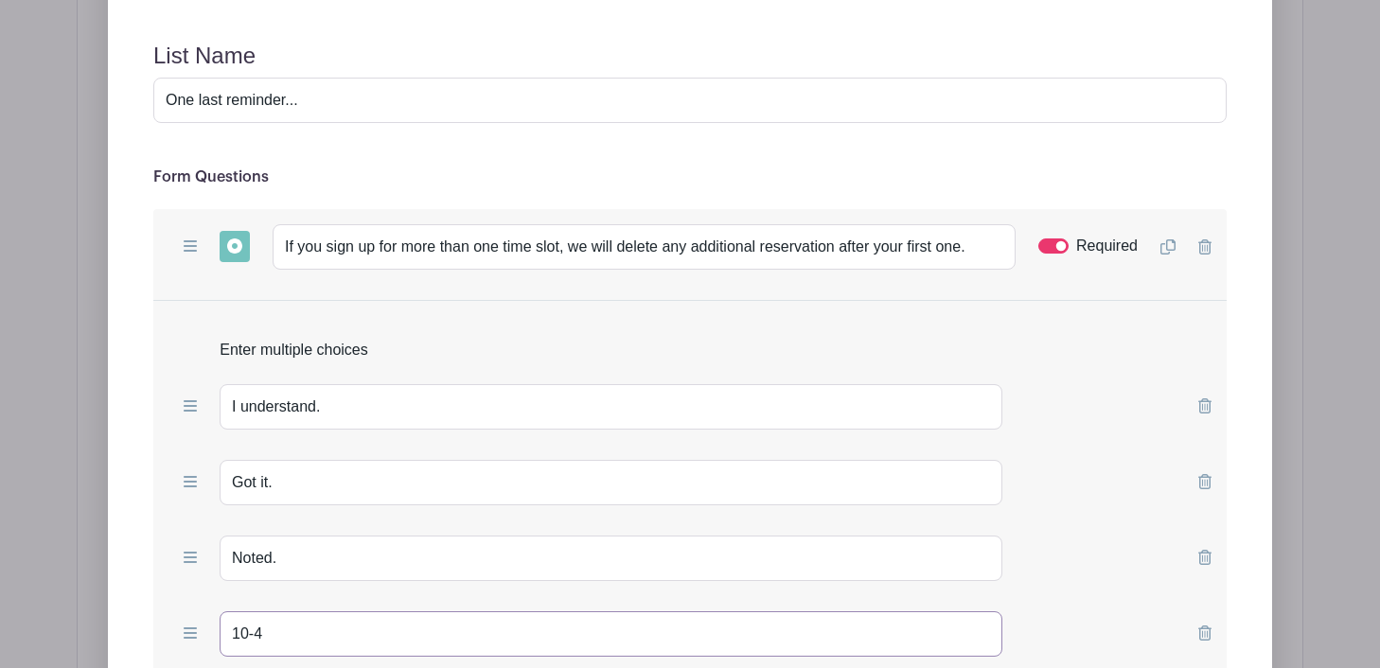
scroll to position [3509, 0]
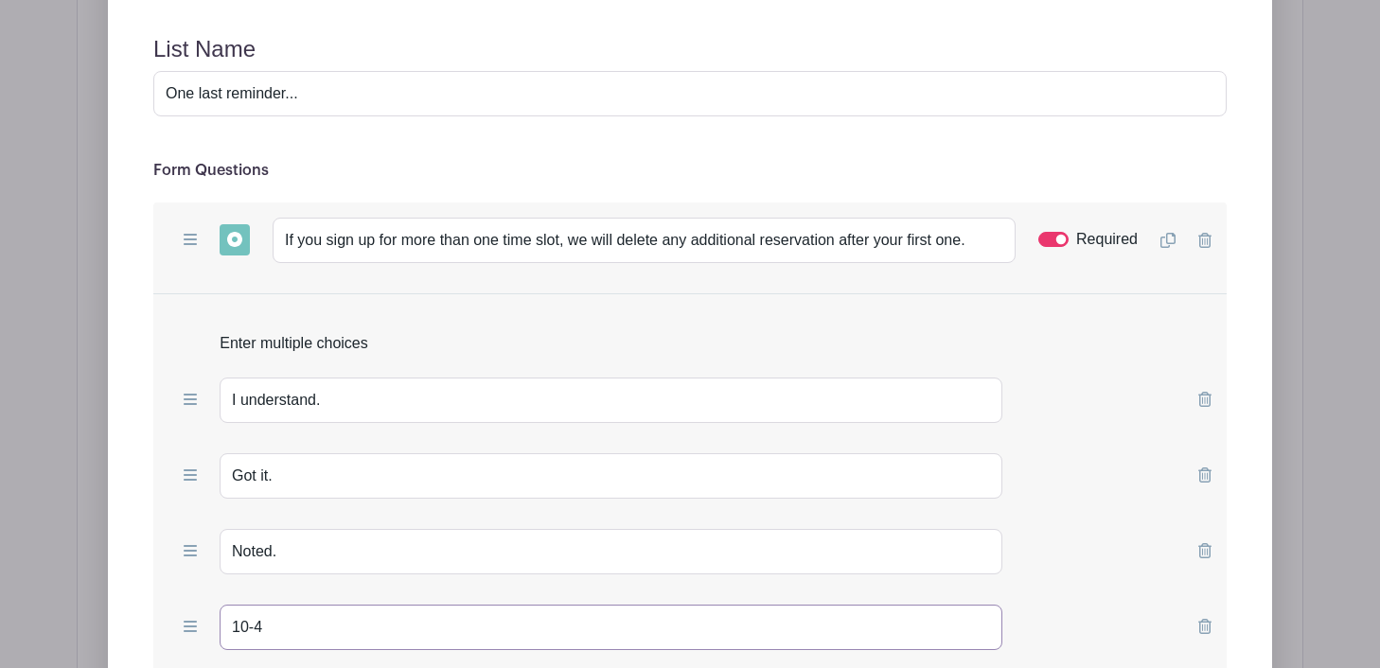
type input "10-4"
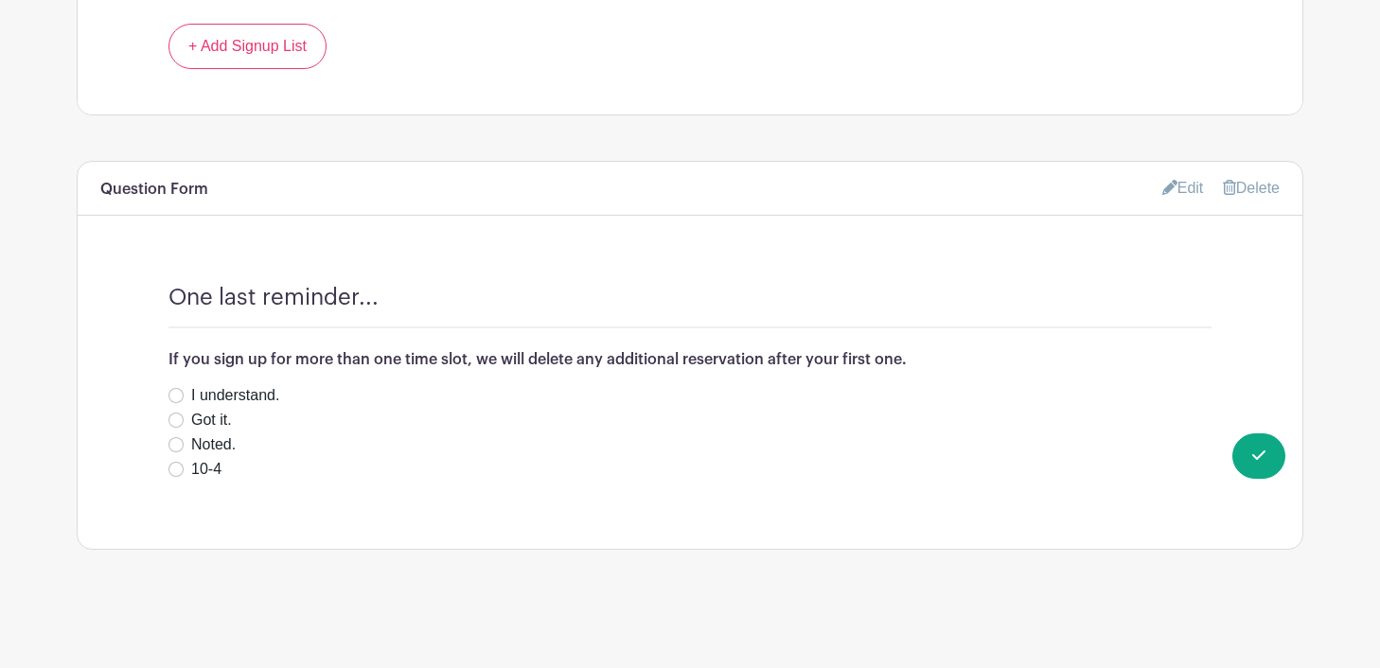
scroll to position [2798, 0]
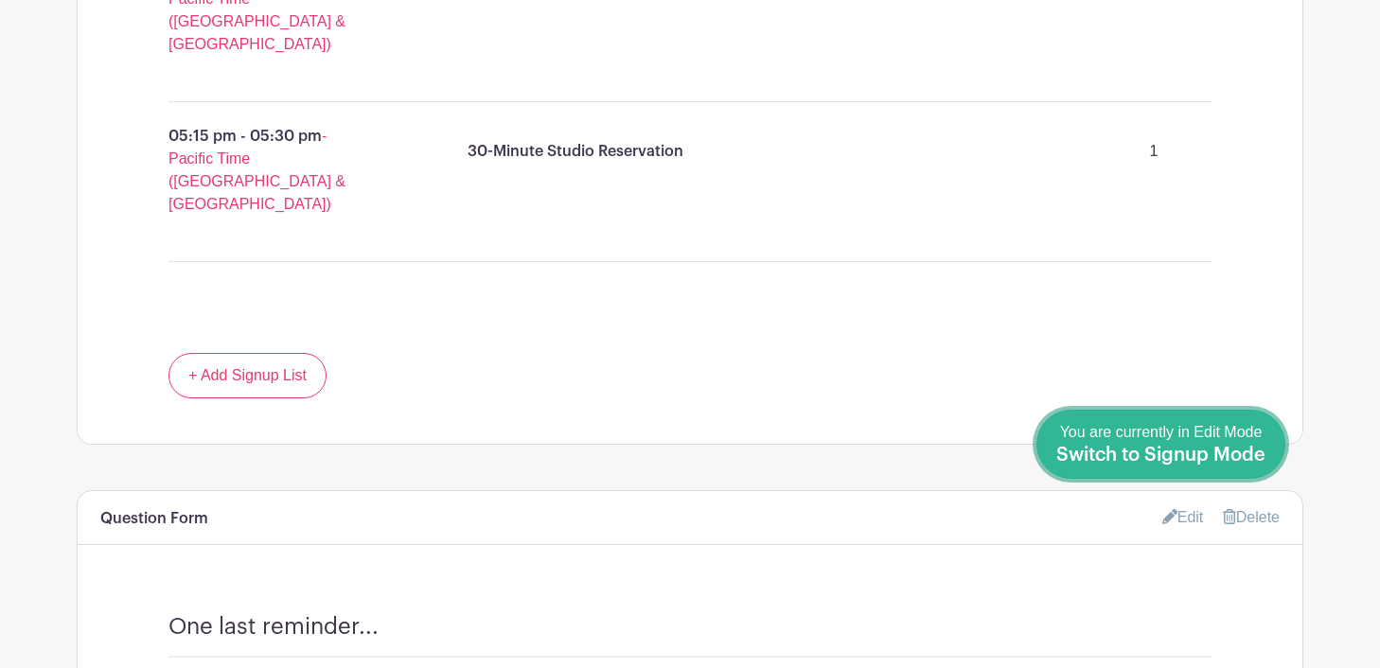
click at [1249, 453] on span "Switch to Signup Mode" at bounding box center [1160, 455] width 209 height 19
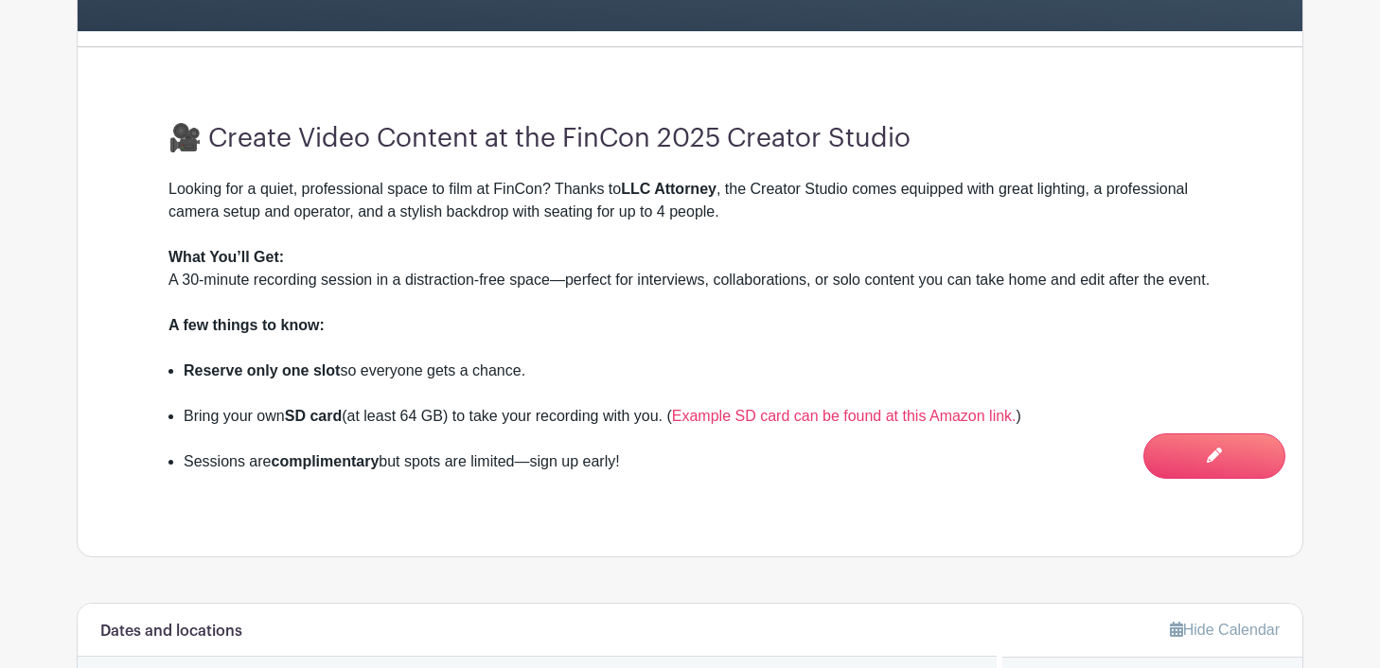
scroll to position [612, 0]
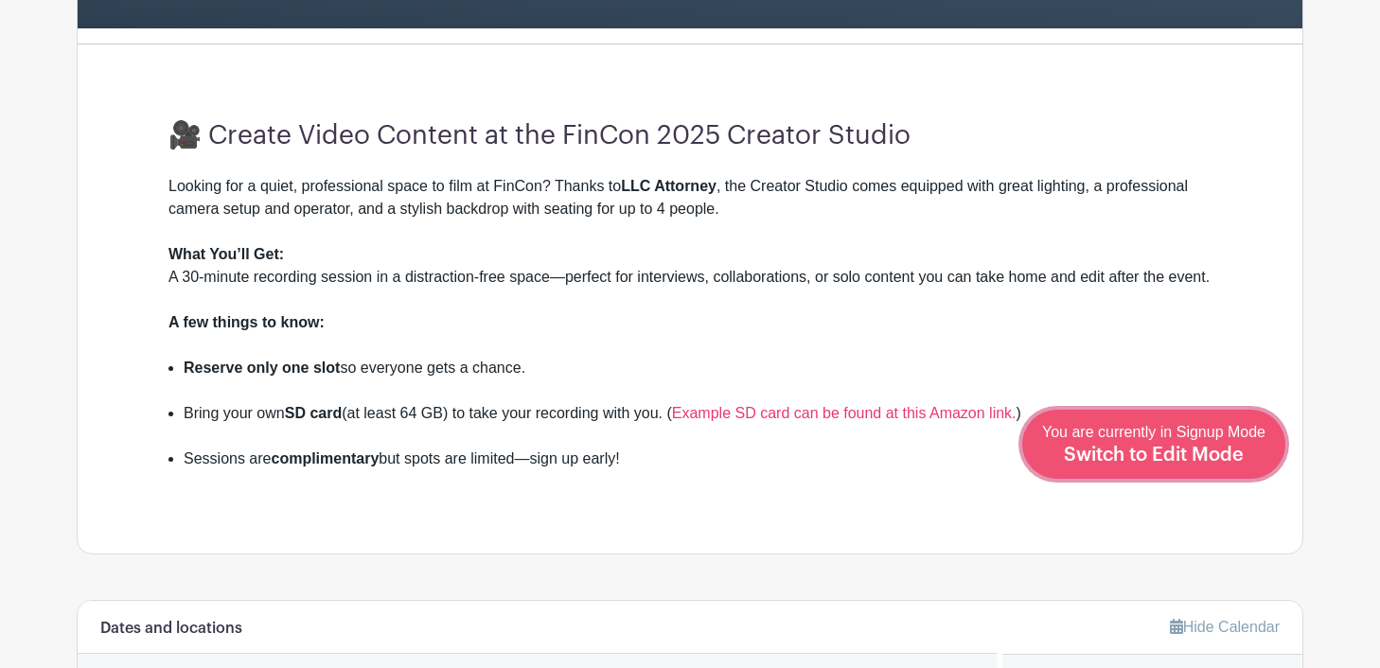
click at [1193, 452] on span "Switch to Edit Mode" at bounding box center [1154, 455] width 180 height 19
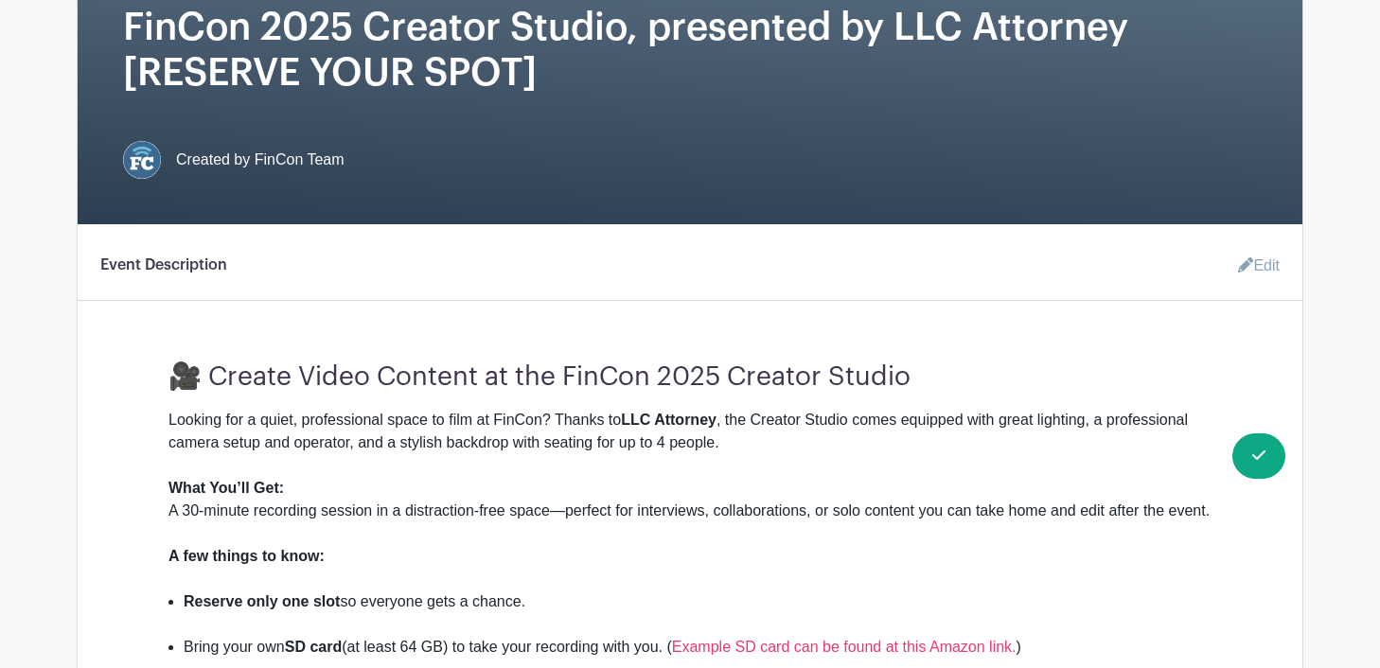
scroll to position [432, 0]
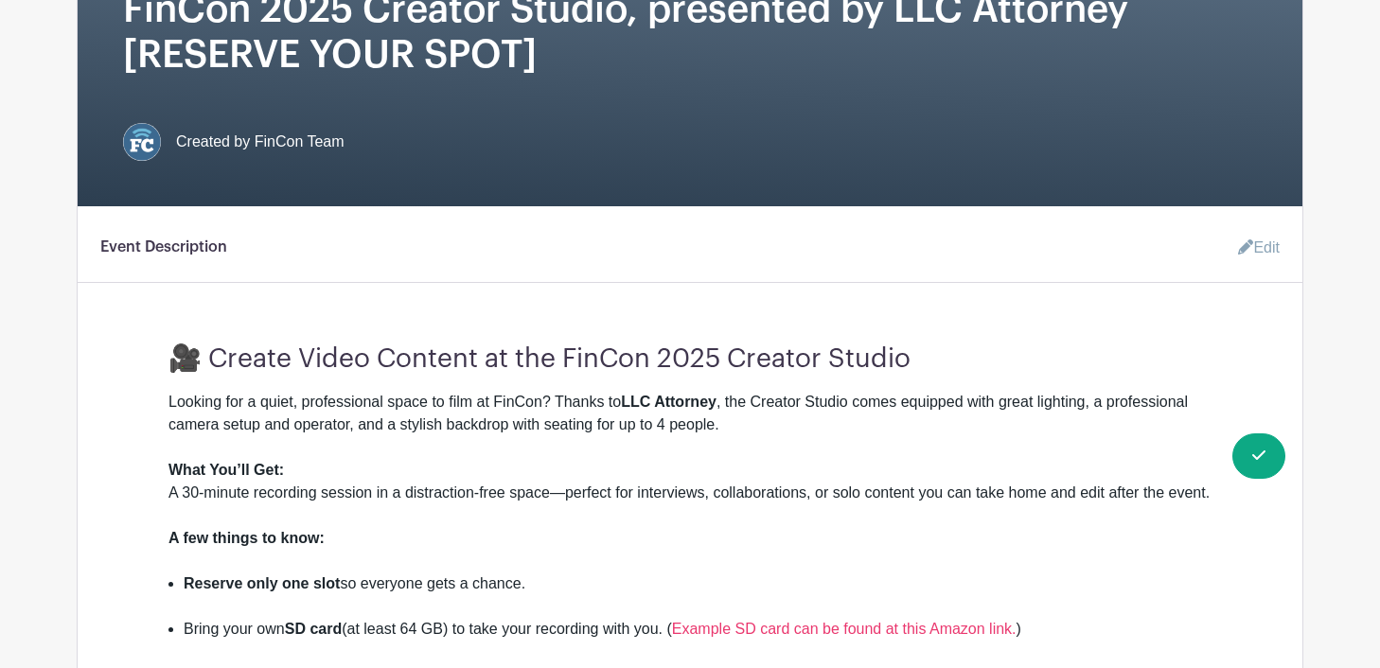
click at [1259, 248] on link "Edit" at bounding box center [1251, 248] width 57 height 38
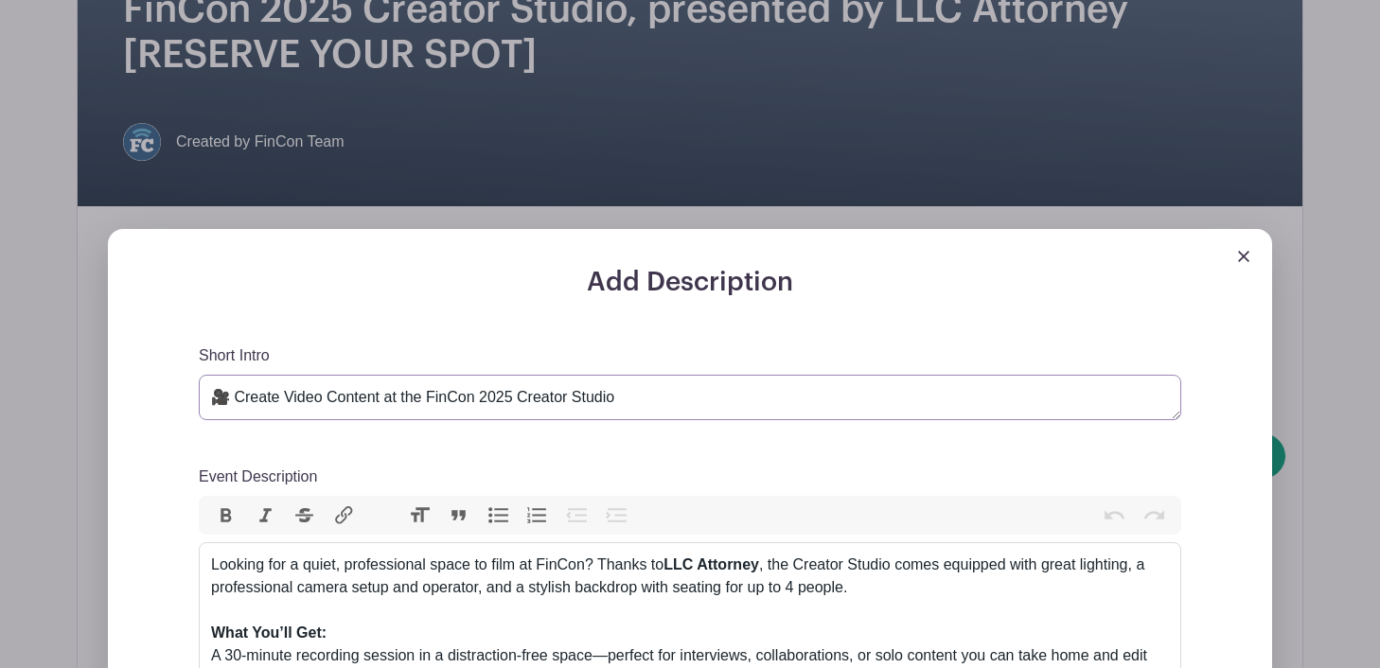
click at [872, 394] on textarea "🎥 Create Video Content at the FinCon 2025 Creator Studio" at bounding box center [690, 397] width 982 height 45
drag, startPoint x: 626, startPoint y: 400, endPoint x: 617, endPoint y: 399, distance: 9.5
click at [617, 399] on textarea "🎥 Create Video Content at the FinCon 2025 Creator Studio" at bounding box center [690, 397] width 982 height 45
paste textarea "–"
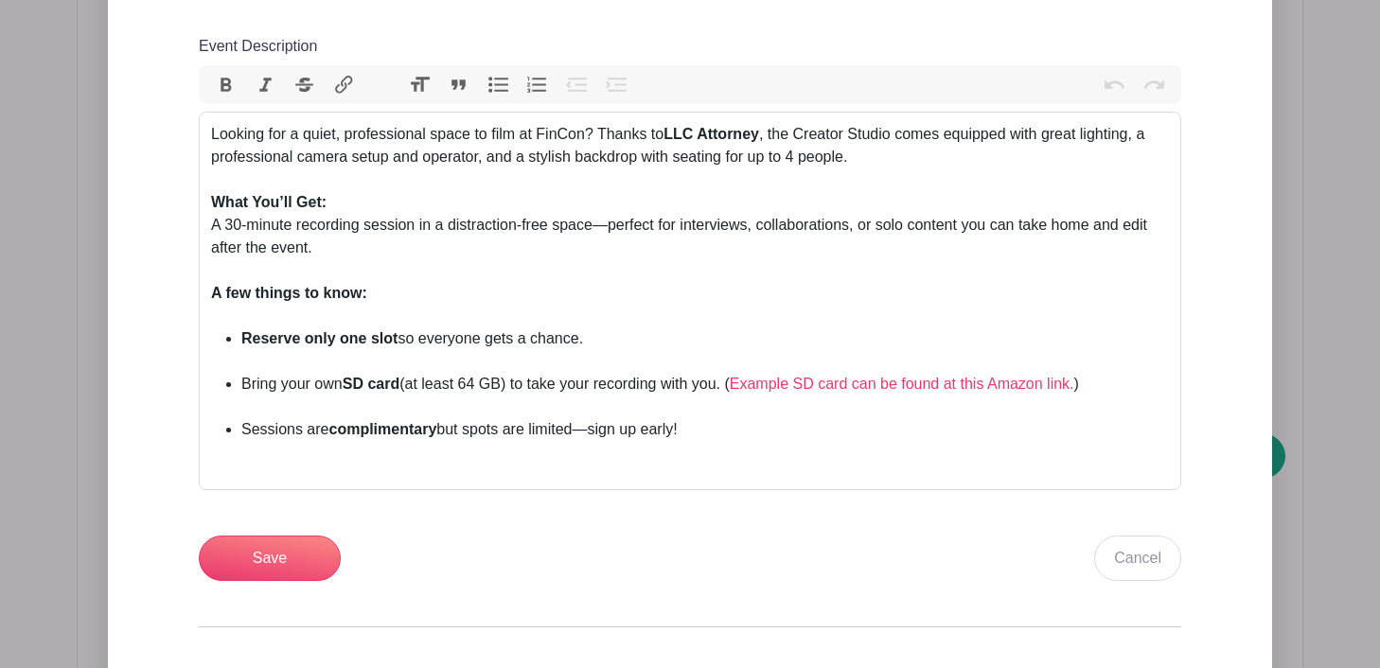
scroll to position [886, 0]
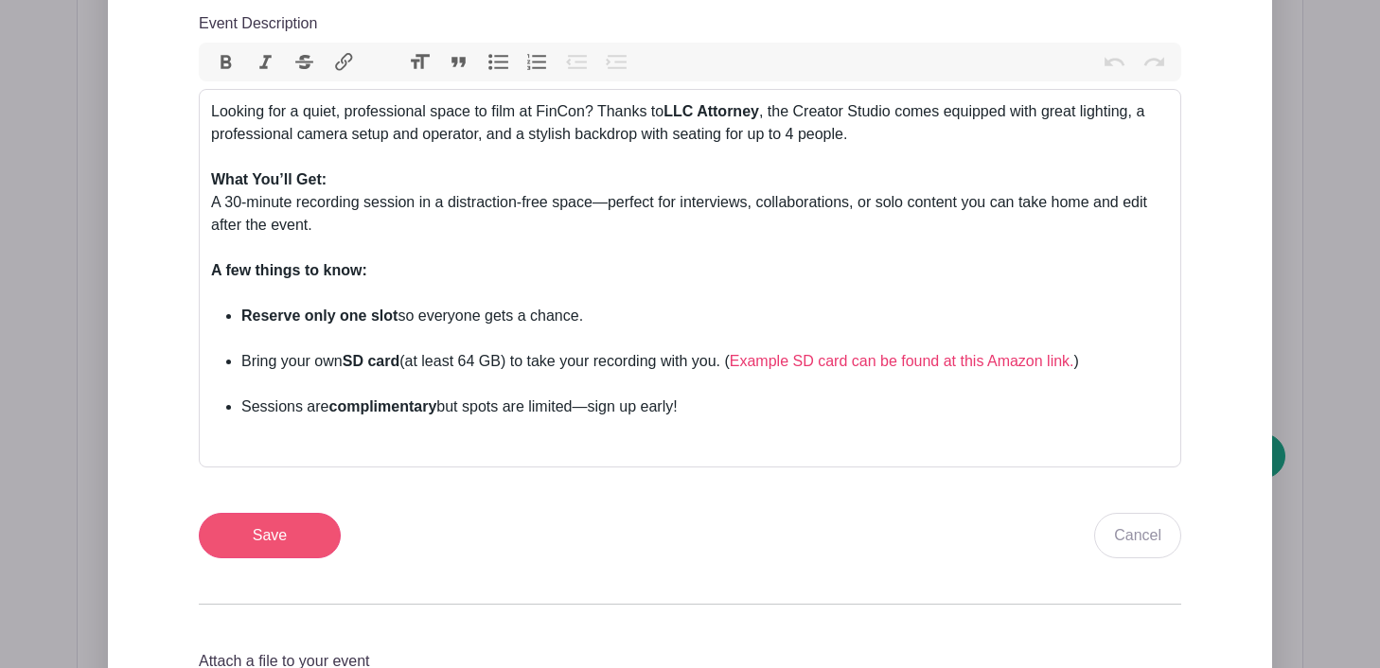
type textarea "🎥 Create Video Content at the FinCon 2025 Creator Studio – For FREE!"
click at [293, 525] on input "Save" at bounding box center [270, 535] width 142 height 45
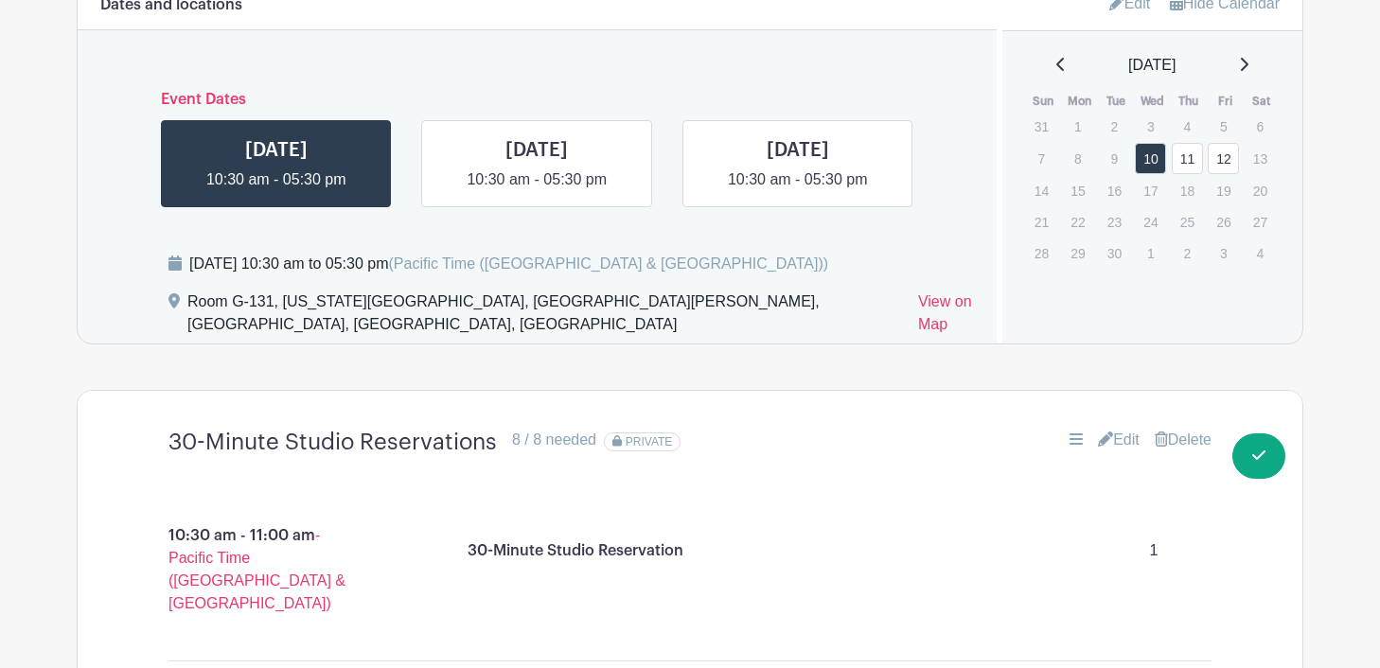
scroll to position [1414, 0]
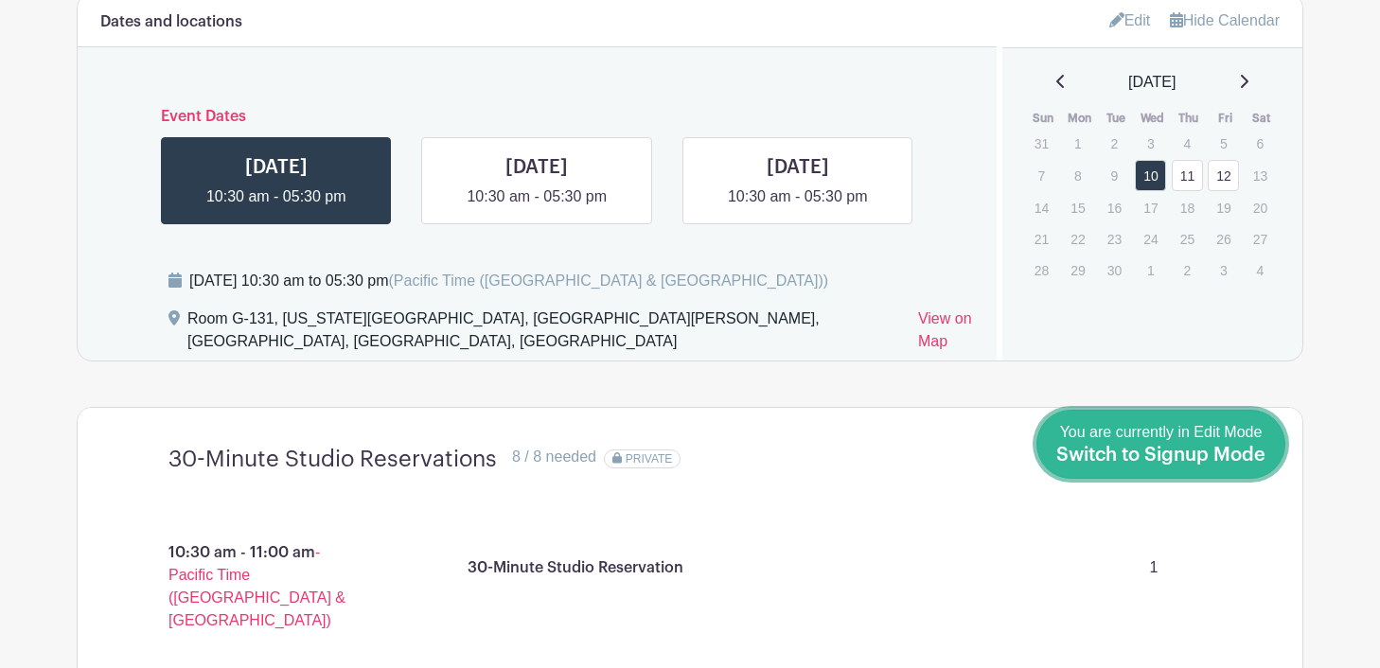
click at [1250, 448] on span "Switch to Signup Mode" at bounding box center [1160, 455] width 209 height 19
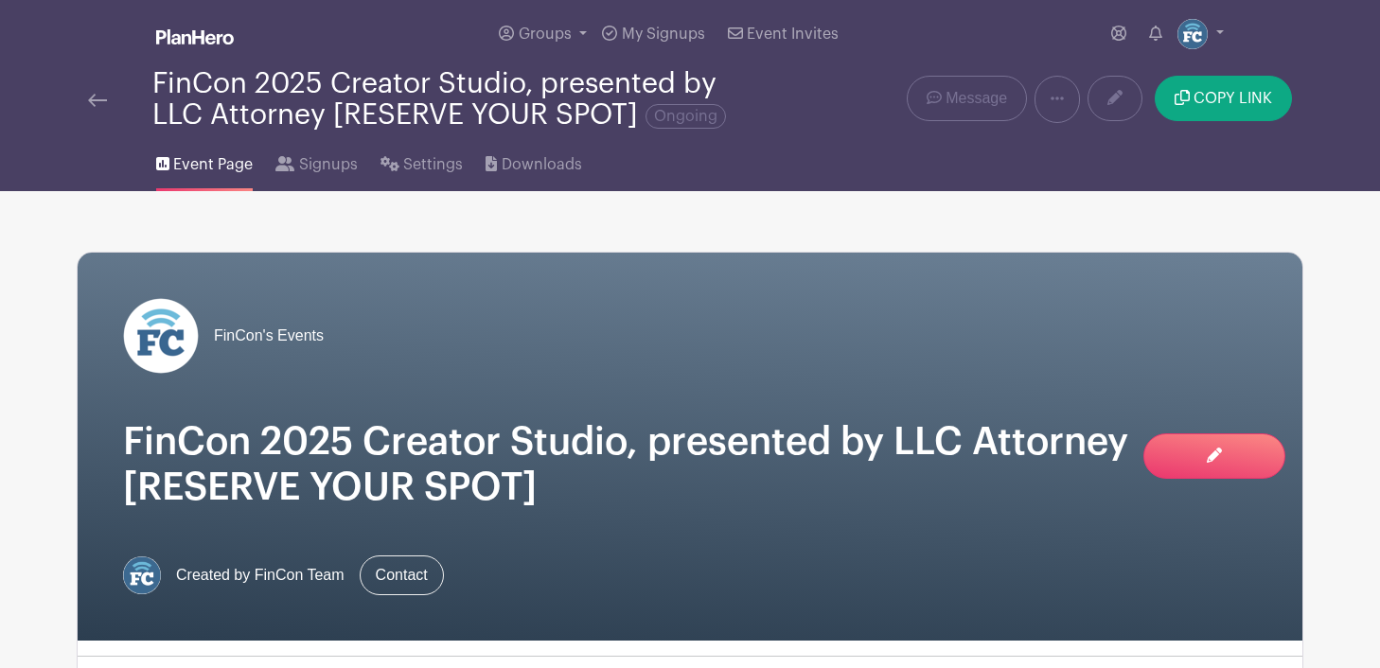
click at [1235, 92] on span "COPY LINK" at bounding box center [1232, 98] width 79 height 15
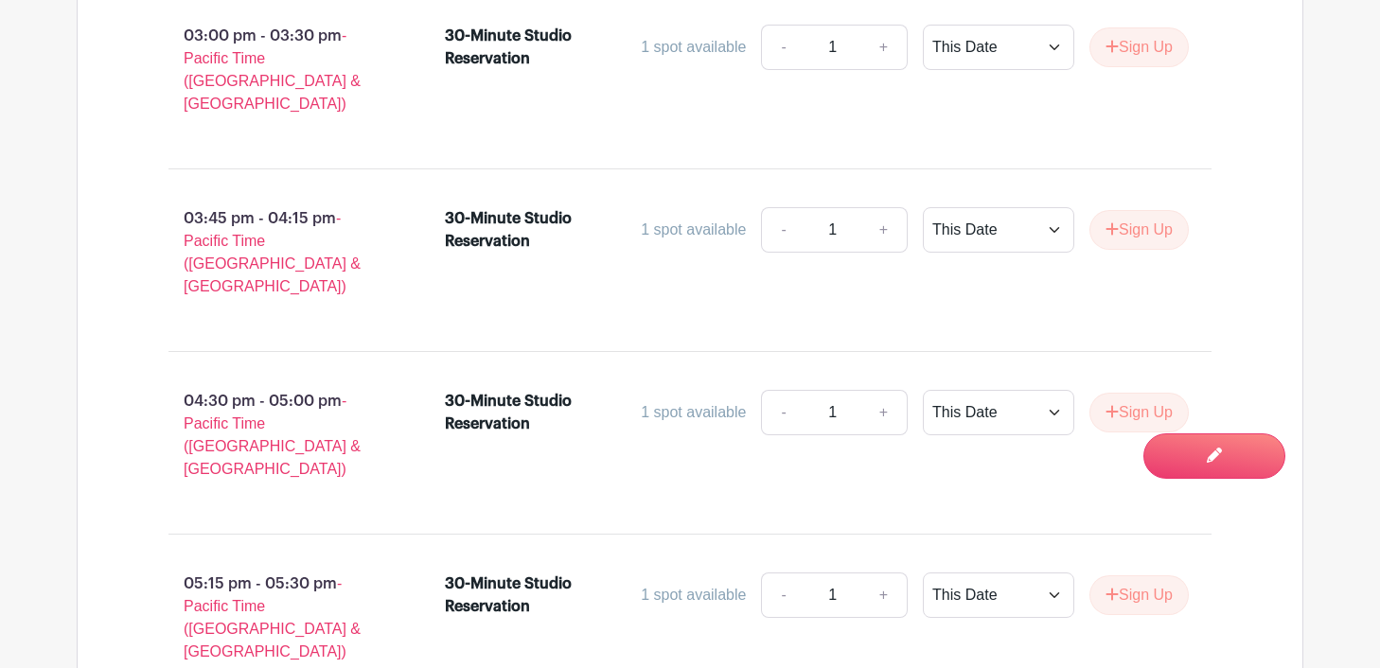
scroll to position [2404, 0]
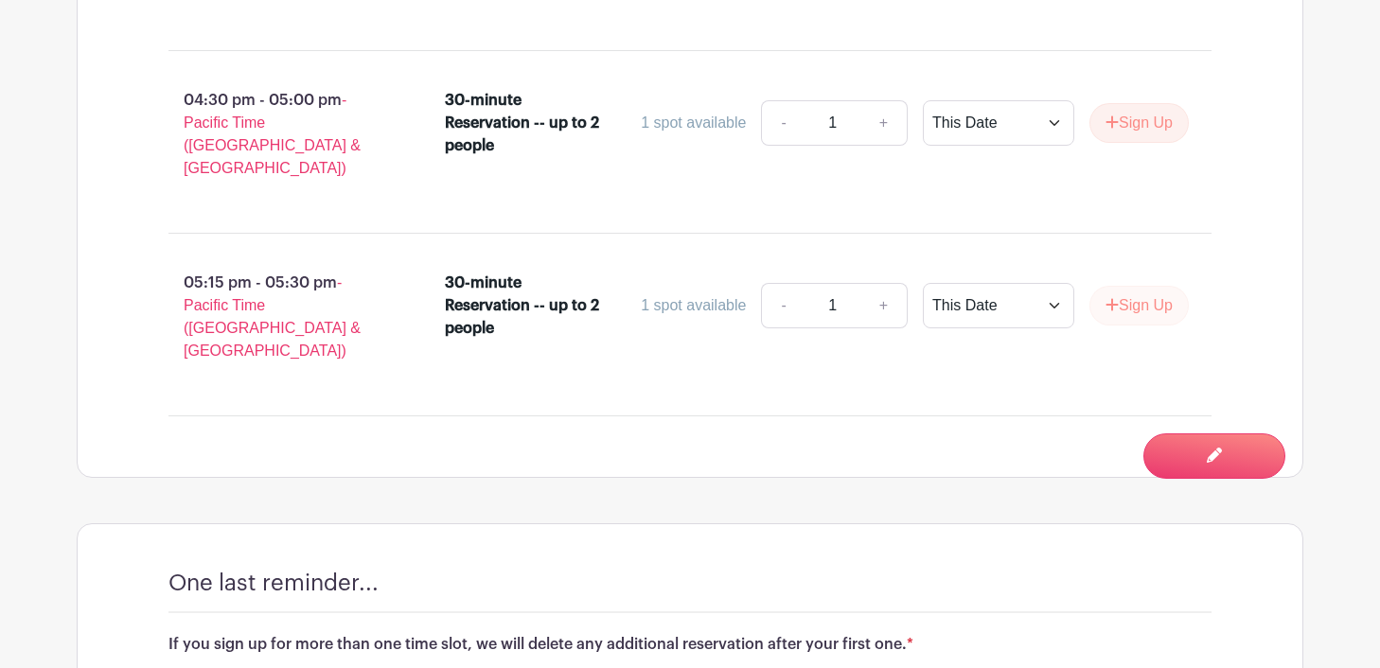
scroll to position [4369, 0]
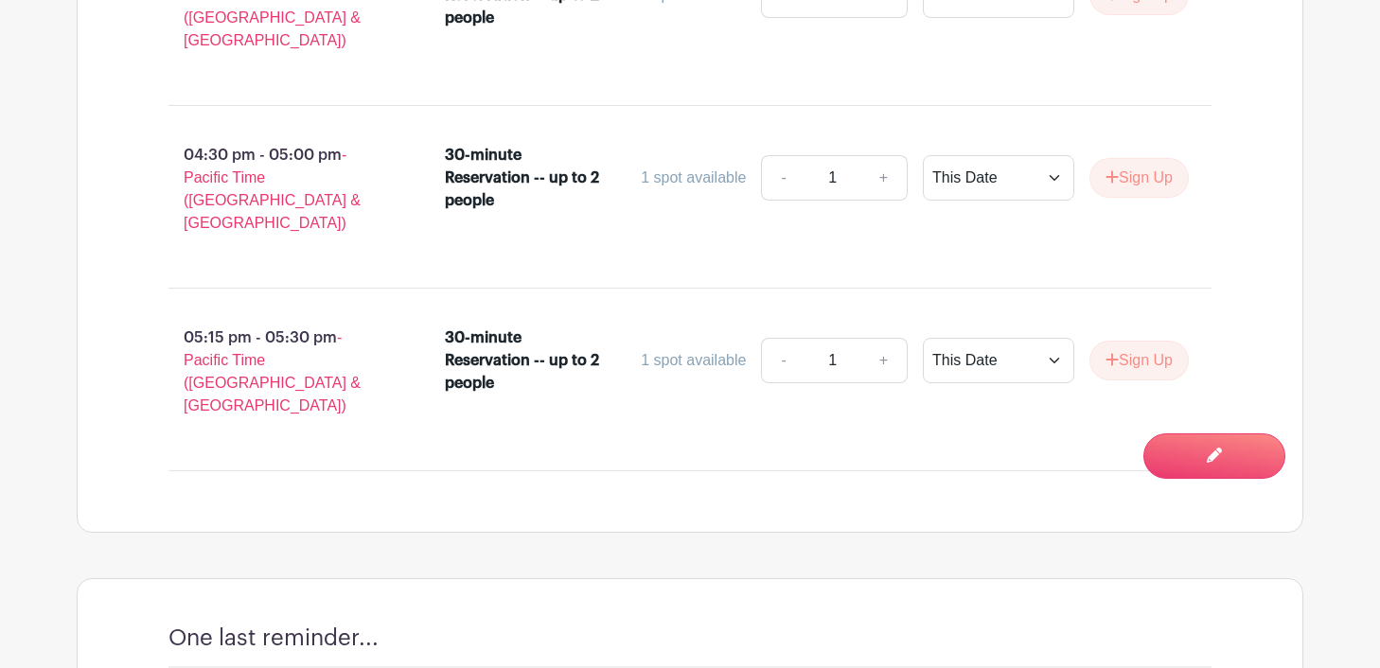
copy div "If you sign up for more than one time slot, we will delete any additional reser…"
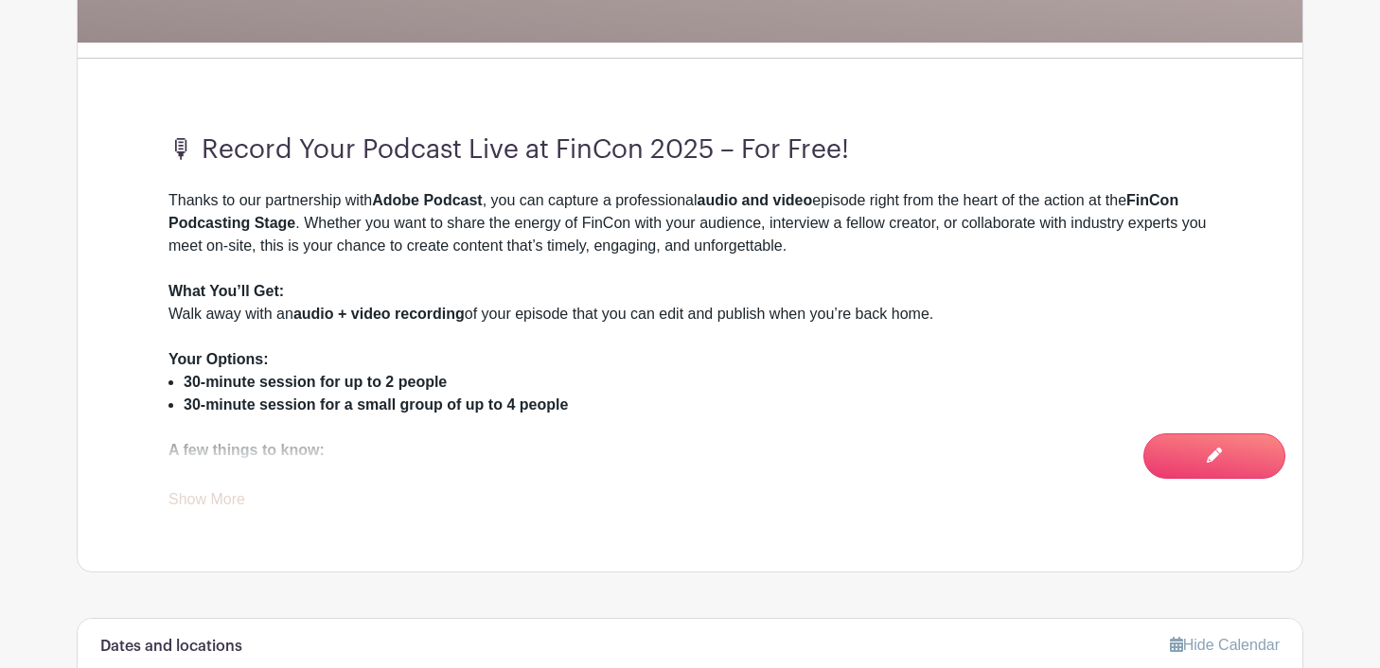
scroll to position [590, 0]
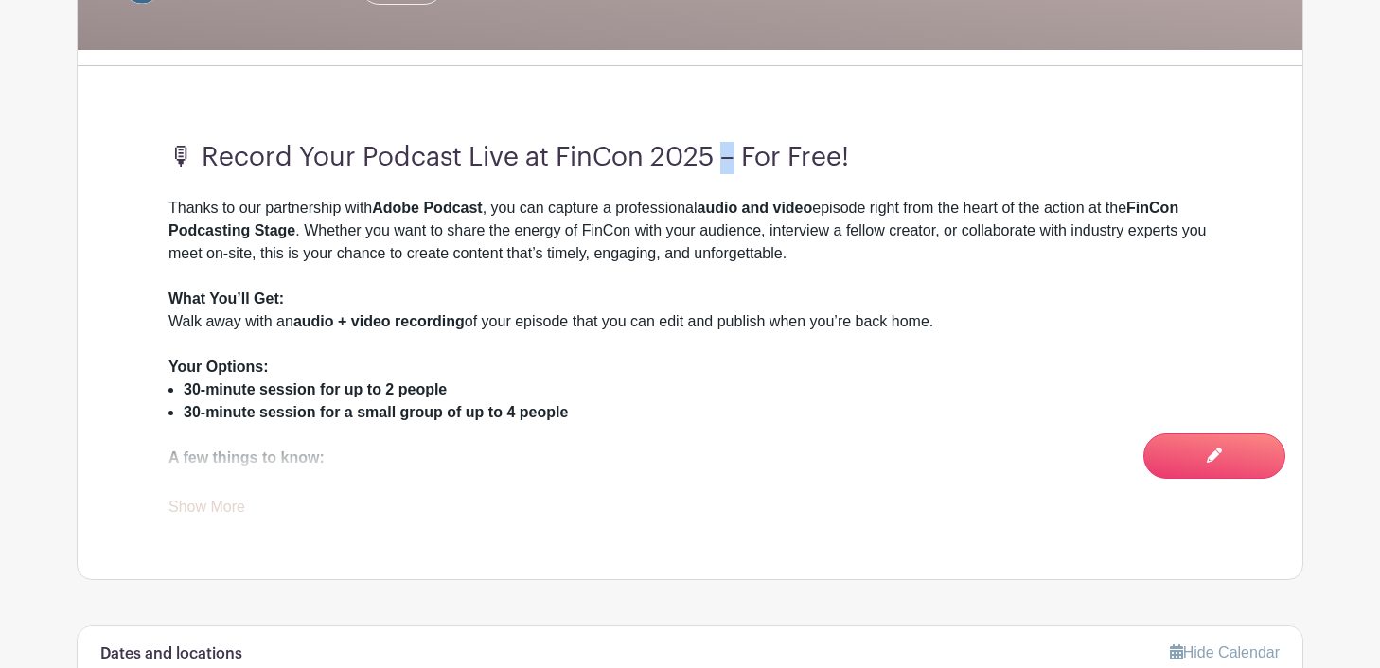
drag, startPoint x: 731, startPoint y: 160, endPoint x: 718, endPoint y: 160, distance: 13.2
click at [718, 160] on h3 "🎙 Record Your Podcast Live at FinCon 2025 – For Free!" at bounding box center [689, 158] width 1043 height 32
copy h3
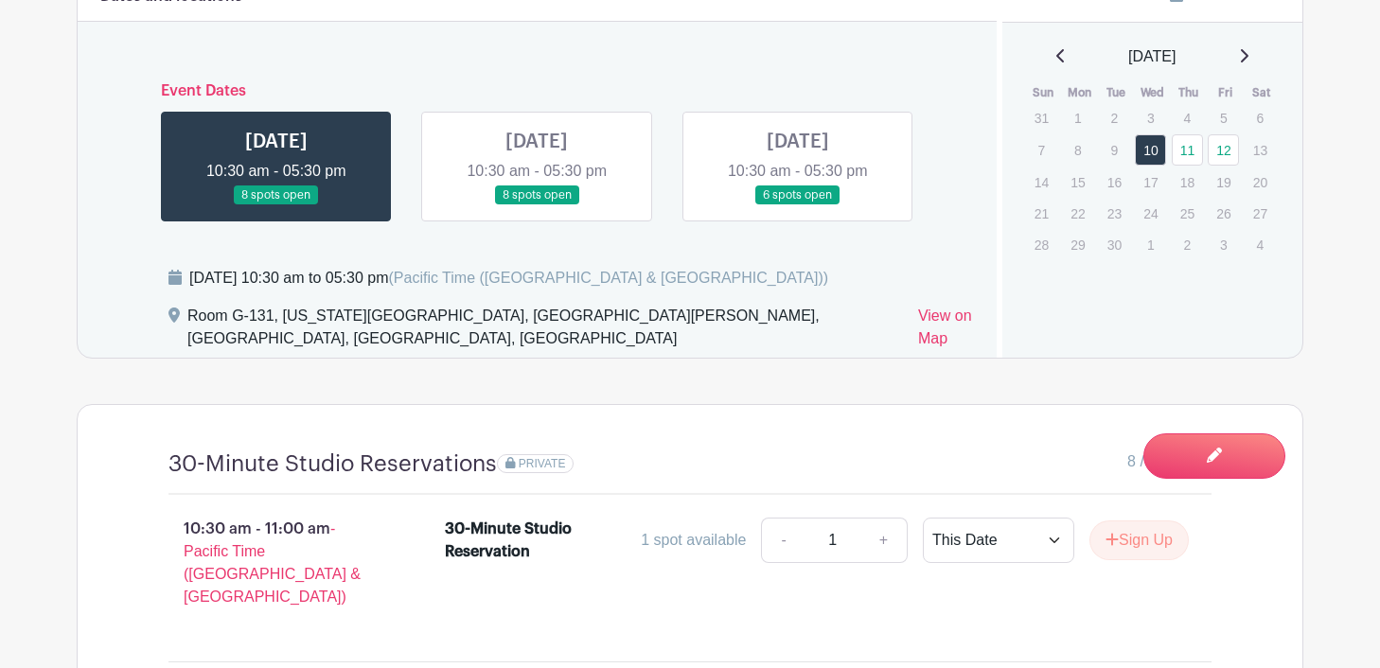
scroll to position [1245, 0]
click at [537, 204] on link at bounding box center [537, 204] width 0 height 0
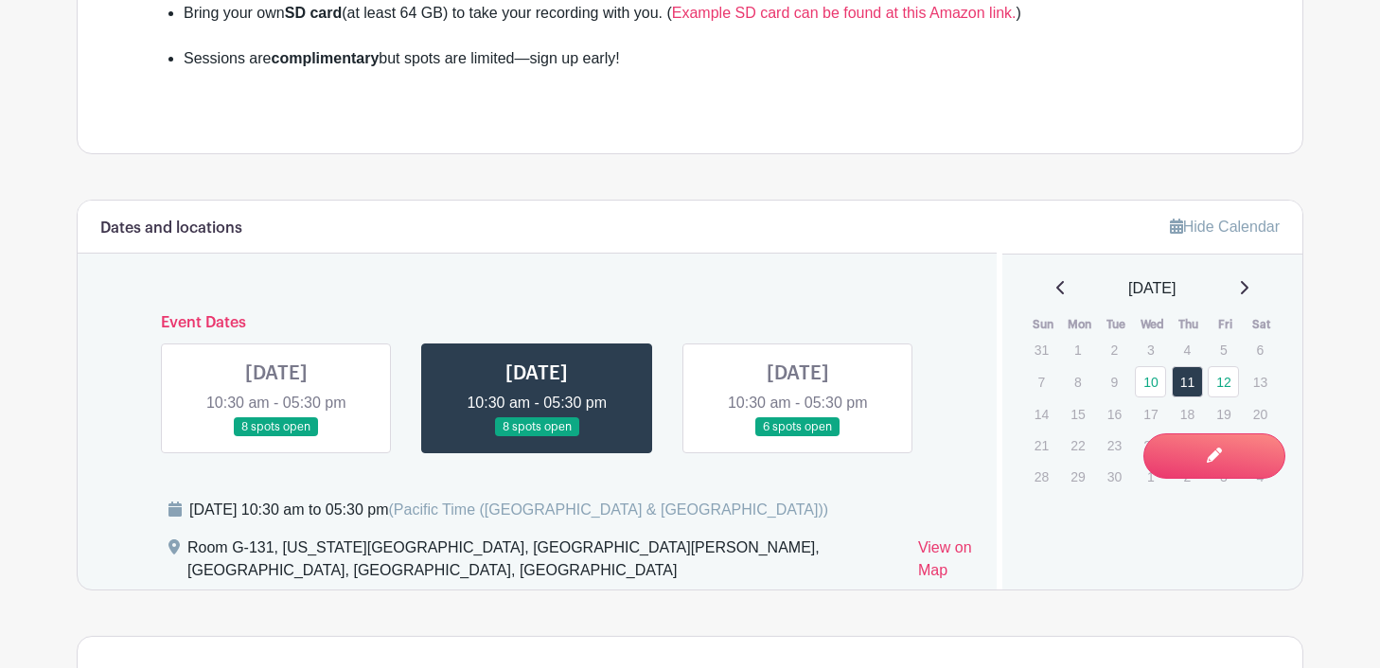
scroll to position [1082, 0]
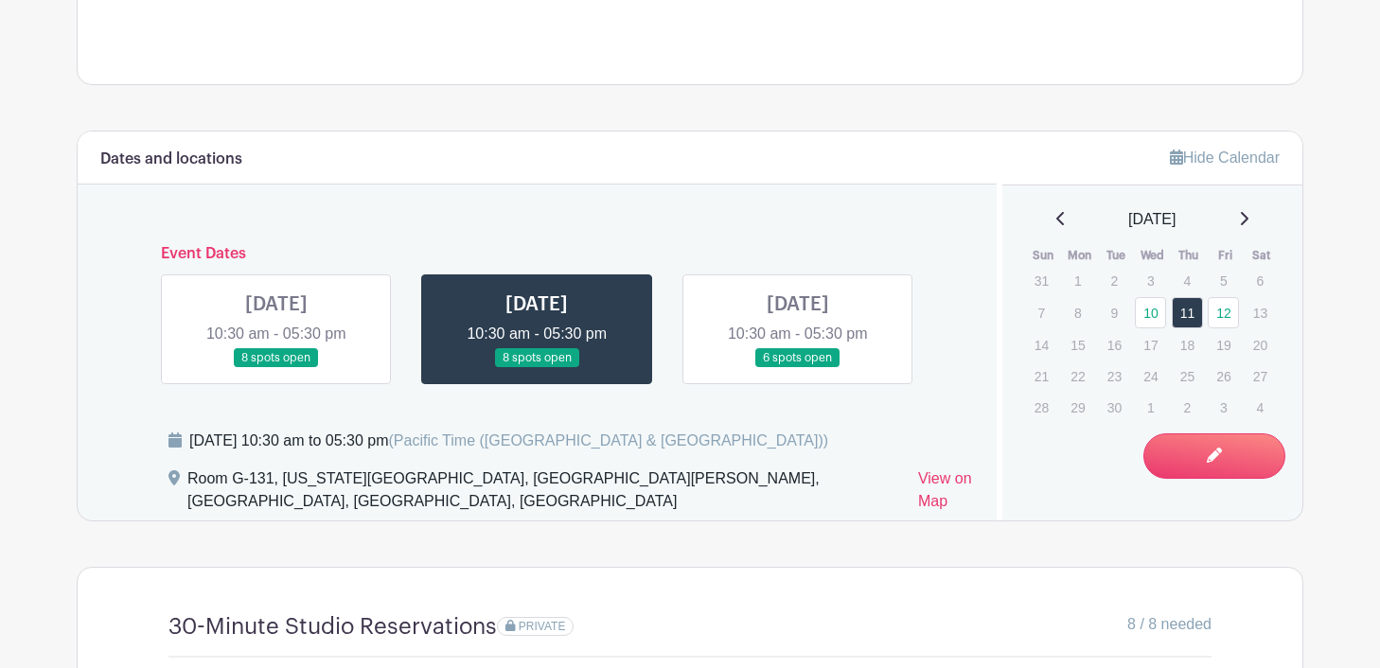
click at [798, 368] on link at bounding box center [798, 368] width 0 height 0
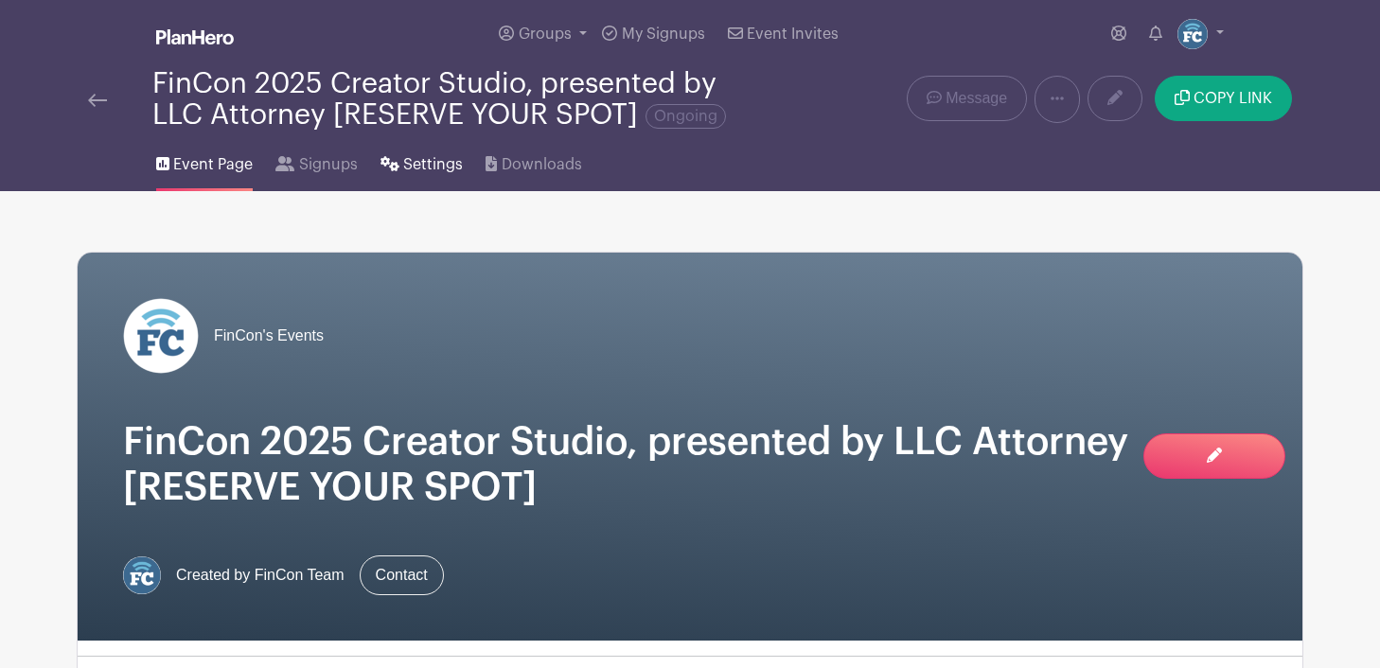
click at [421, 169] on span "Settings" at bounding box center [433, 164] width 60 height 23
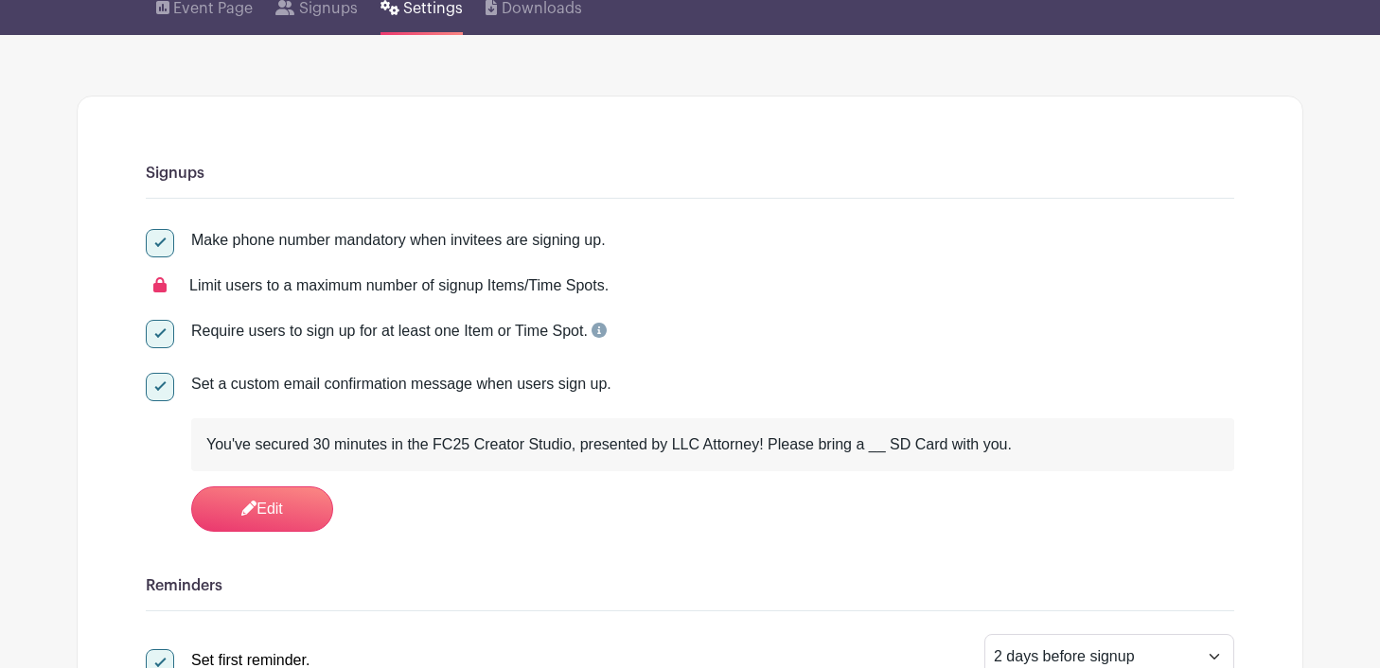
scroll to position [167, 0]
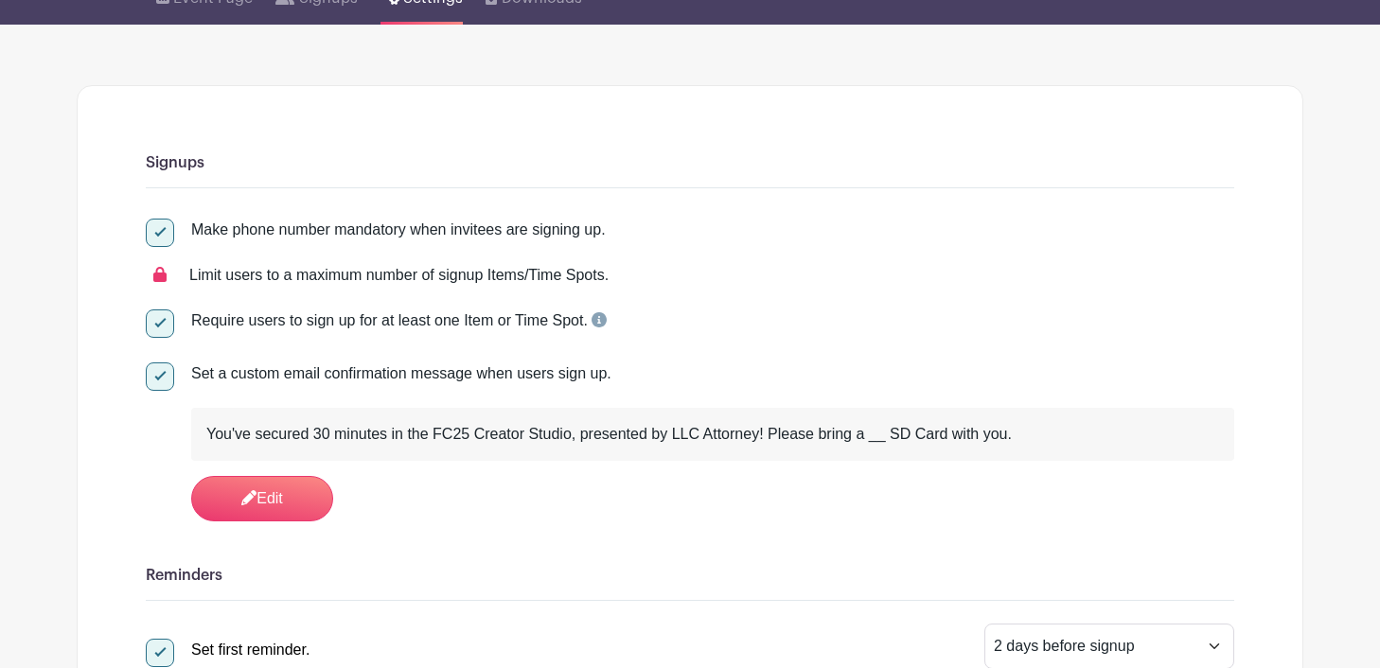
click at [894, 436] on div "You've secured 30 minutes in the FC25 Creator Studio, presented by LLC Attorney…" at bounding box center [712, 434] width 1013 height 23
click at [260, 487] on link "Edit" at bounding box center [262, 498] width 142 height 45
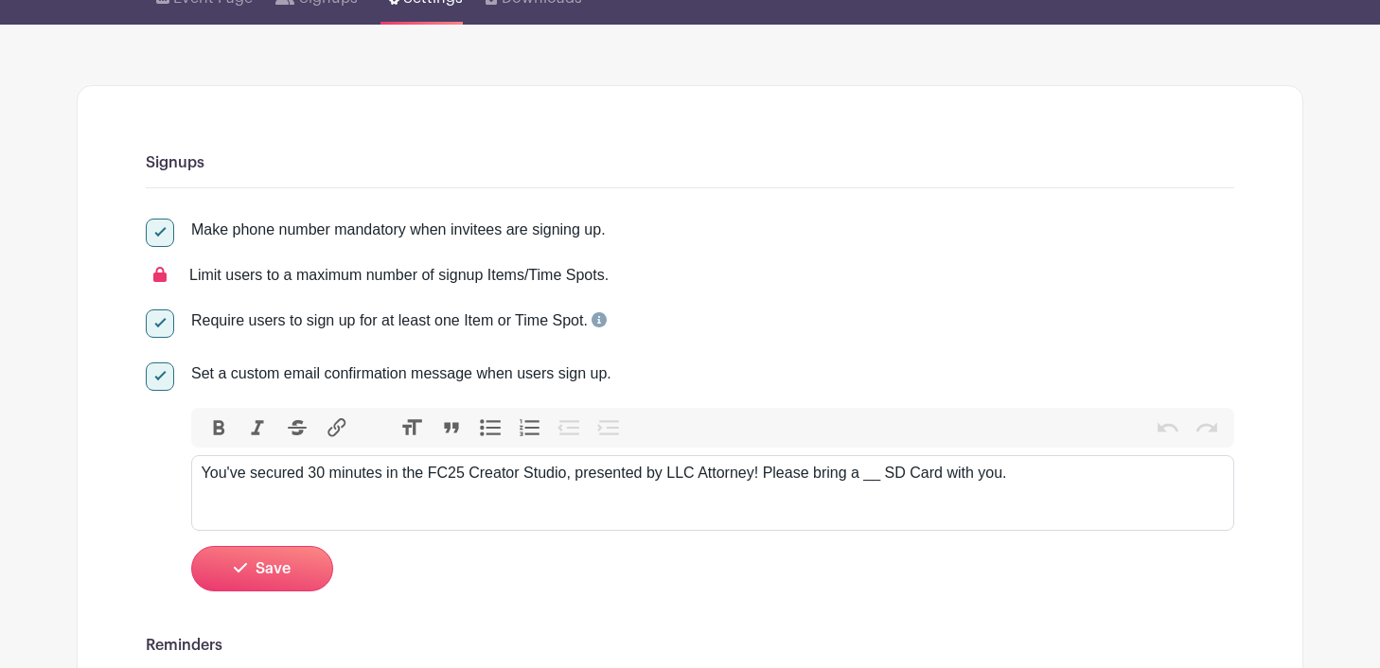
click at [883, 474] on div "You've secured 30 minutes in the FC25 Creator Studio, presented by LLC Attorney…" at bounding box center [713, 473] width 1023 height 23
click at [1024, 481] on div "You've secured 30 minutes in the FC25 Creator Studio, presented by LLC Attorney…" at bounding box center [713, 473] width 1023 height 23
type trix-editor "<div>You've secured 30 minutes in the FC25 Creator Studio, presented by LLC Att…"
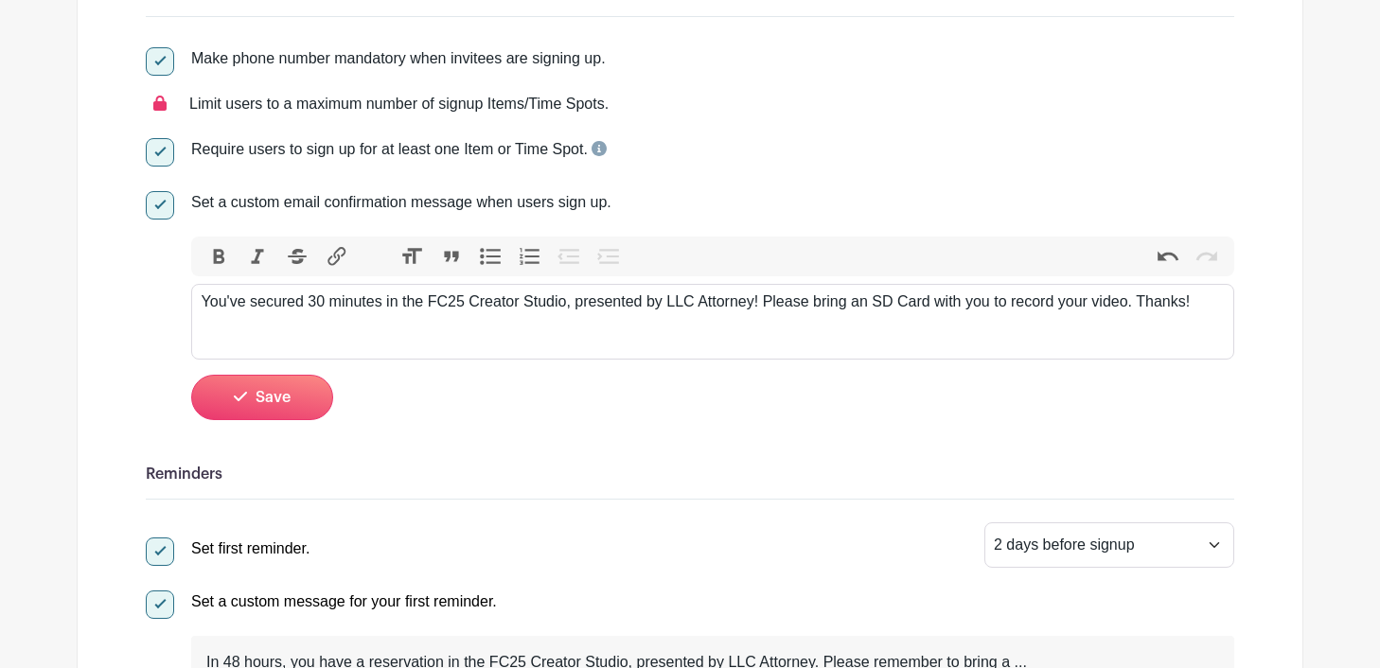
scroll to position [442, 0]
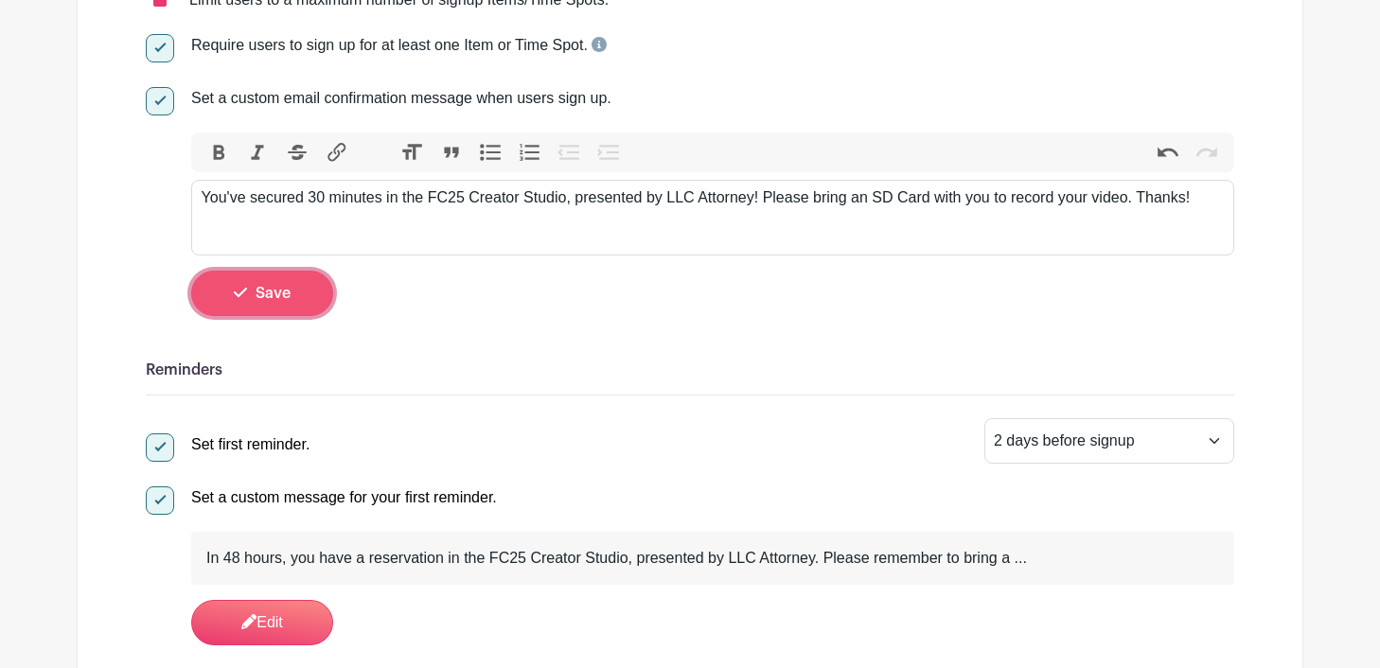
click at [281, 309] on button "Save" at bounding box center [262, 293] width 142 height 45
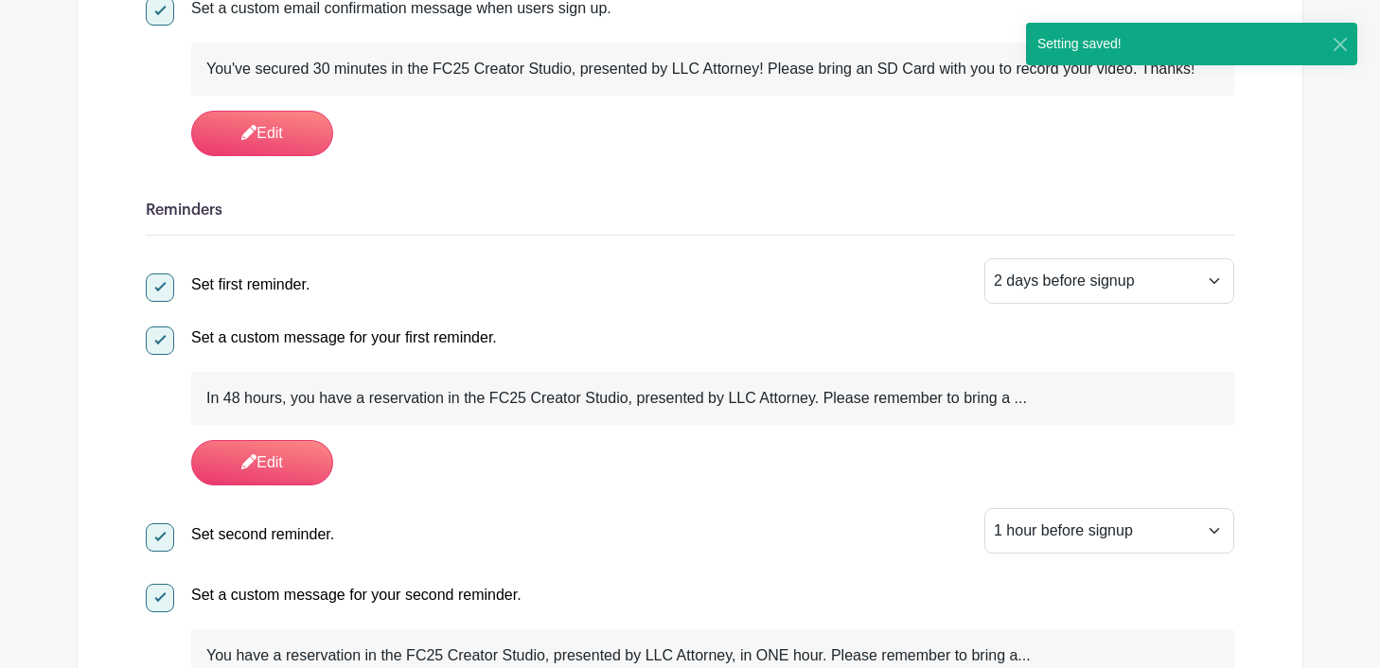
scroll to position [537, 0]
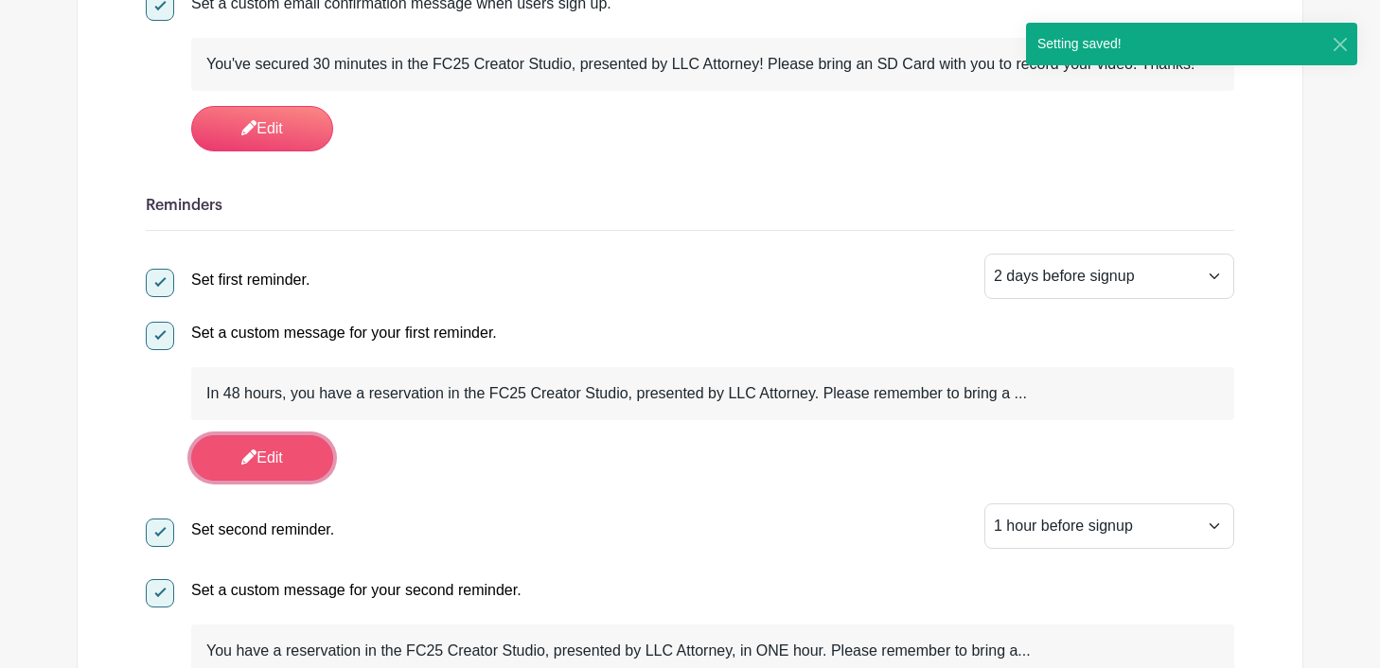
click at [278, 451] on link "Edit" at bounding box center [262, 457] width 142 height 45
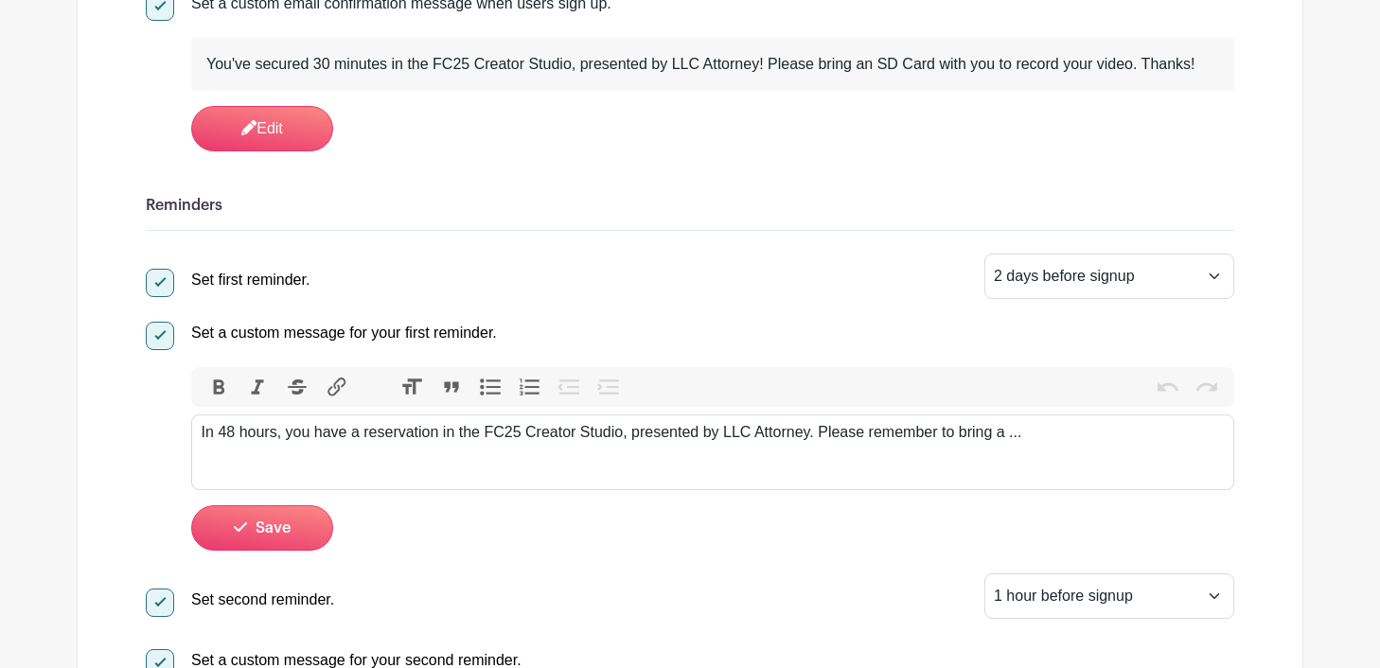
click at [1028, 437] on div "In 48 hours, you have a reservation in the FC25 Creator Studio, presented by LL…" at bounding box center [713, 432] width 1023 height 23
type trix-editor "<div>In 48 hours, you have a reservation in the FC25 Creator Studio, presented …"
click at [278, 520] on button "Save" at bounding box center [262, 527] width 142 height 45
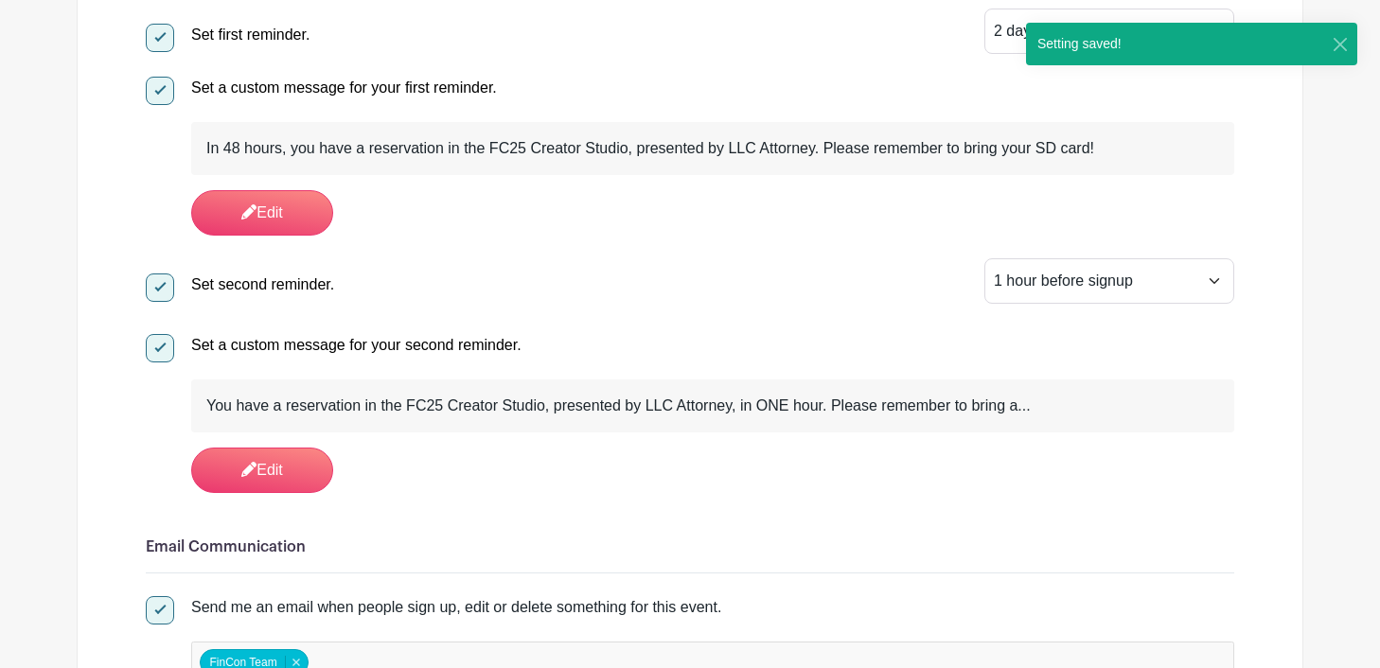
scroll to position [784, 0]
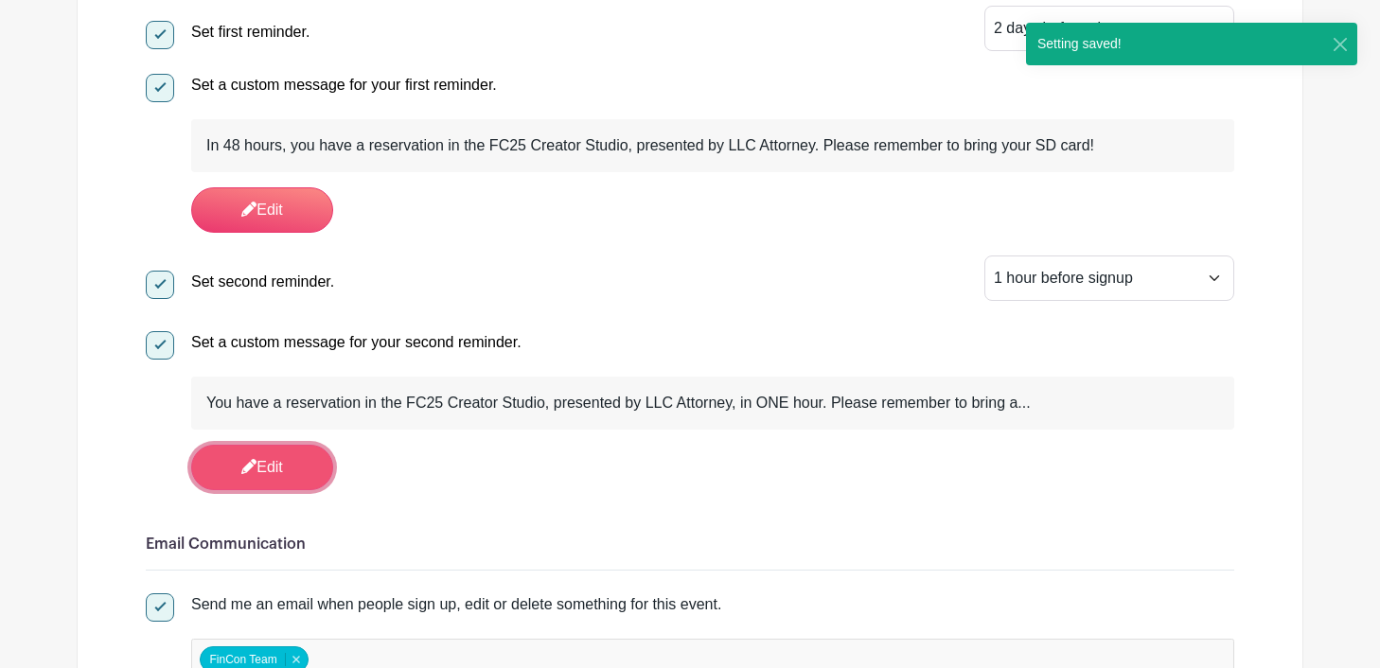
click at [273, 472] on link "Edit" at bounding box center [262, 467] width 142 height 45
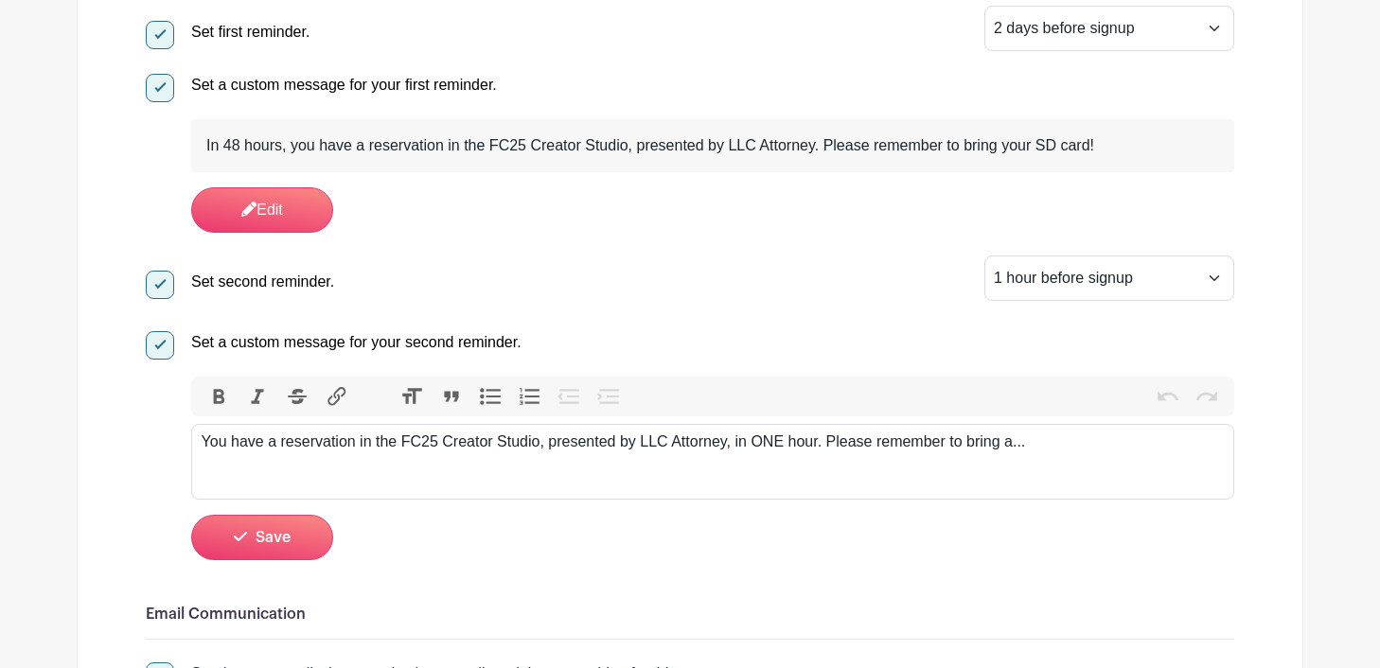
click at [1049, 447] on div "You have a reservation in the FC25 Creator Studio, presented by LLC Attorney, i…" at bounding box center [713, 442] width 1023 height 23
type trix-editor "<div>You have a reservation in the FC25 Creator Studio, presented by LLC Attorn…"
click at [276, 537] on span "Save" at bounding box center [272, 537] width 35 height 15
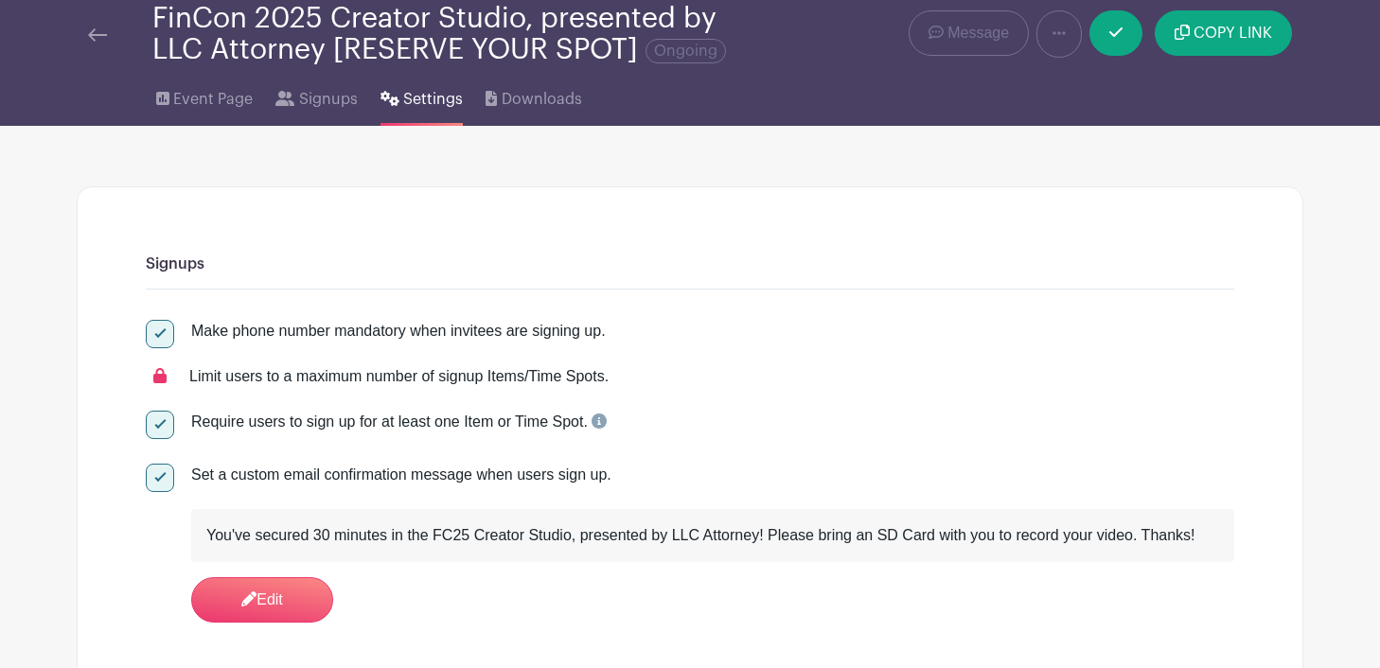
scroll to position [0, 0]
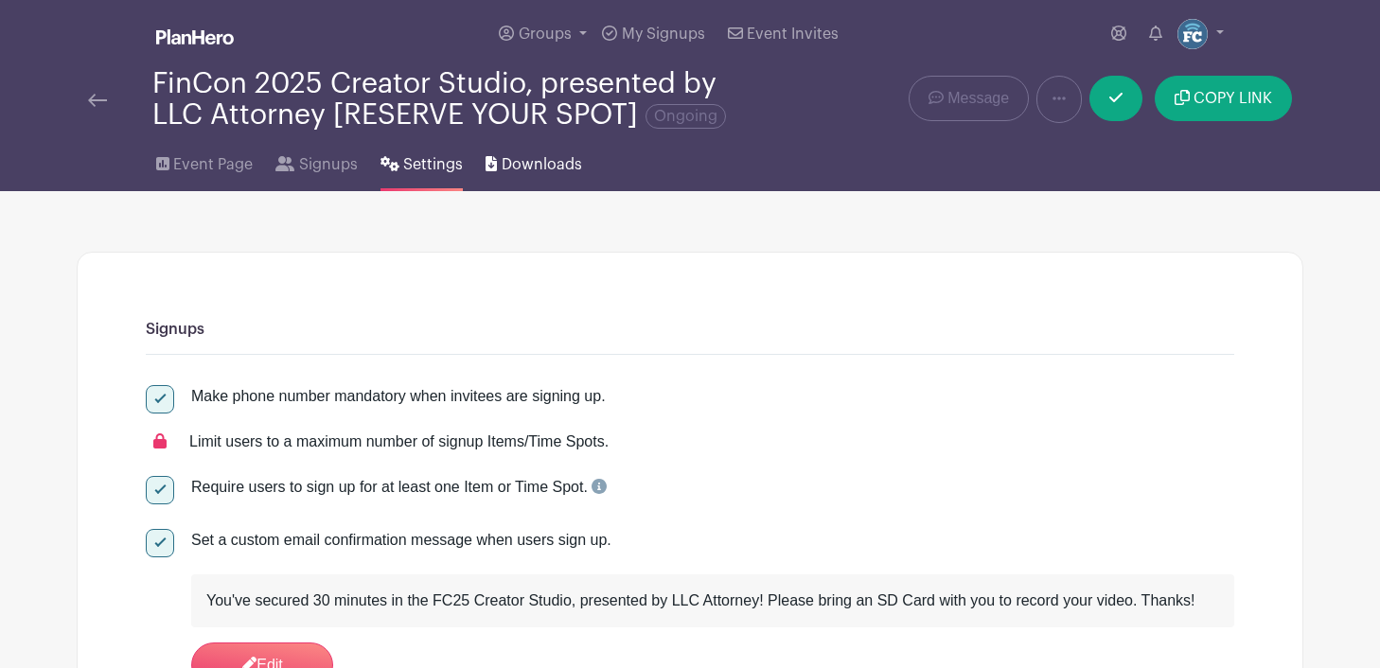
click at [536, 163] on span "Downloads" at bounding box center [542, 164] width 80 height 23
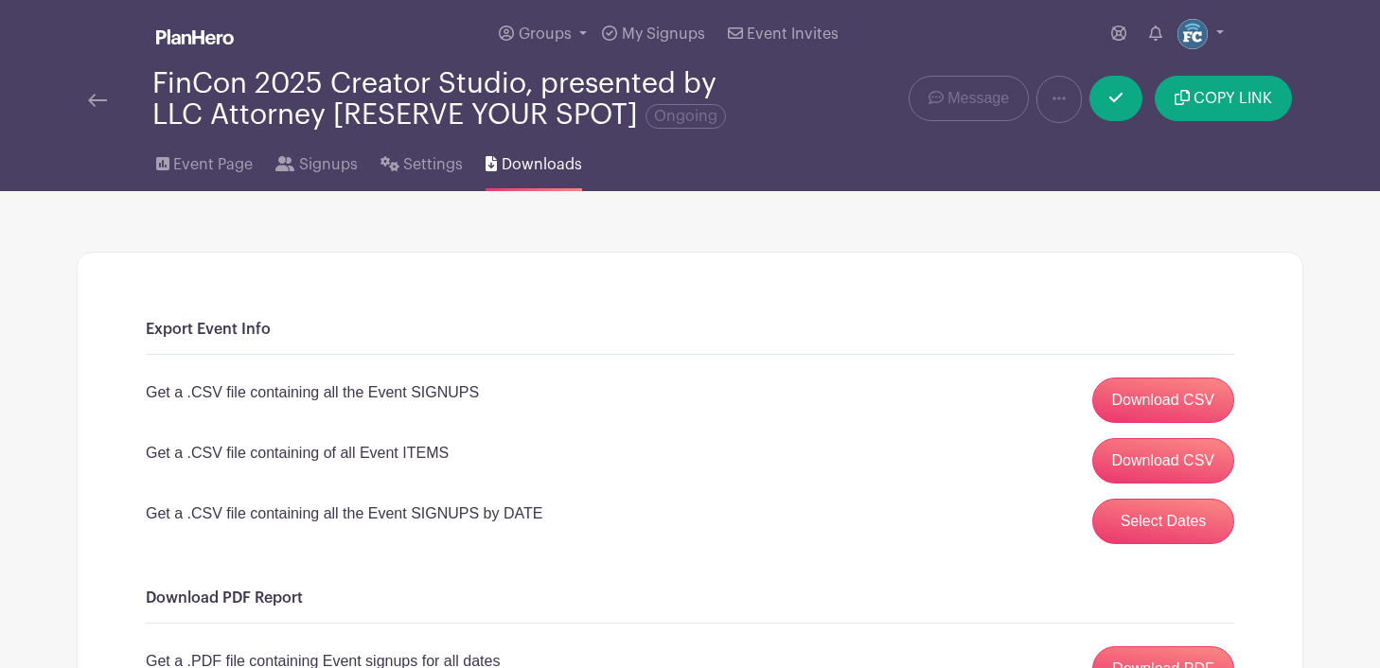
click at [96, 102] on img at bounding box center [97, 100] width 19 height 13
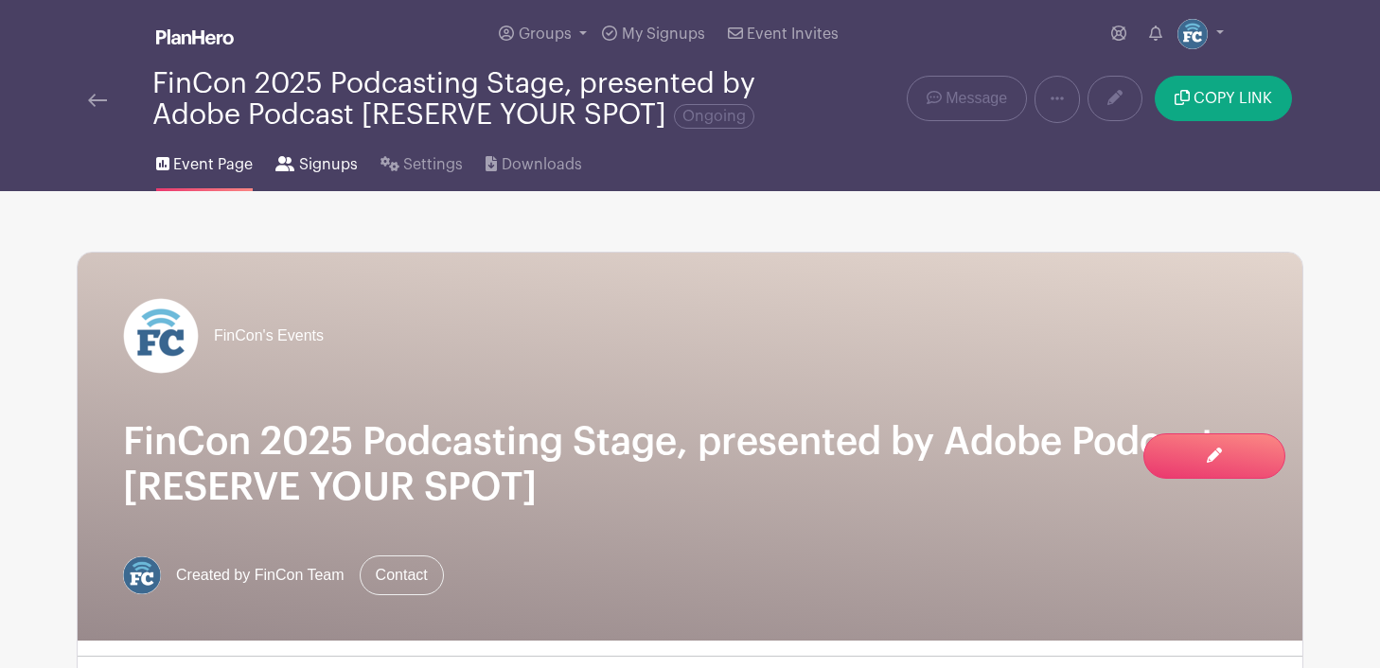
click at [313, 171] on span "Signups" at bounding box center [328, 164] width 59 height 23
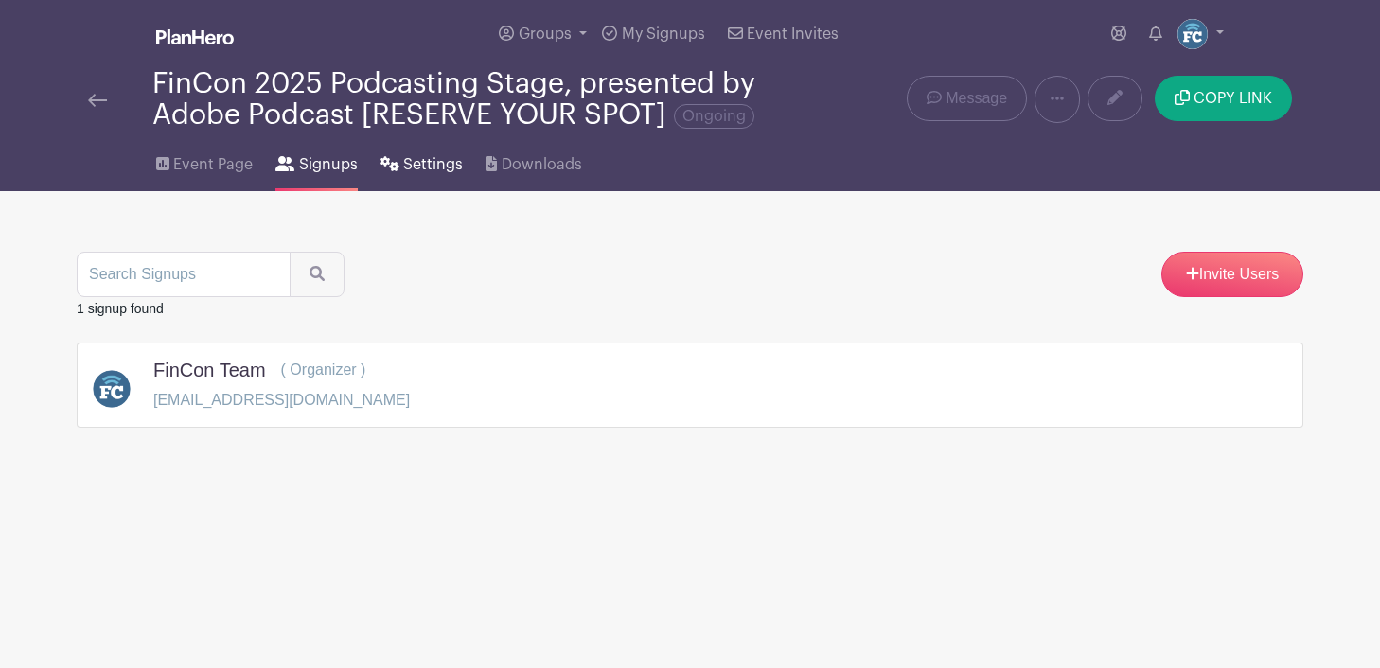
click at [414, 165] on span "Settings" at bounding box center [433, 164] width 60 height 23
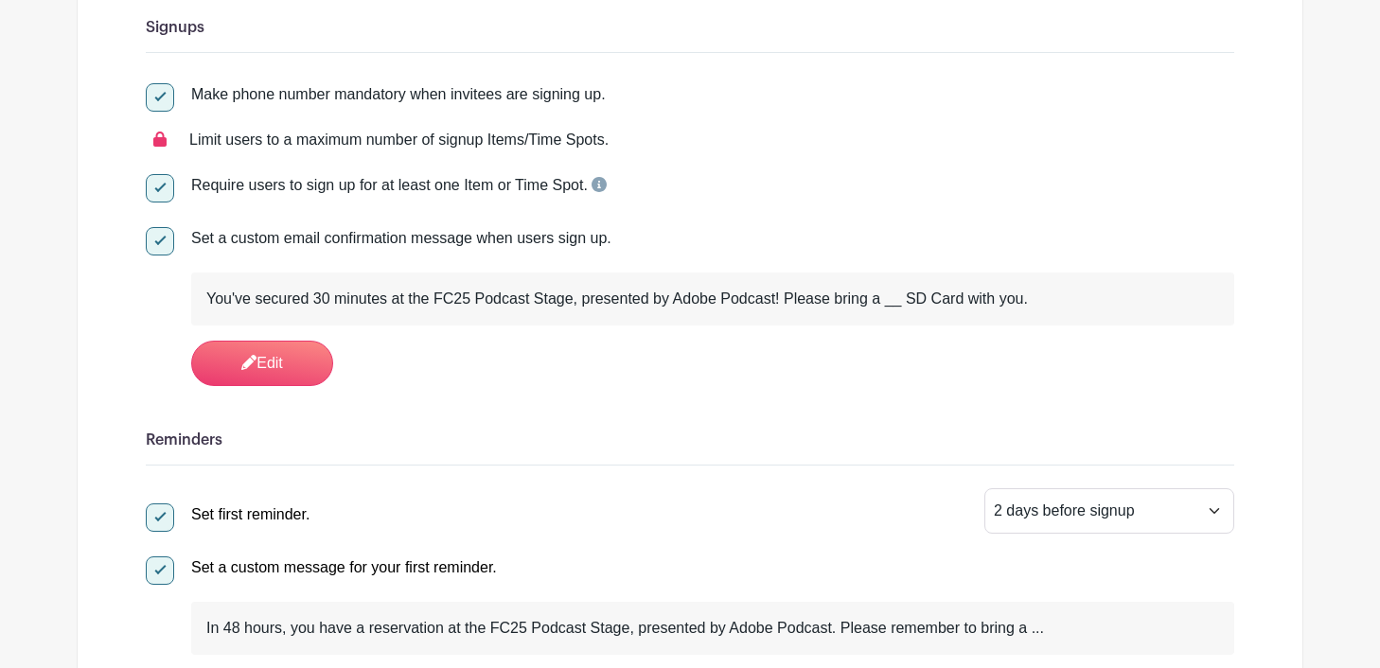
scroll to position [308, 0]
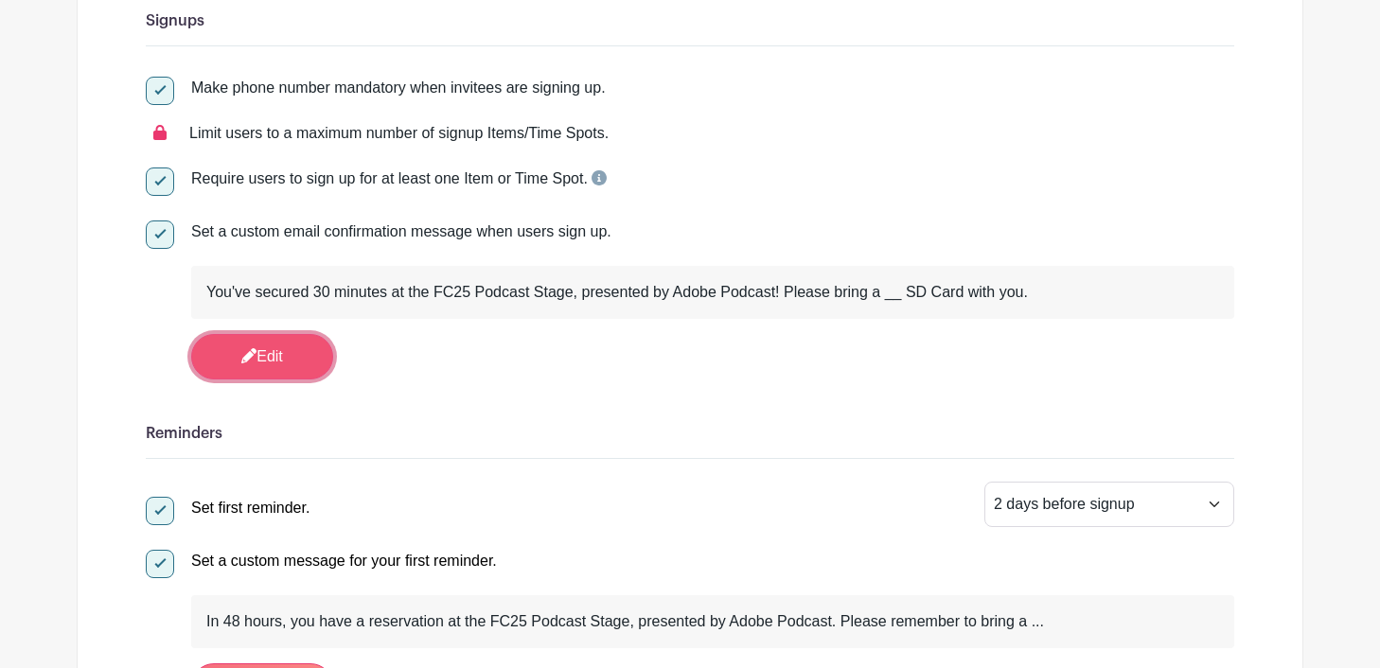
click at [275, 353] on link "Edit" at bounding box center [262, 356] width 142 height 45
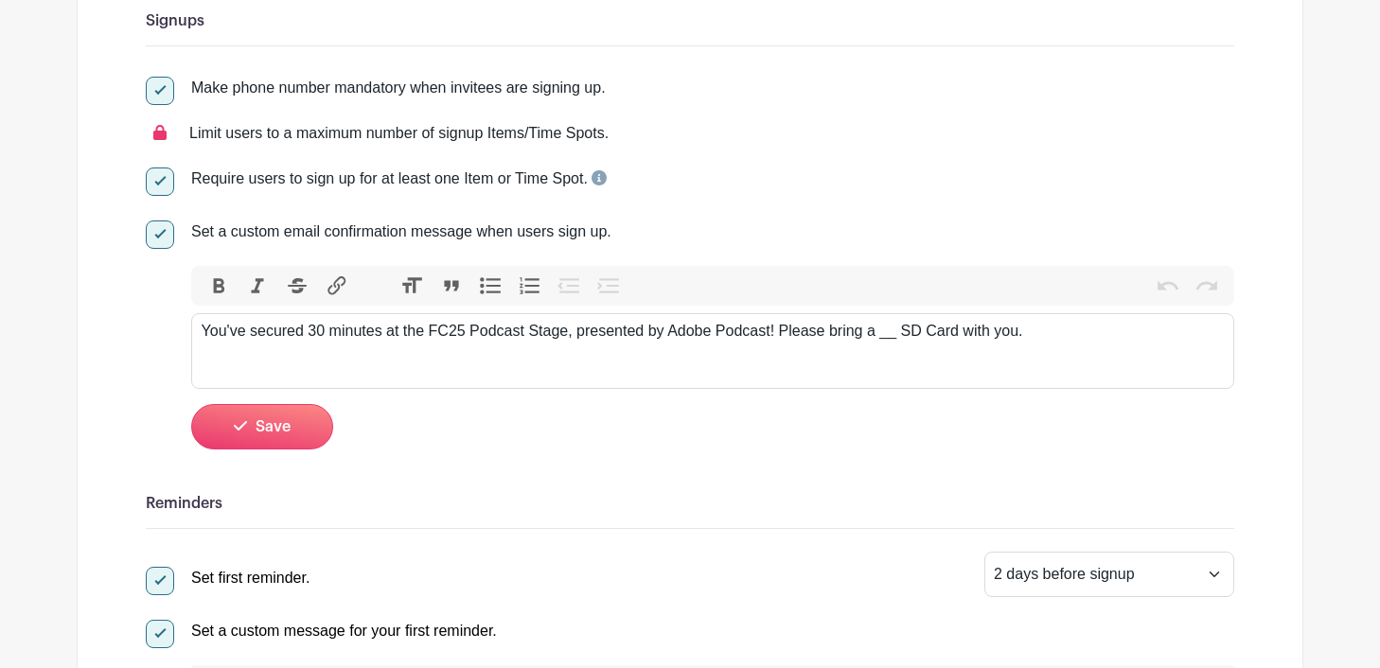
click at [897, 336] on div "You've secured 30 minutes at the FC25 Podcast Stage, presented by Adobe Podcast…" at bounding box center [713, 331] width 1023 height 23
click at [1101, 333] on div "You've secured 30 minutes at the FC25 Podcast Stage, presented by Adobe Podcast…" at bounding box center [713, 331] width 1023 height 23
type trix-editor "<div>You've secured 30 minutes at the FC25 Podcast Stage, presented by Adobe Po…"
click at [266, 433] on span "Save" at bounding box center [272, 426] width 35 height 15
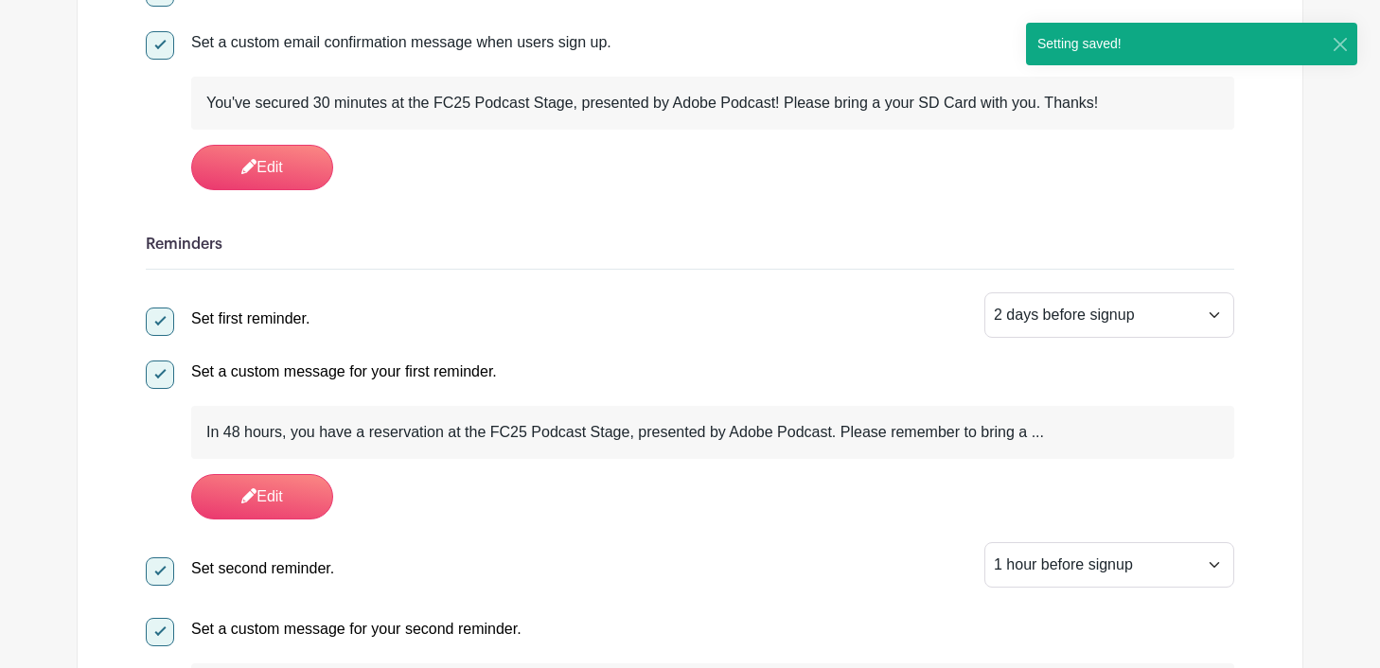
scroll to position [523, 0]
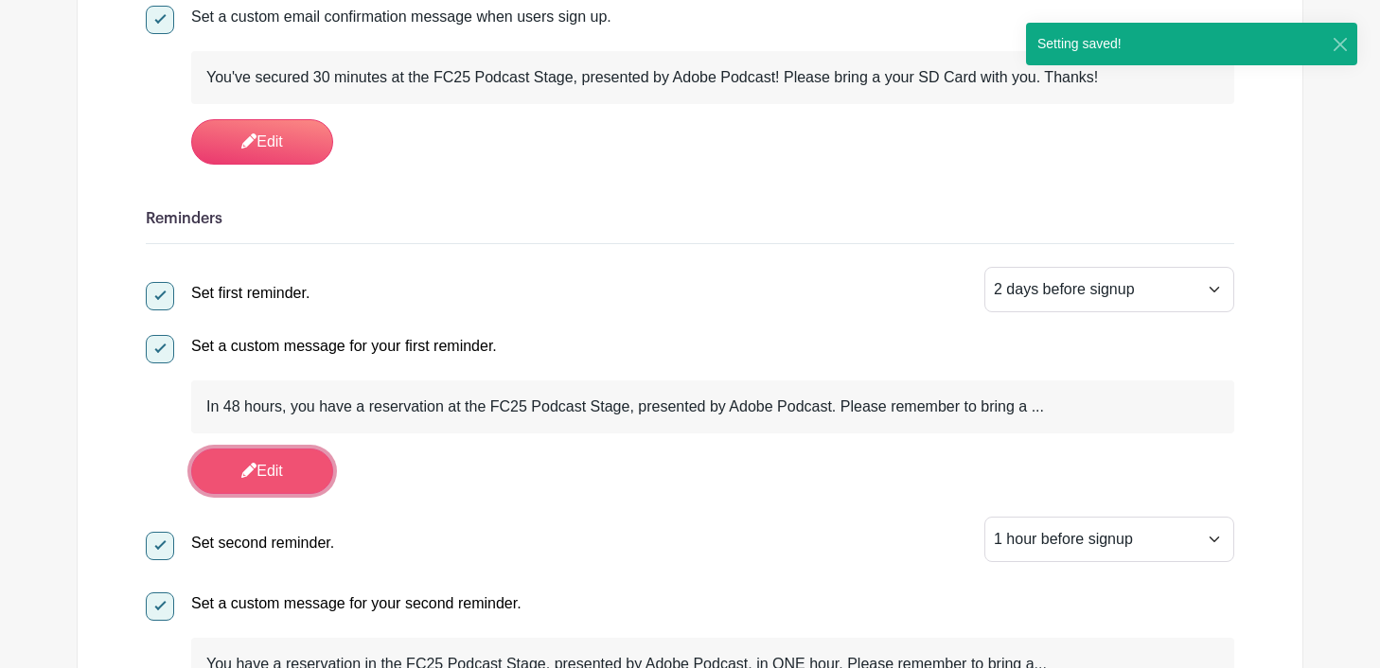
click at [305, 472] on link "Edit" at bounding box center [262, 471] width 142 height 45
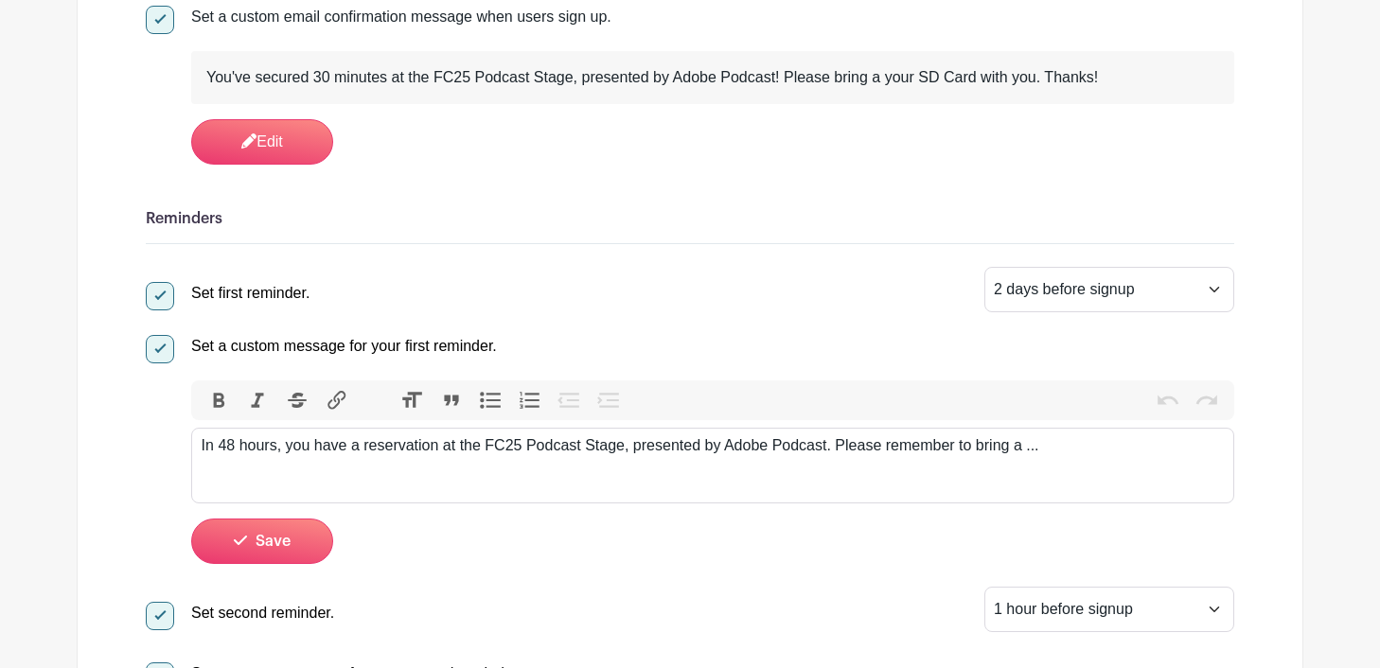
click at [1054, 450] on div "In 48 hours, you have a reservation at the FC25 Podcast Stage, presented by Ado…" at bounding box center [713, 445] width 1023 height 23
type trix-editor "<div>In 48 hours, you have a reservation at the FC25 Podcast Stage, presented b…"
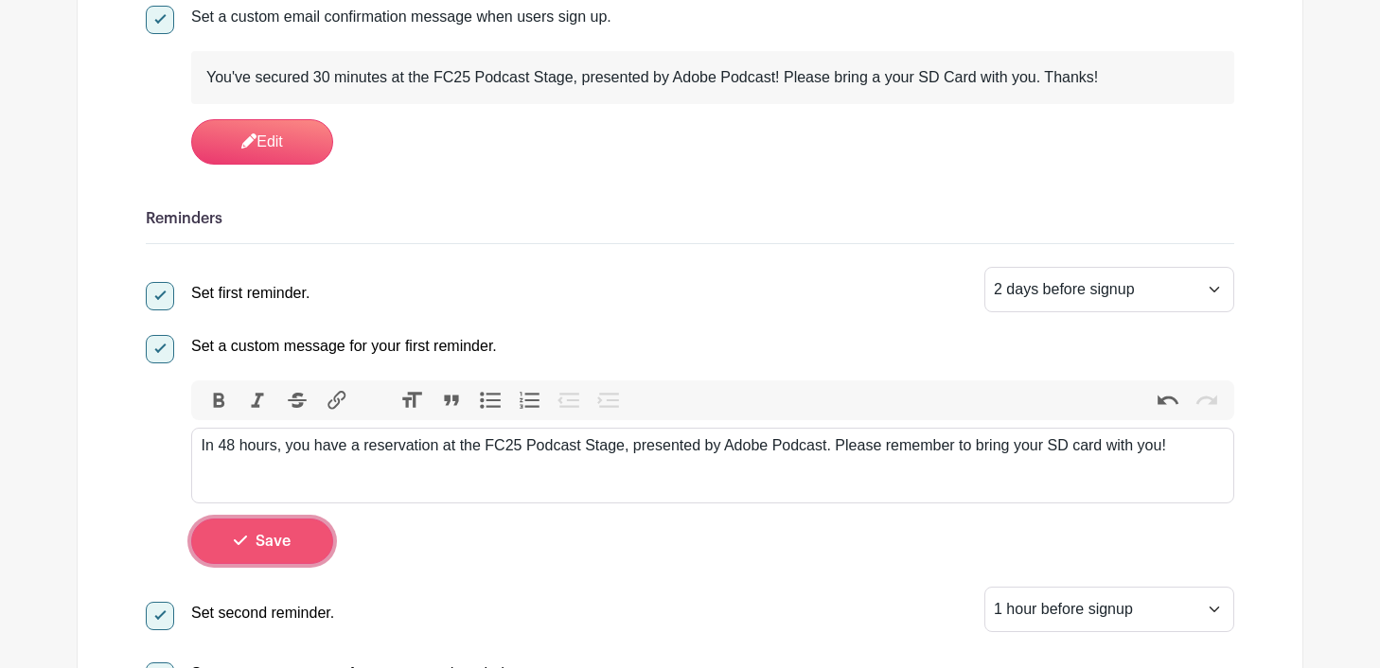
click at [276, 531] on button "Save" at bounding box center [262, 541] width 142 height 45
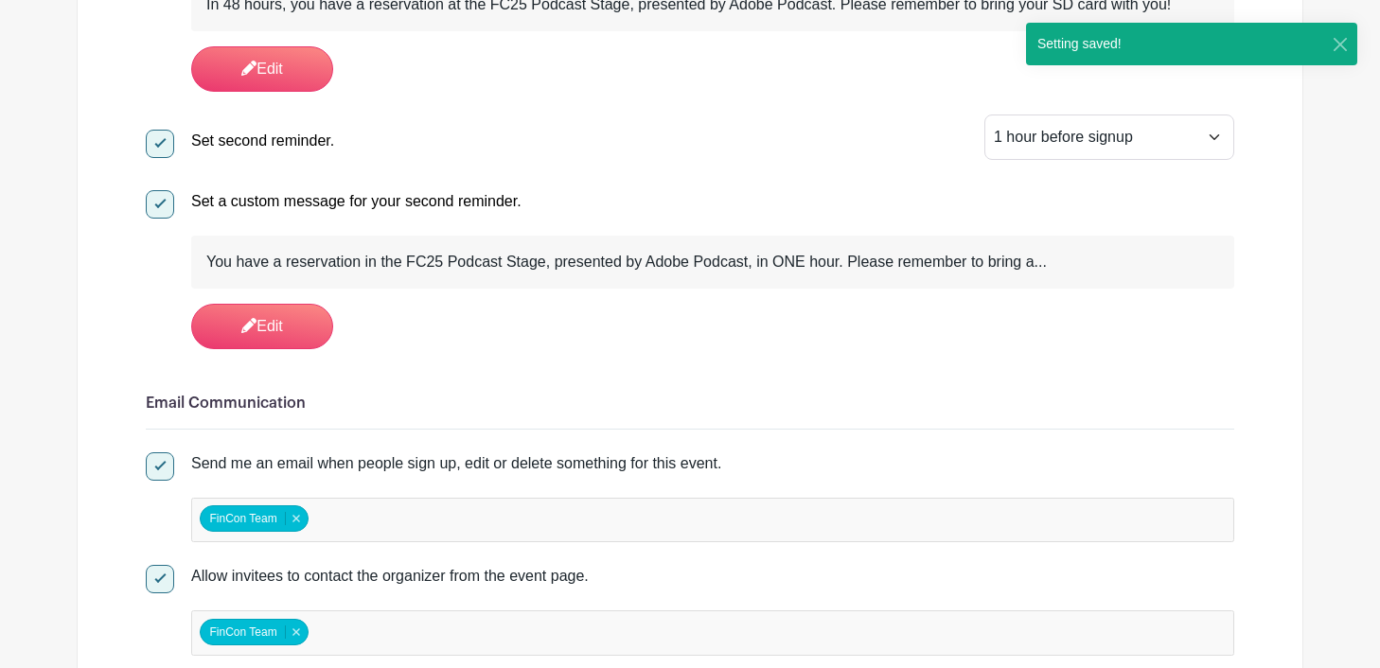
scroll to position [1007, 0]
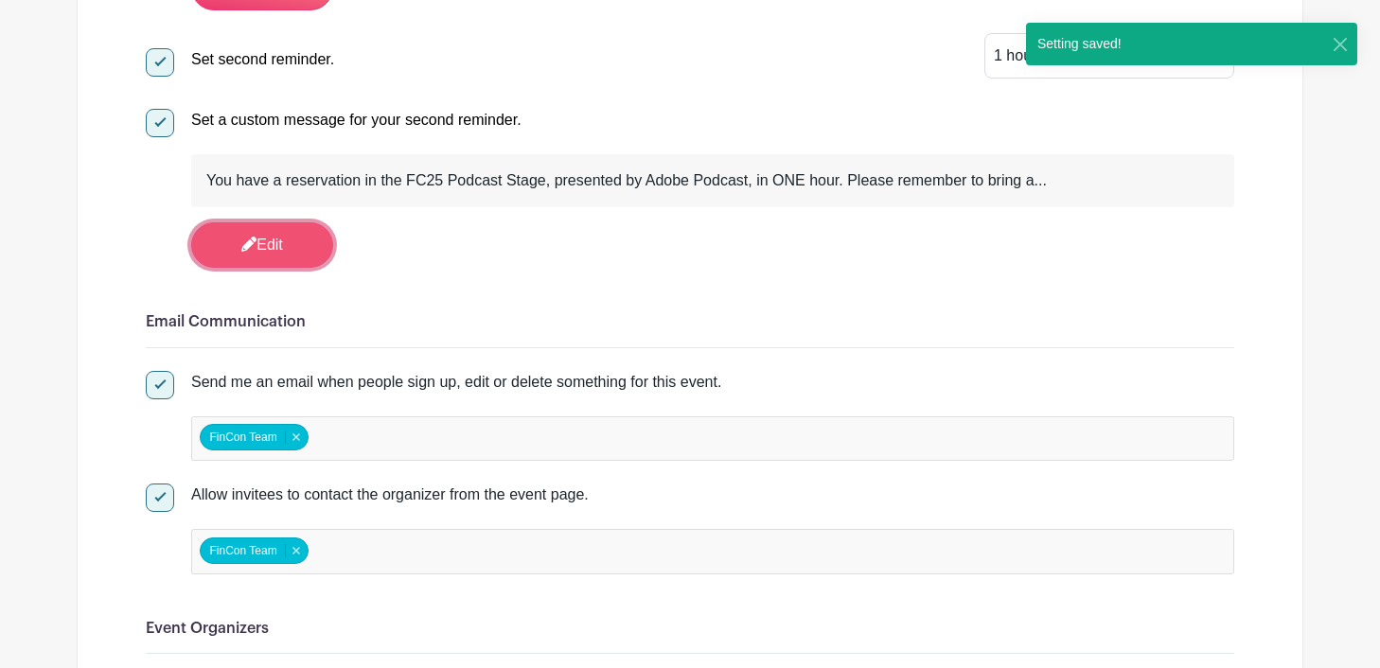
click at [271, 249] on link "Edit" at bounding box center [262, 244] width 142 height 45
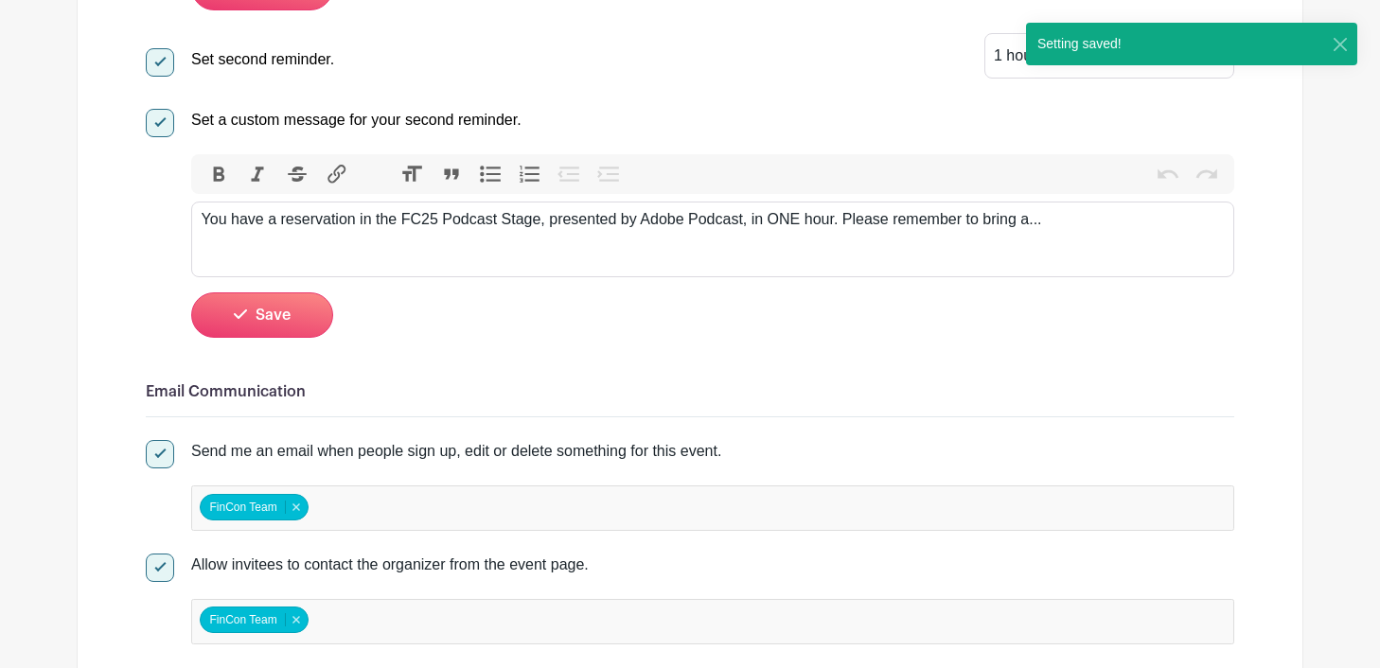
click at [1054, 227] on div "You have a reservation in the FC25 Podcast Stage, presented by Adobe Podcast, i…" at bounding box center [713, 219] width 1023 height 23
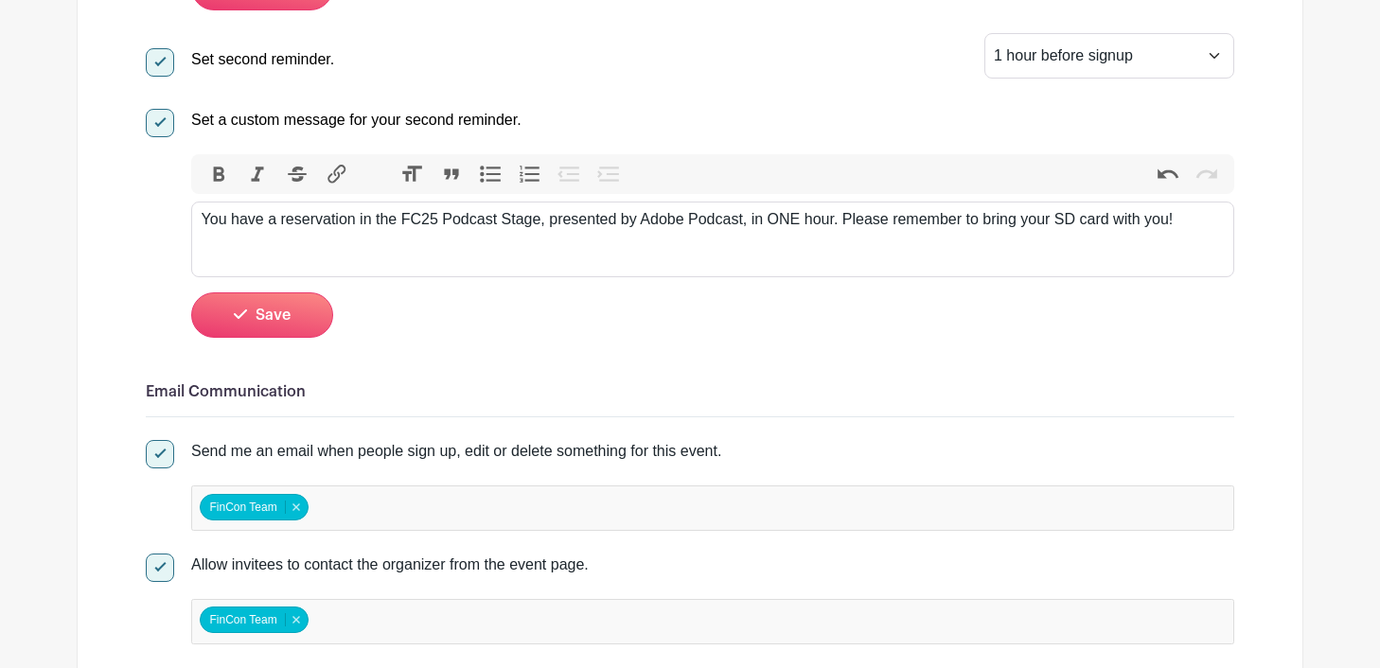
type trix-editor "<div>You have a reservation in the FC25 Podcast Stage, presented by Adobe Podca…"
click at [265, 305] on button "Save" at bounding box center [262, 314] width 142 height 45
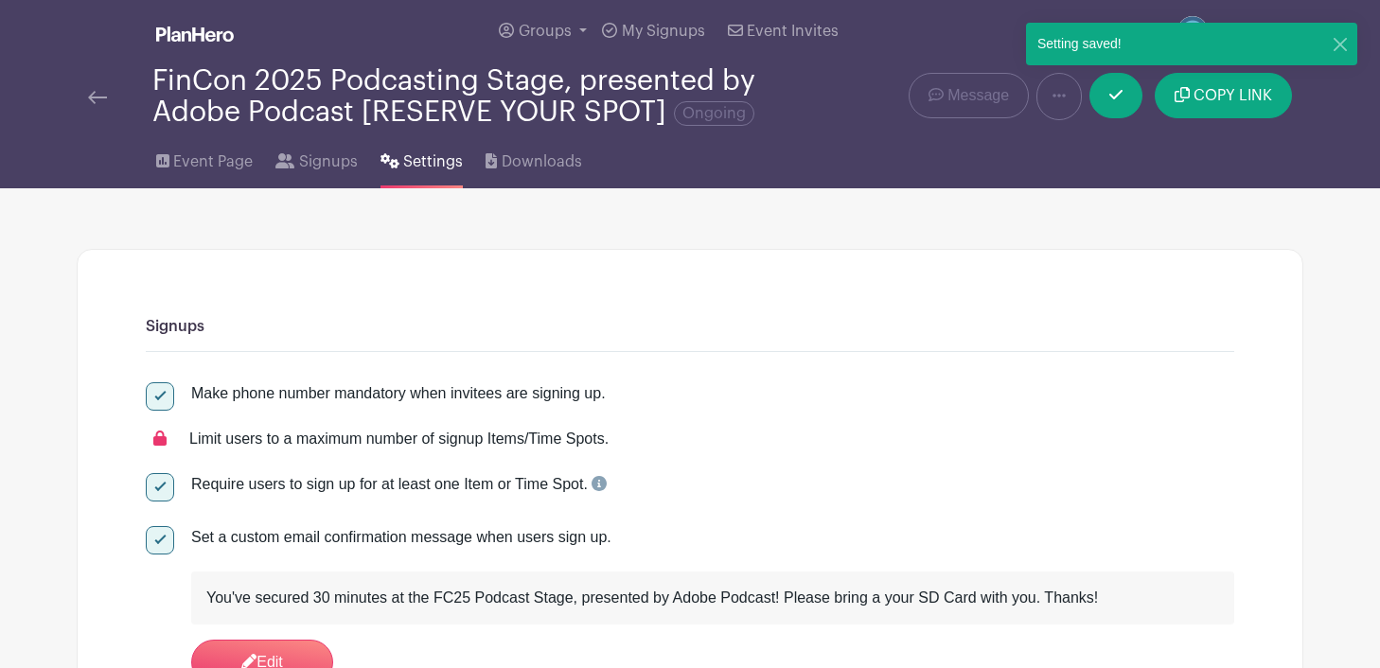
scroll to position [0, 0]
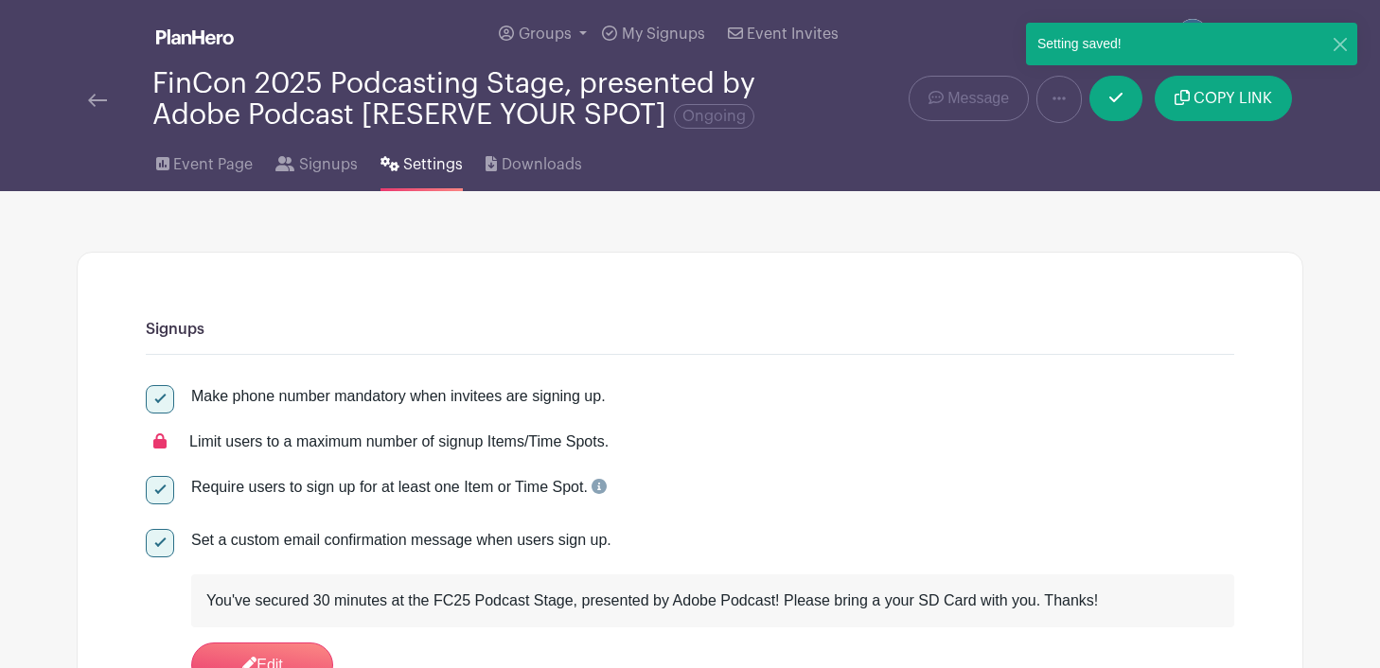
click at [98, 104] on img at bounding box center [97, 100] width 19 height 13
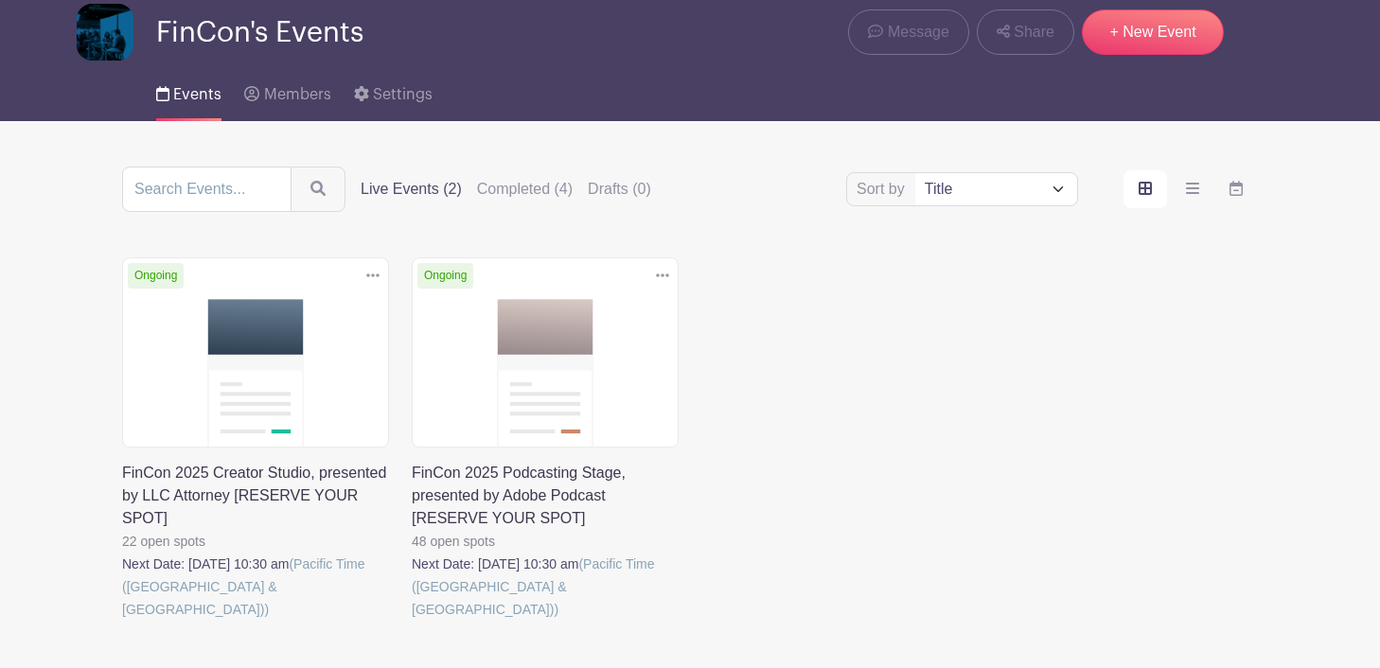
scroll to position [67, 0]
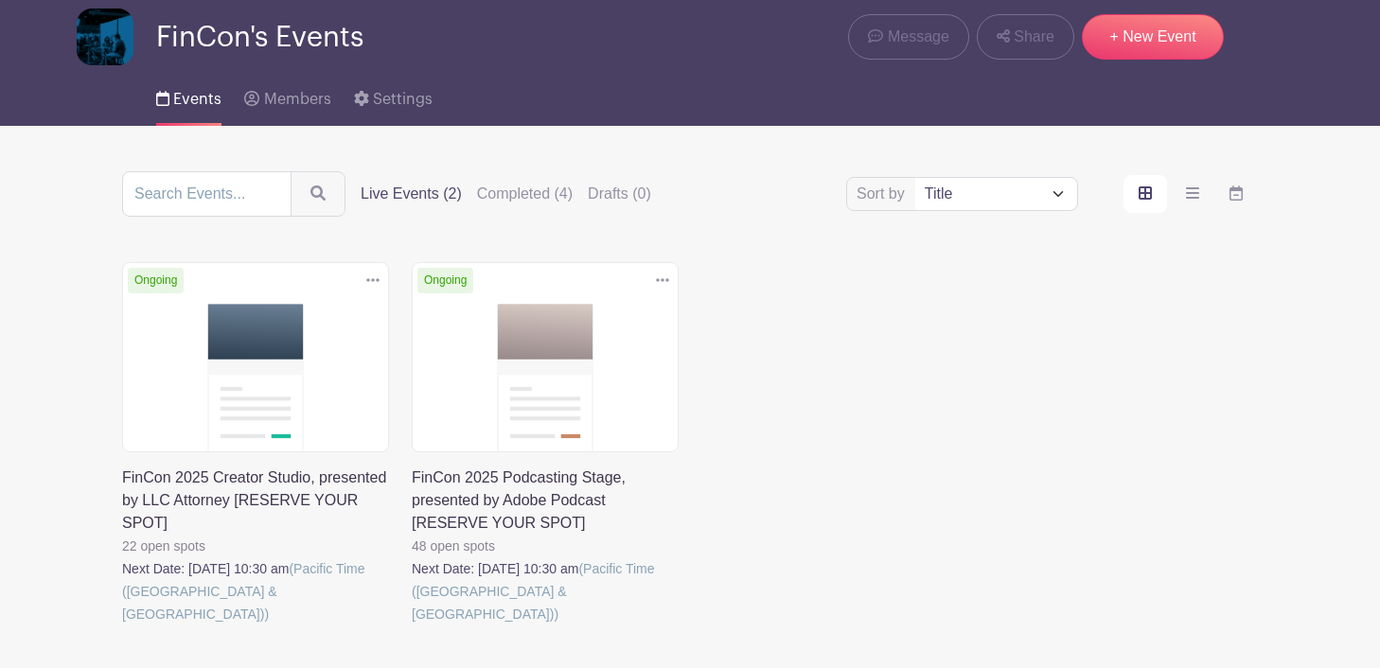
click at [661, 279] on icon at bounding box center [662, 280] width 13 height 15
click at [760, 309] on div "Delete Event Are you sure? This event has signups associated with it. All signu…" at bounding box center [690, 470] width 1158 height 416
click at [412, 625] on link at bounding box center [412, 625] width 0 height 0
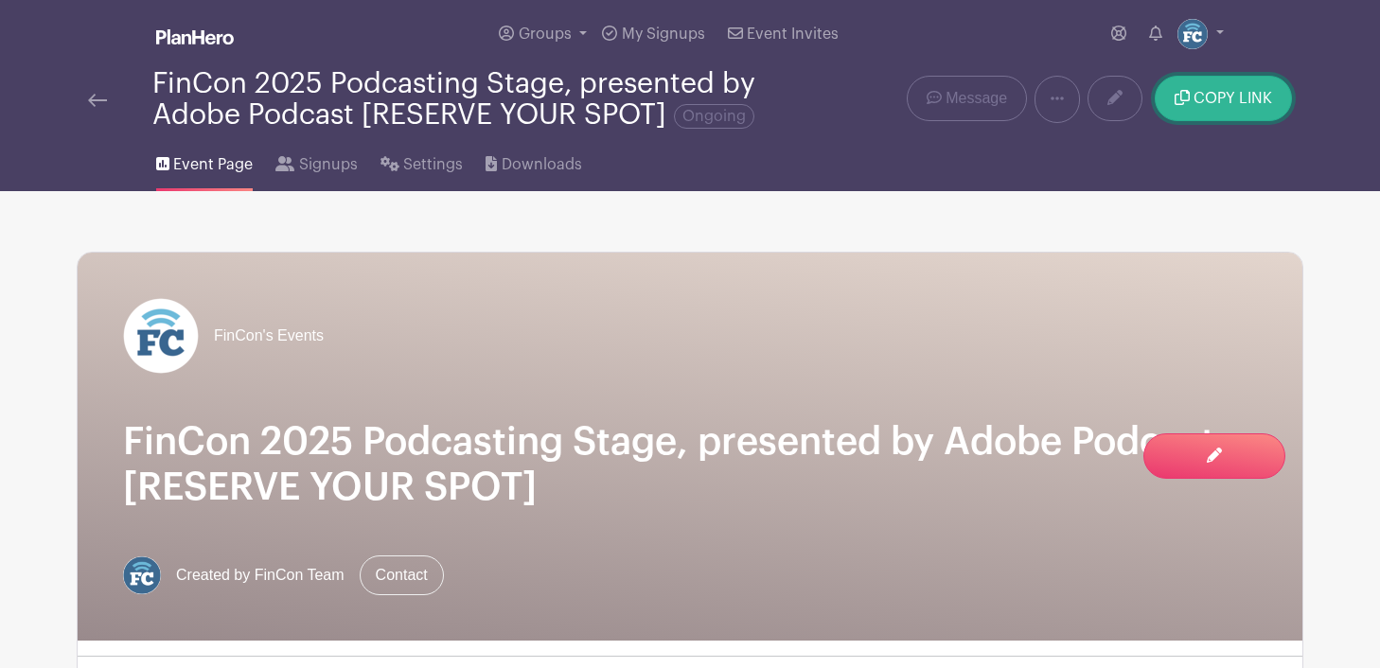
click at [1229, 115] on button "COPY LINK" at bounding box center [1222, 98] width 137 height 45
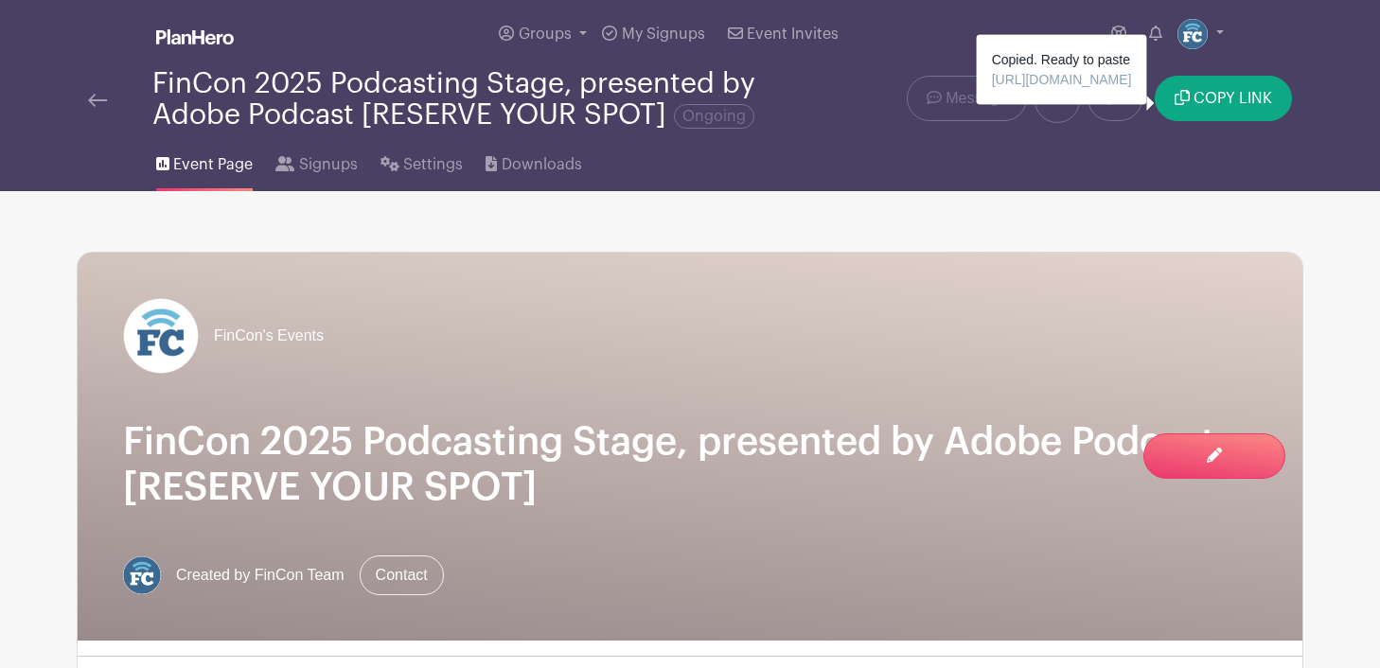
click at [97, 98] on img at bounding box center [97, 100] width 19 height 13
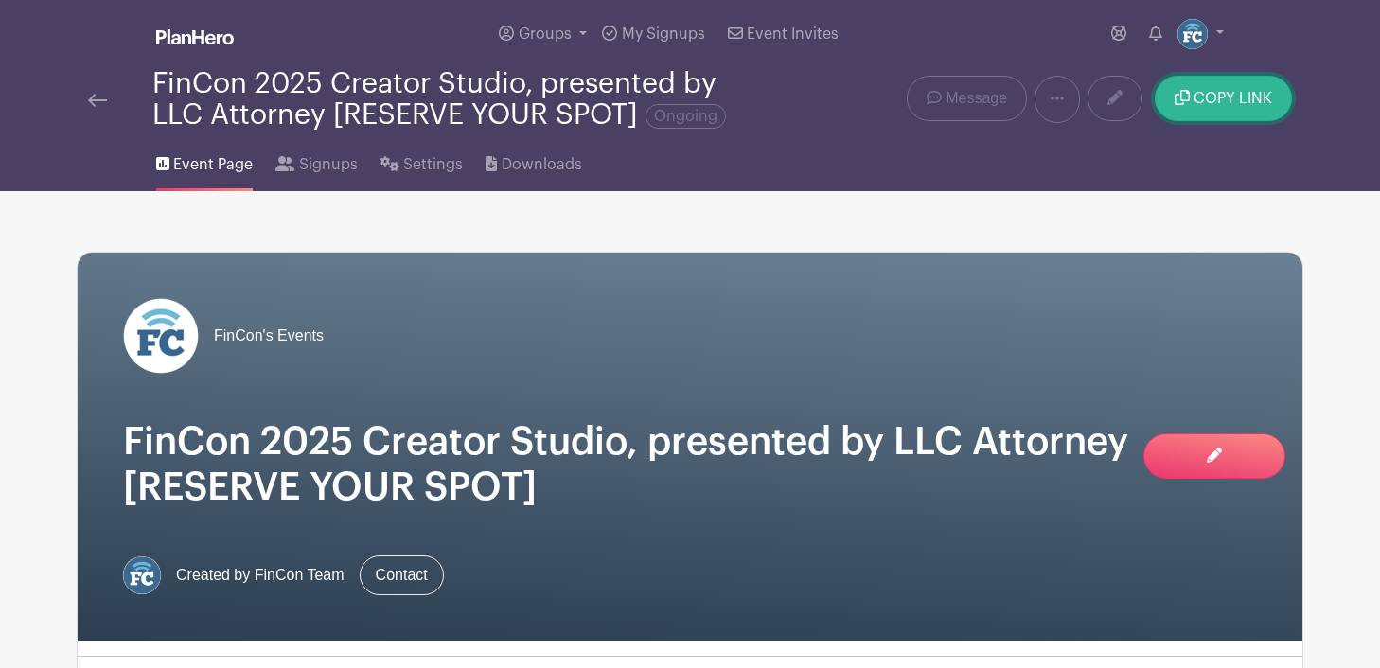
click at [1203, 95] on span "COPY LINK" at bounding box center [1232, 98] width 79 height 15
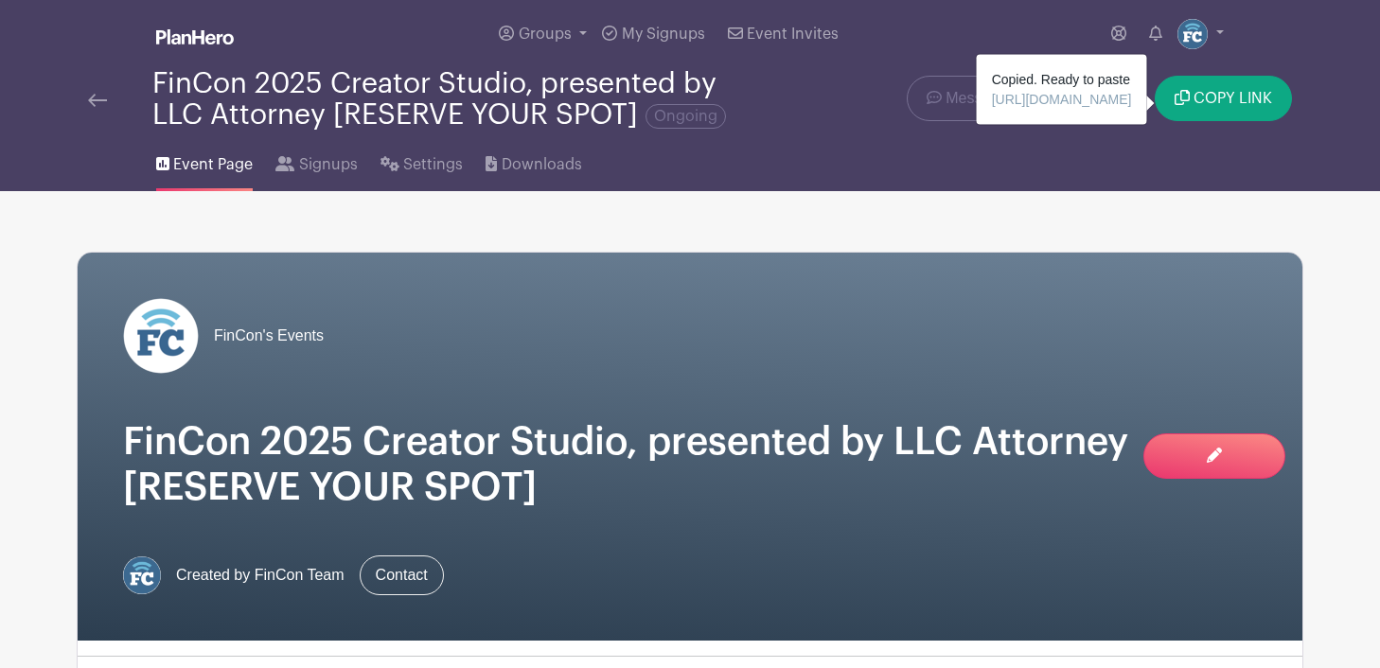
click at [95, 101] on img at bounding box center [97, 100] width 19 height 13
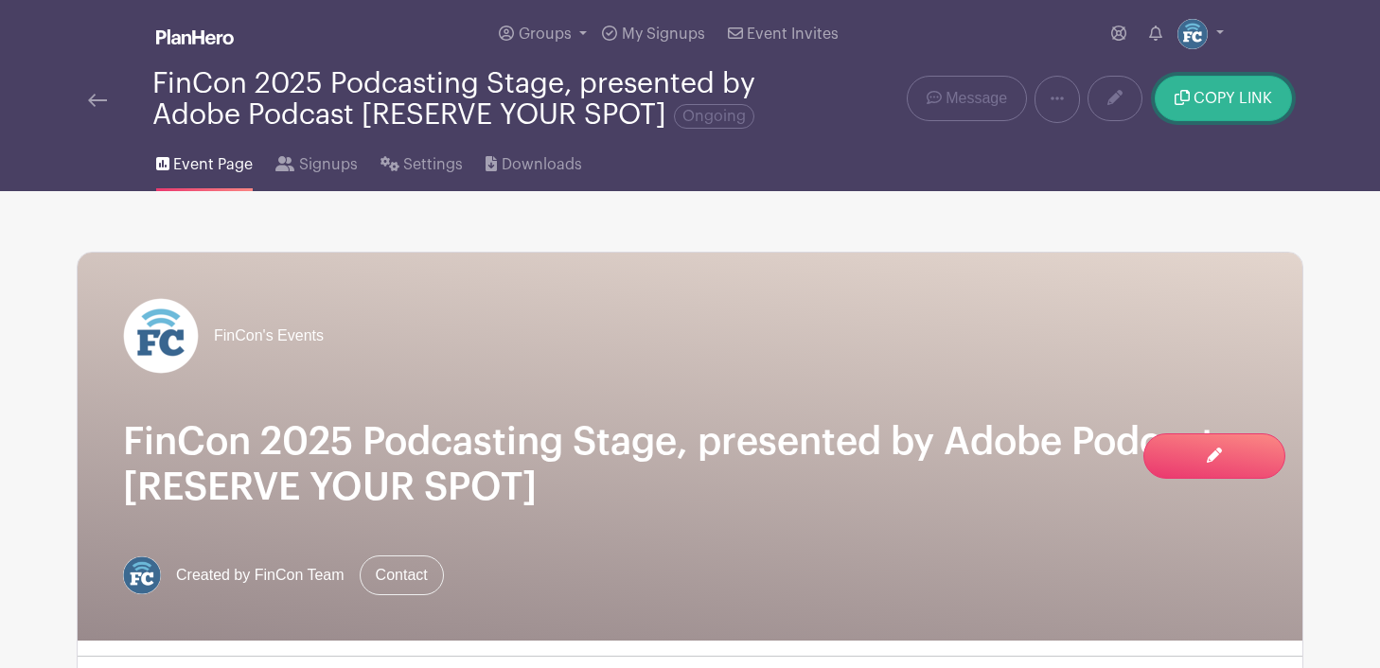
click at [1211, 92] on span "COPY LINK" at bounding box center [1232, 98] width 79 height 15
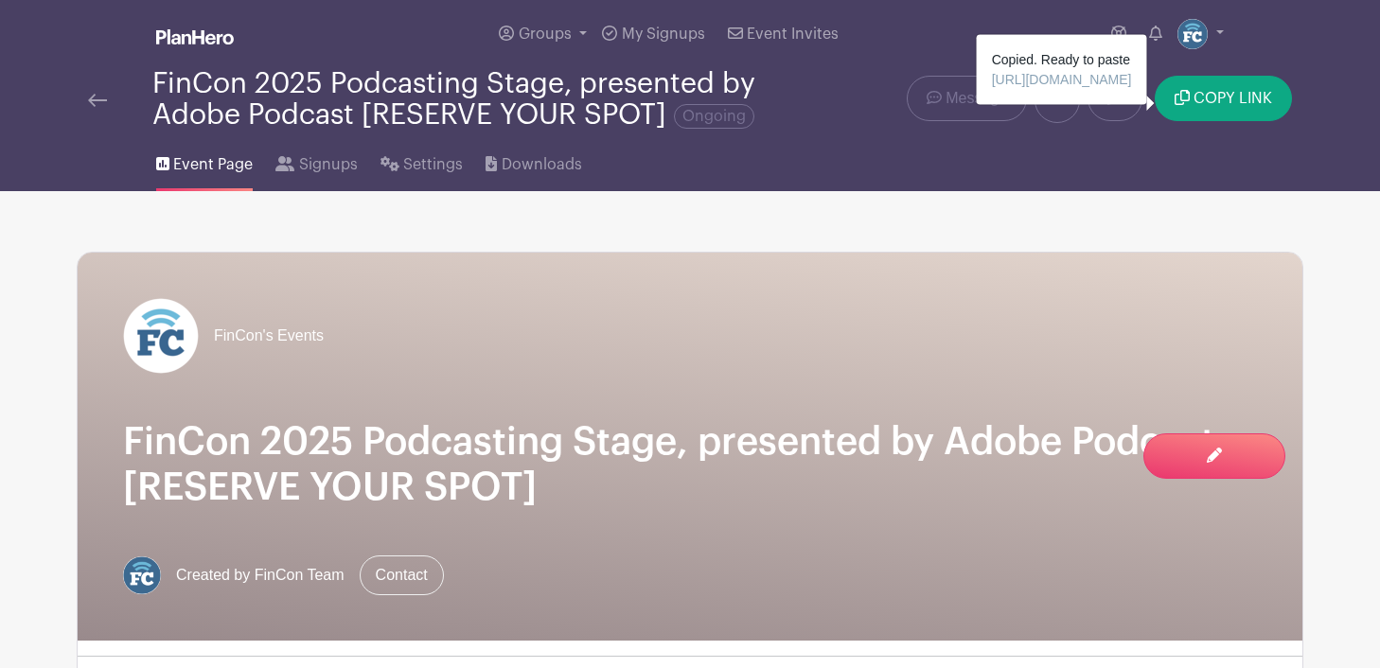
click at [96, 99] on img at bounding box center [97, 100] width 19 height 13
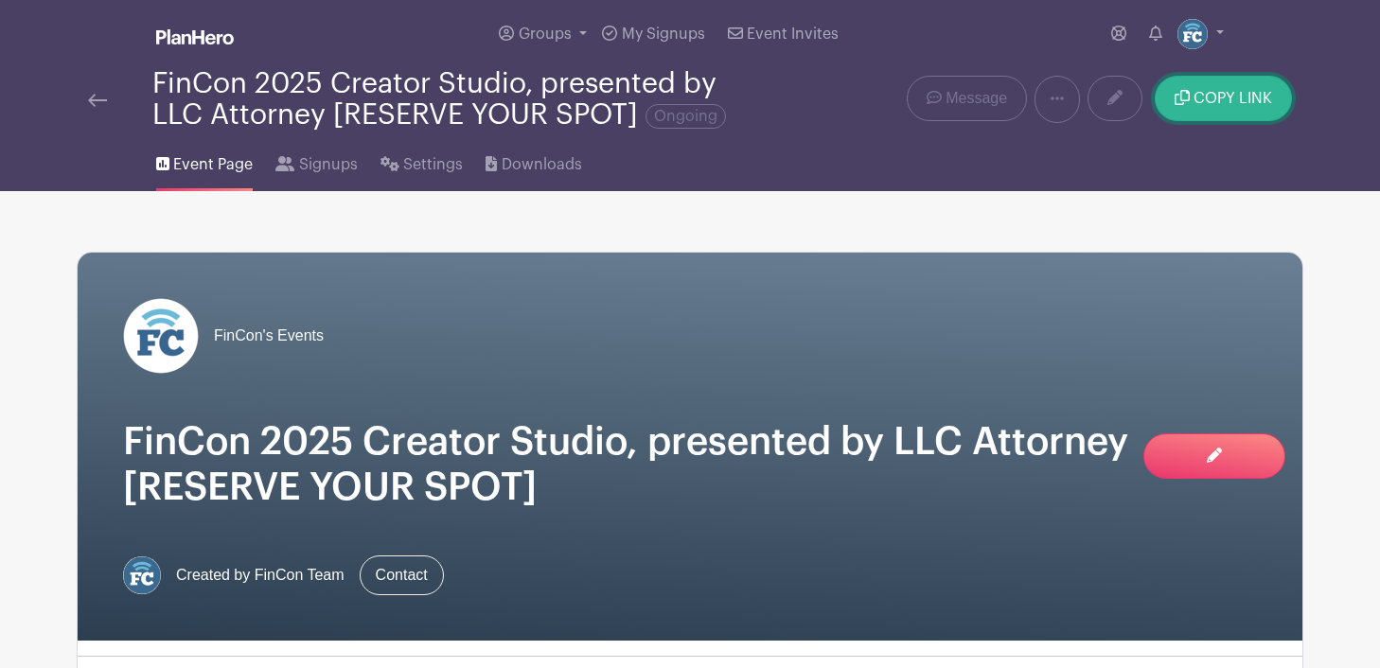
click at [1228, 97] on span "COPY LINK" at bounding box center [1232, 98] width 79 height 15
click at [104, 98] on img at bounding box center [97, 100] width 19 height 13
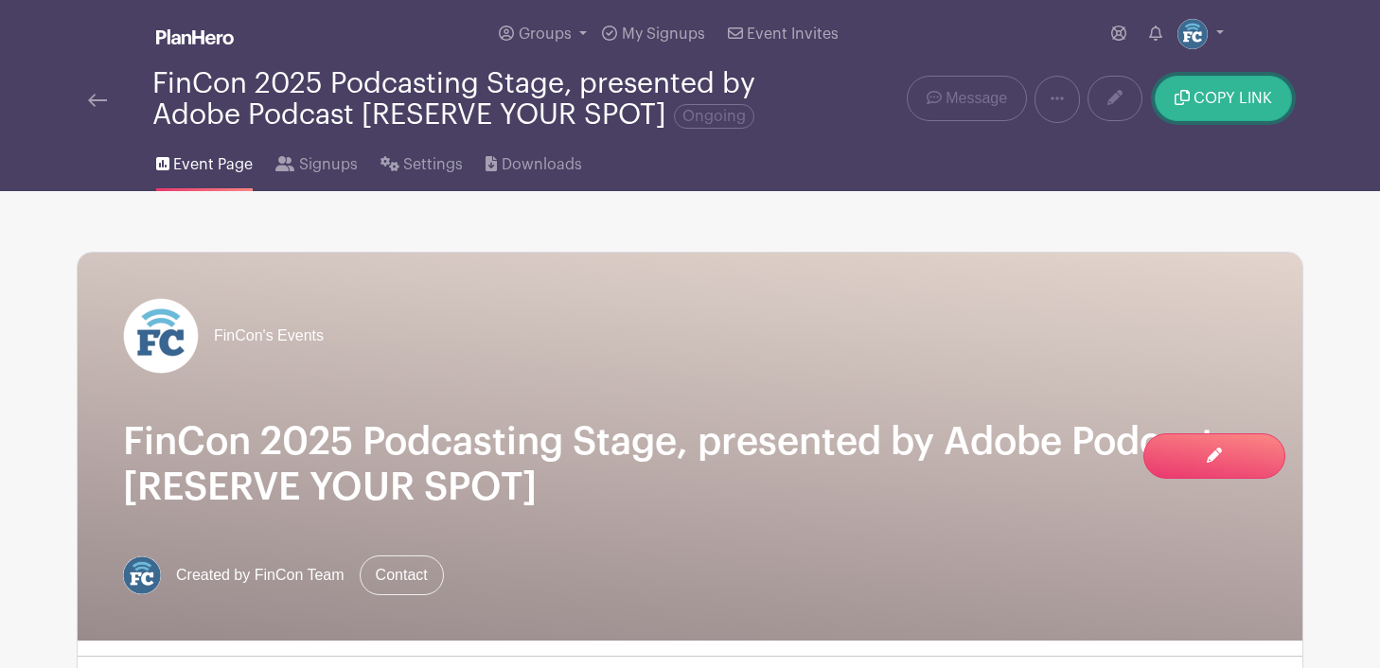
click at [1240, 93] on span "COPY LINK" at bounding box center [1232, 98] width 79 height 15
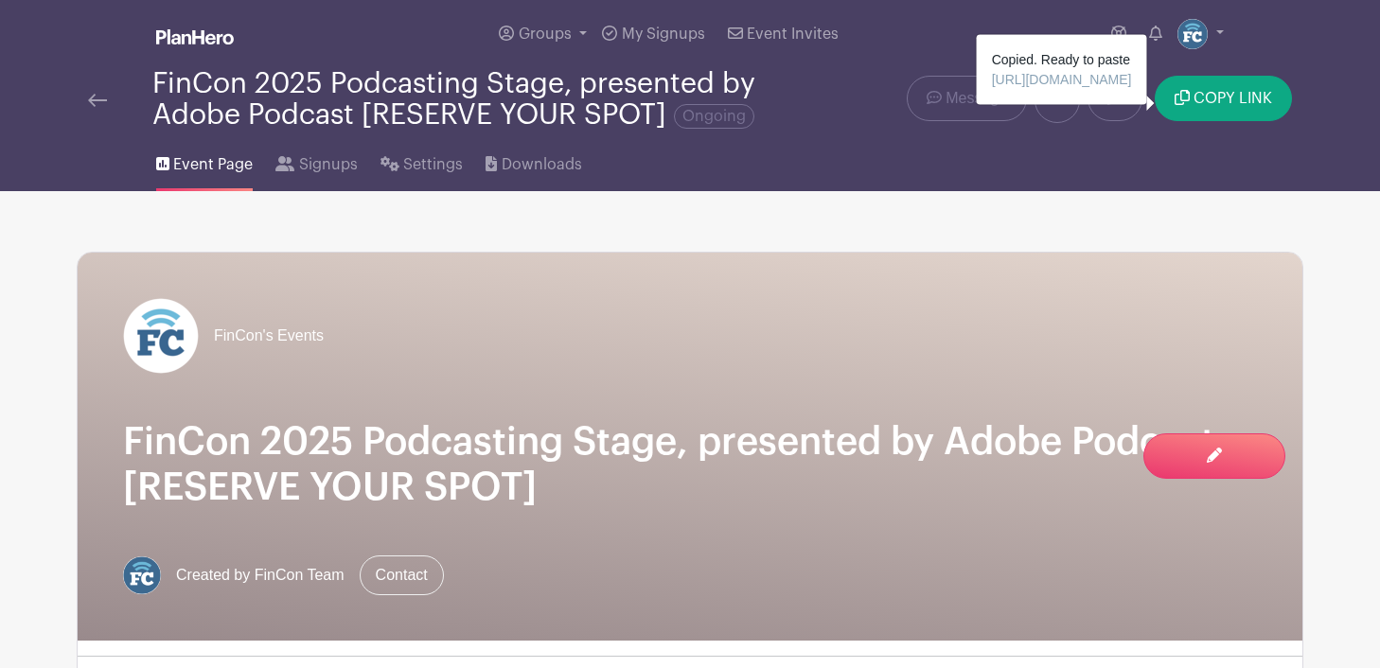
click at [90, 97] on img at bounding box center [97, 100] width 19 height 13
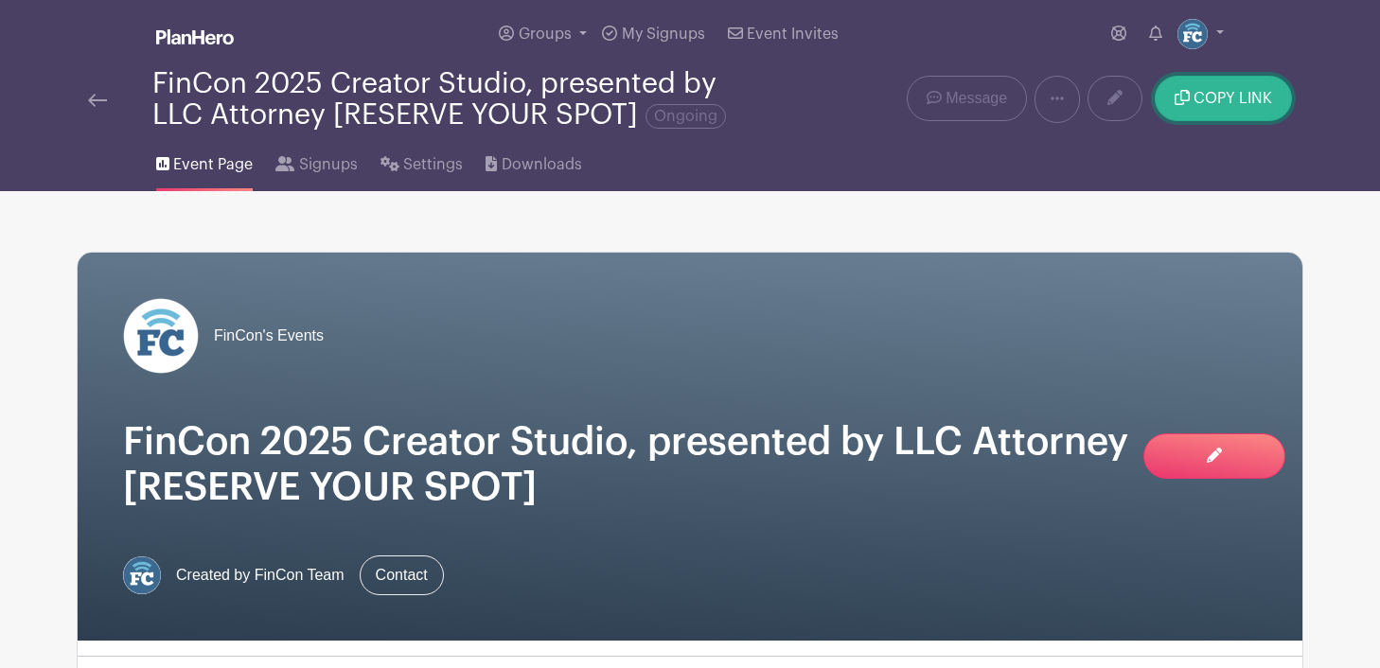
click at [1202, 93] on span "COPY LINK" at bounding box center [1232, 98] width 79 height 15
click at [273, 162] on li "Event Page" at bounding box center [215, 161] width 119 height 61
click at [295, 168] on link "Signups" at bounding box center [315, 161] width 81 height 61
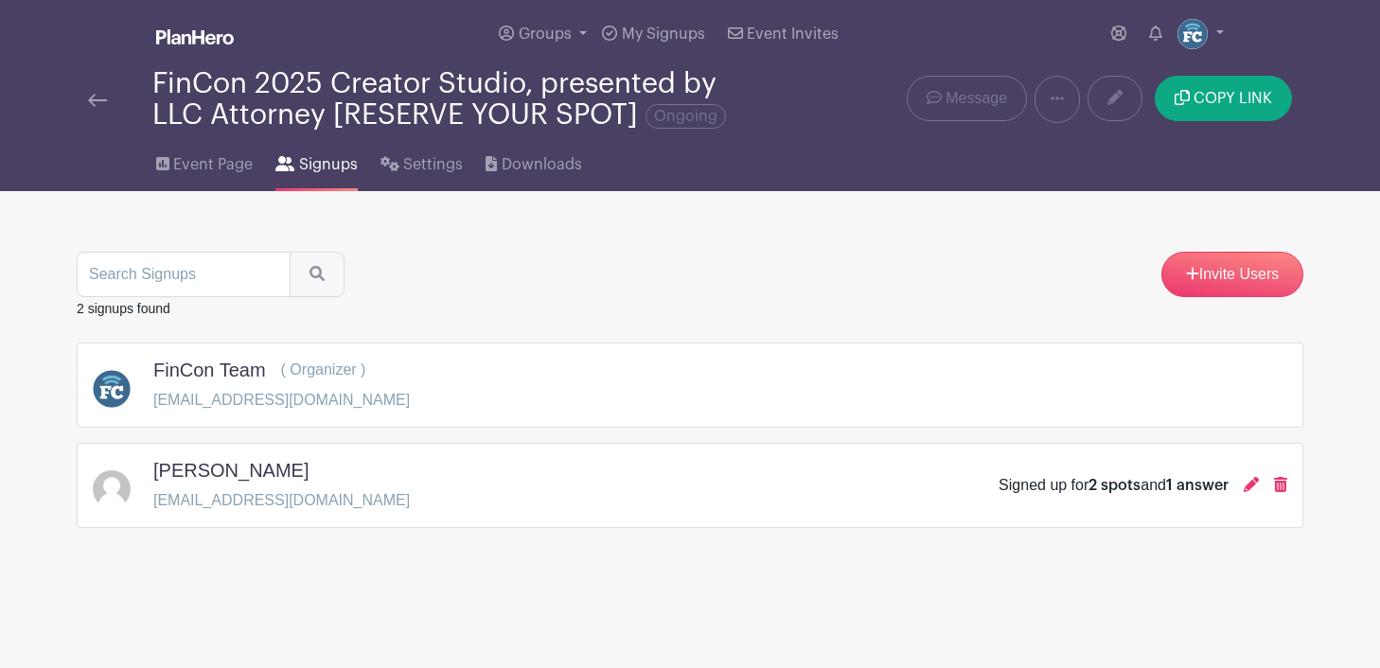
click at [343, 472] on div "Joseph Hogue jhogue99@hotmail.com Signed up for 2 spots and 1 answer" at bounding box center [690, 485] width 1194 height 53
click at [93, 104] on img at bounding box center [97, 100] width 19 height 13
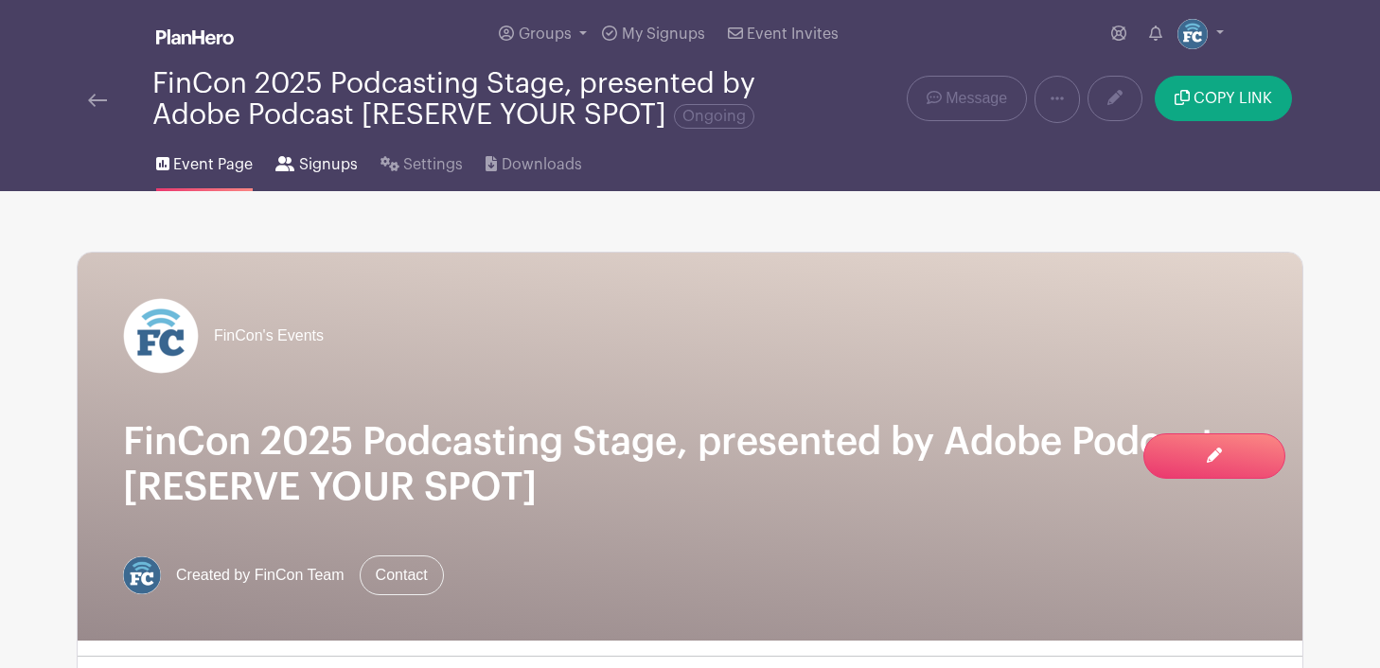
click at [326, 163] on span "Signups" at bounding box center [328, 164] width 59 height 23
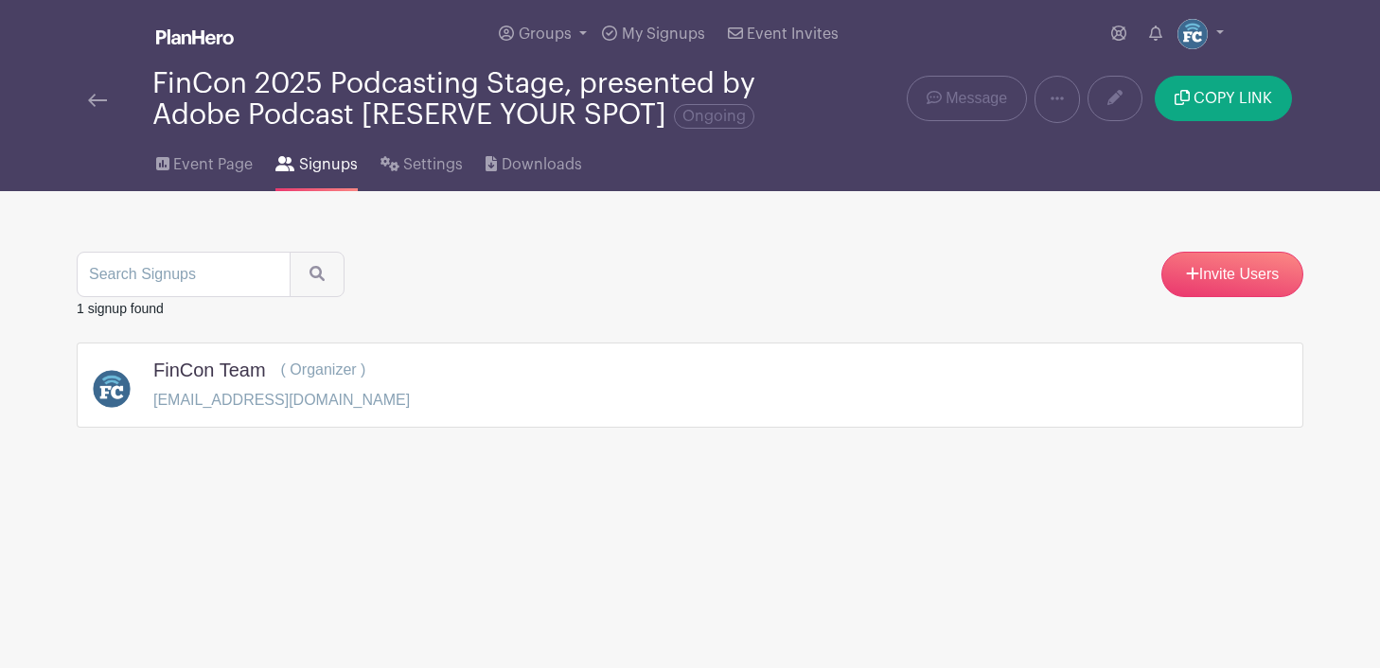
click at [85, 97] on div "FinCon 2025 Podcasting Stage, presented by Adobe Podcast [RESERVE YOUR SPOT] On…" at bounding box center [434, 99] width 715 height 62
click at [93, 100] on img at bounding box center [97, 100] width 19 height 13
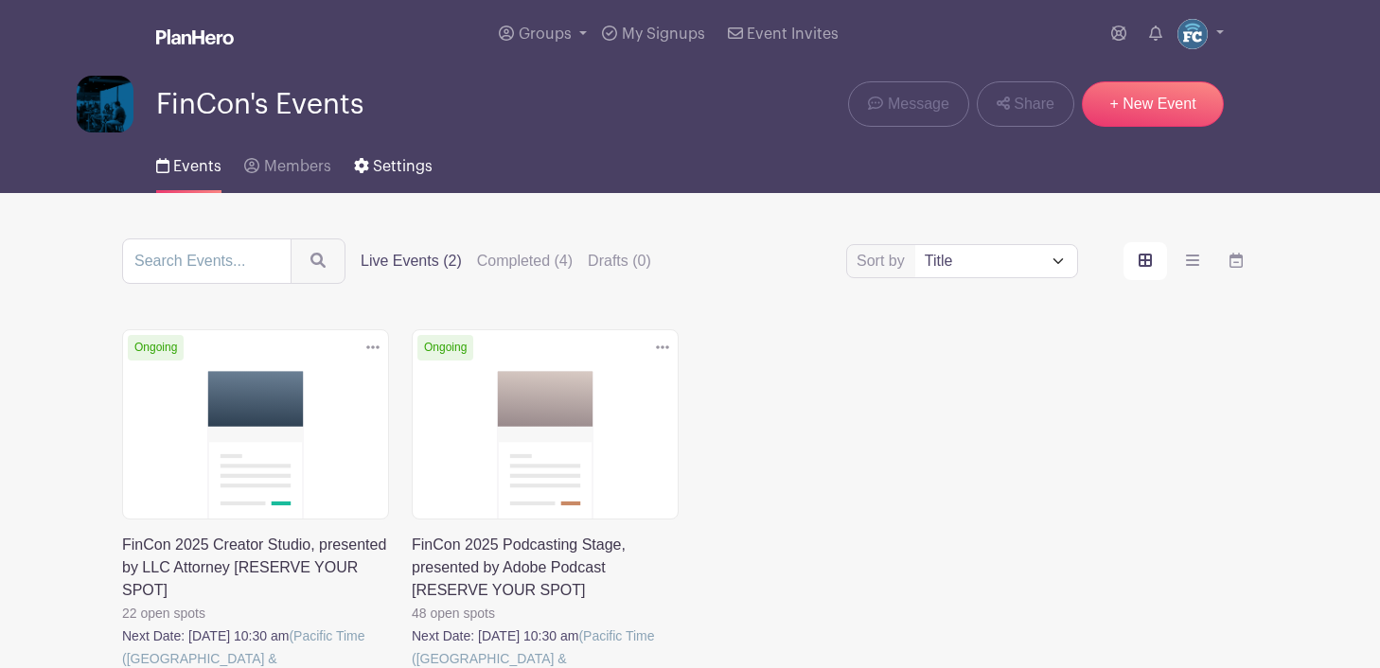
click at [382, 167] on span "Settings" at bounding box center [403, 166] width 60 height 15
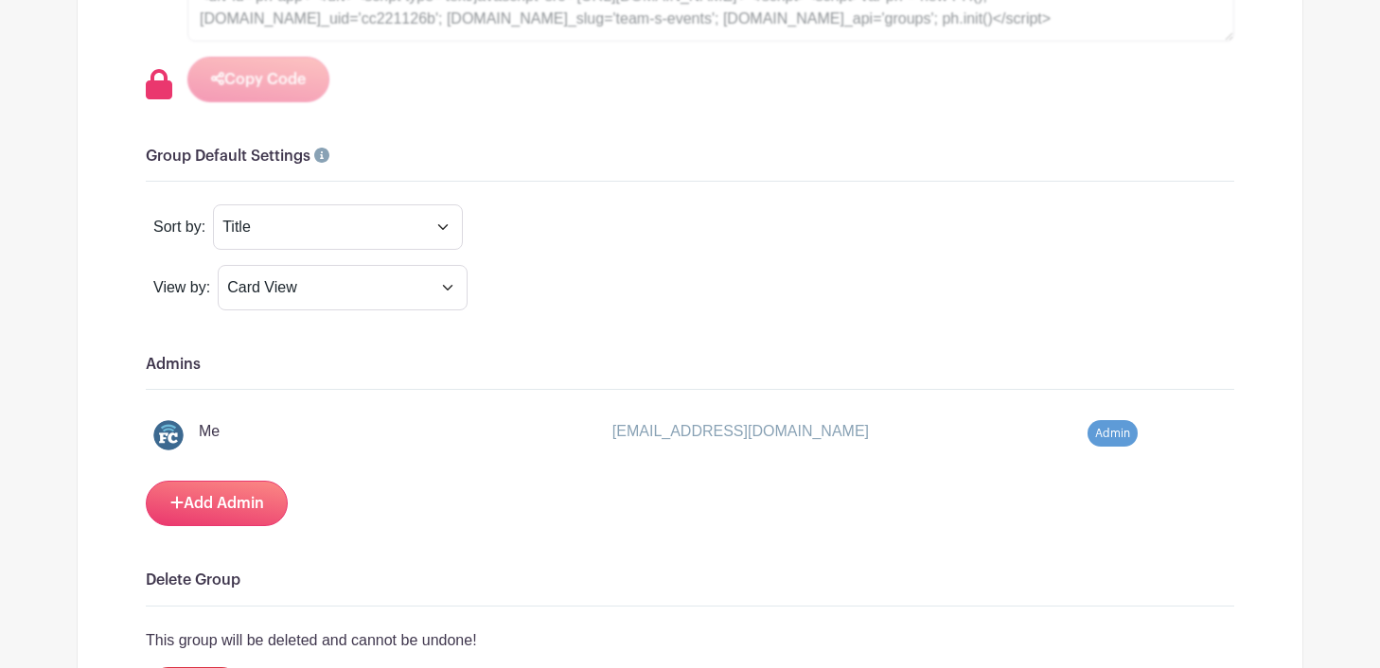
scroll to position [1187, 0]
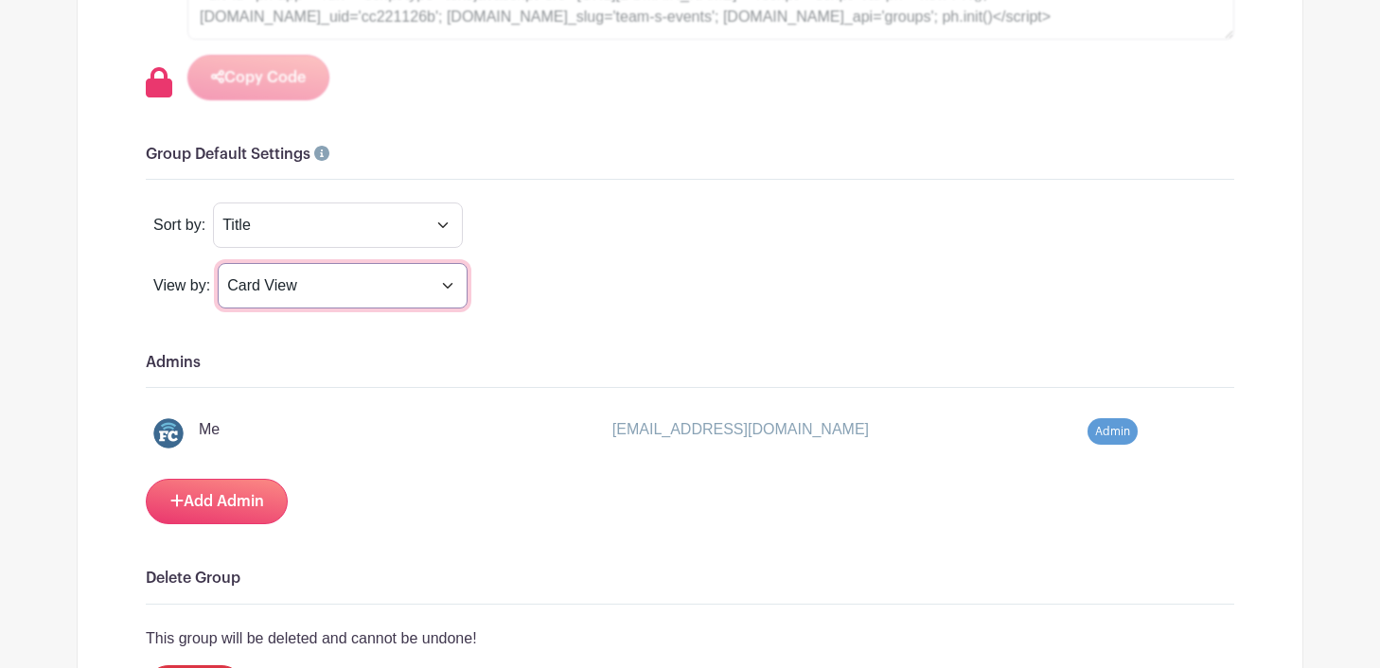
click at [453, 290] on select "Card View List View Calender View" at bounding box center [343, 285] width 250 height 45
click at [218, 263] on select "Card View List View Calender View" at bounding box center [343, 285] width 250 height 45
click at [425, 288] on select "Card View List View Calender View" at bounding box center [343, 285] width 250 height 45
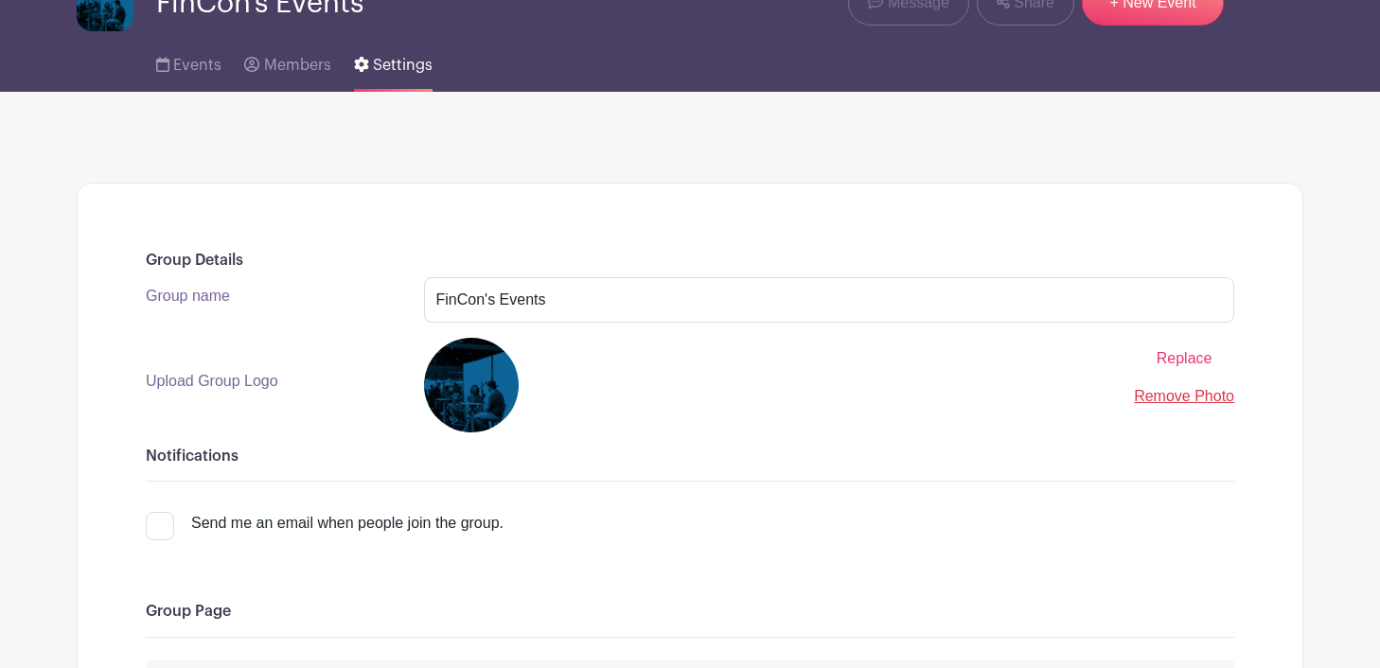
scroll to position [0, 0]
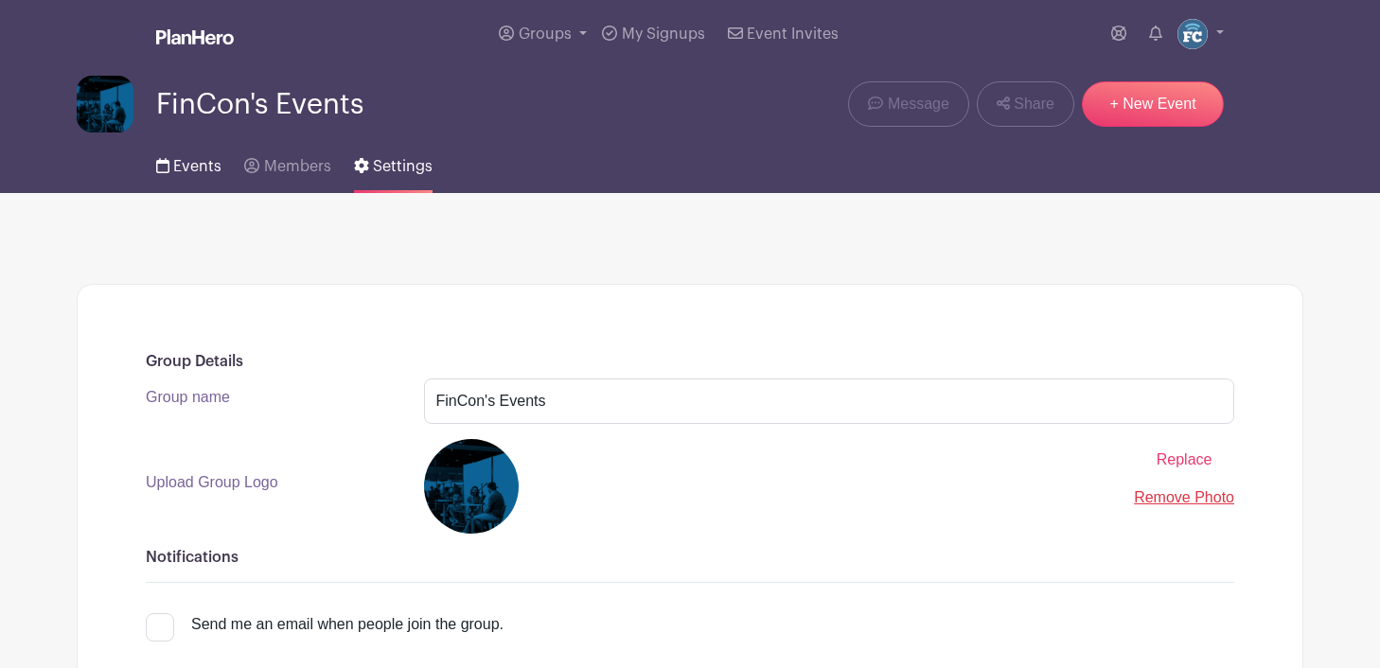
click at [189, 171] on span "Events" at bounding box center [197, 166] width 48 height 15
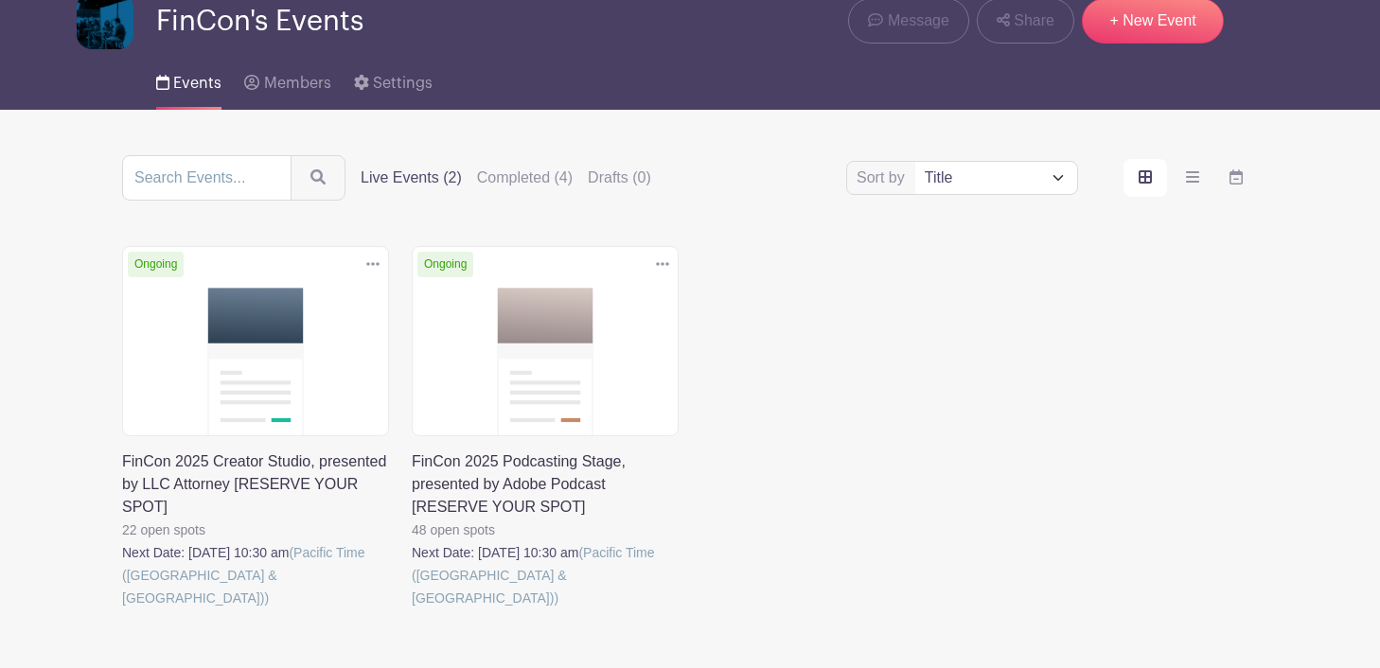
scroll to position [104, 0]
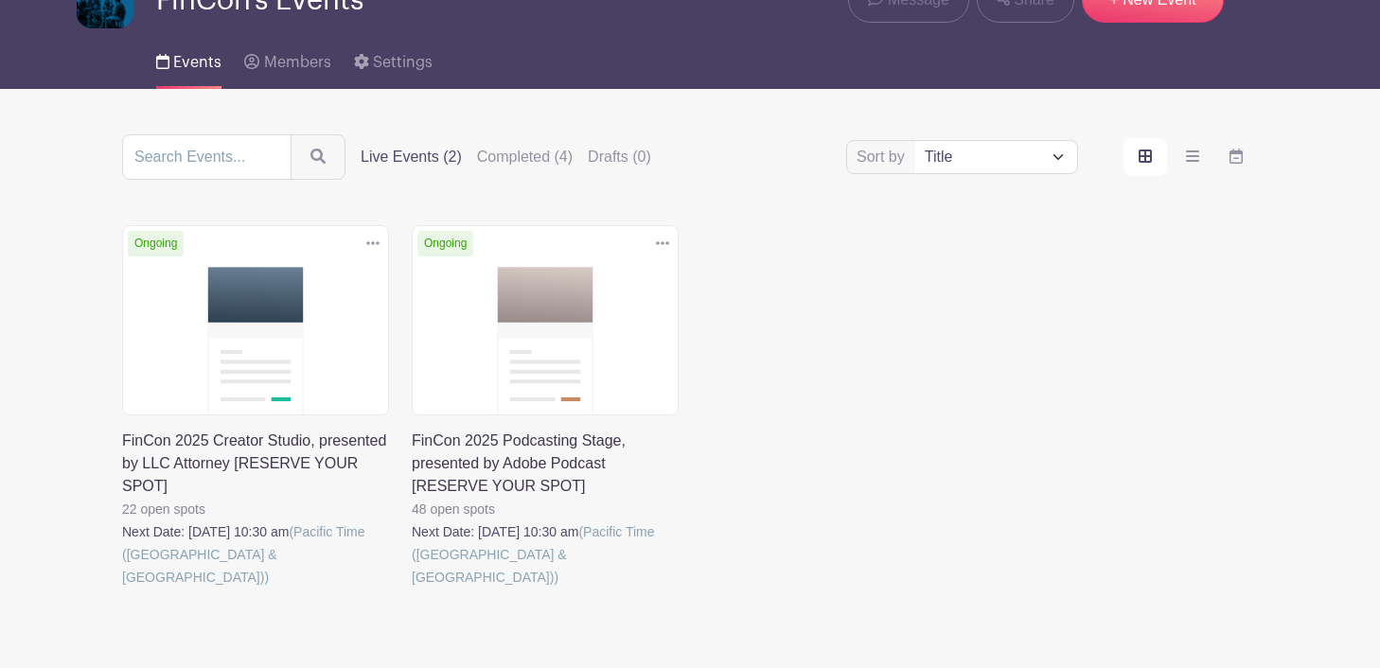
click at [412, 589] on link at bounding box center [412, 589] width 0 height 0
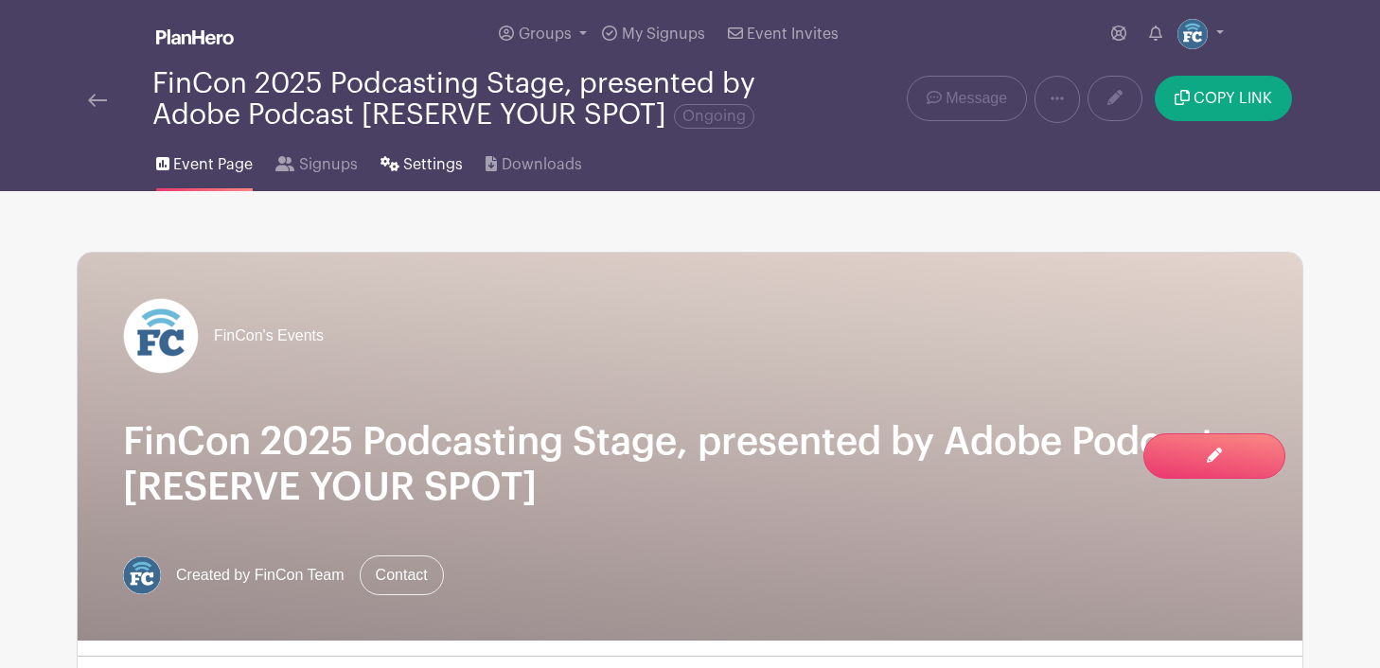
click at [427, 165] on span "Settings" at bounding box center [433, 164] width 60 height 23
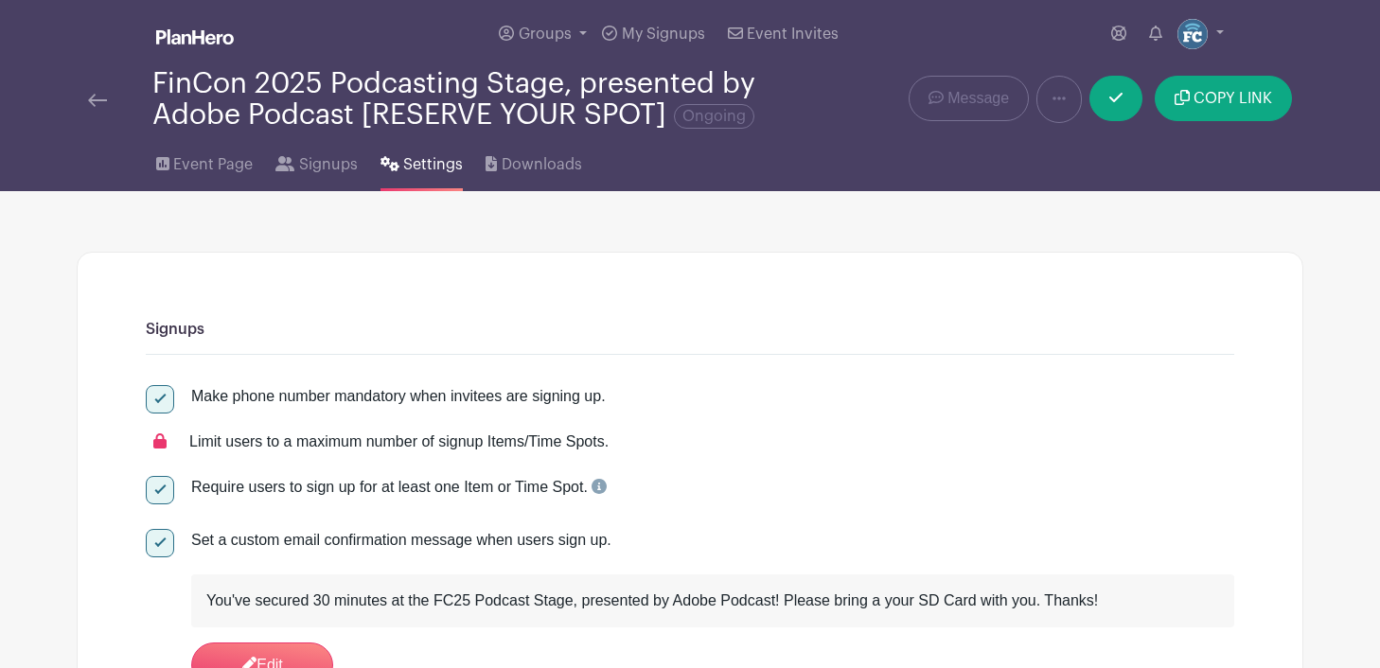
click at [92, 102] on img at bounding box center [97, 100] width 19 height 13
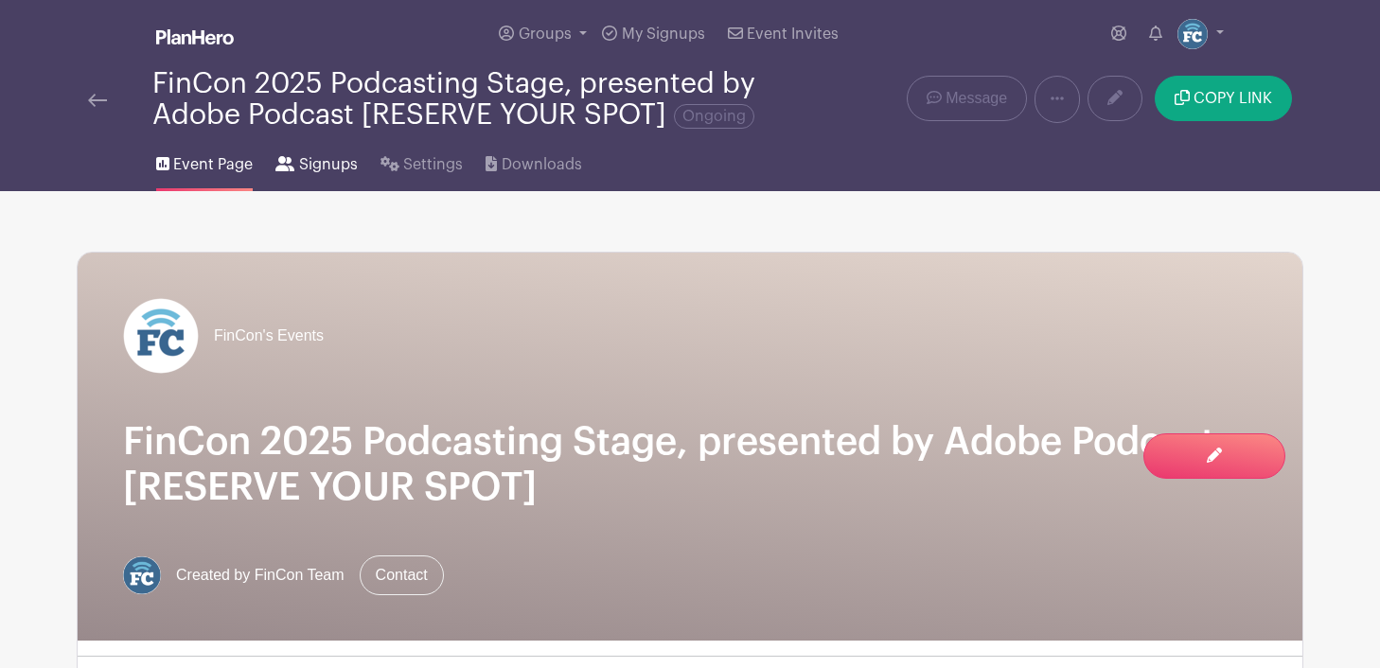
click at [313, 163] on span "Signups" at bounding box center [328, 164] width 59 height 23
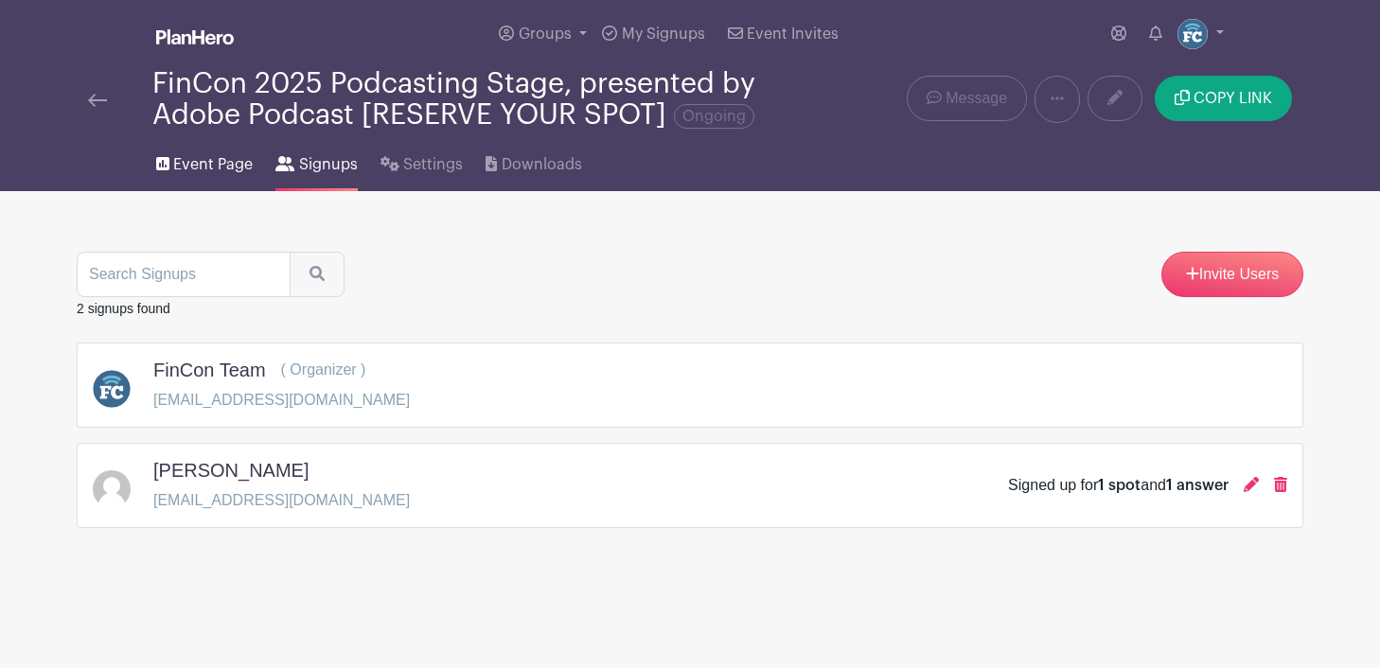
click at [207, 168] on span "Event Page" at bounding box center [212, 164] width 79 height 23
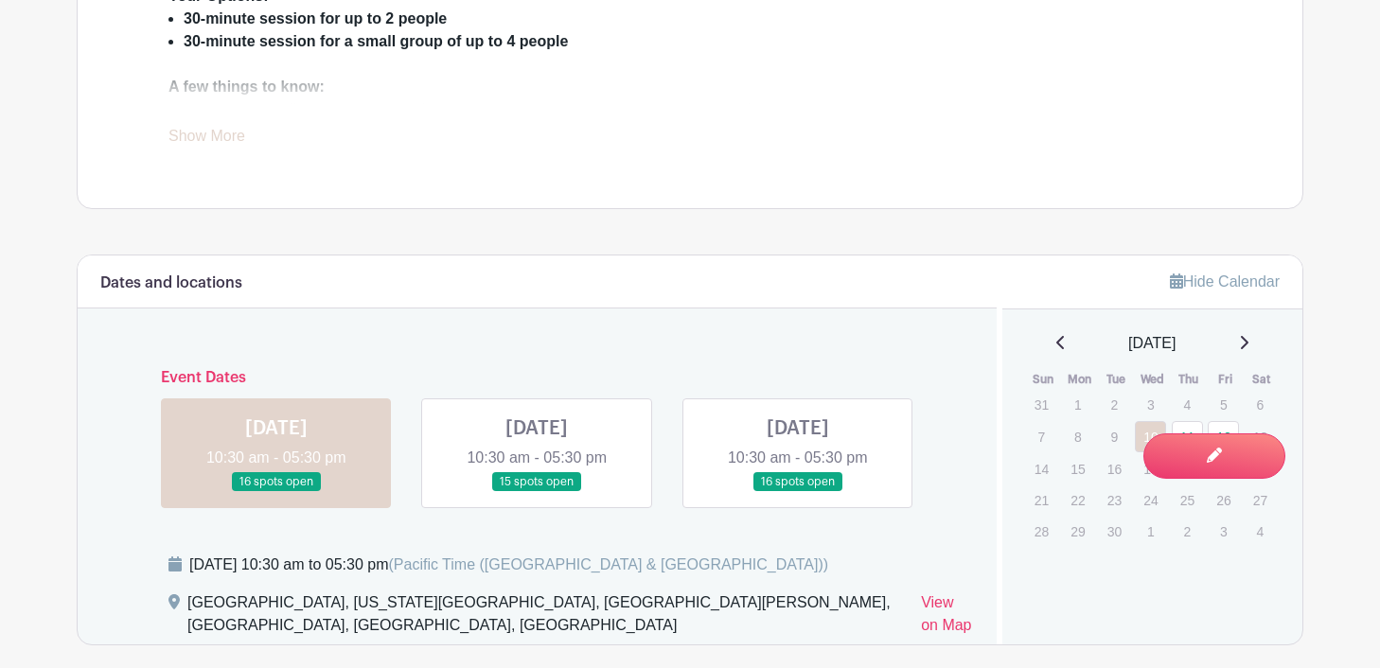
scroll to position [973, 0]
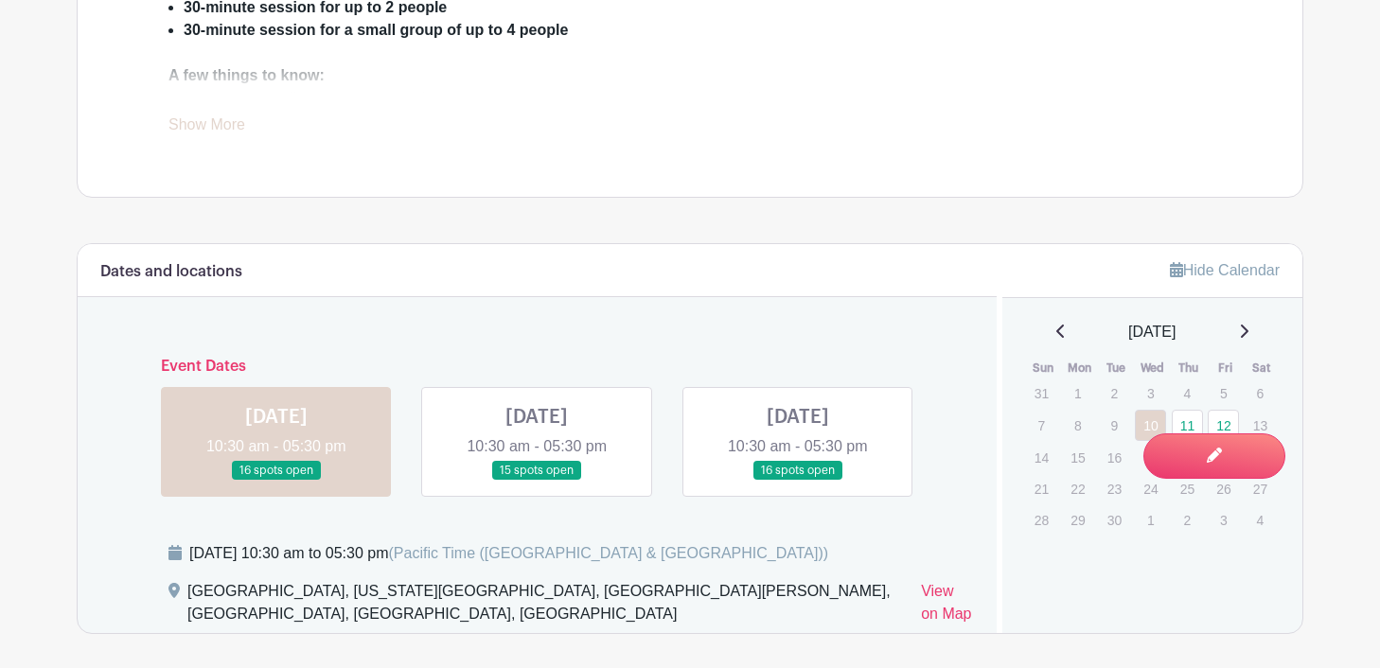
click at [537, 481] on link at bounding box center [537, 481] width 0 height 0
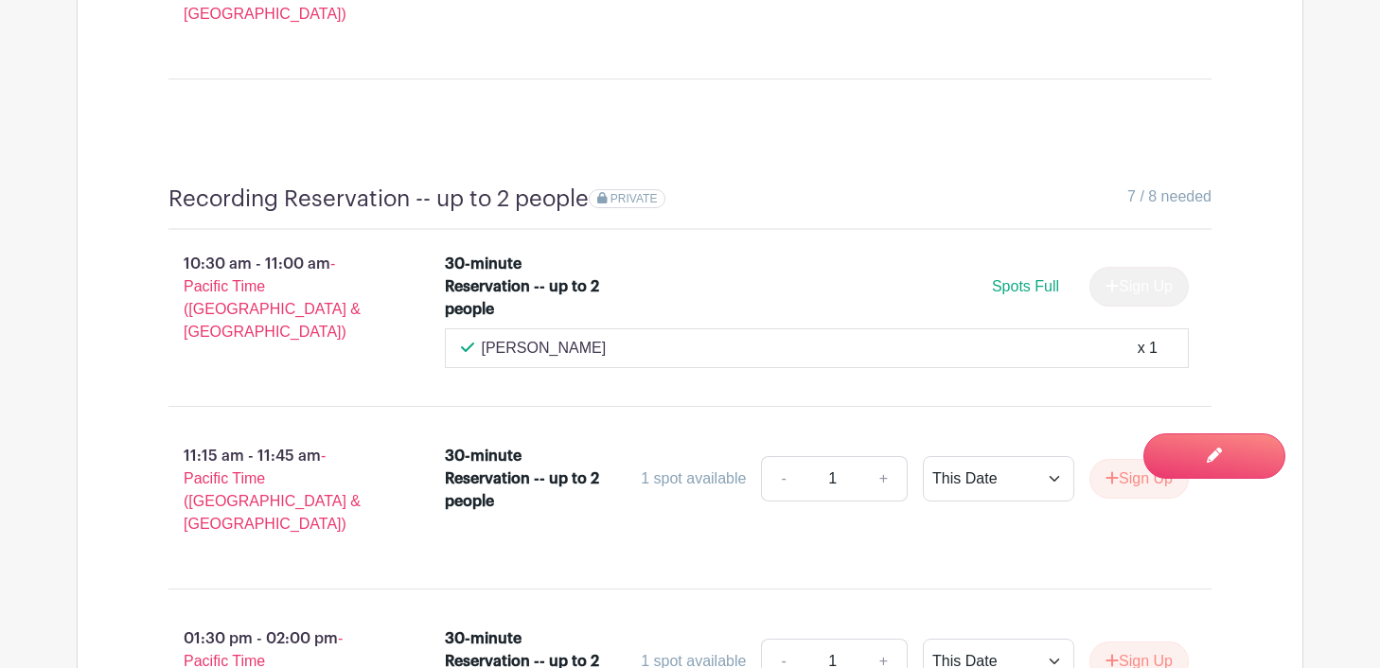
scroll to position [3113, 0]
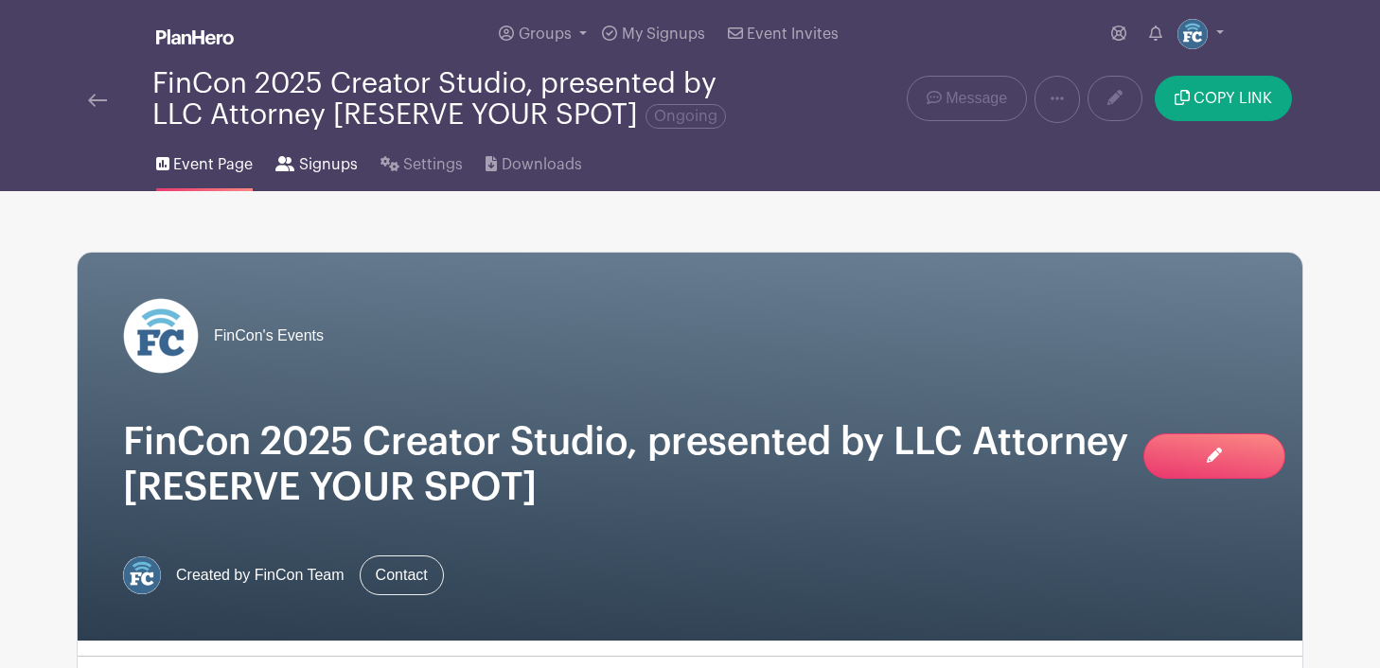
click at [315, 172] on span "Signups" at bounding box center [328, 164] width 59 height 23
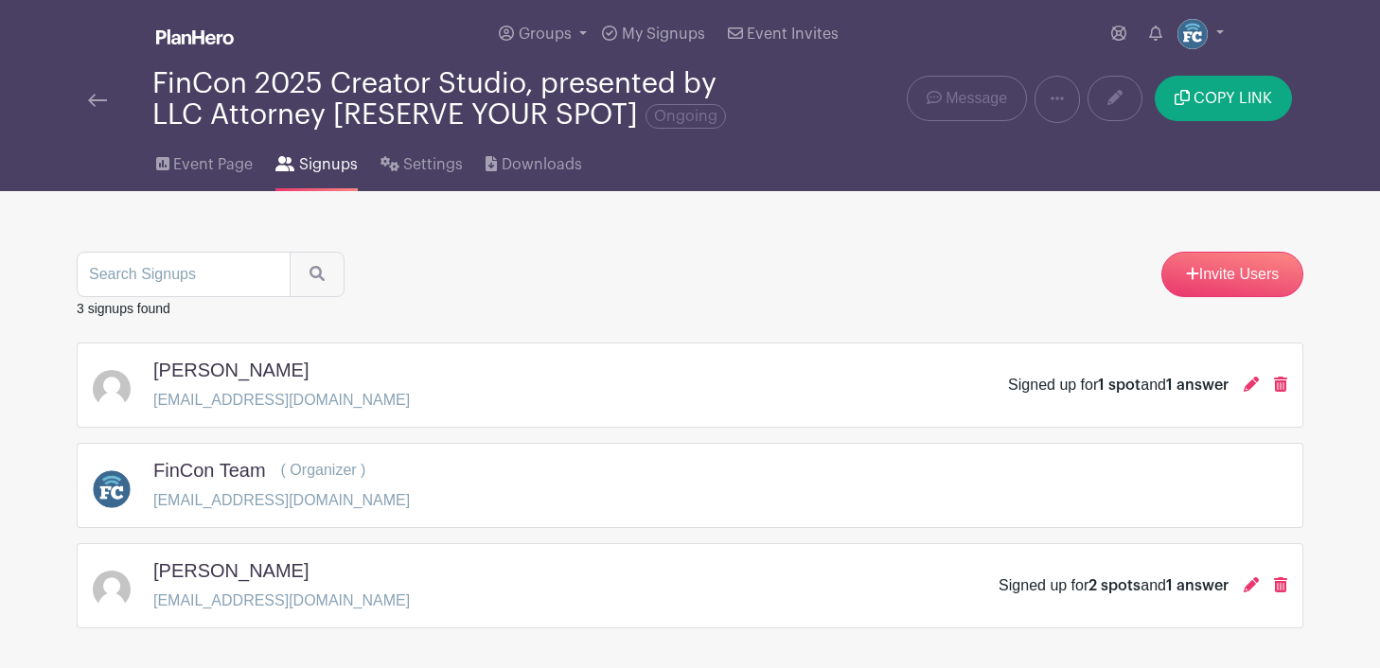
click at [96, 96] on img at bounding box center [97, 100] width 19 height 13
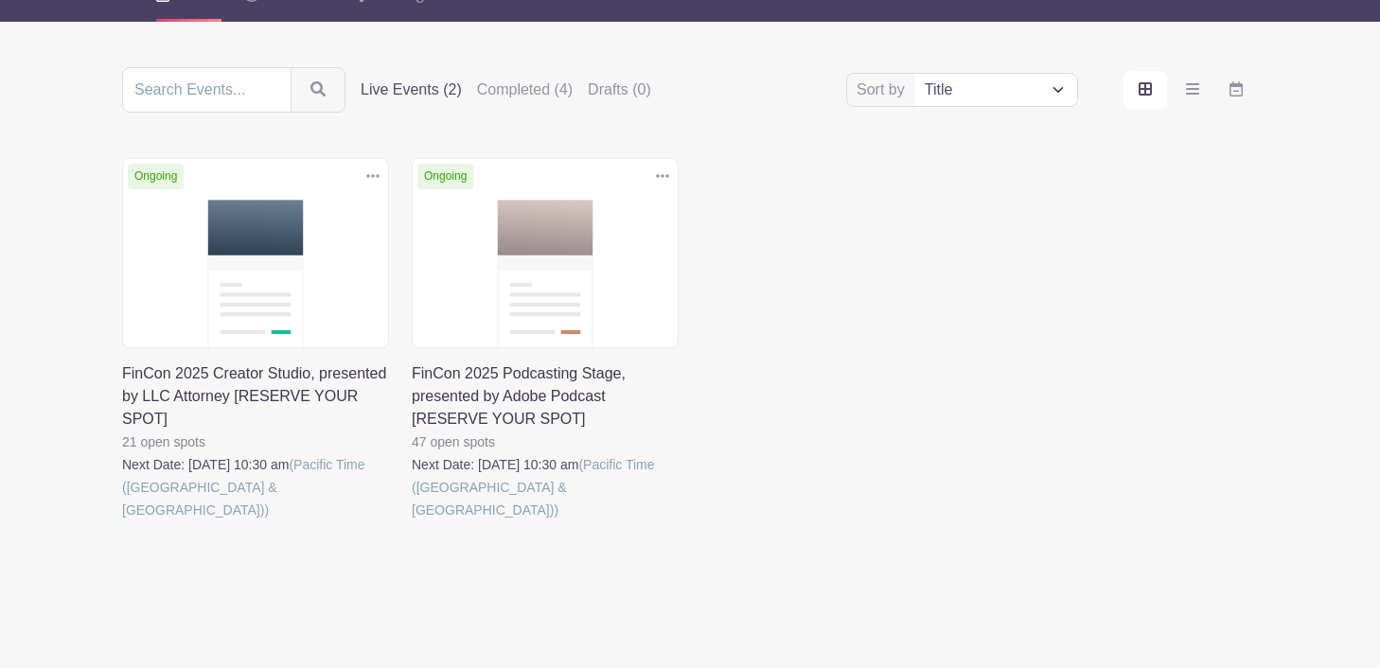
scroll to position [174, 0]
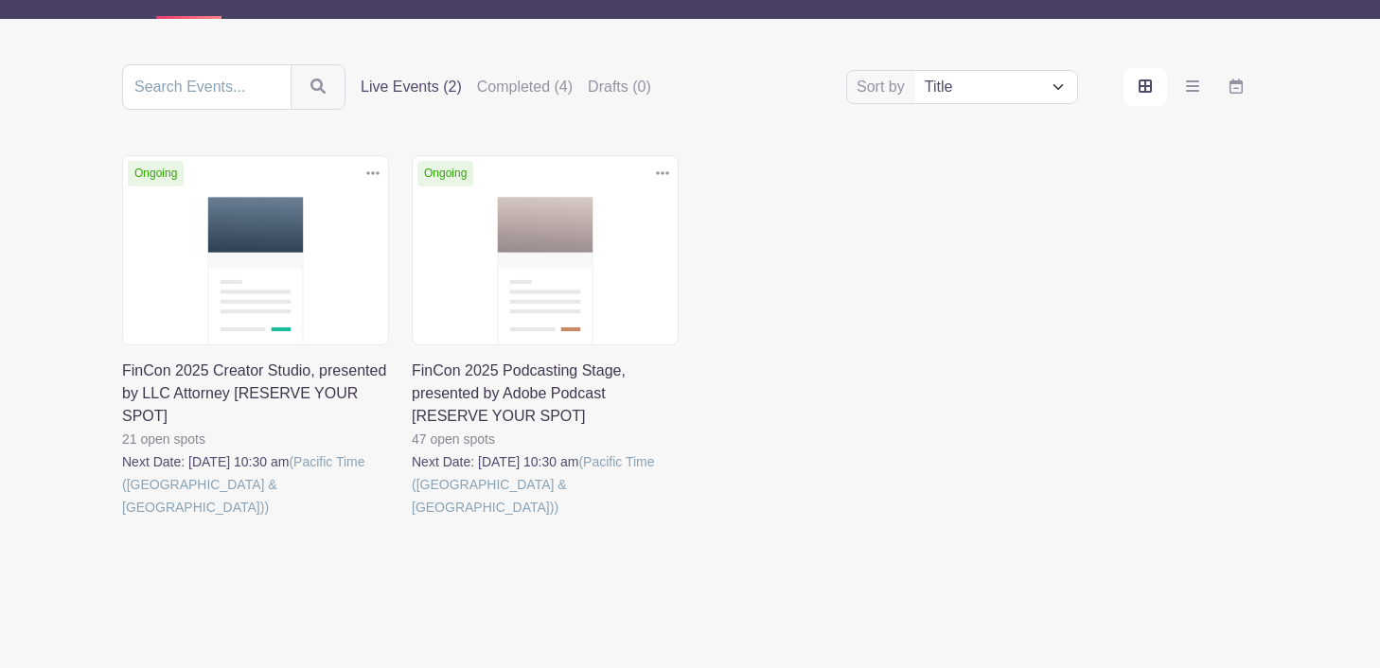
click at [122, 519] on link at bounding box center [122, 519] width 0 height 0
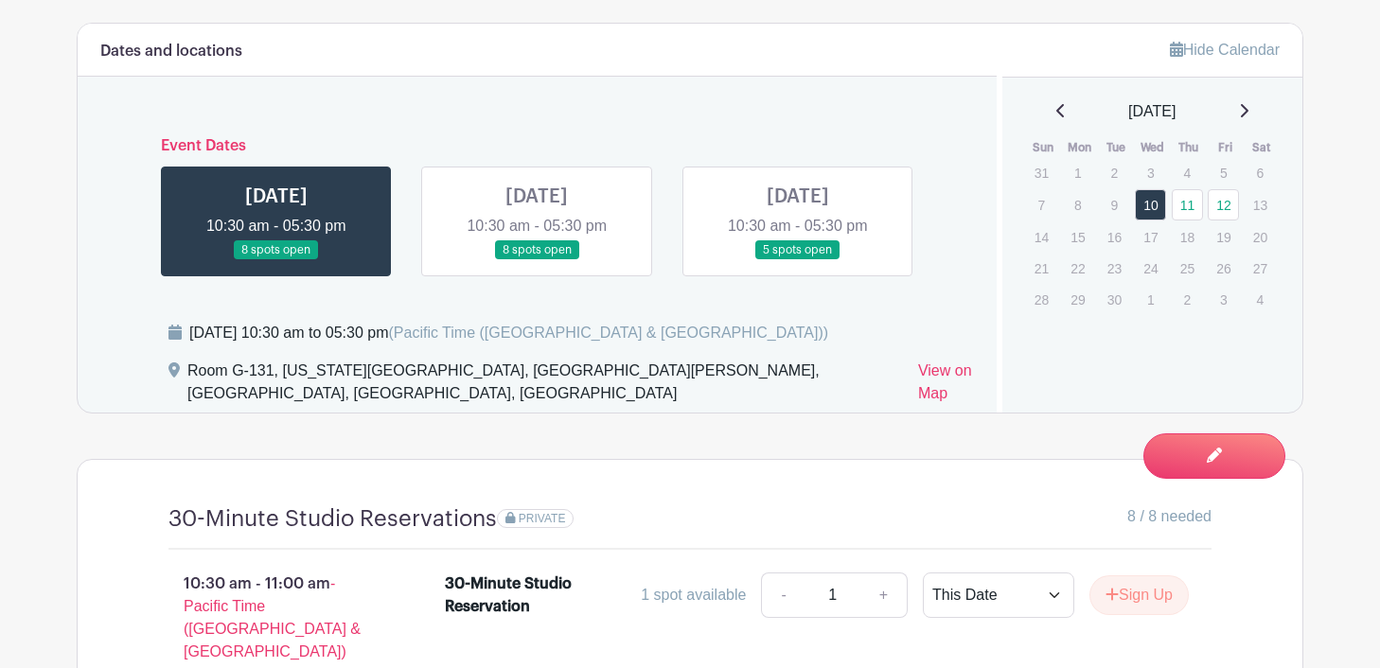
scroll to position [1172, 0]
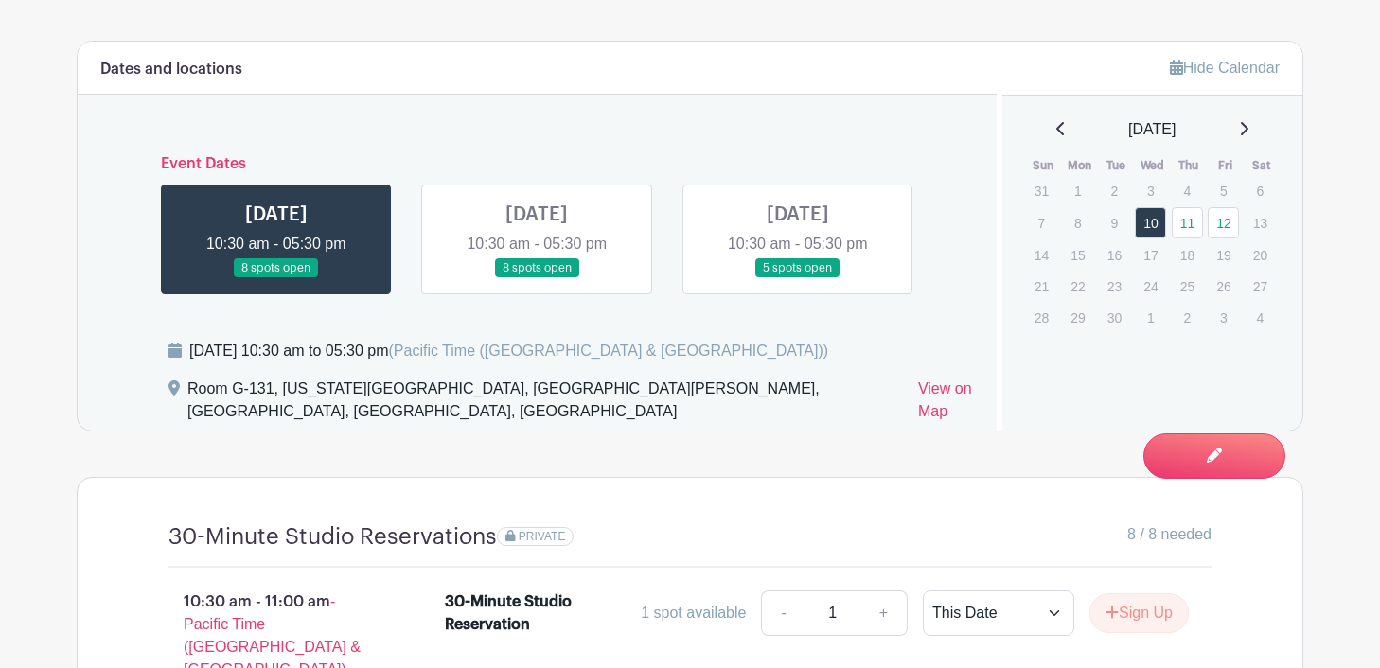
click at [537, 278] on link at bounding box center [537, 278] width 0 height 0
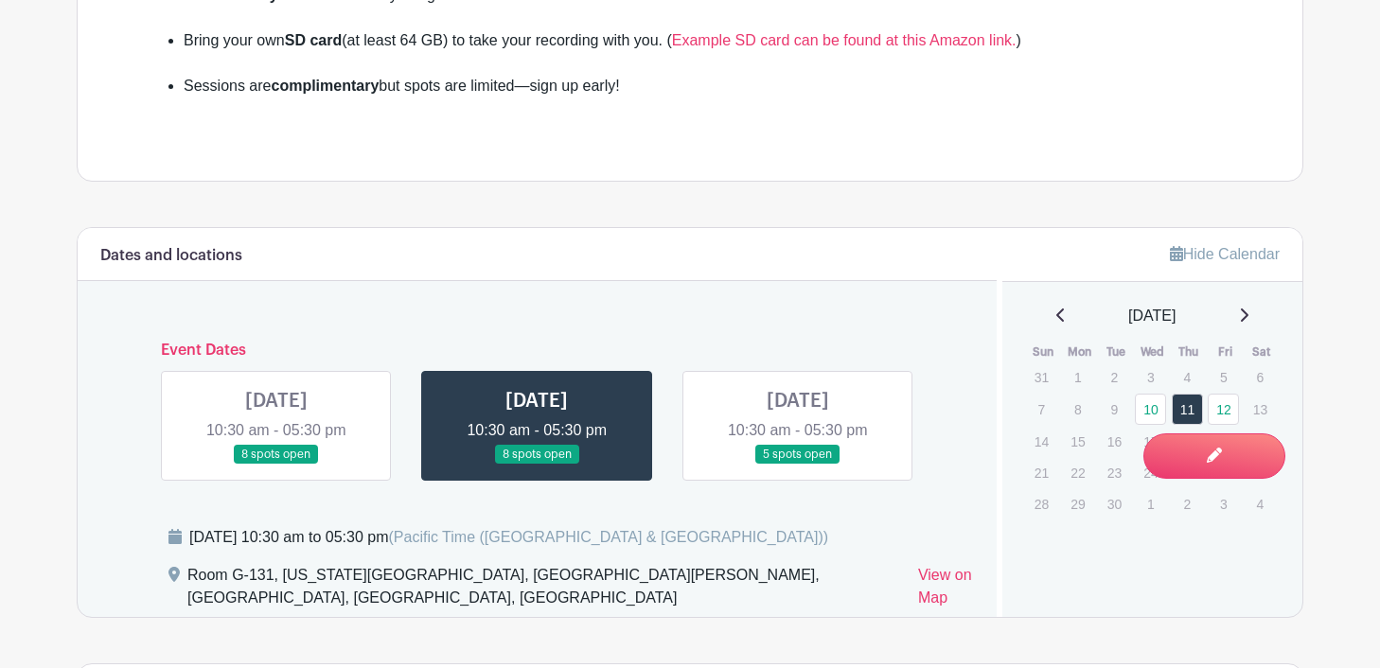
scroll to position [942, 0]
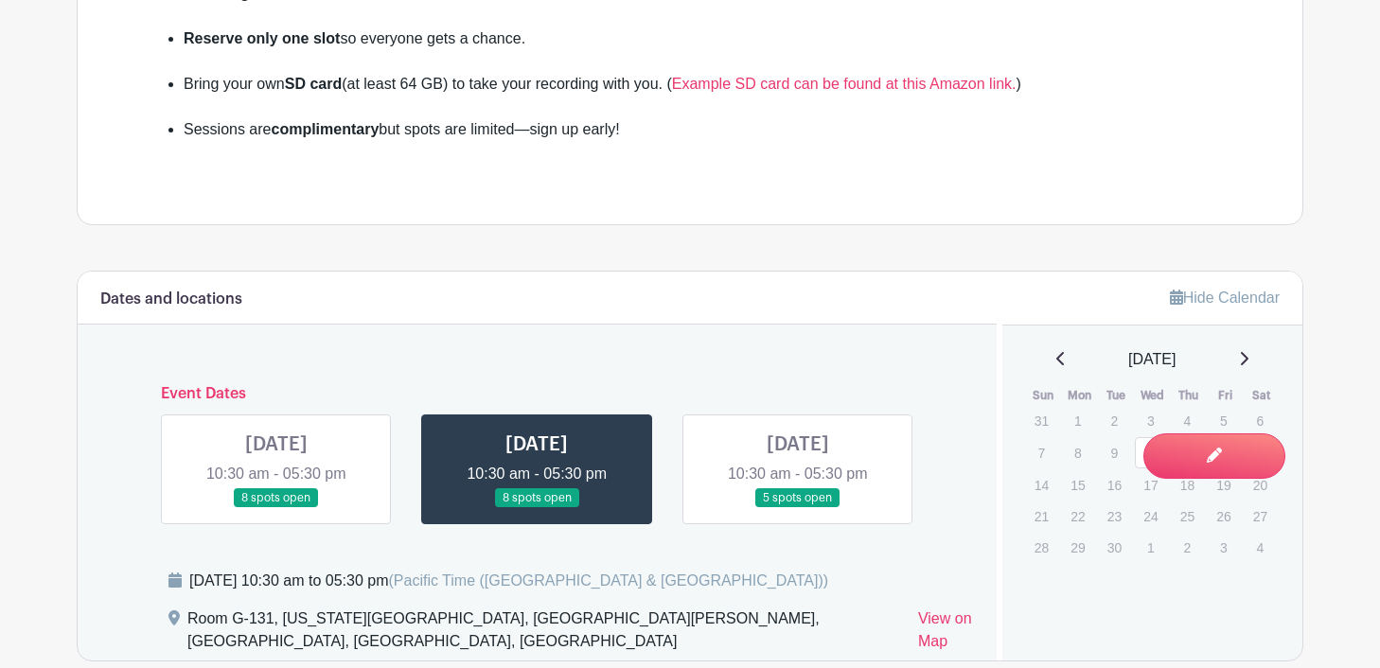
click at [798, 508] on link at bounding box center [798, 508] width 0 height 0
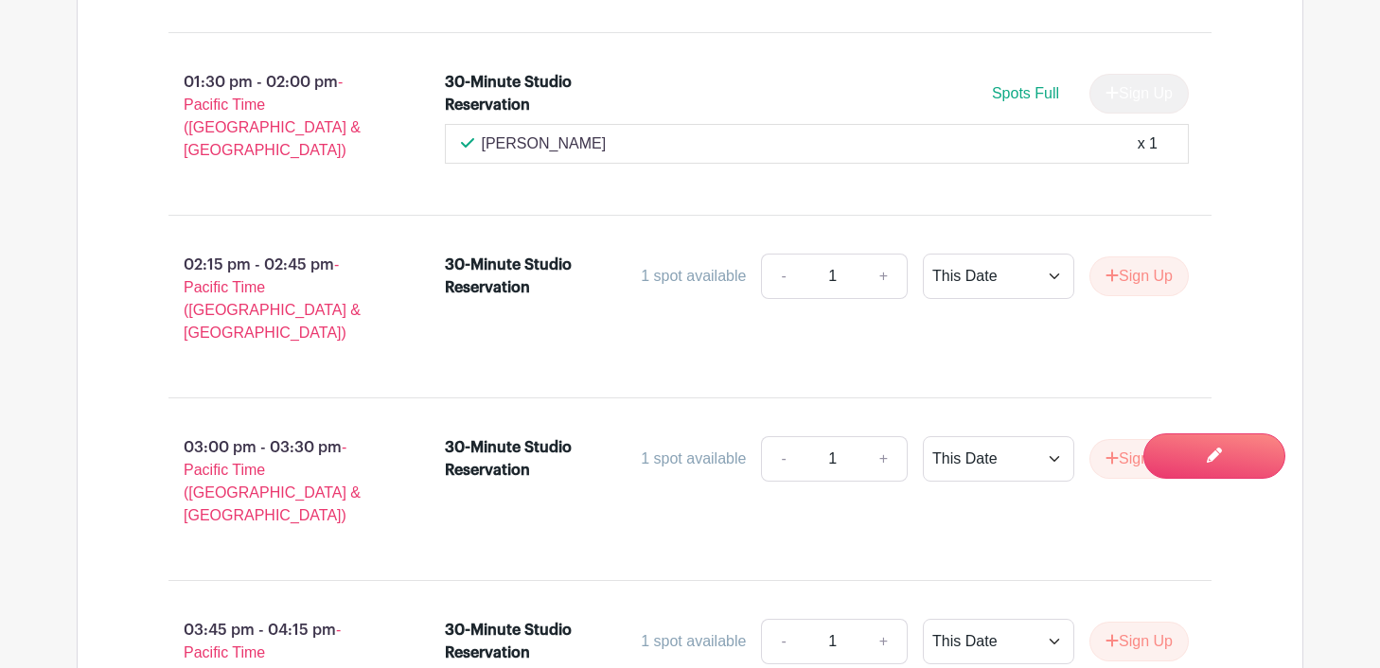
scroll to position [2067, 0]
